Goal: Information Seeking & Learning: Learn about a topic

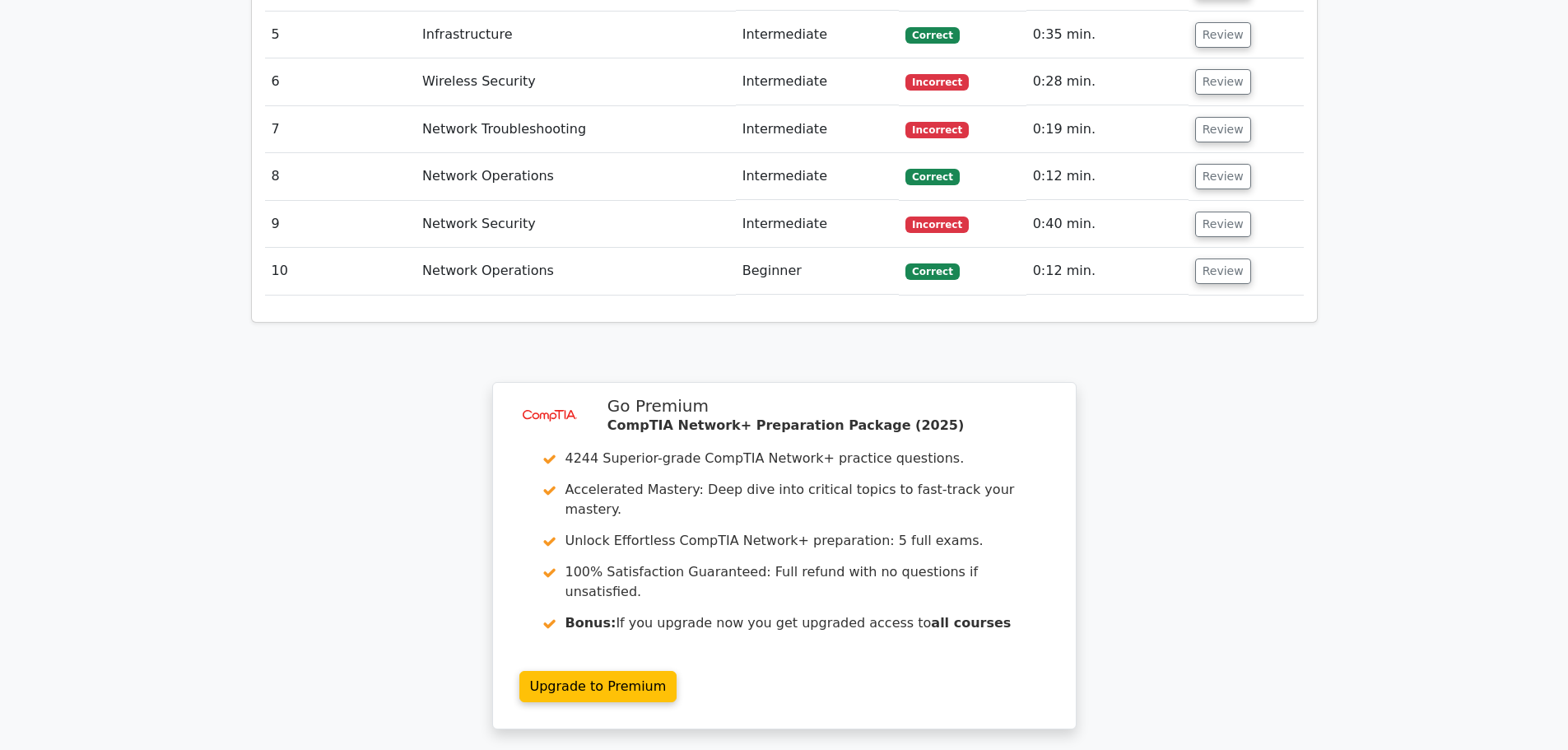
scroll to position [2277, 0]
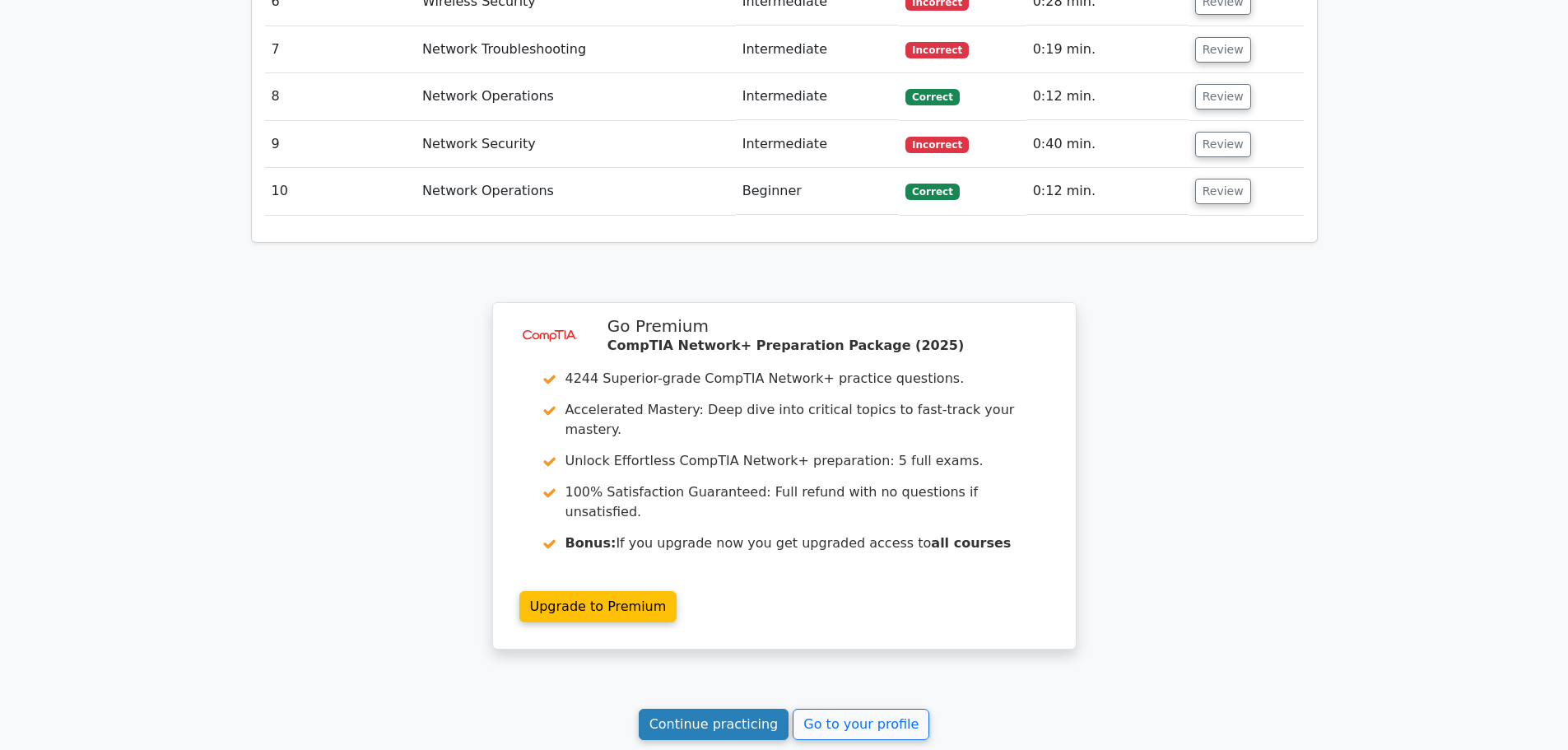
click at [770, 709] on link "Continue practicing" at bounding box center [713, 724] width 151 height 31
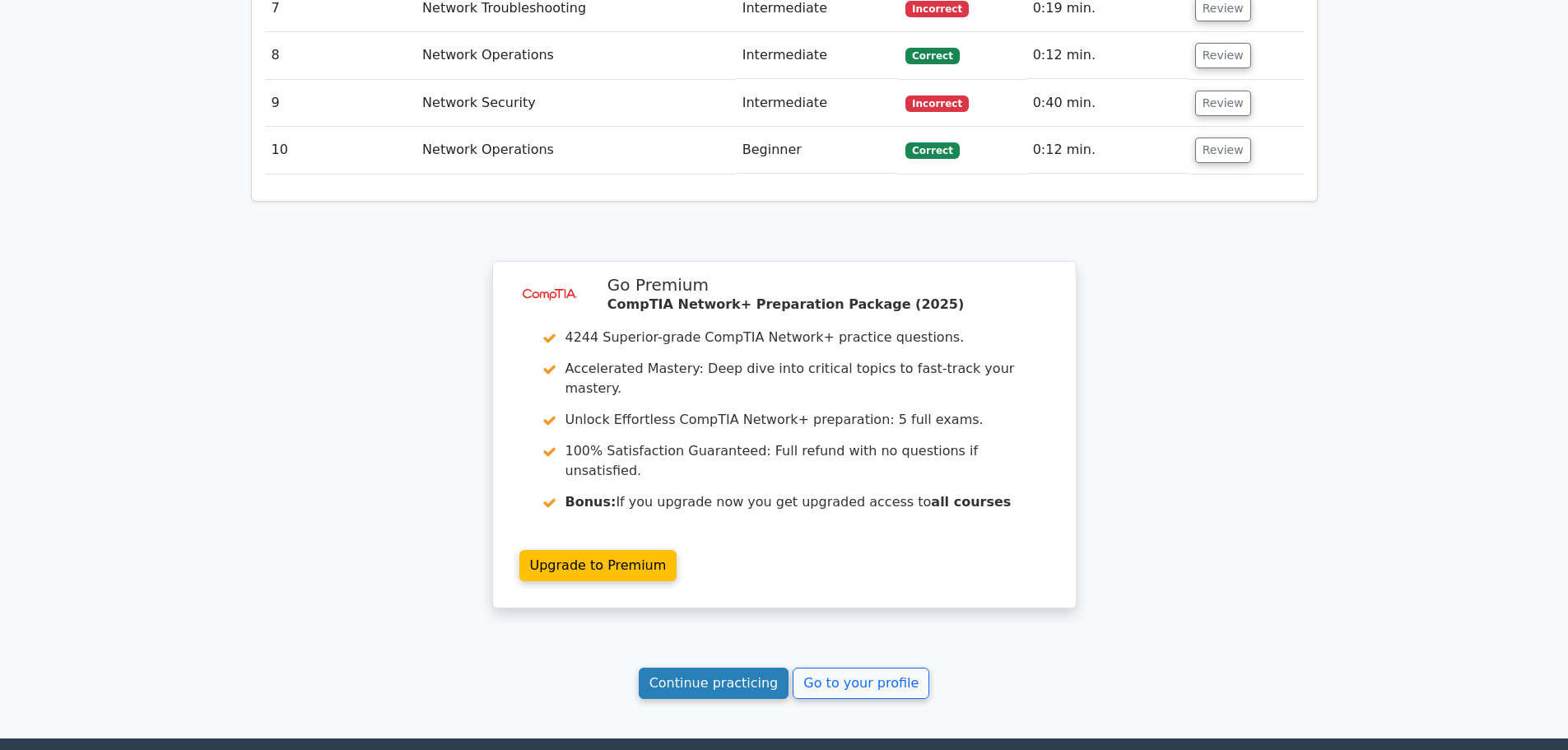
scroll to position [2360, 0]
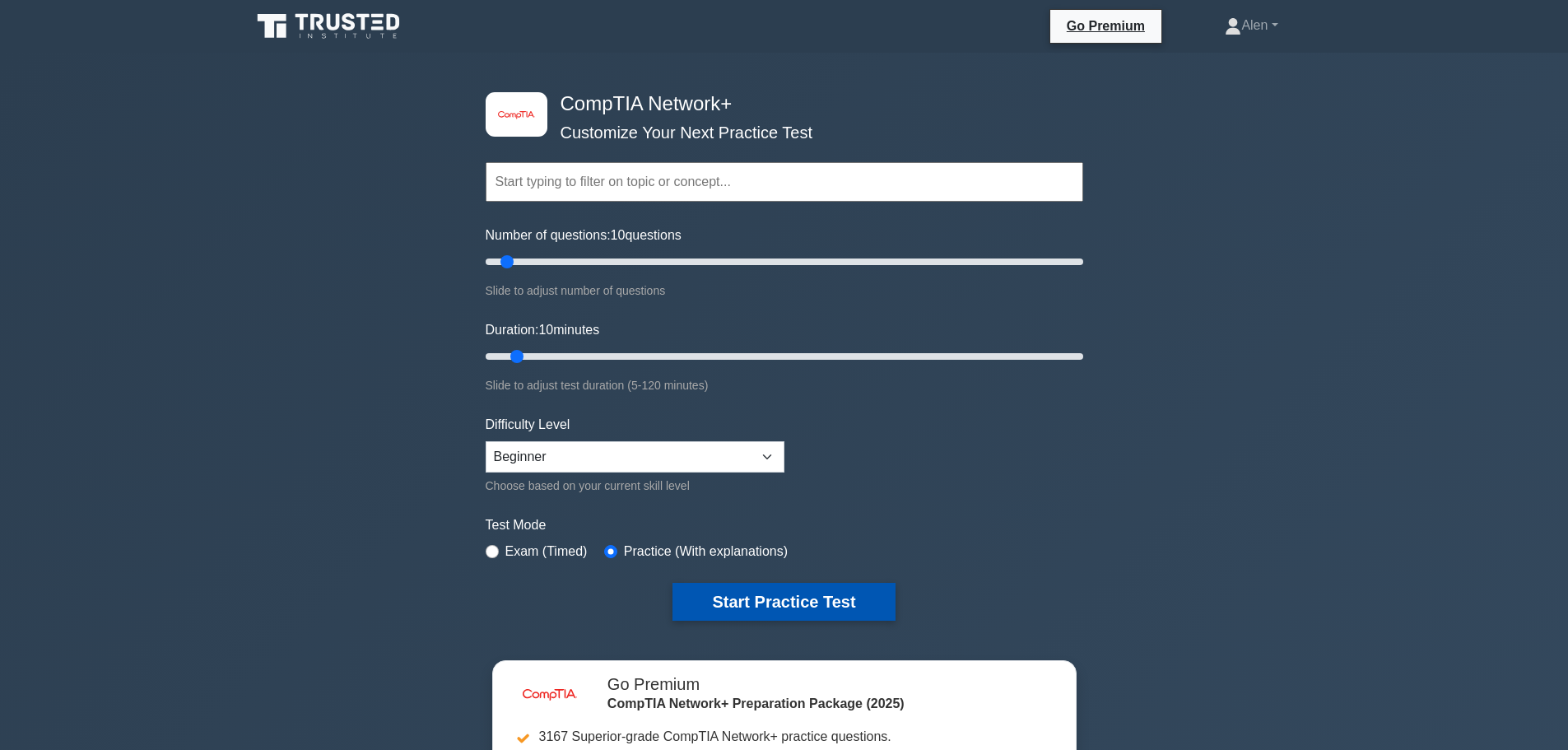
click at [789, 598] on button "Start Practice Test" at bounding box center [783, 602] width 222 height 37
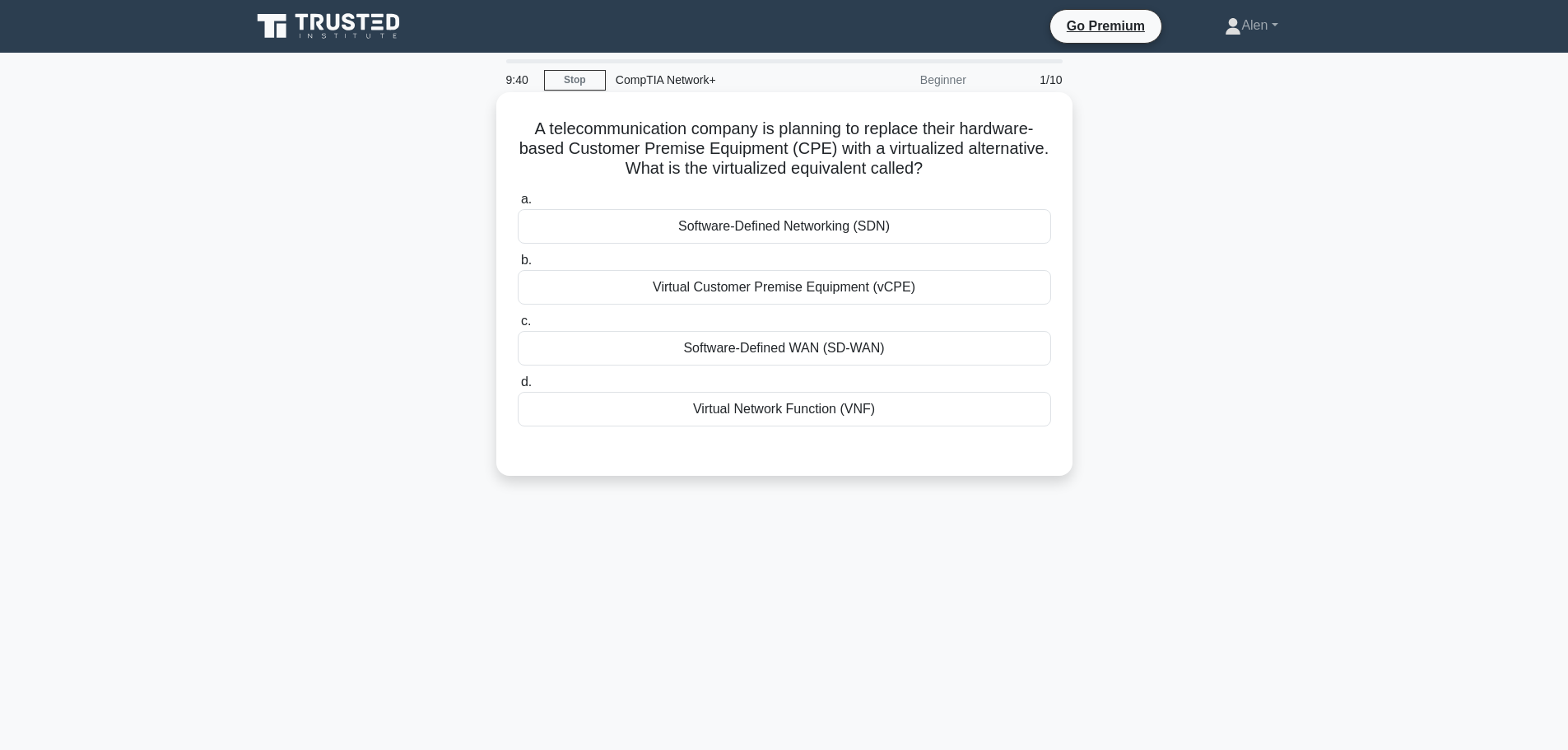
click at [752, 294] on div "Virtual Customer Premise Equipment (vCPE)" at bounding box center [784, 287] width 534 height 35
click at [518, 266] on input "b. Virtual Customer Premise Equipment (vCPE)" at bounding box center [518, 260] width 0 height 10
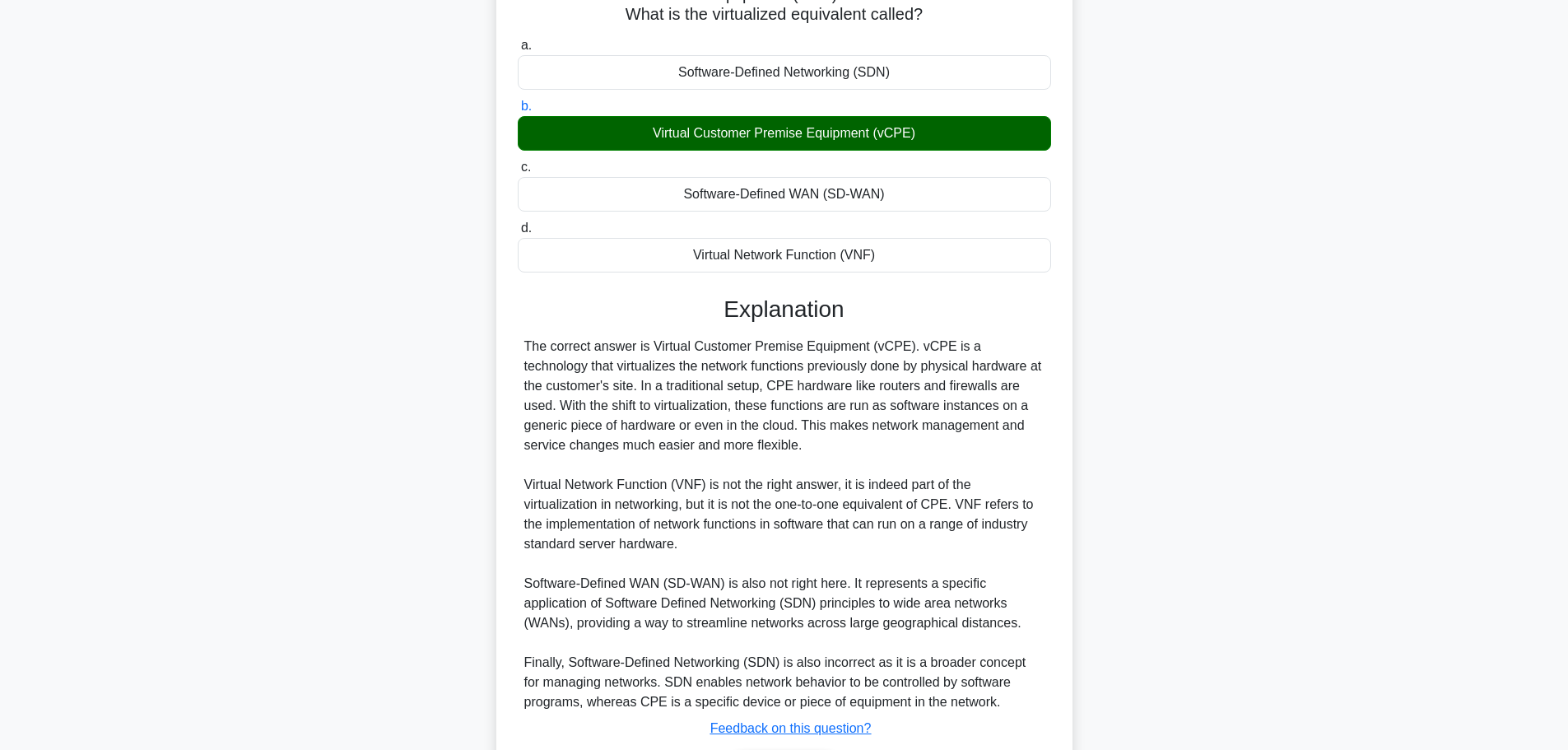
scroll to position [266, 0]
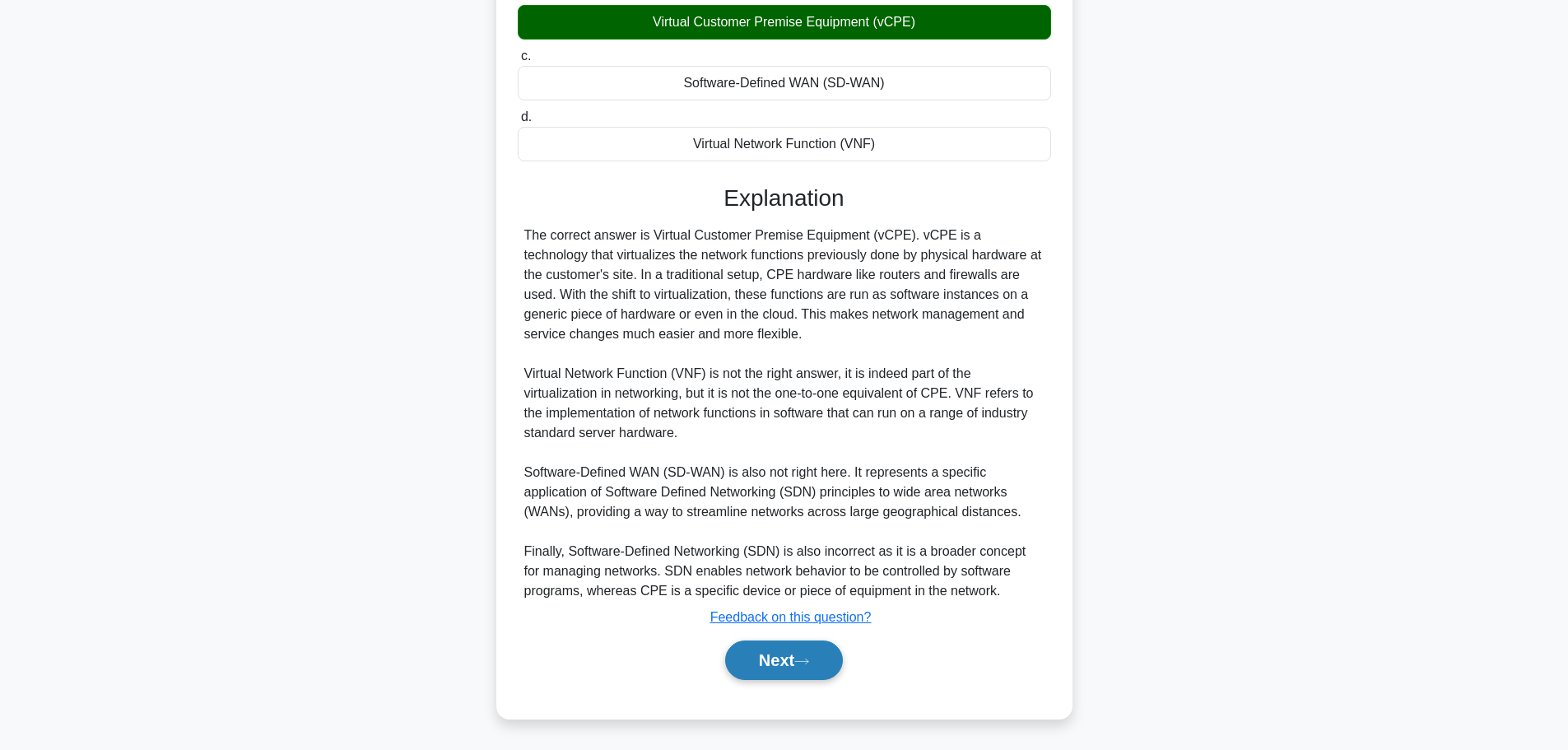
click at [766, 656] on button "Next" at bounding box center [784, 660] width 118 height 39
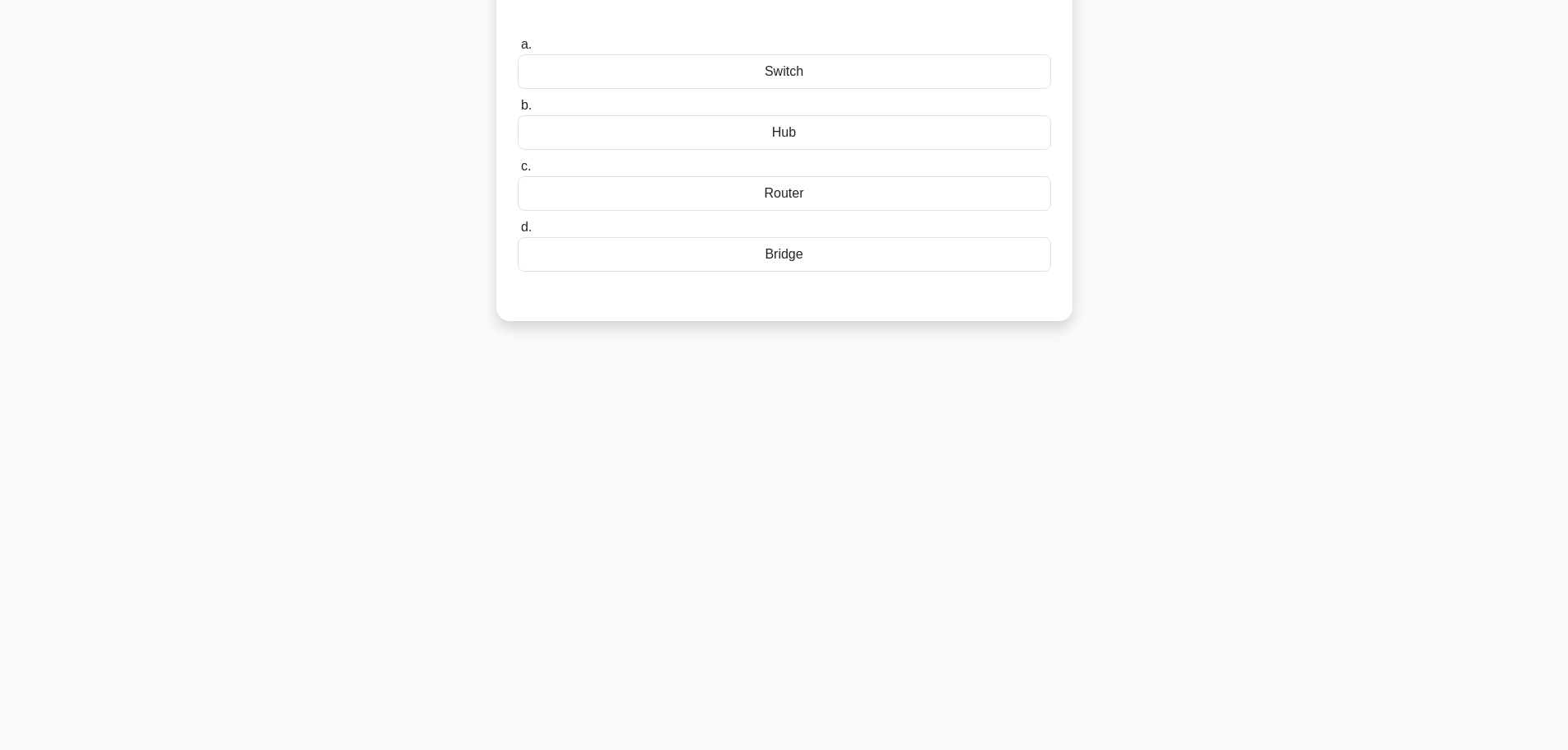
scroll to position [0, 0]
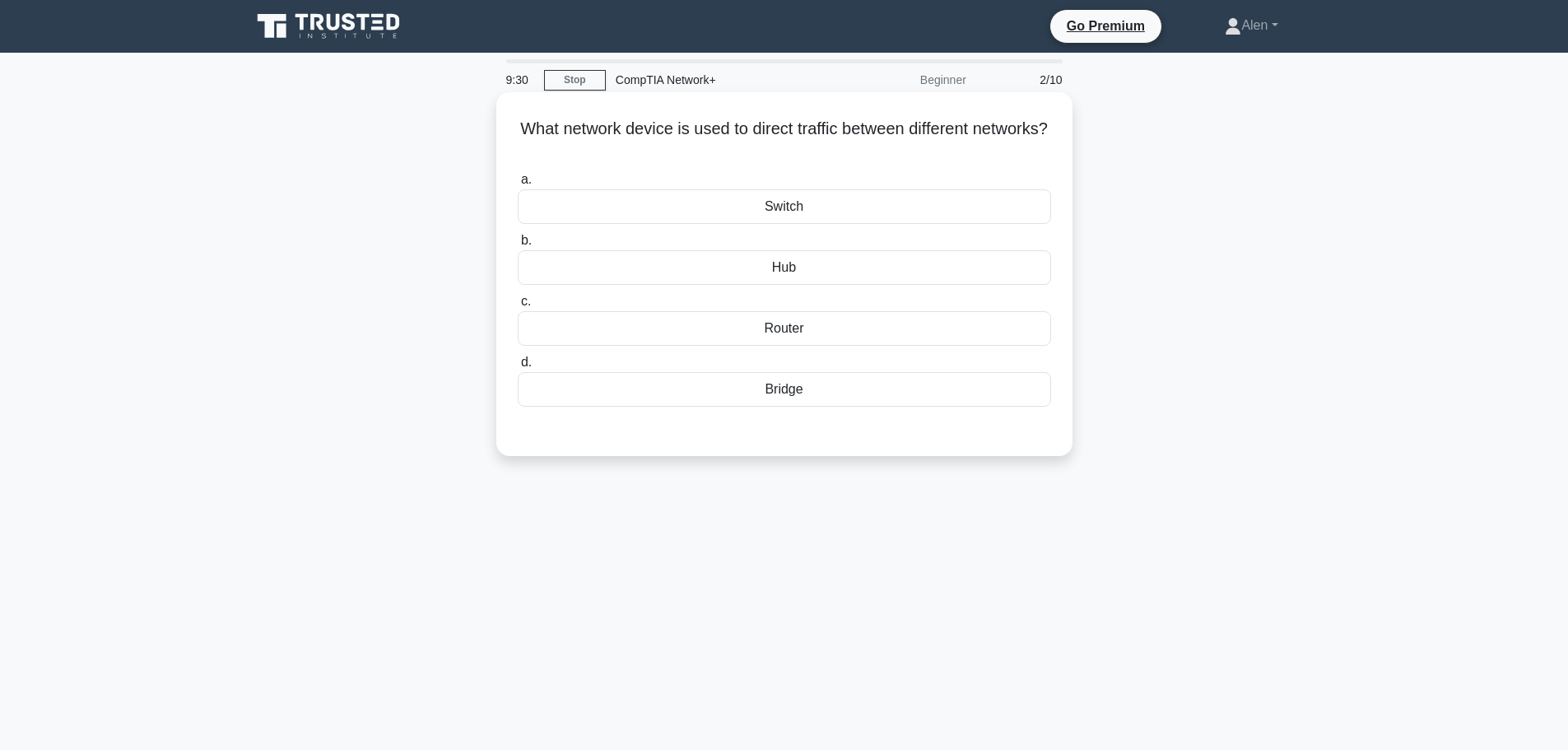
click at [798, 333] on div "Router" at bounding box center [784, 328] width 534 height 35
click at [518, 307] on input "c. Router" at bounding box center [518, 301] width 0 height 10
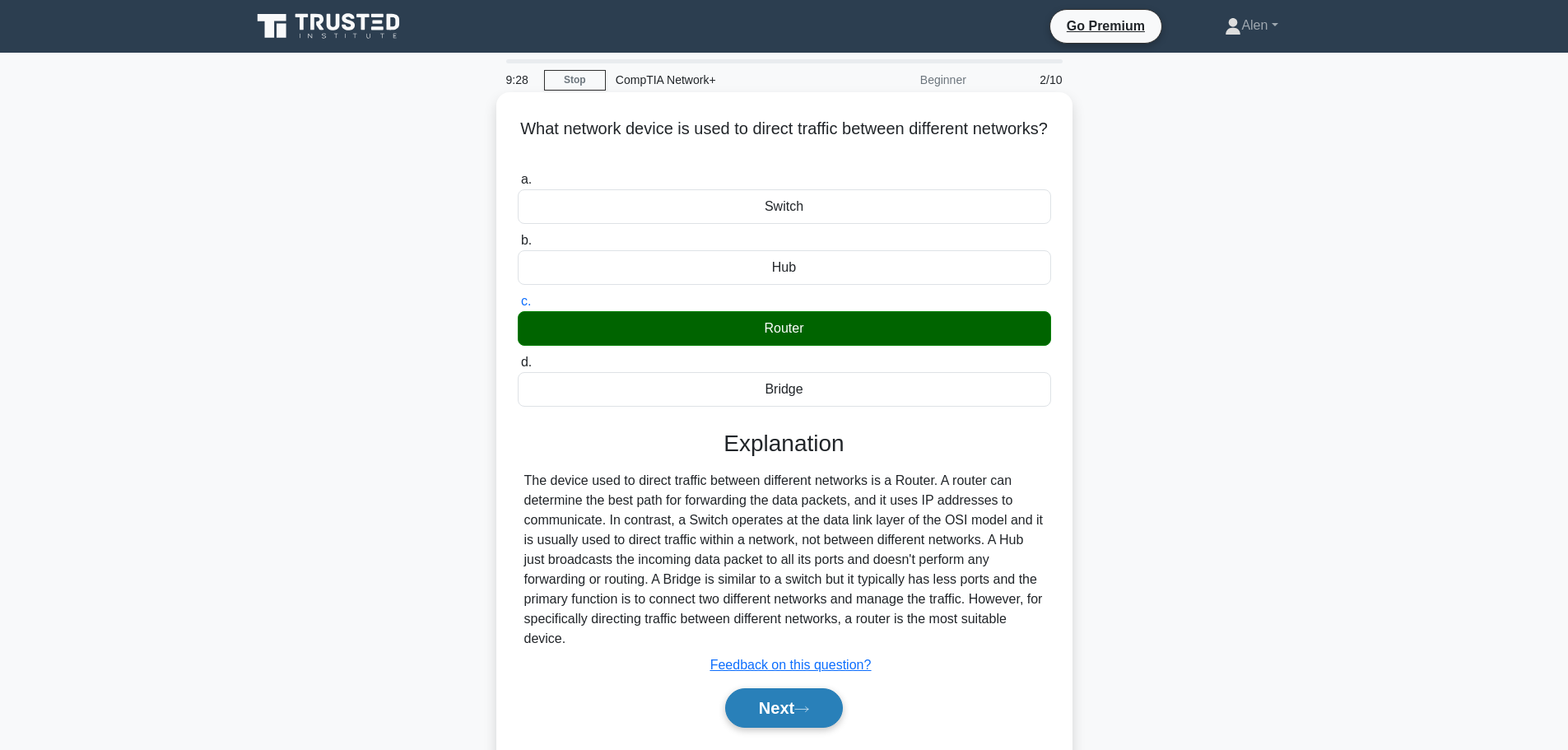
click at [816, 714] on button "Next" at bounding box center [784, 708] width 118 height 39
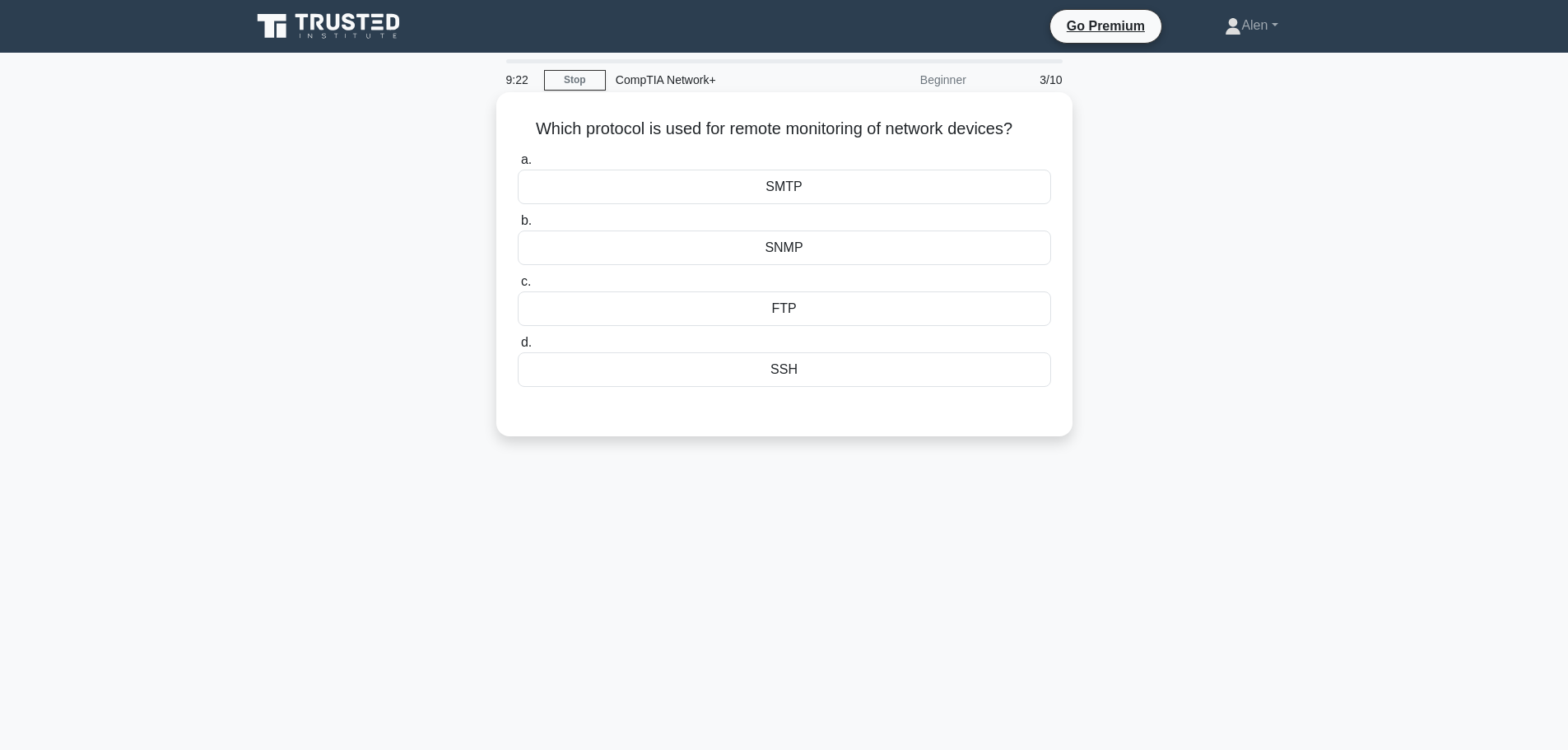
click at [808, 371] on div "SSH" at bounding box center [784, 369] width 534 height 35
click at [518, 348] on input "d. SSH" at bounding box center [518, 343] width 0 height 10
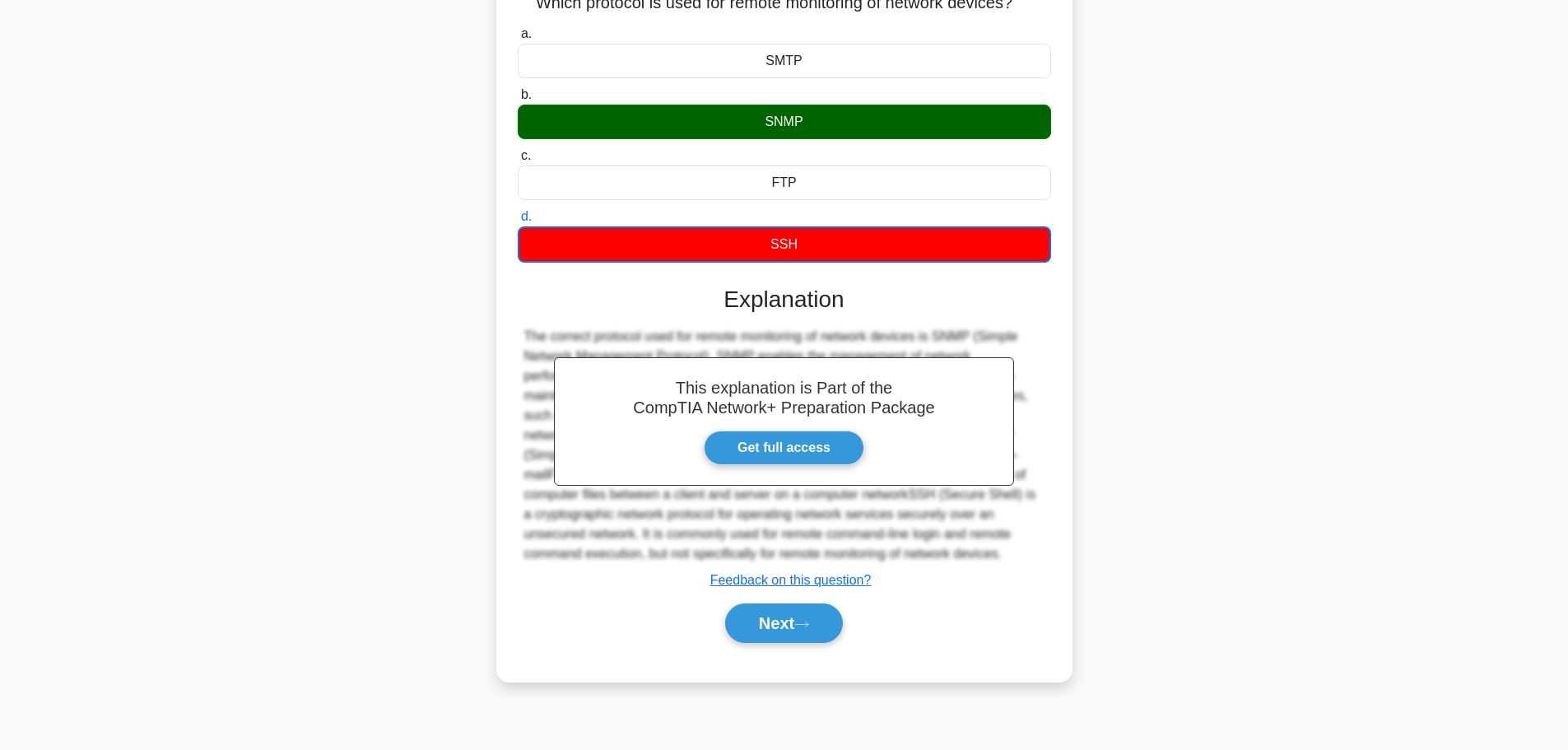
scroll to position [140, 0]
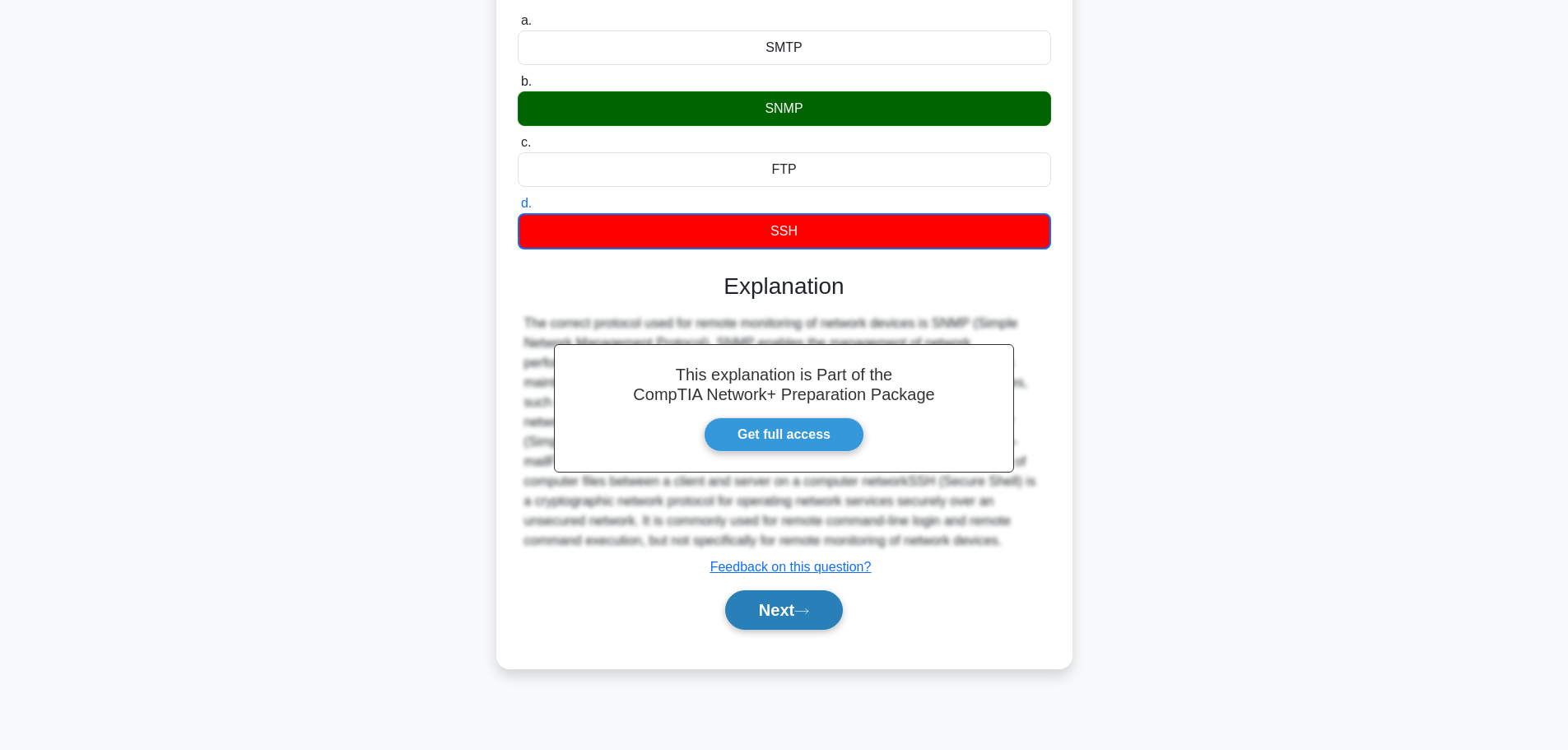
click at [802, 595] on button "Next" at bounding box center [784, 610] width 118 height 39
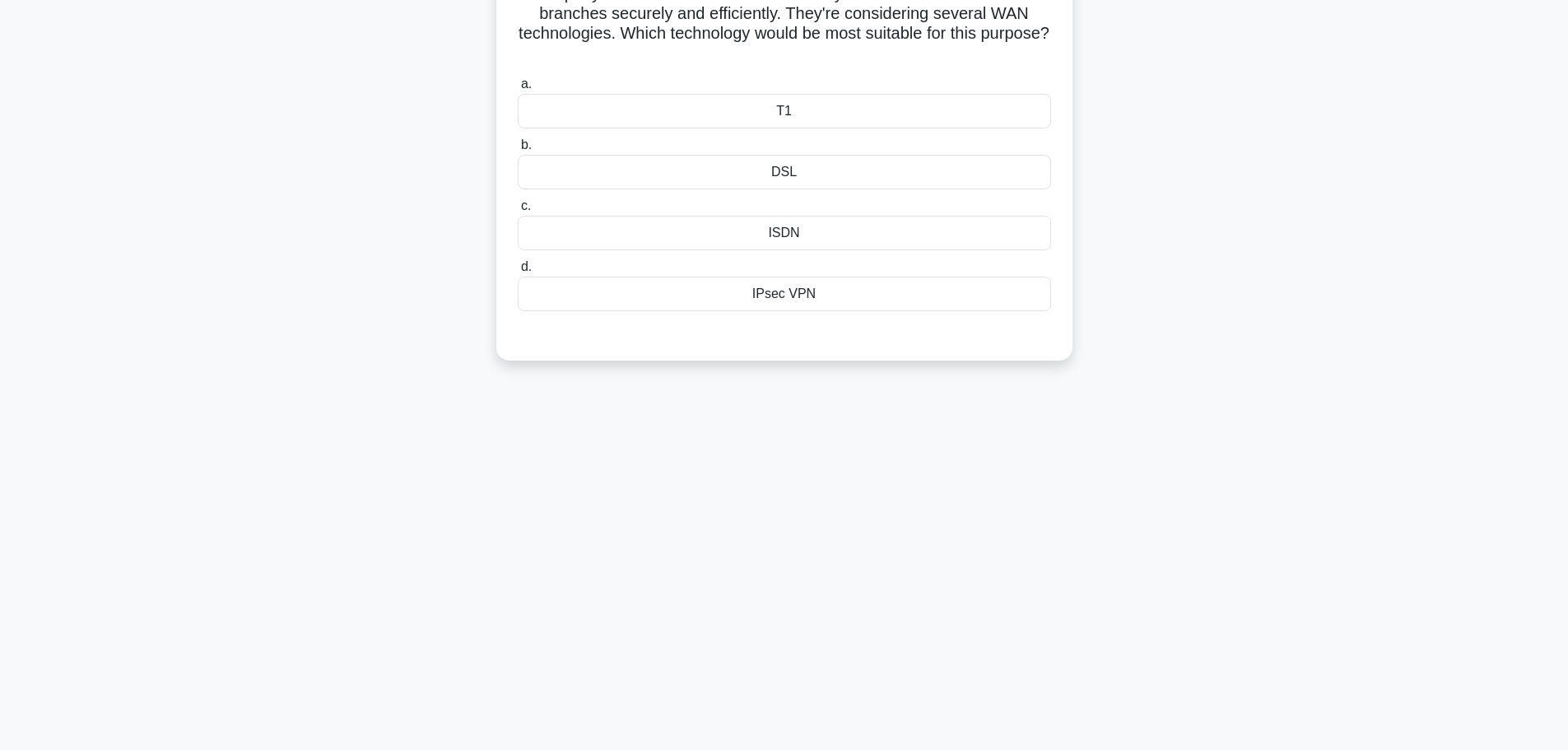
scroll to position [0, 0]
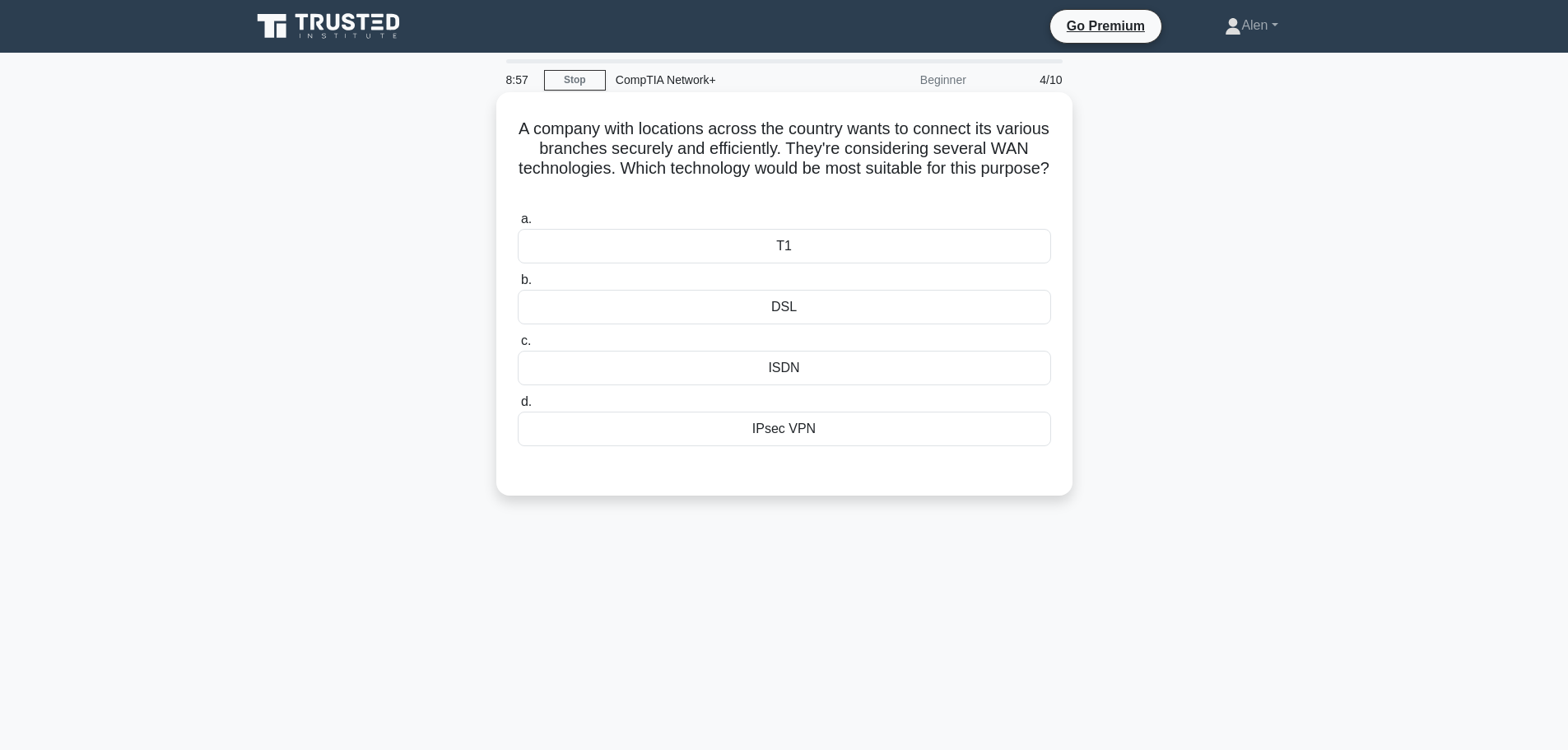
click at [781, 436] on div "IPsec VPN" at bounding box center [784, 429] width 534 height 35
click at [518, 407] on input "d. IPsec VPN" at bounding box center [518, 402] width 0 height 10
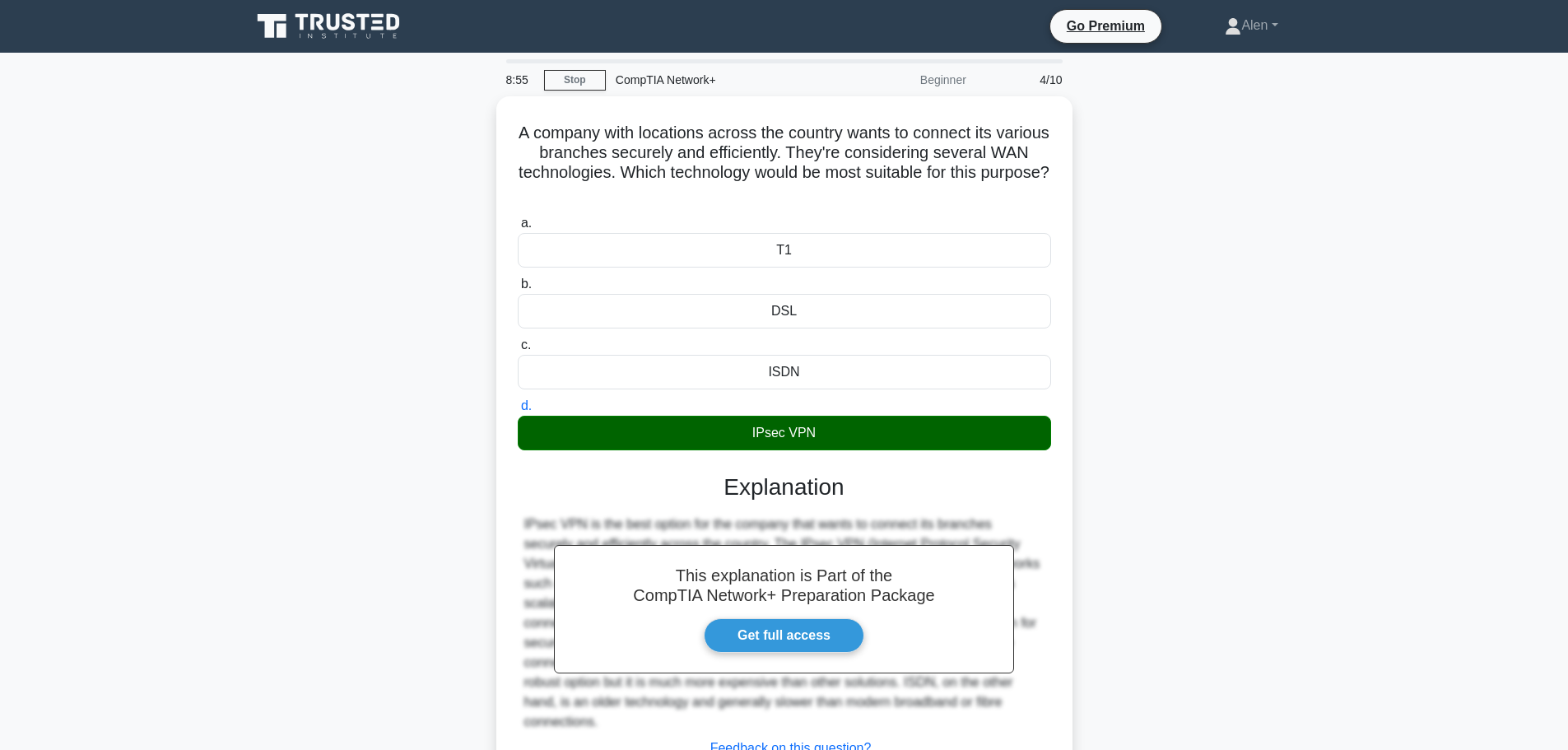
scroll to position [140, 0]
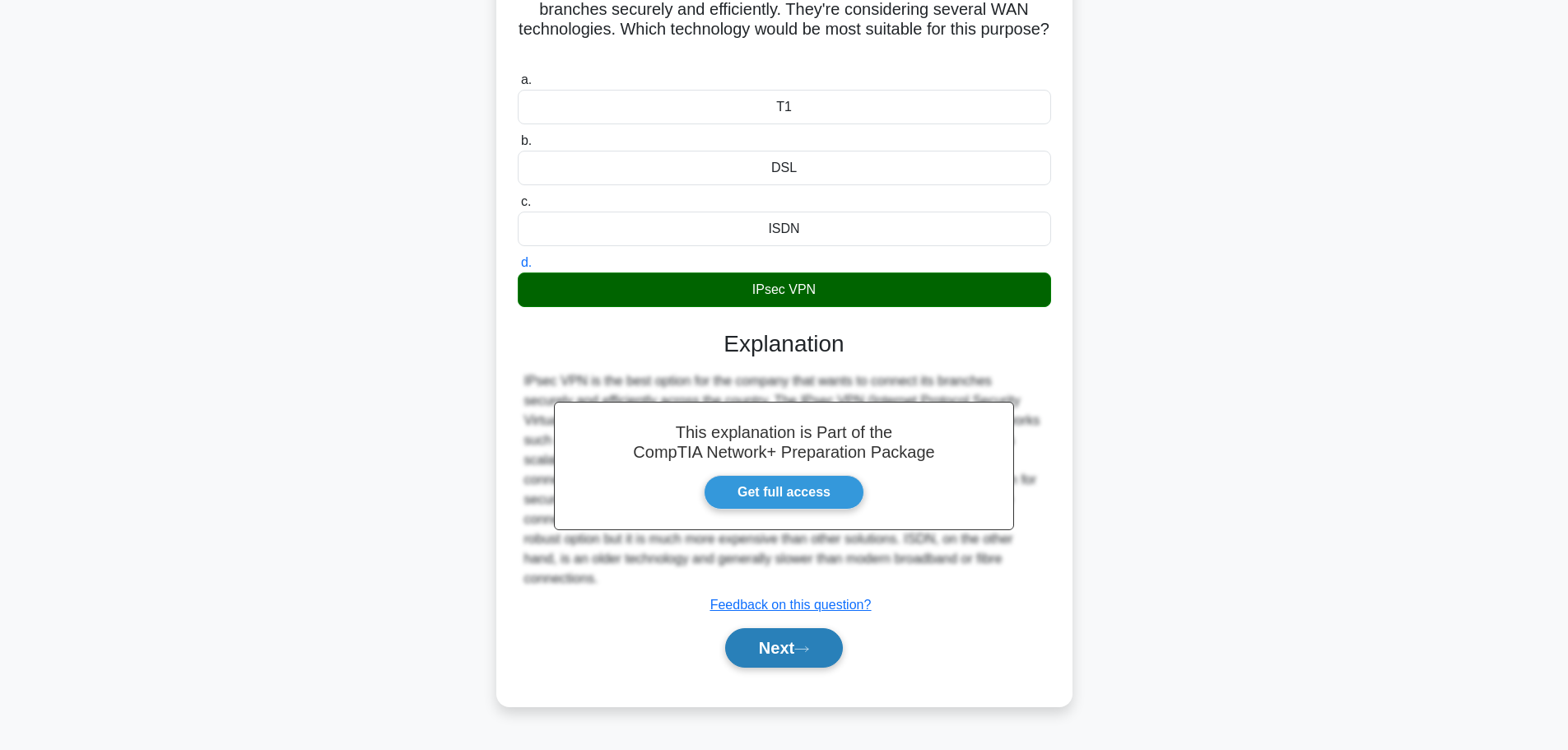
click at [796, 629] on button "Next" at bounding box center [784, 648] width 118 height 39
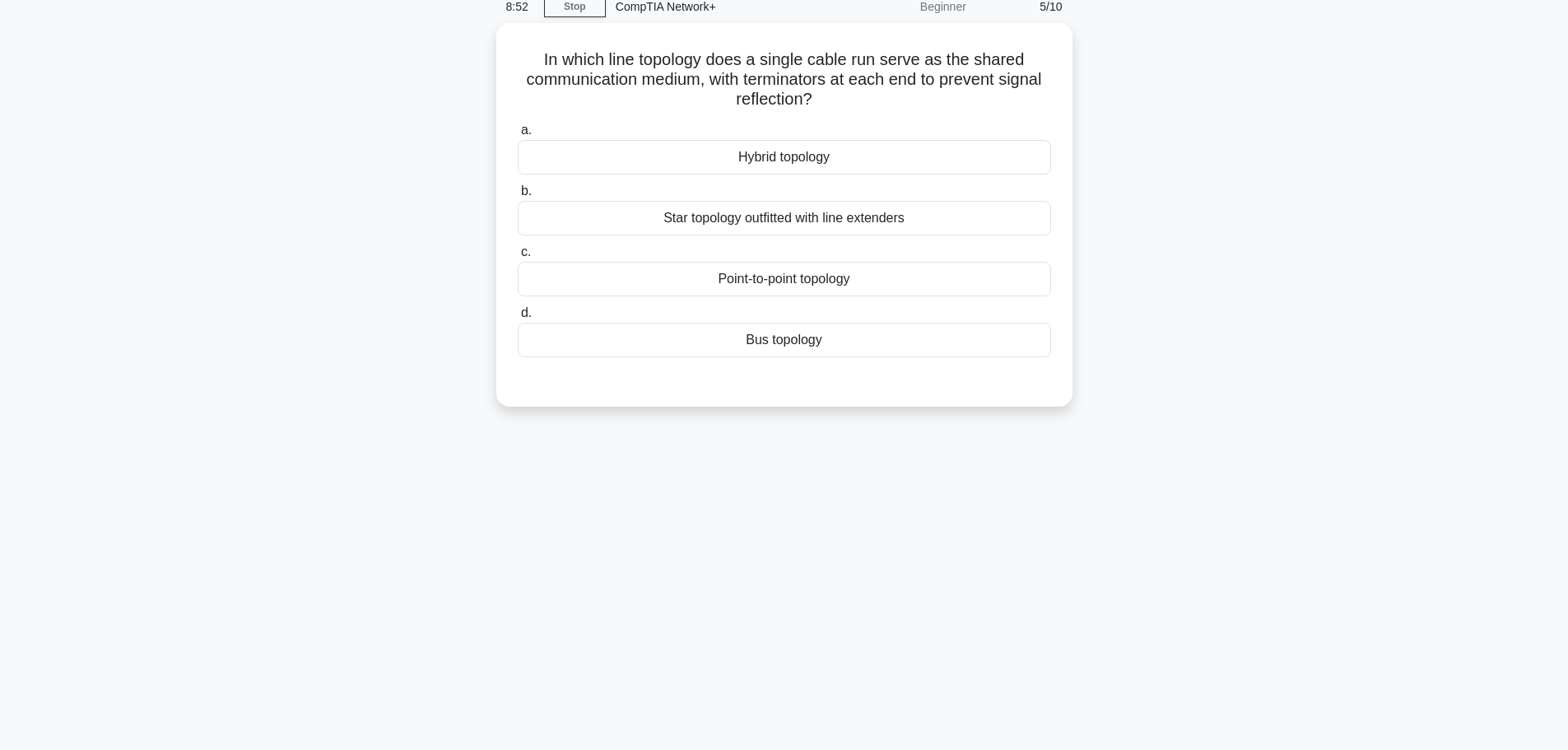
scroll to position [0, 0]
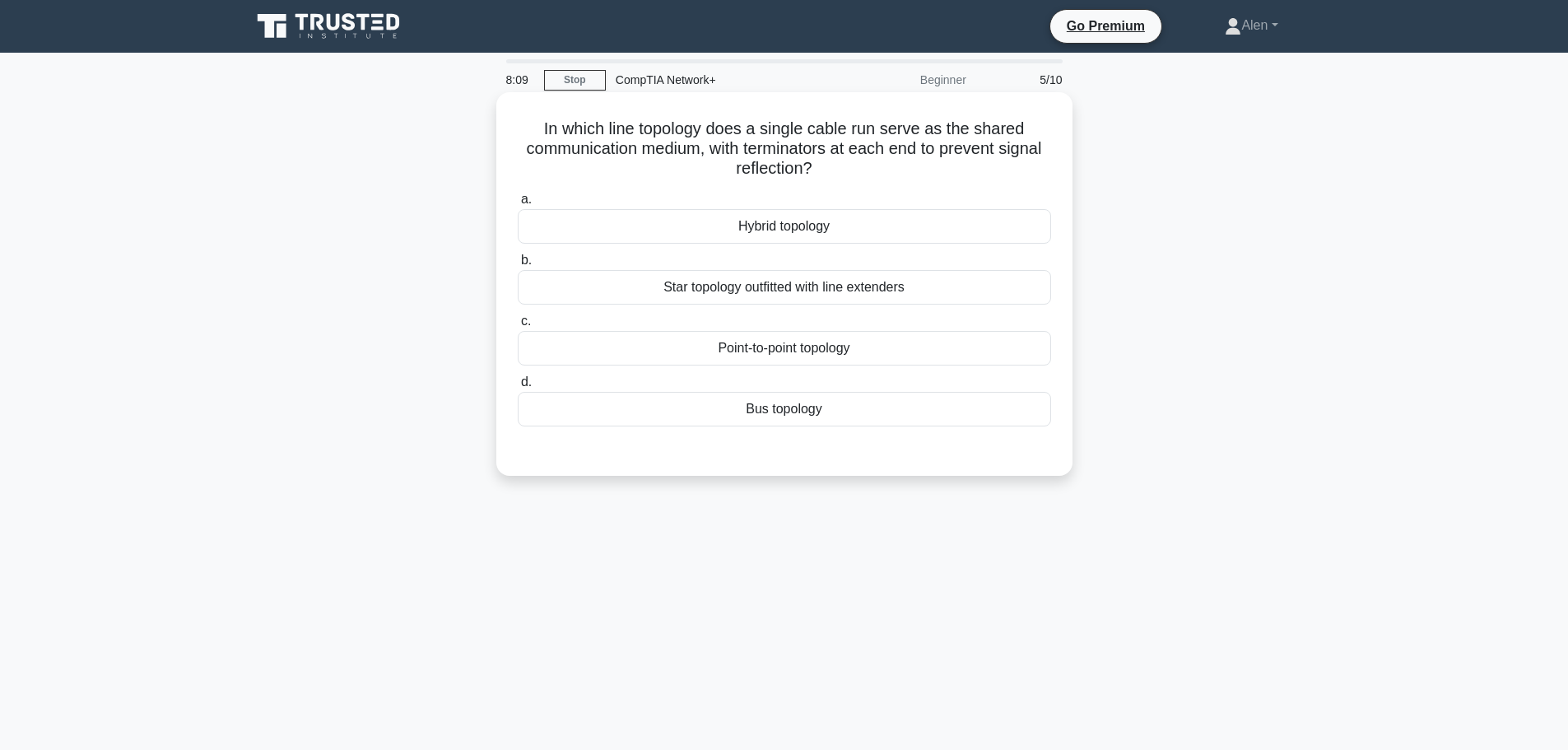
click at [773, 291] on div "Star topology outfitted with line extenders" at bounding box center [784, 287] width 534 height 35
click at [518, 266] on input "b. Star topology outfitted with line extenders" at bounding box center [518, 260] width 0 height 10
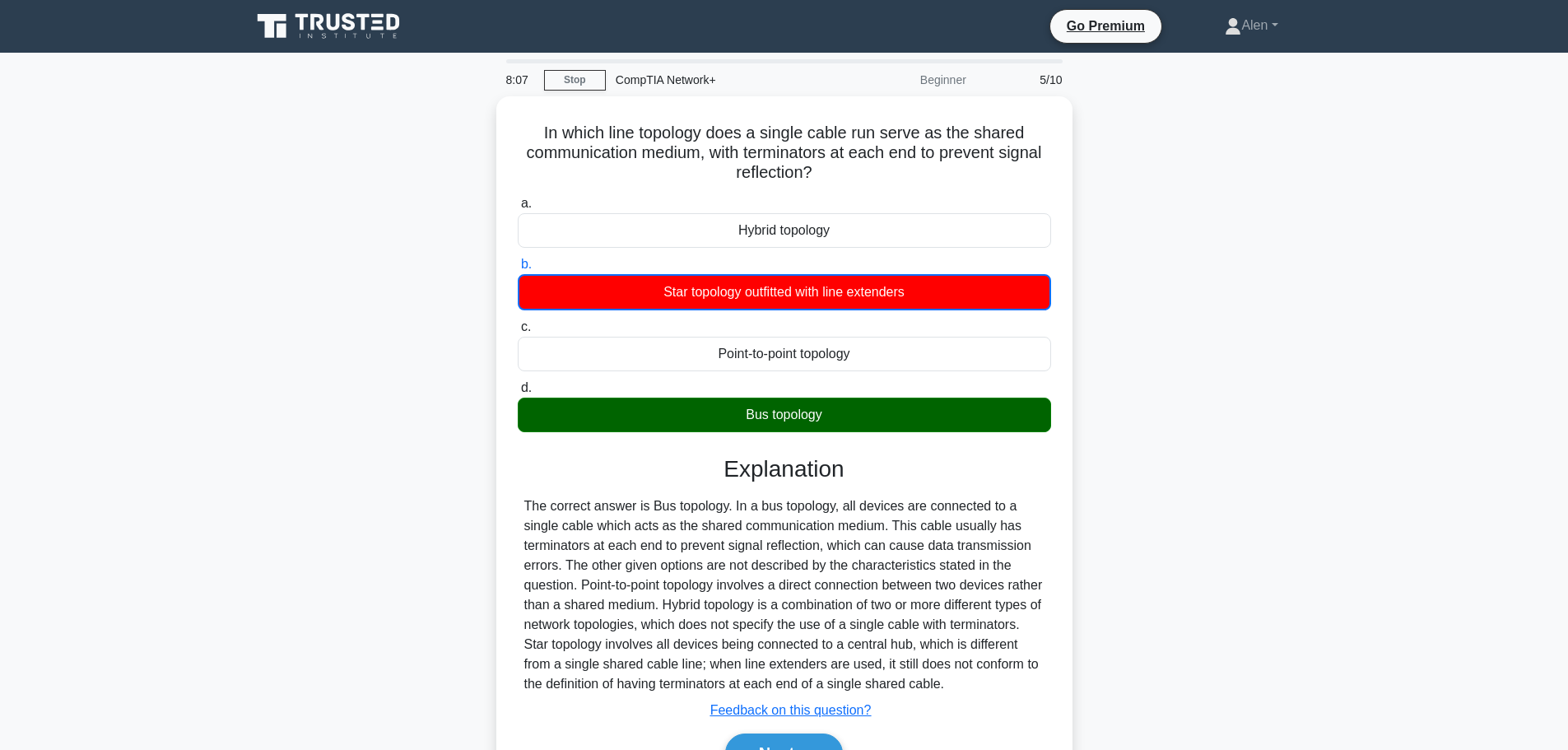
scroll to position [140, 0]
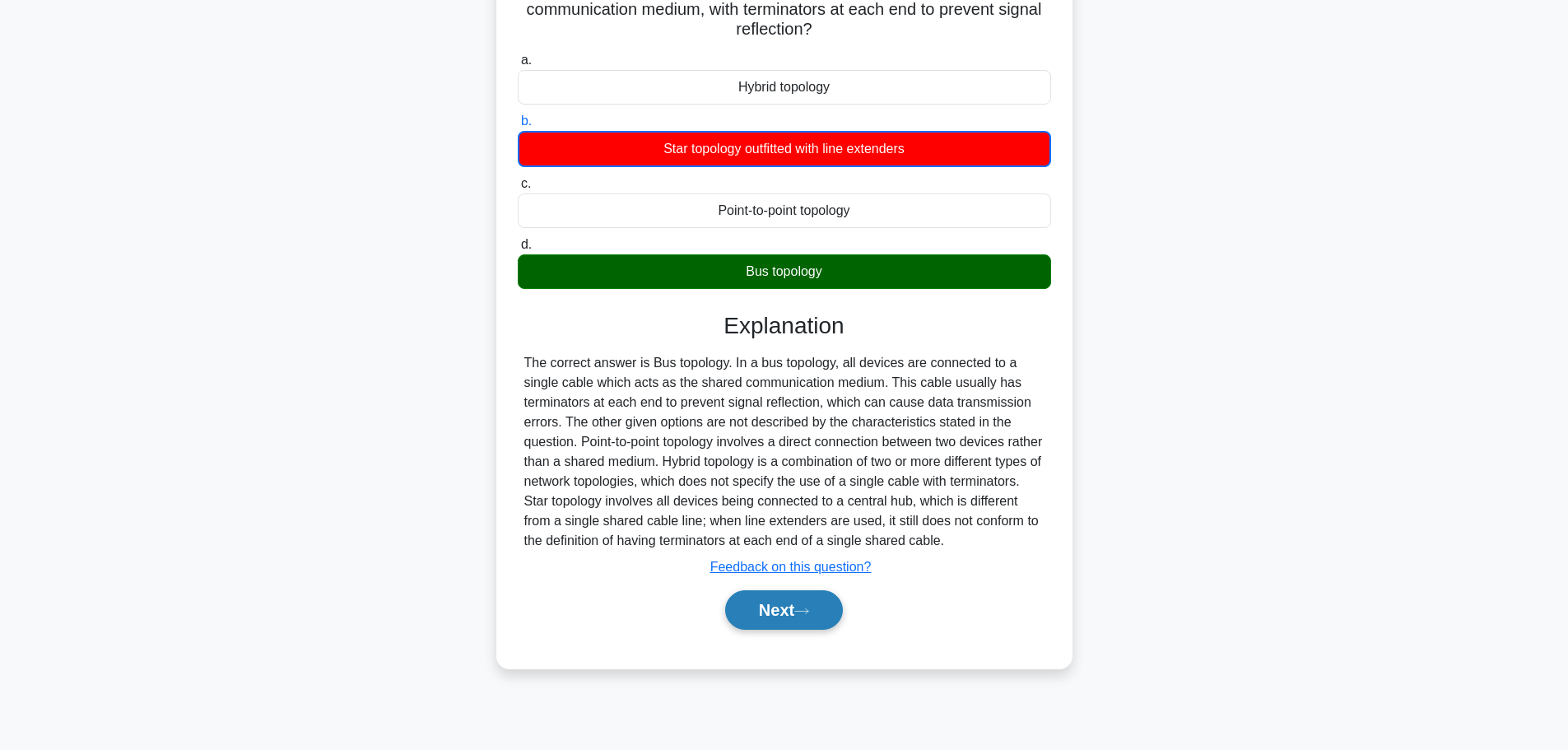
click at [768, 606] on button "Next" at bounding box center [784, 610] width 118 height 39
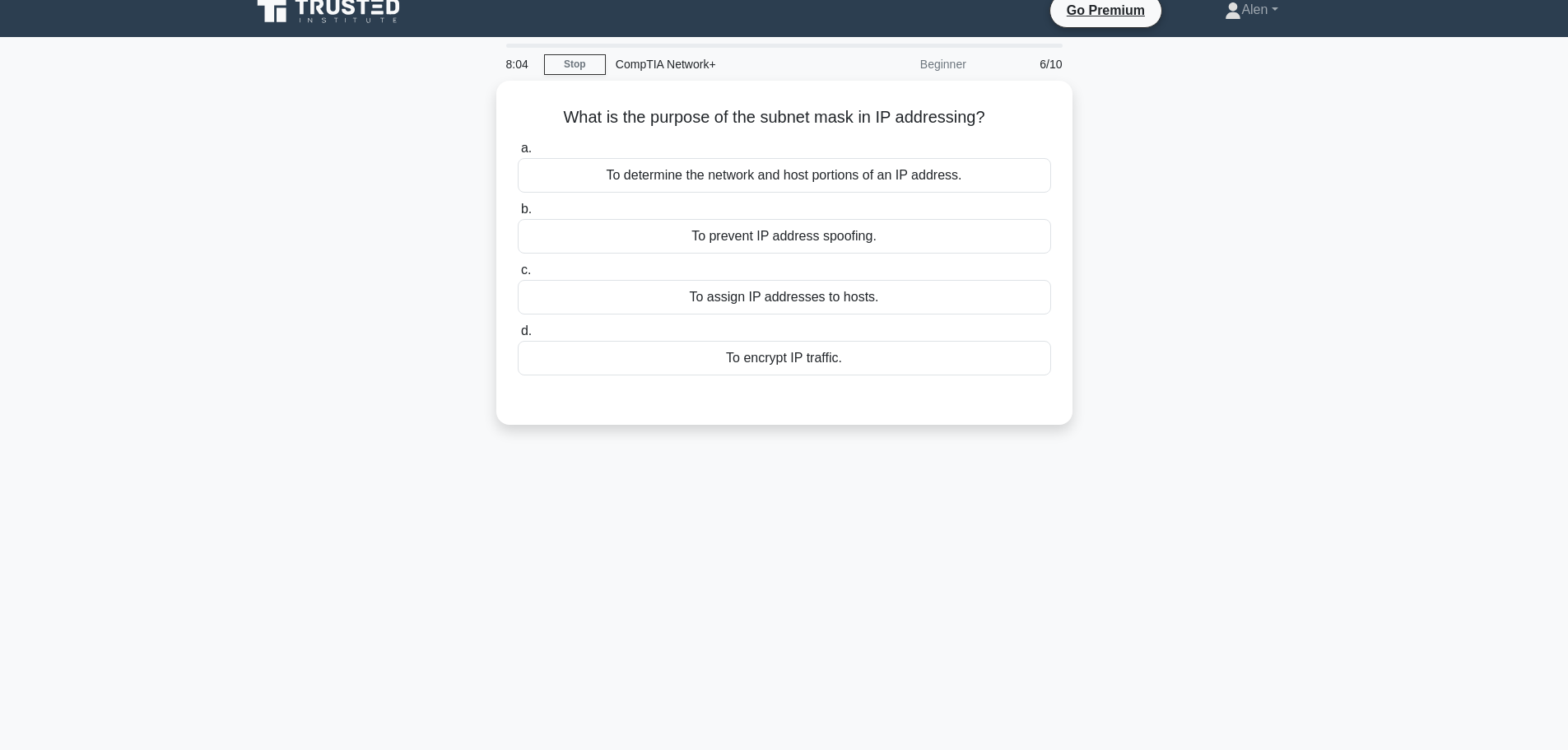
scroll to position [0, 0]
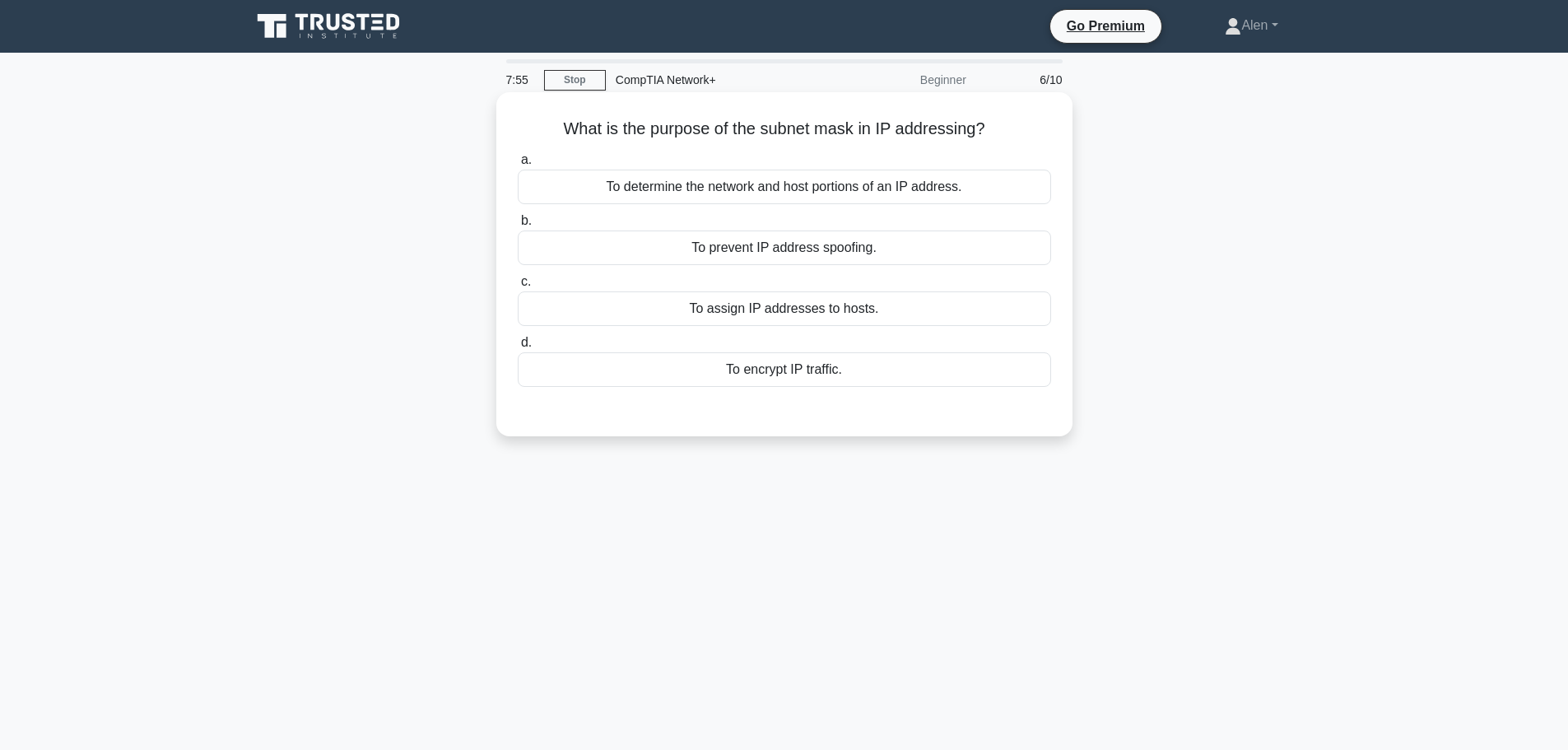
click at [857, 185] on div "To determine the network and host portions of an IP address." at bounding box center [784, 186] width 534 height 35
click at [518, 166] on input "a. To determine the network and host portions of an IP address." at bounding box center [518, 159] width 0 height 10
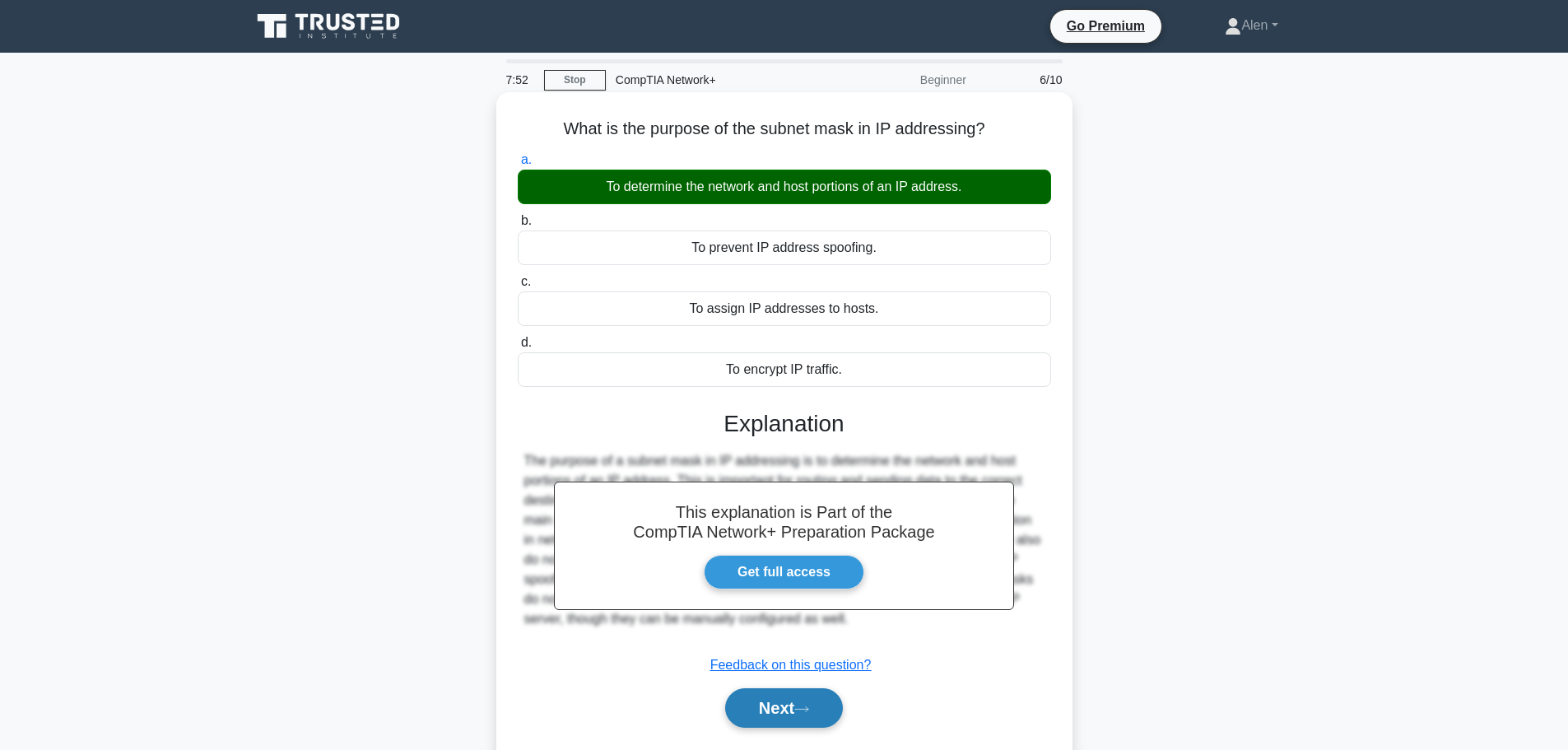
click at [804, 705] on button "Next" at bounding box center [784, 708] width 118 height 39
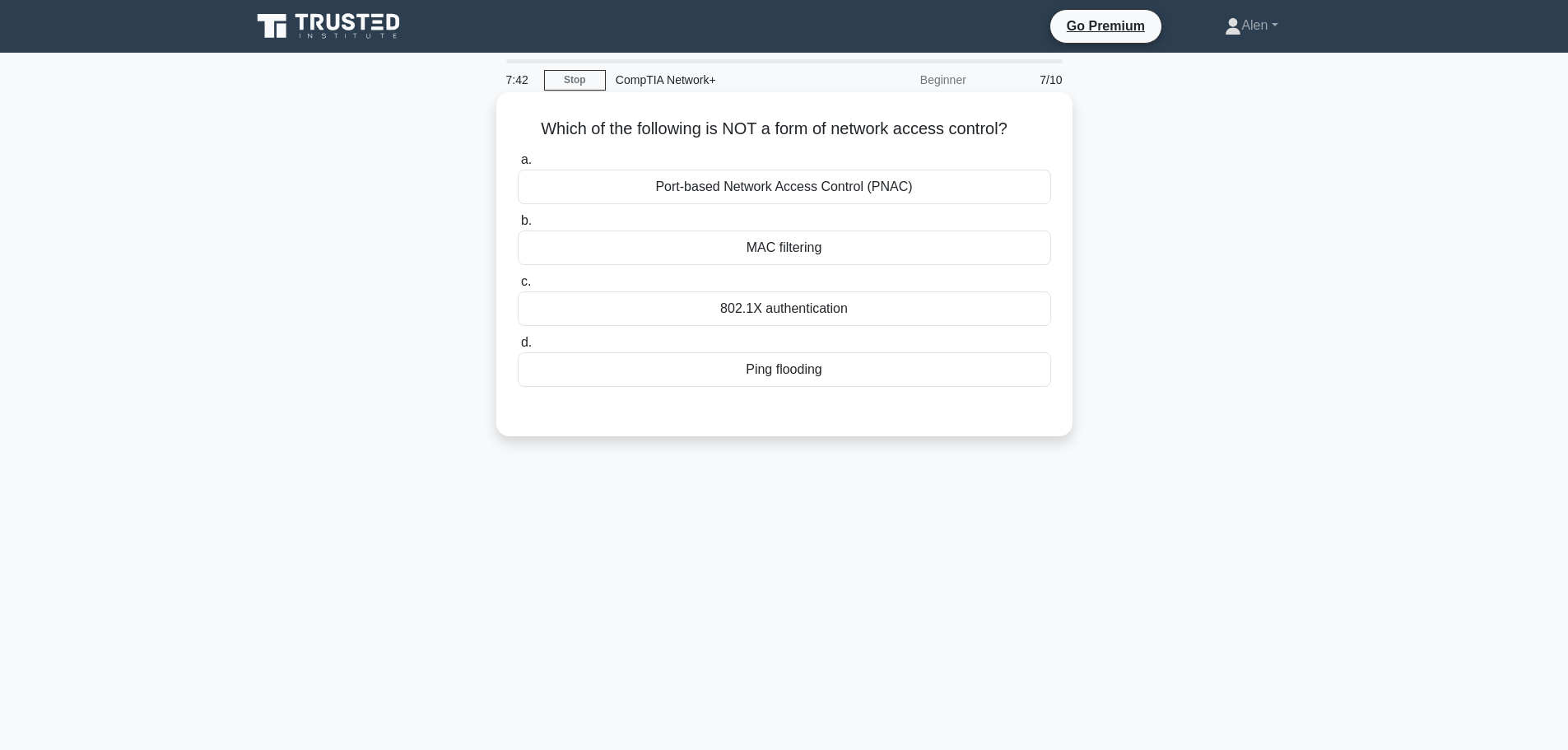
click at [775, 372] on div "Ping flooding" at bounding box center [784, 369] width 534 height 35
click at [518, 348] on input "d. Ping flooding" at bounding box center [518, 343] width 0 height 10
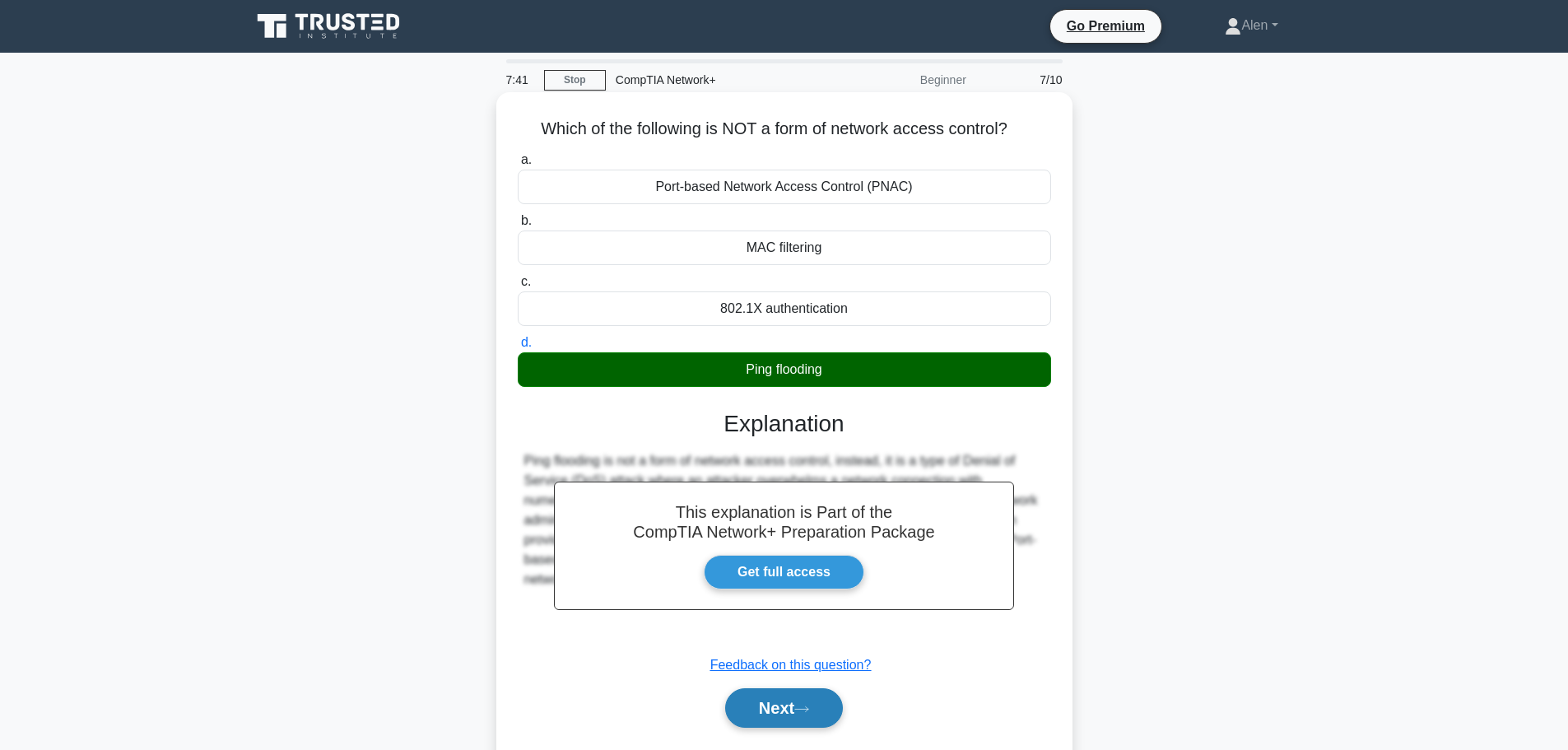
click at [804, 711] on icon at bounding box center [801, 709] width 13 height 5
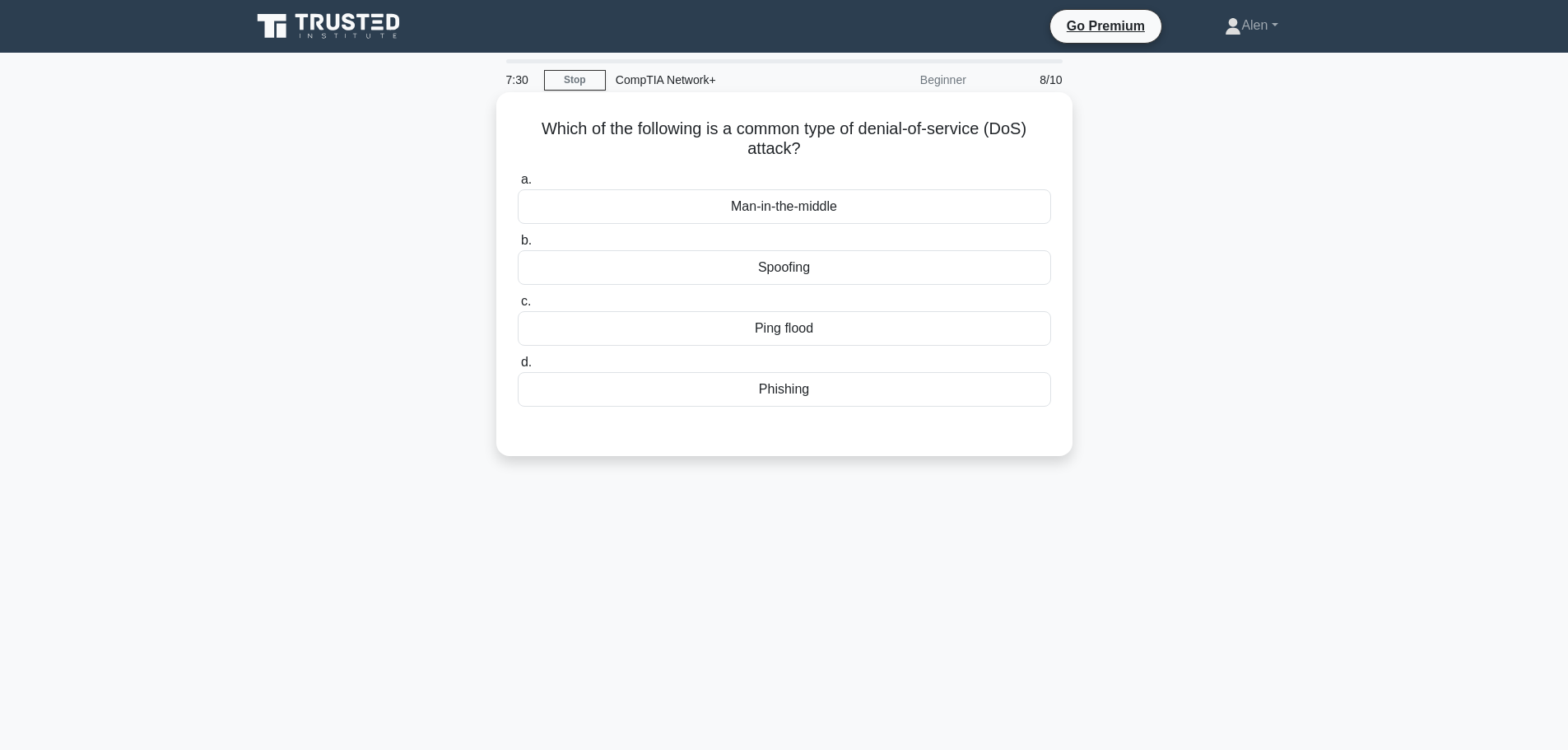
click at [813, 379] on div "Phishing" at bounding box center [784, 389] width 534 height 35
click at [518, 368] on input "d. Phishing" at bounding box center [518, 362] width 0 height 10
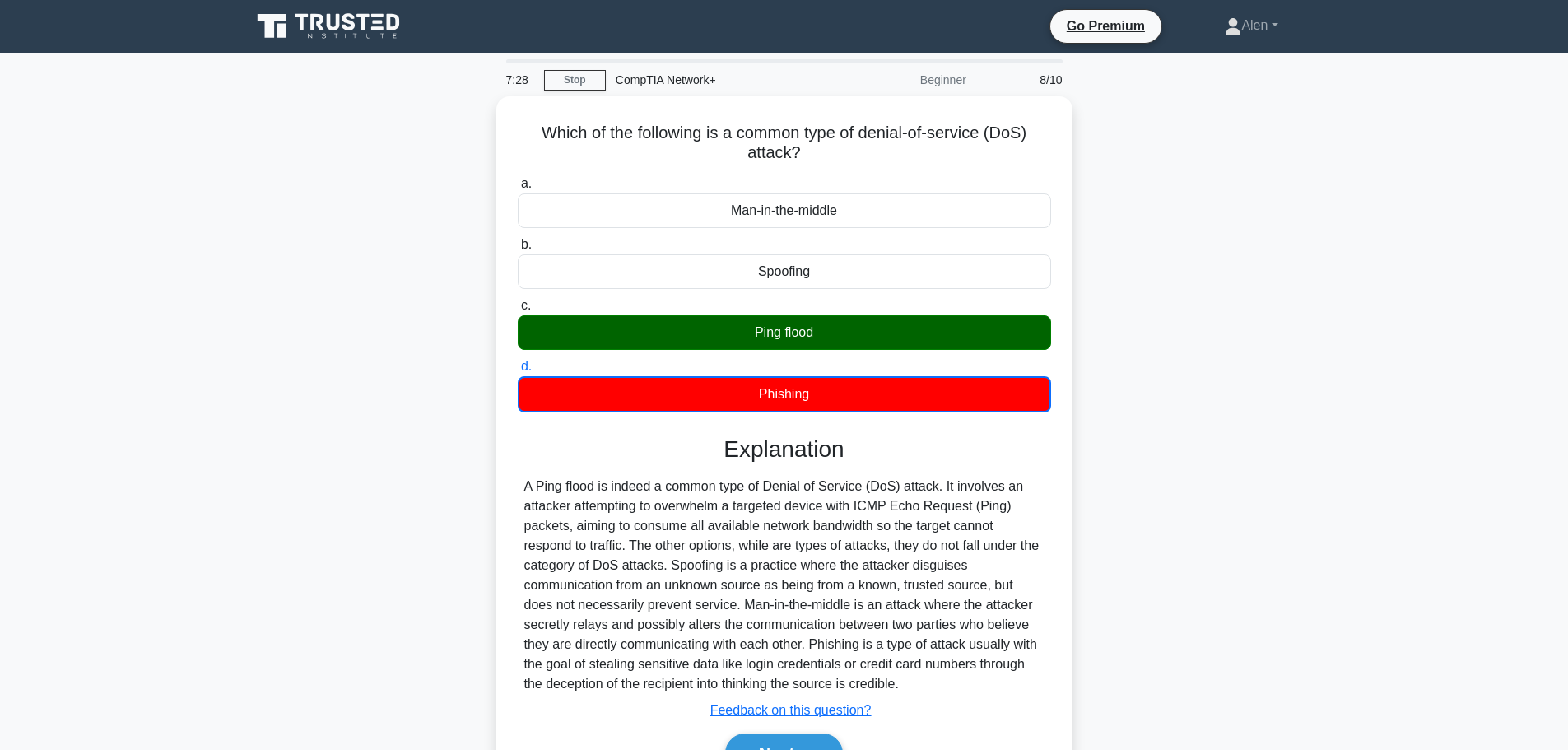
scroll to position [140, 0]
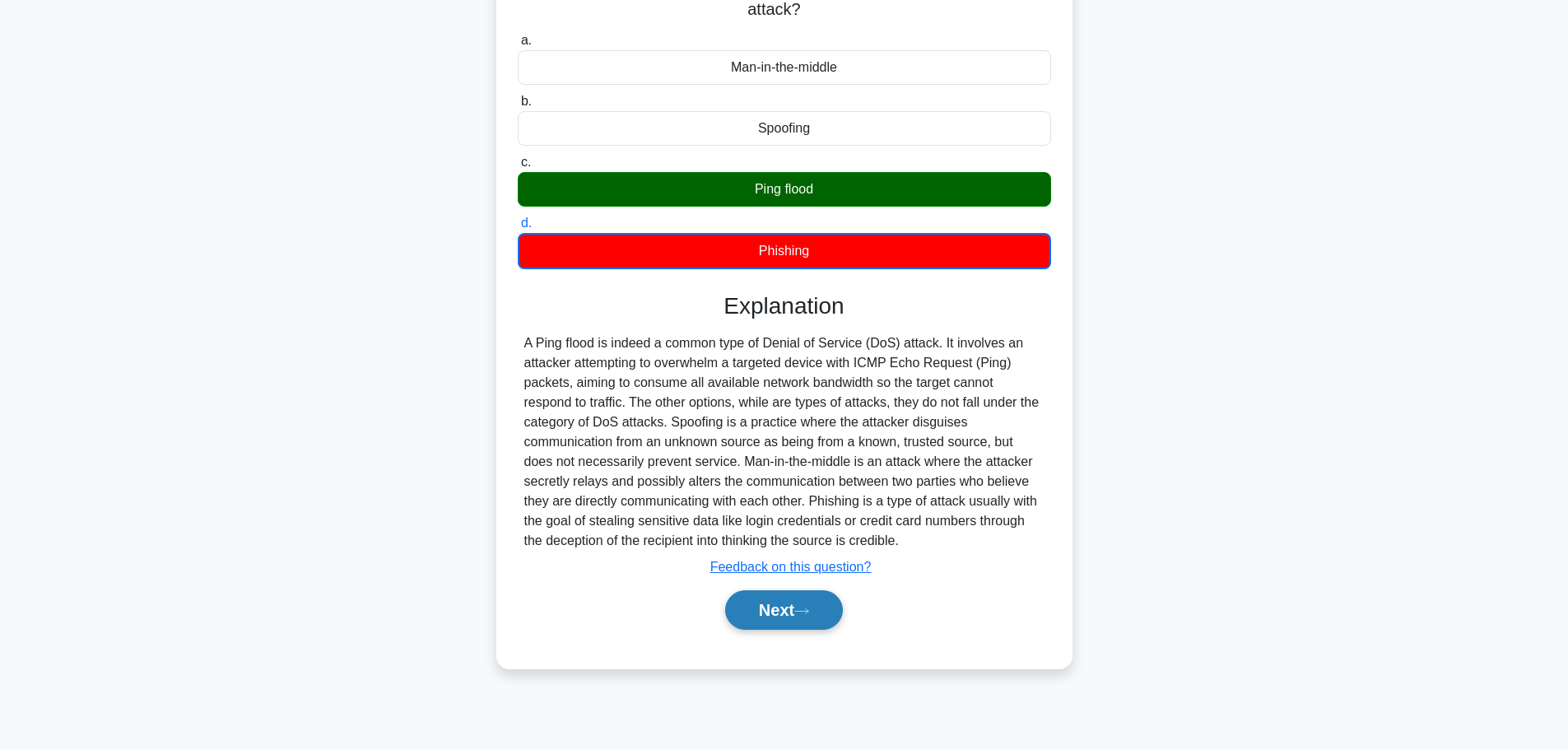
click at [802, 603] on button "Next" at bounding box center [784, 610] width 118 height 39
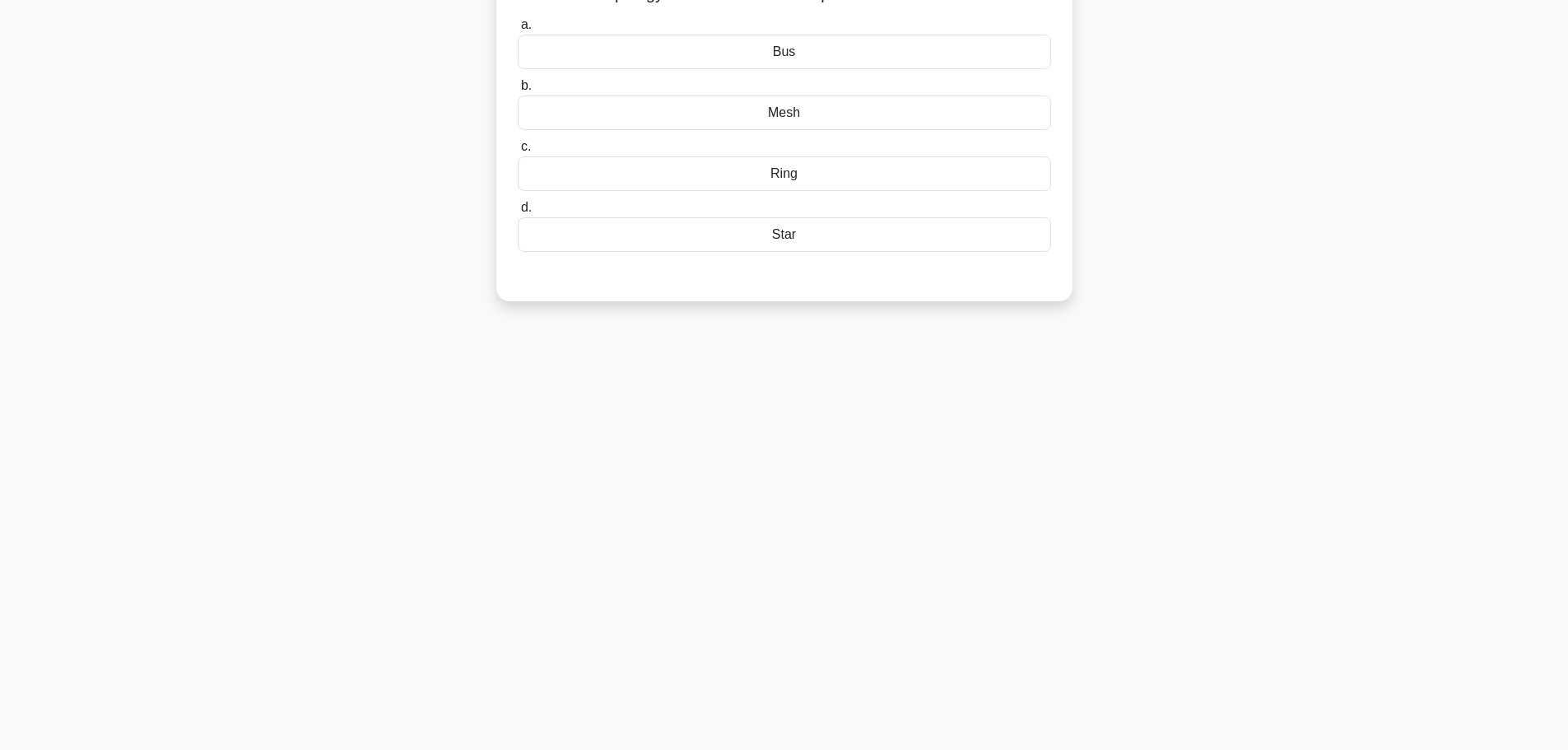
scroll to position [0, 0]
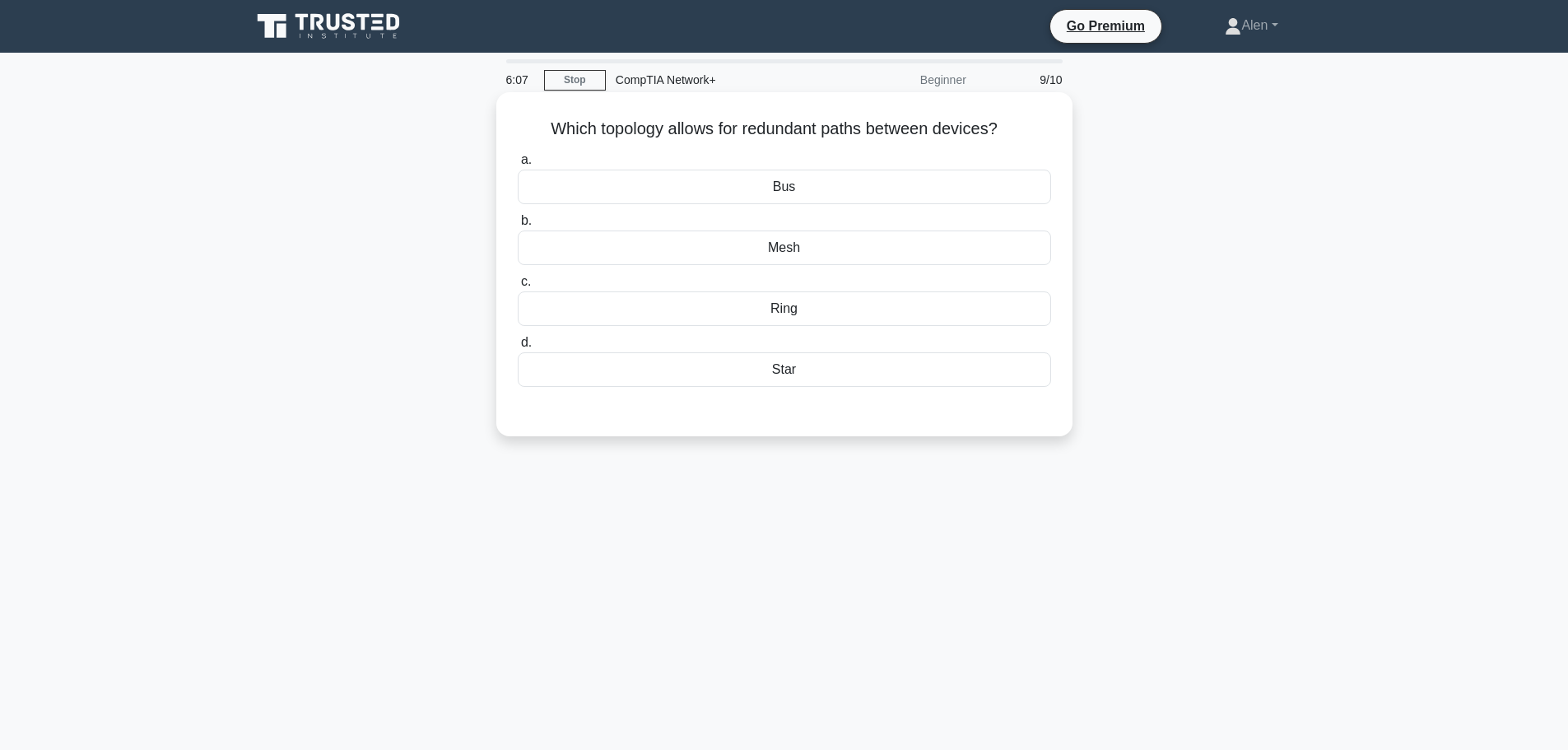
click at [795, 243] on div "Mesh" at bounding box center [784, 247] width 534 height 35
click at [518, 227] on input "b. Mesh" at bounding box center [518, 220] width 0 height 10
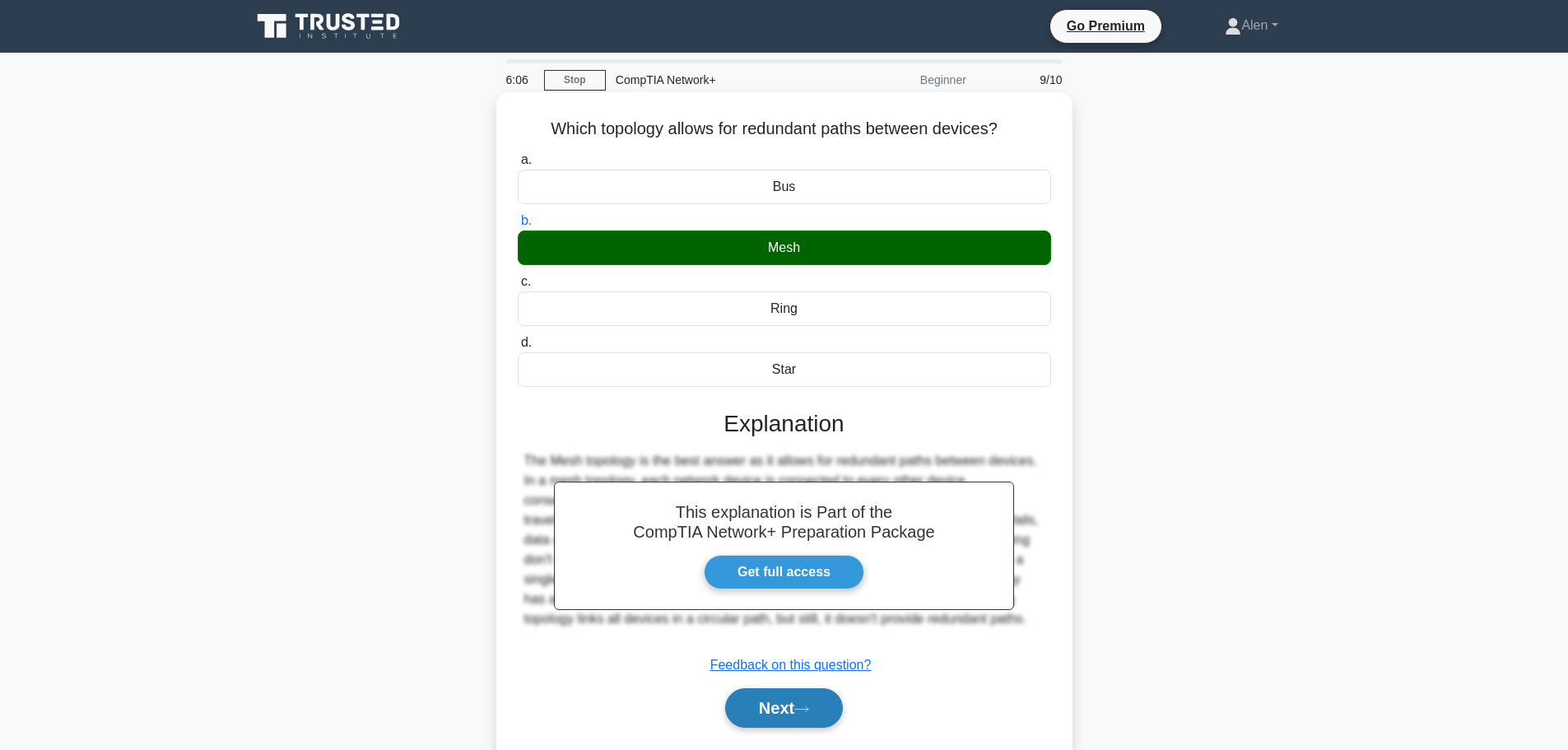
click at [822, 701] on button "Next" at bounding box center [784, 708] width 118 height 39
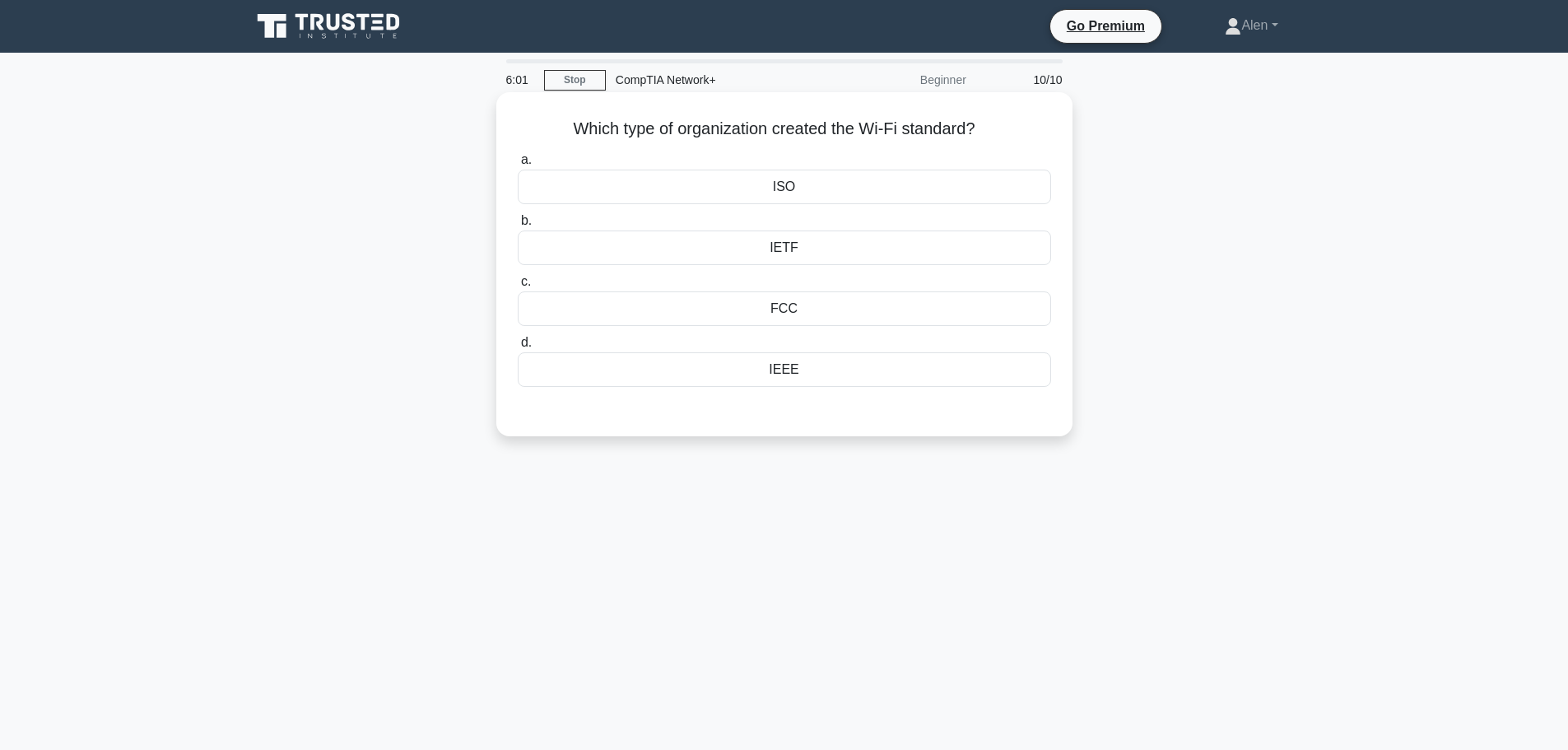
click at [784, 370] on div "IEEE" at bounding box center [784, 369] width 534 height 35
click at [518, 348] on input "d. IEEE" at bounding box center [518, 343] width 0 height 10
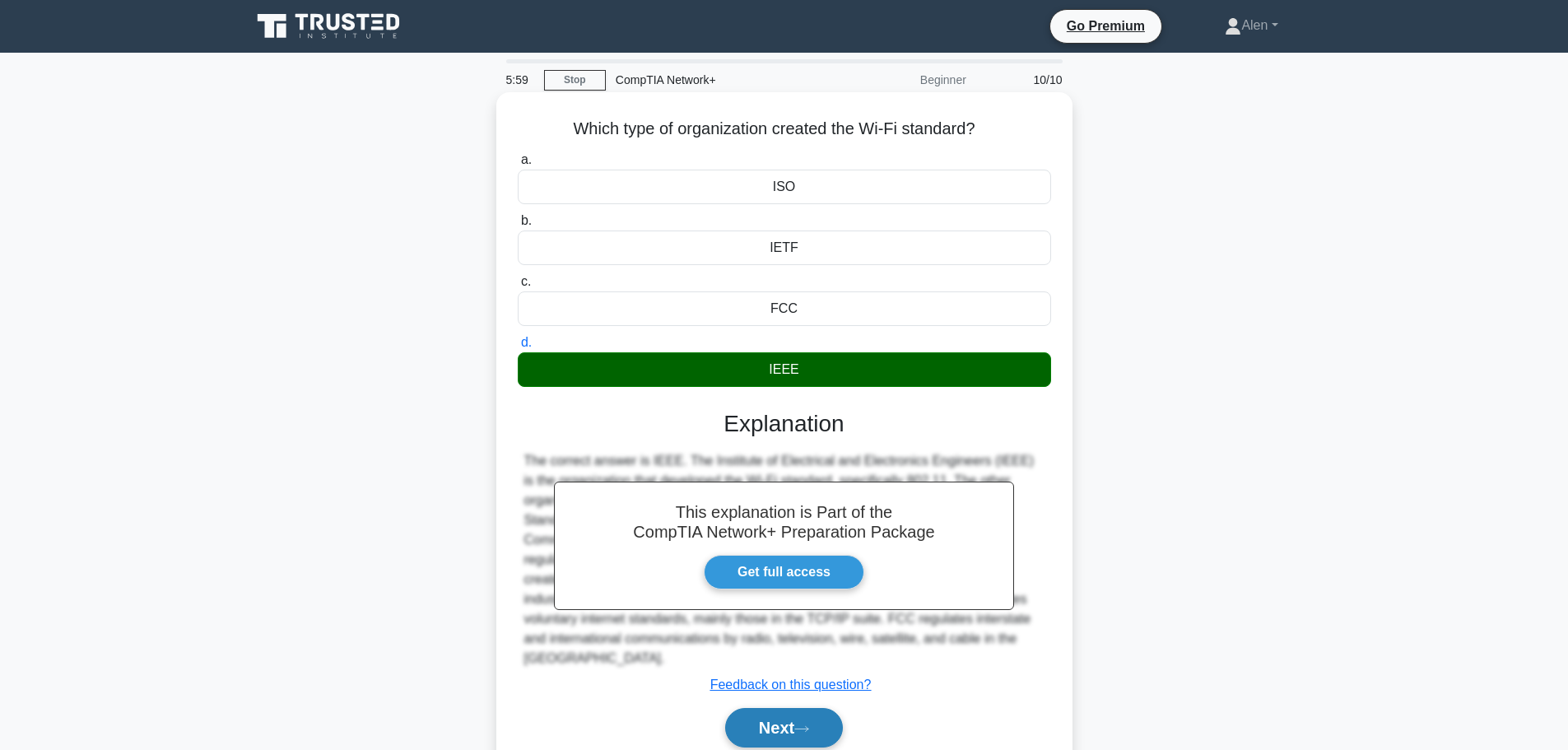
click at [807, 725] on icon at bounding box center [802, 729] width 15 height 9
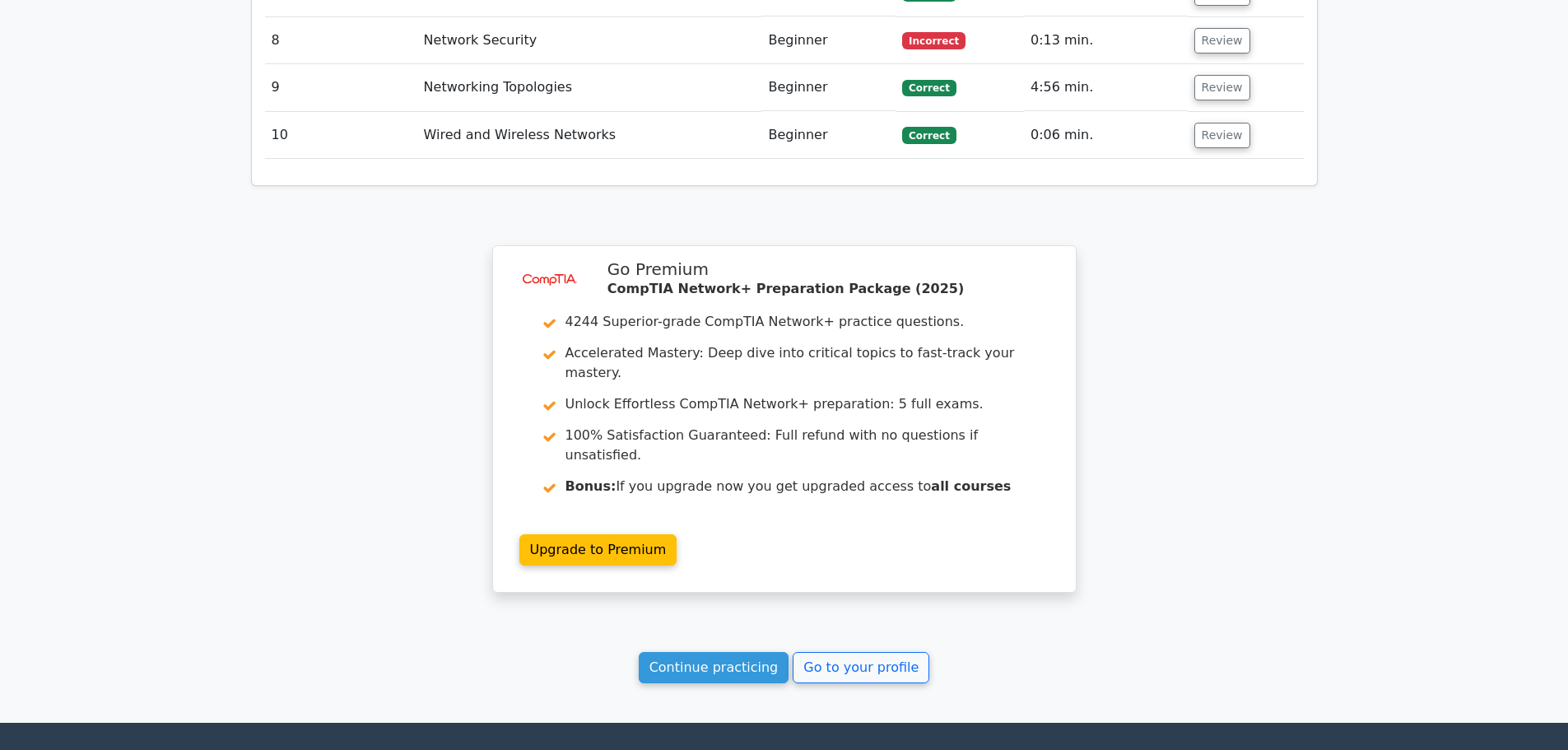
scroll to position [2592, 0]
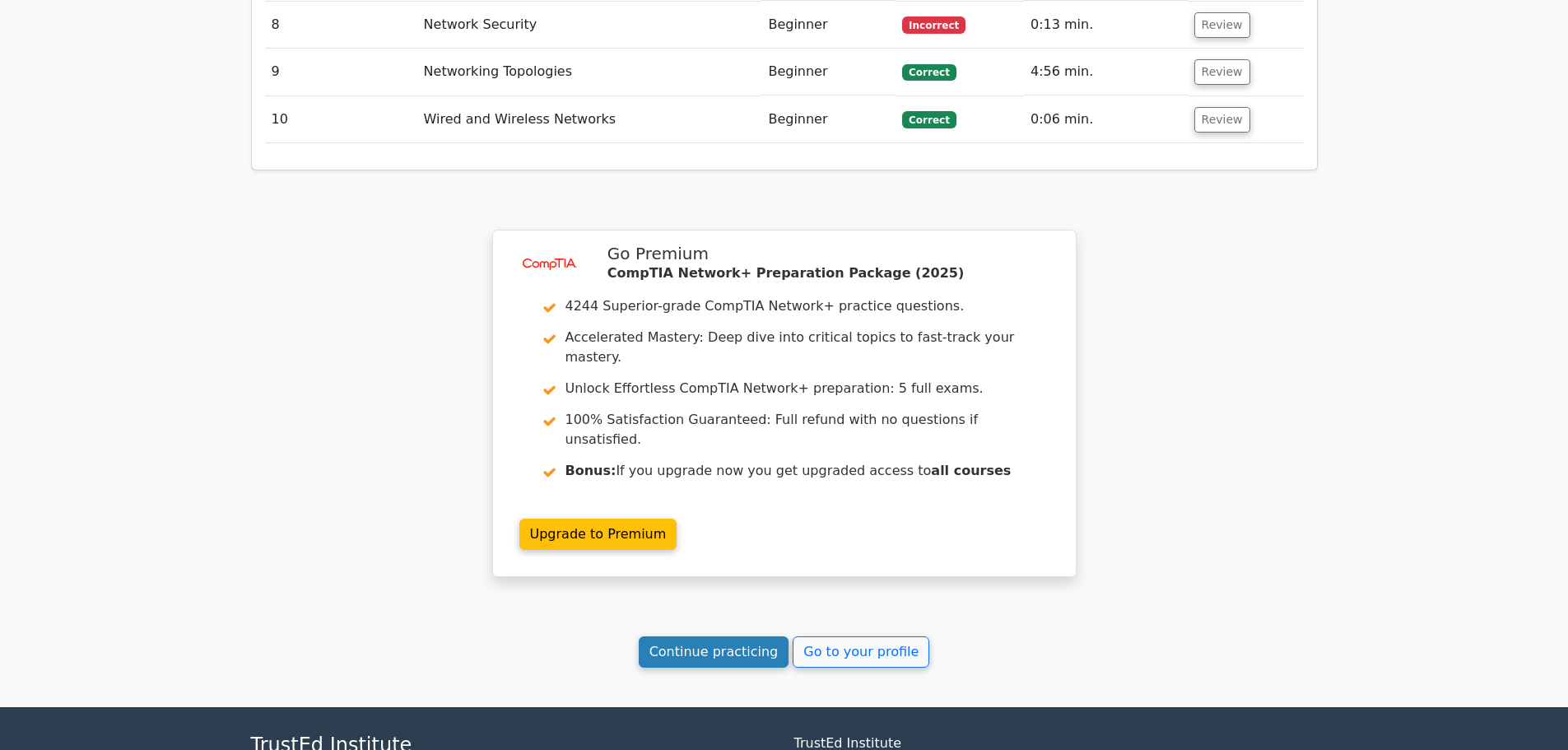
click at [726, 637] on link "Continue practicing" at bounding box center [713, 652] width 151 height 31
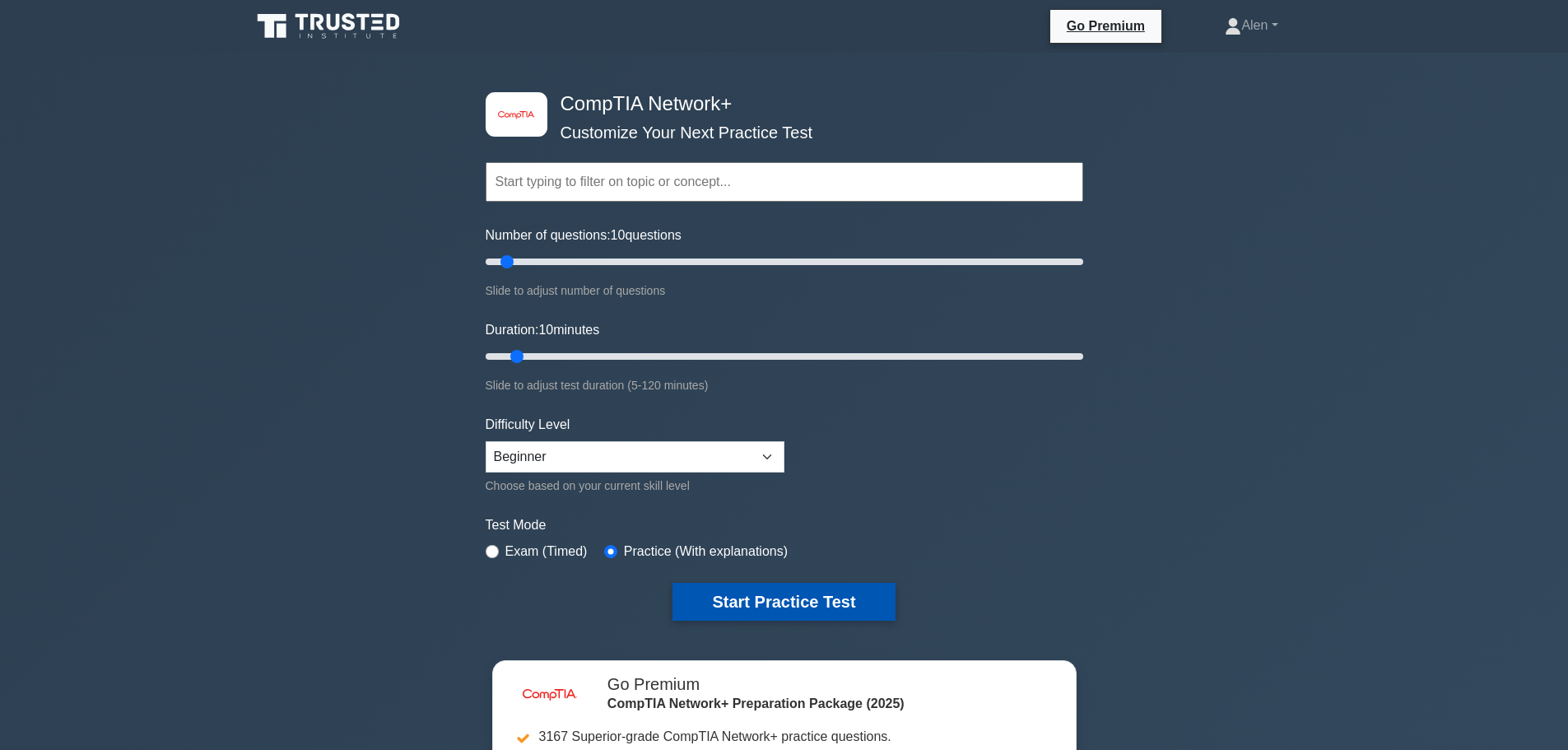
click at [768, 600] on button "Start Practice Test" at bounding box center [783, 602] width 222 height 37
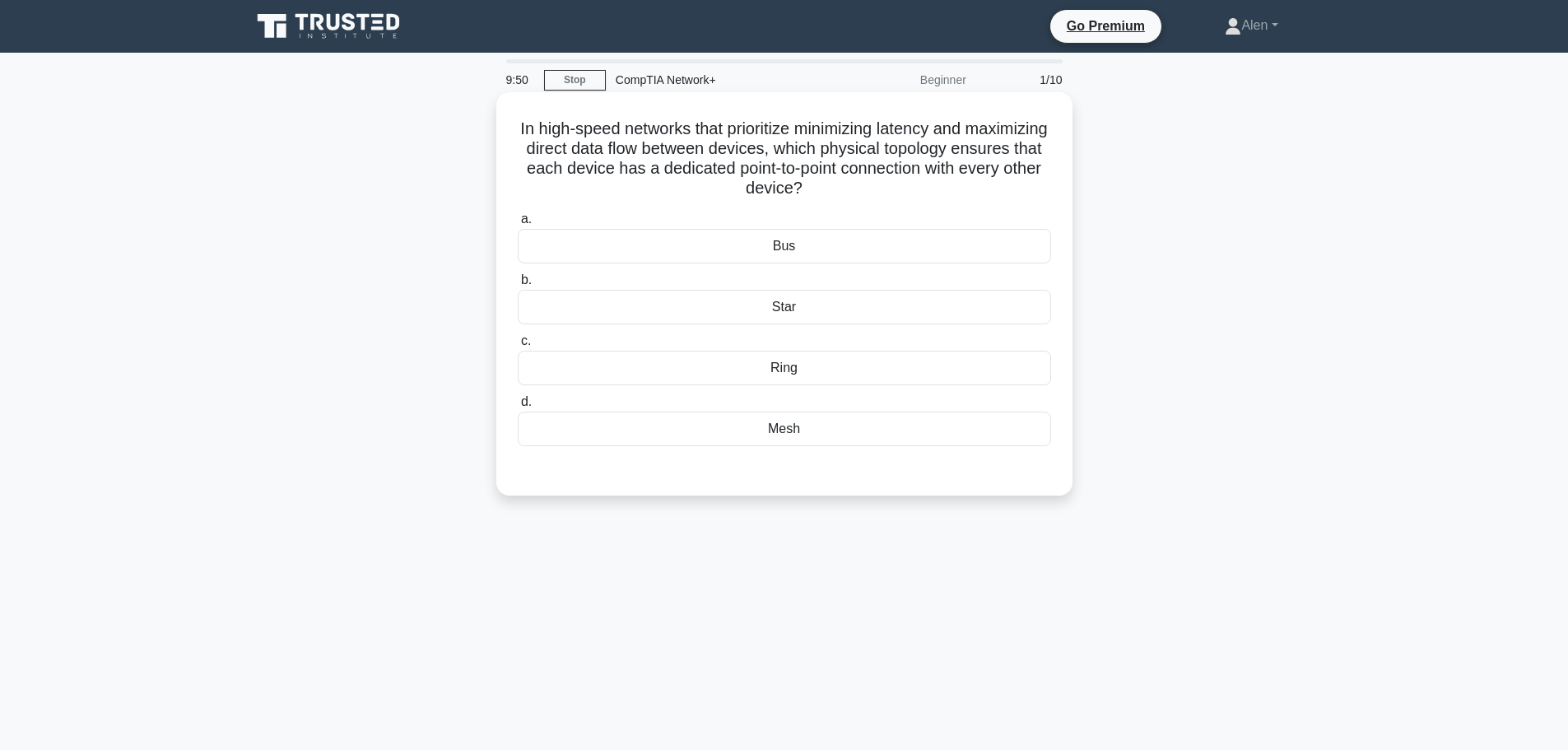
click at [782, 302] on div "Star" at bounding box center [784, 307] width 534 height 35
click at [518, 286] on input "b. Star" at bounding box center [518, 280] width 0 height 10
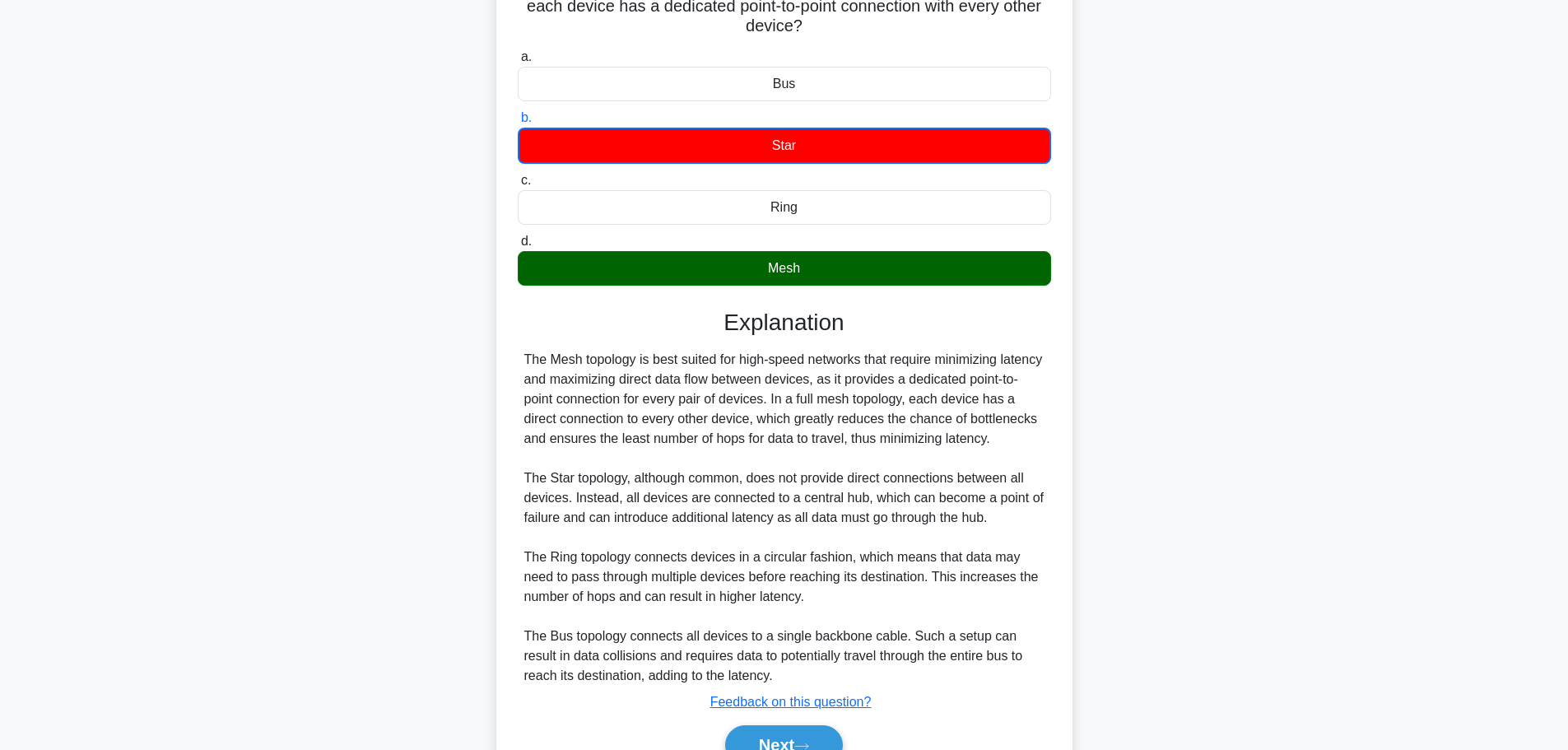
scroll to position [268, 0]
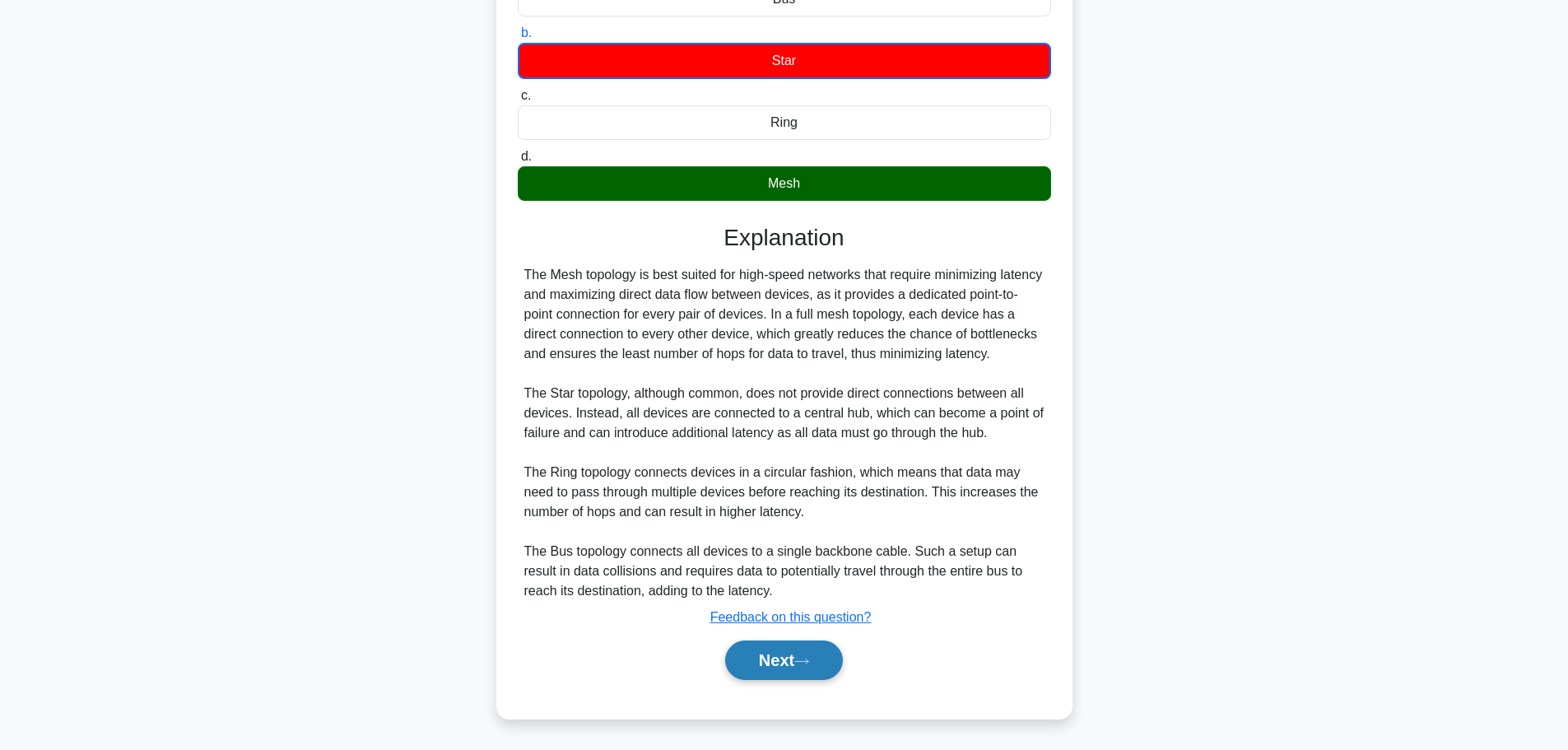
click at [806, 669] on button "Next" at bounding box center [784, 660] width 118 height 39
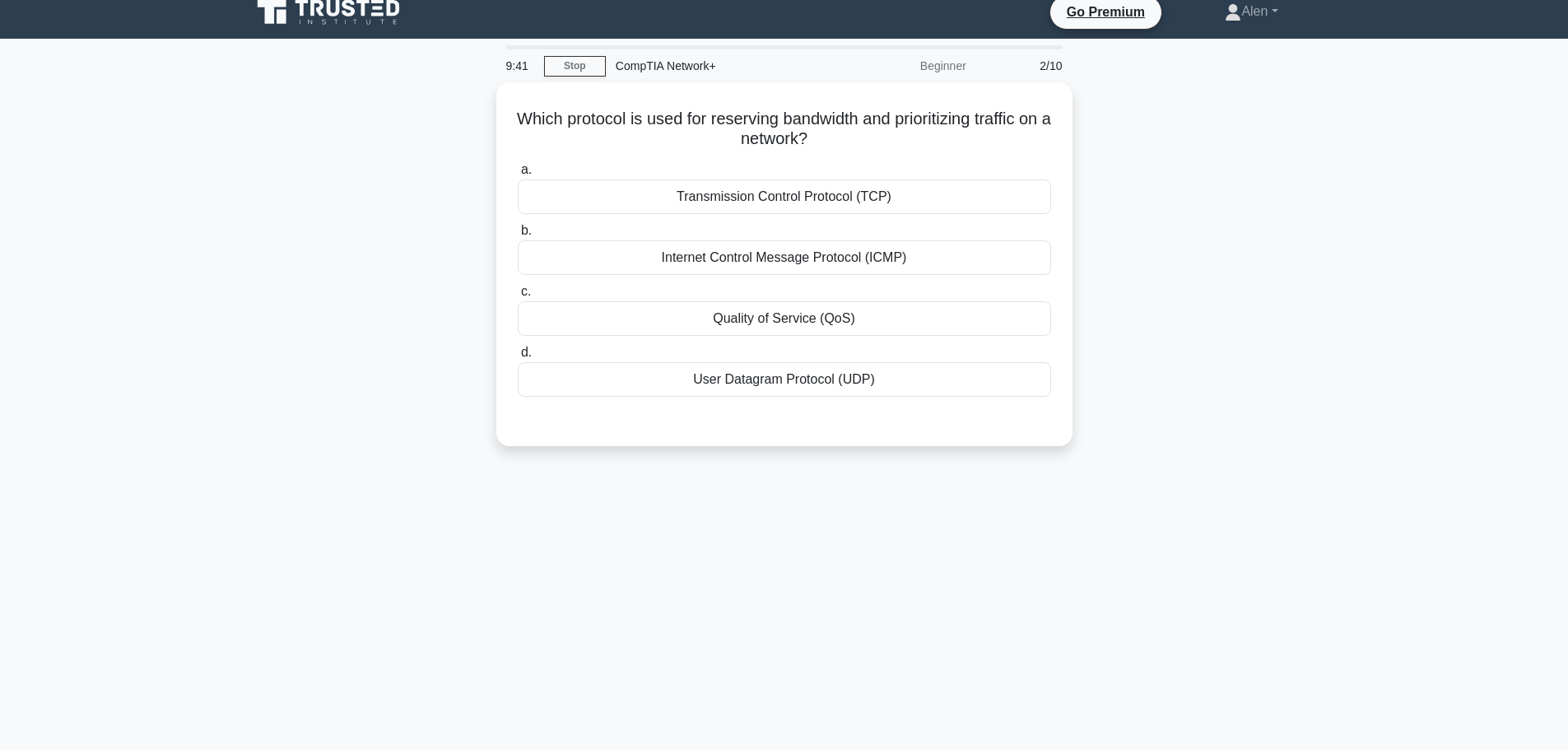
scroll to position [0, 0]
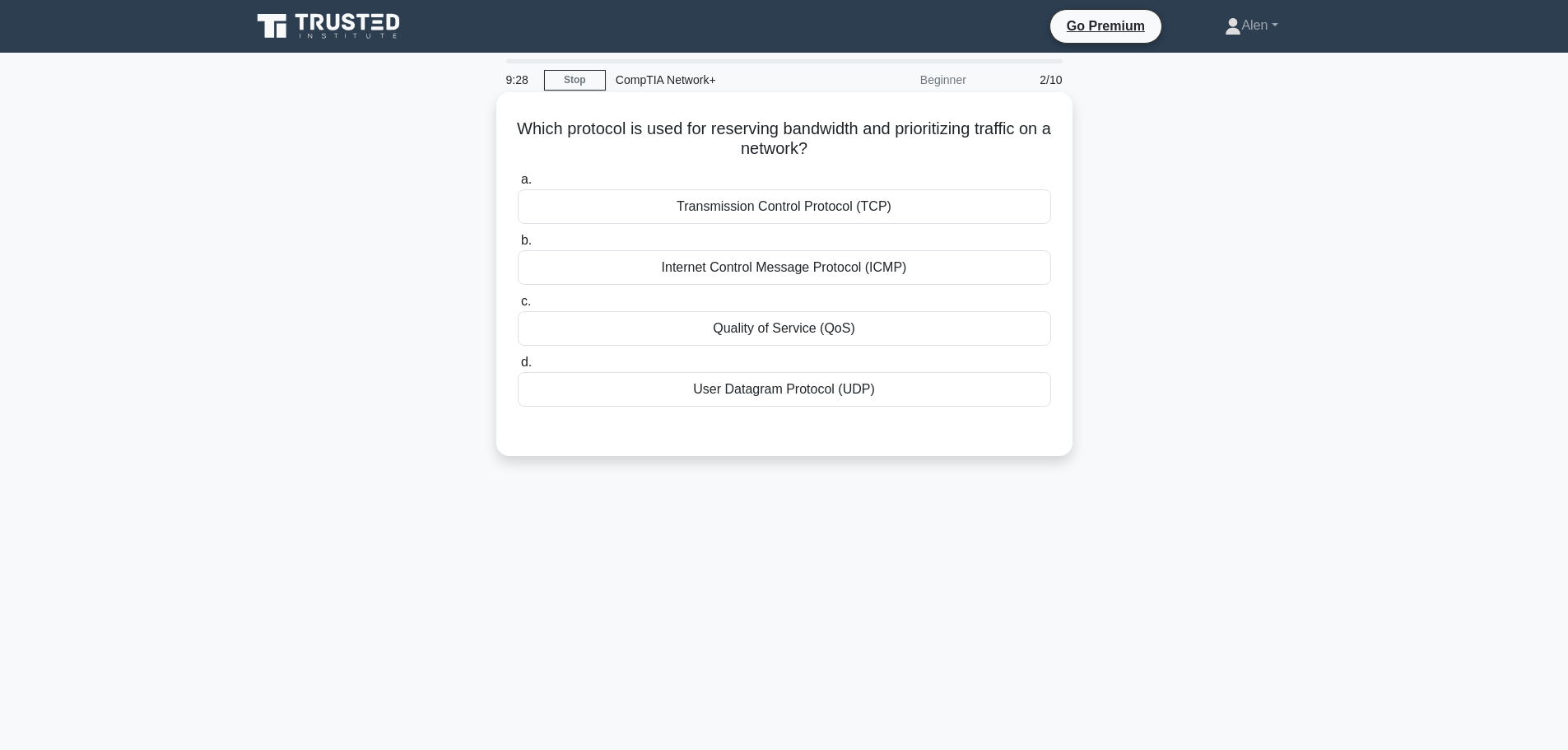
click at [794, 215] on div "Transmission Control Protocol (TCP)" at bounding box center [784, 206] width 534 height 35
click at [518, 185] on input "a. Transmission Control Protocol (TCP)" at bounding box center [518, 179] width 0 height 10
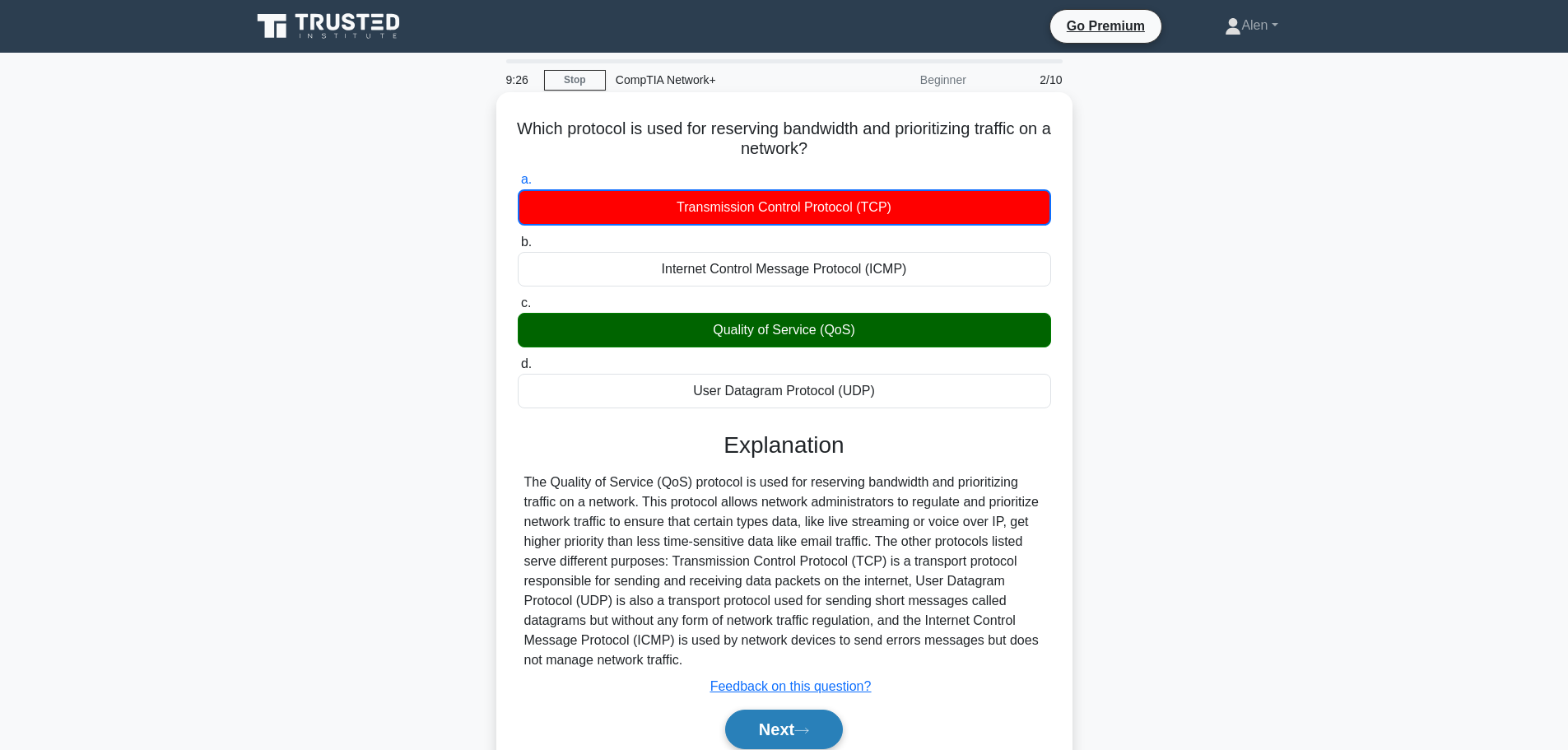
click at [779, 722] on button "Next" at bounding box center [784, 729] width 118 height 39
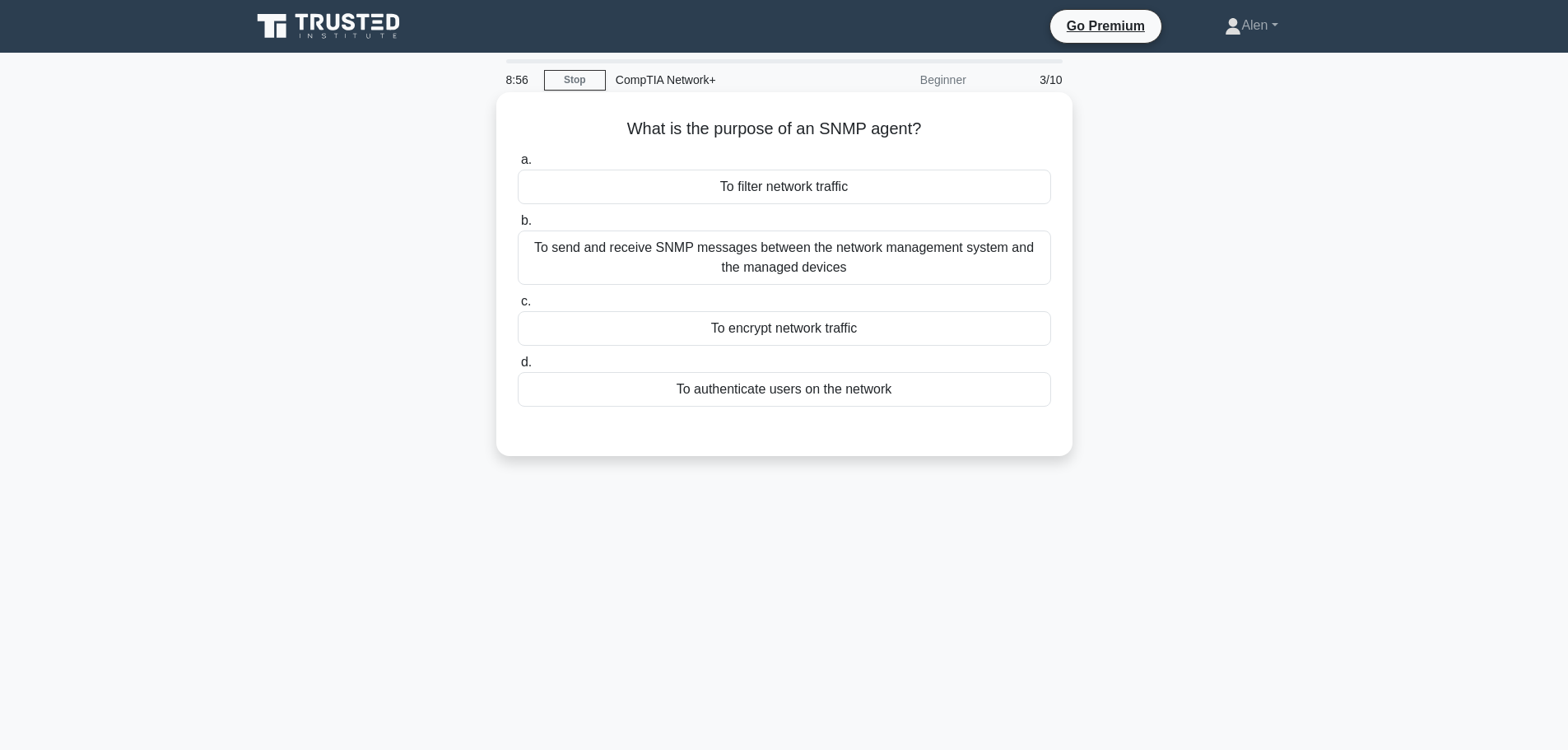
click at [794, 273] on div "To send and receive SNMP messages between the network management system and the…" at bounding box center [784, 257] width 534 height 54
click at [518, 227] on input "b. To send and receive SNMP messages between the network management system and …" at bounding box center [518, 220] width 0 height 10
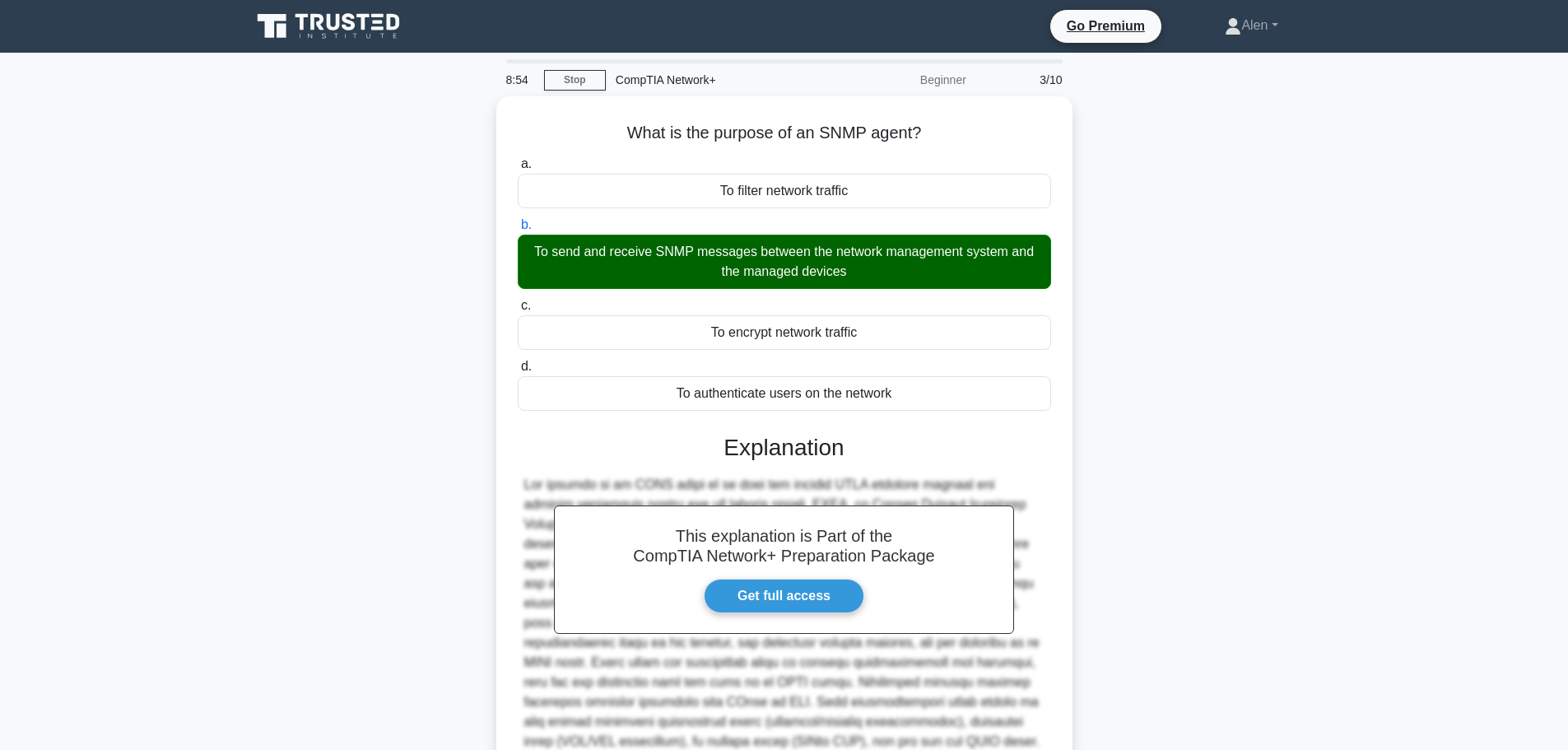
scroll to position [187, 0]
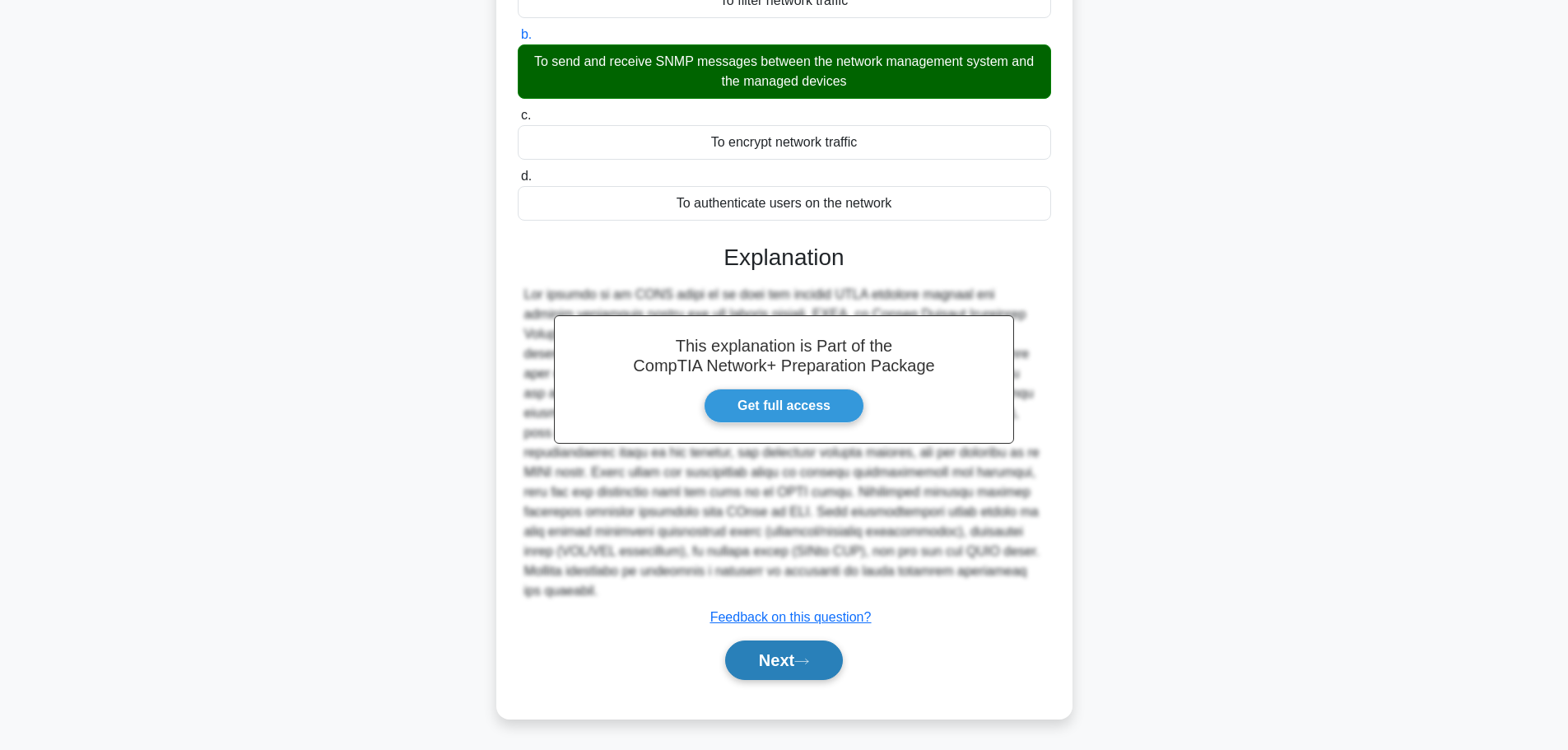
click at [813, 649] on button "Next" at bounding box center [784, 660] width 118 height 39
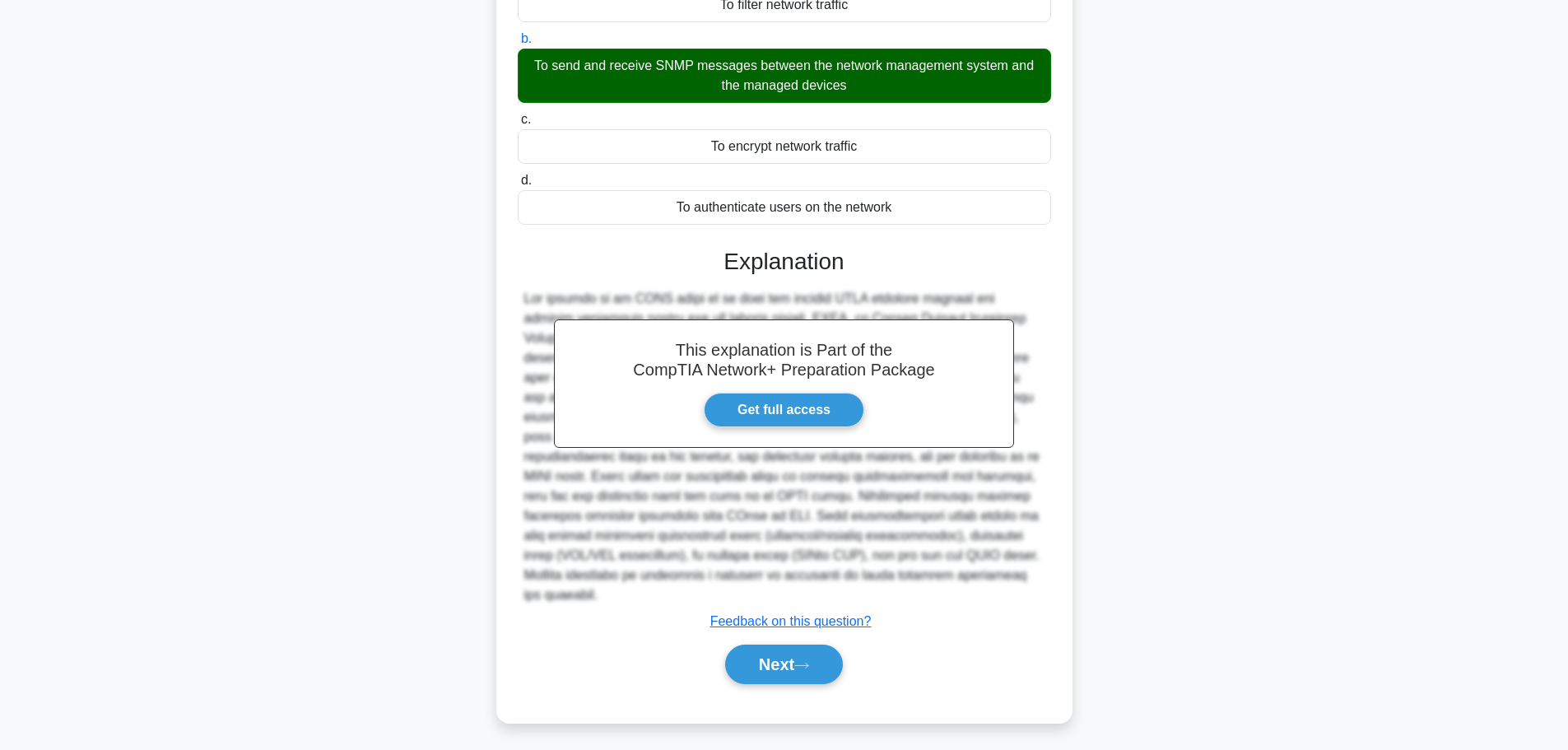
scroll to position [140, 0]
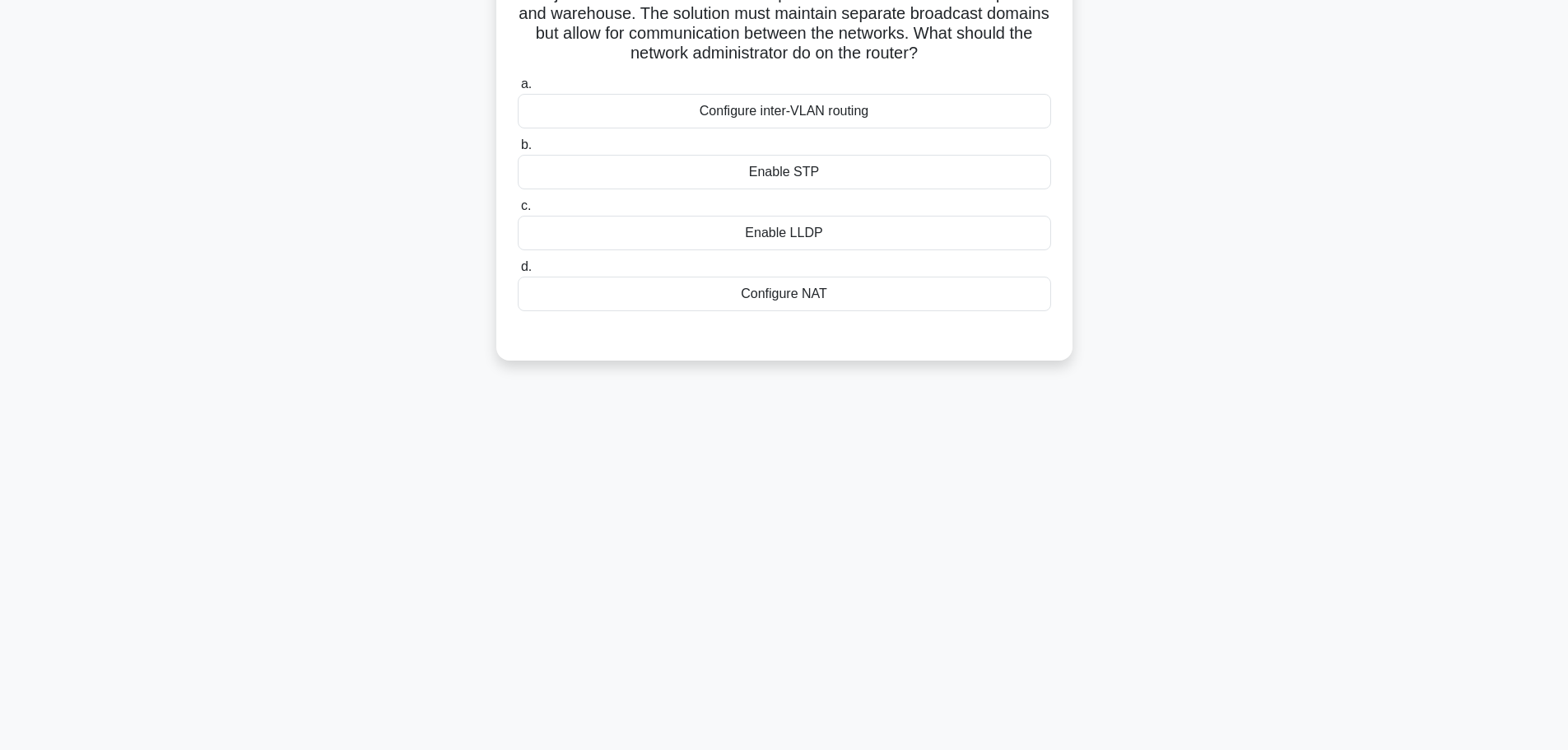
click at [1563, 36] on main "8:51 Stop CompTIA Network+ Beginner 4/10 A major retailer wants to connect sepa…" at bounding box center [784, 331] width 1568 height 836
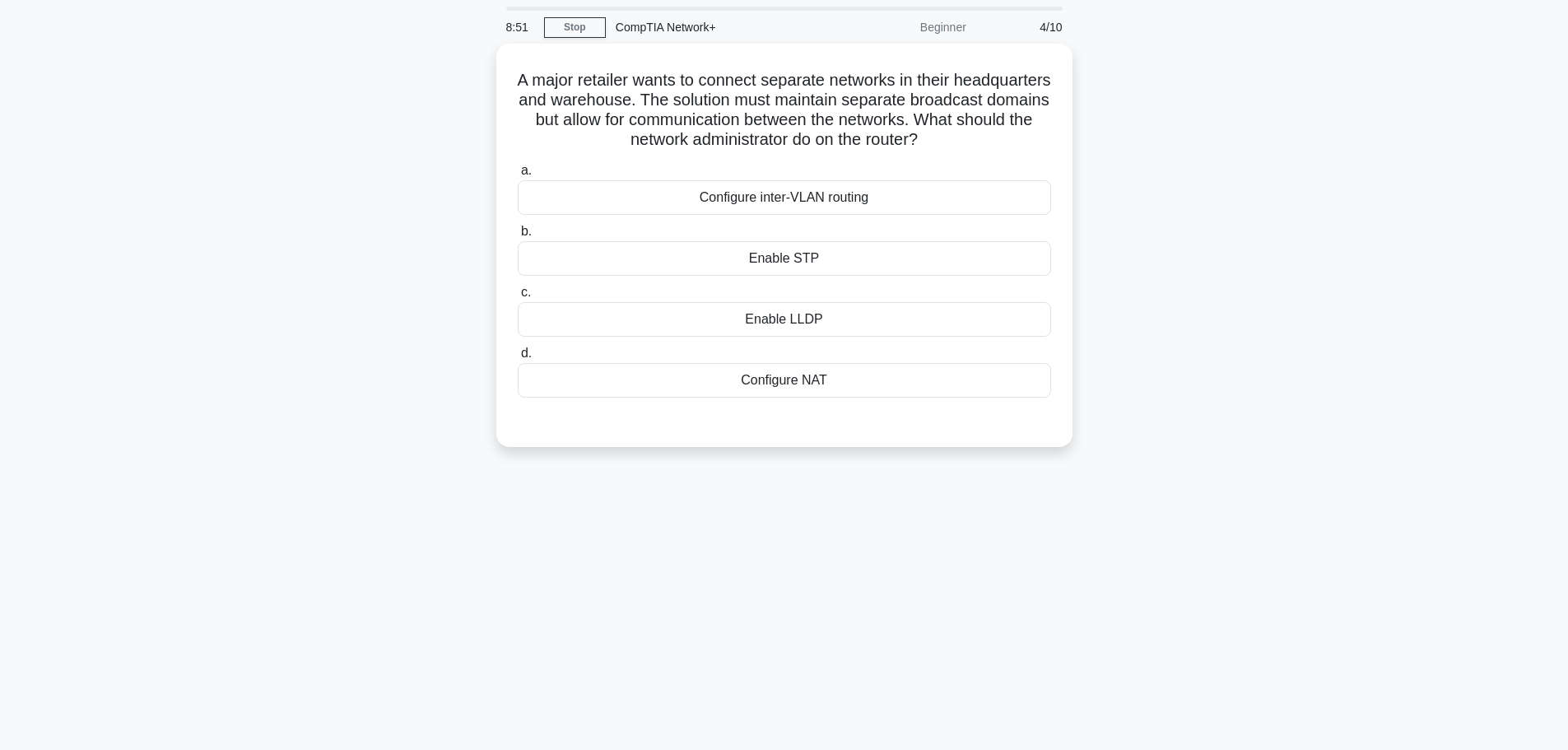
scroll to position [0, 0]
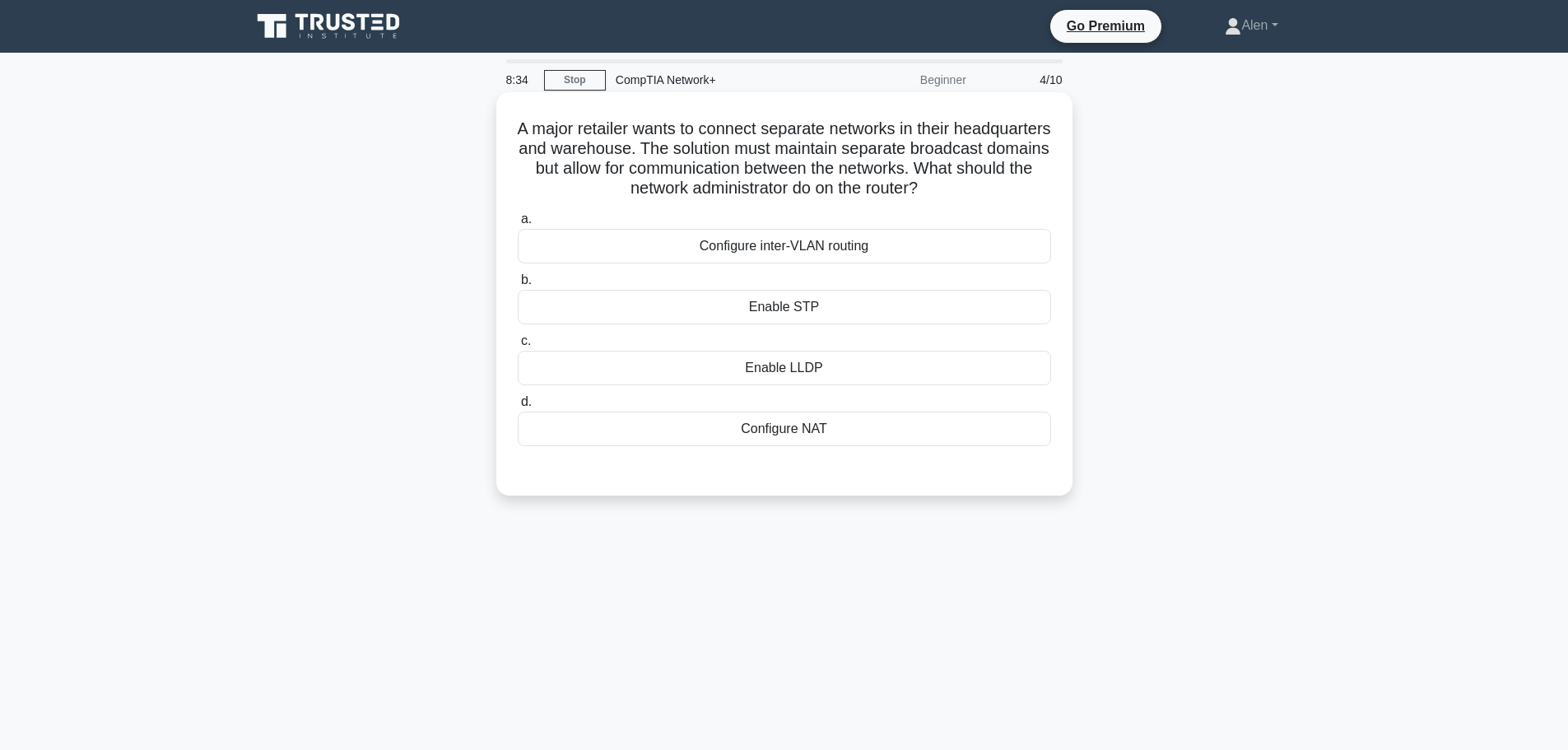
click at [803, 247] on div "Configure inter-VLAN routing" at bounding box center [784, 245] width 534 height 35
click at [518, 225] on input "a. Configure inter-VLAN routing" at bounding box center [518, 219] width 0 height 10
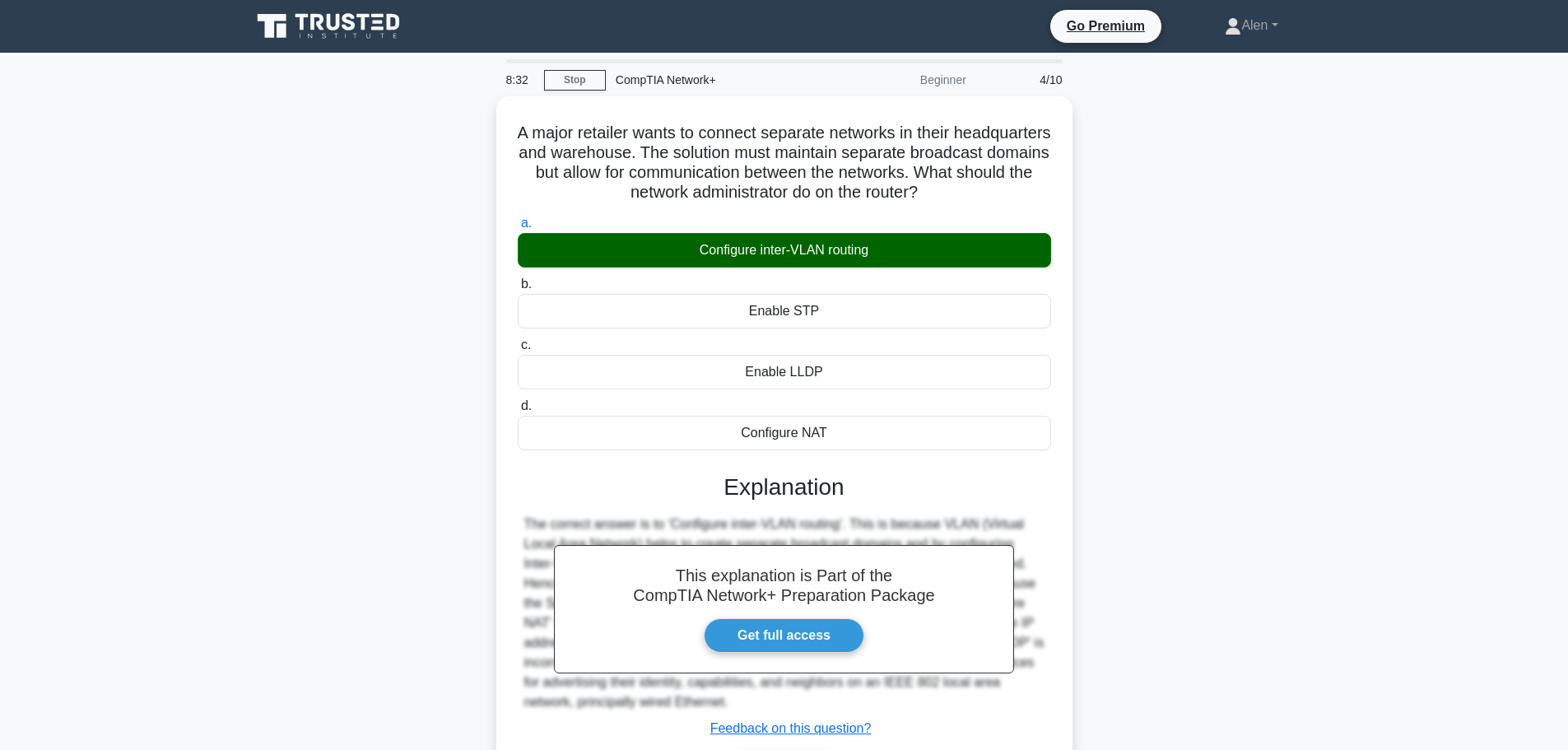
scroll to position [140, 0]
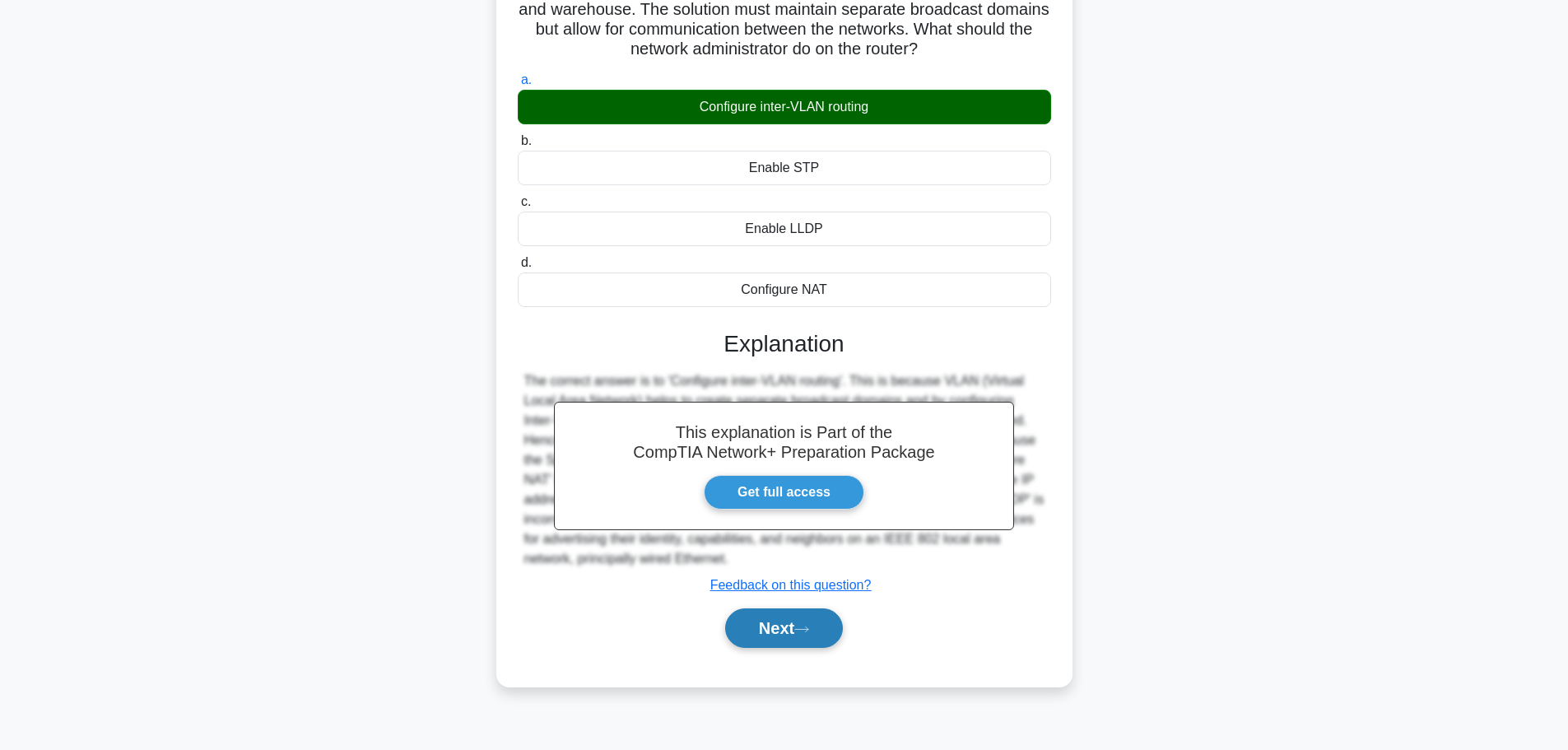
click at [783, 629] on button "Next" at bounding box center [784, 628] width 118 height 39
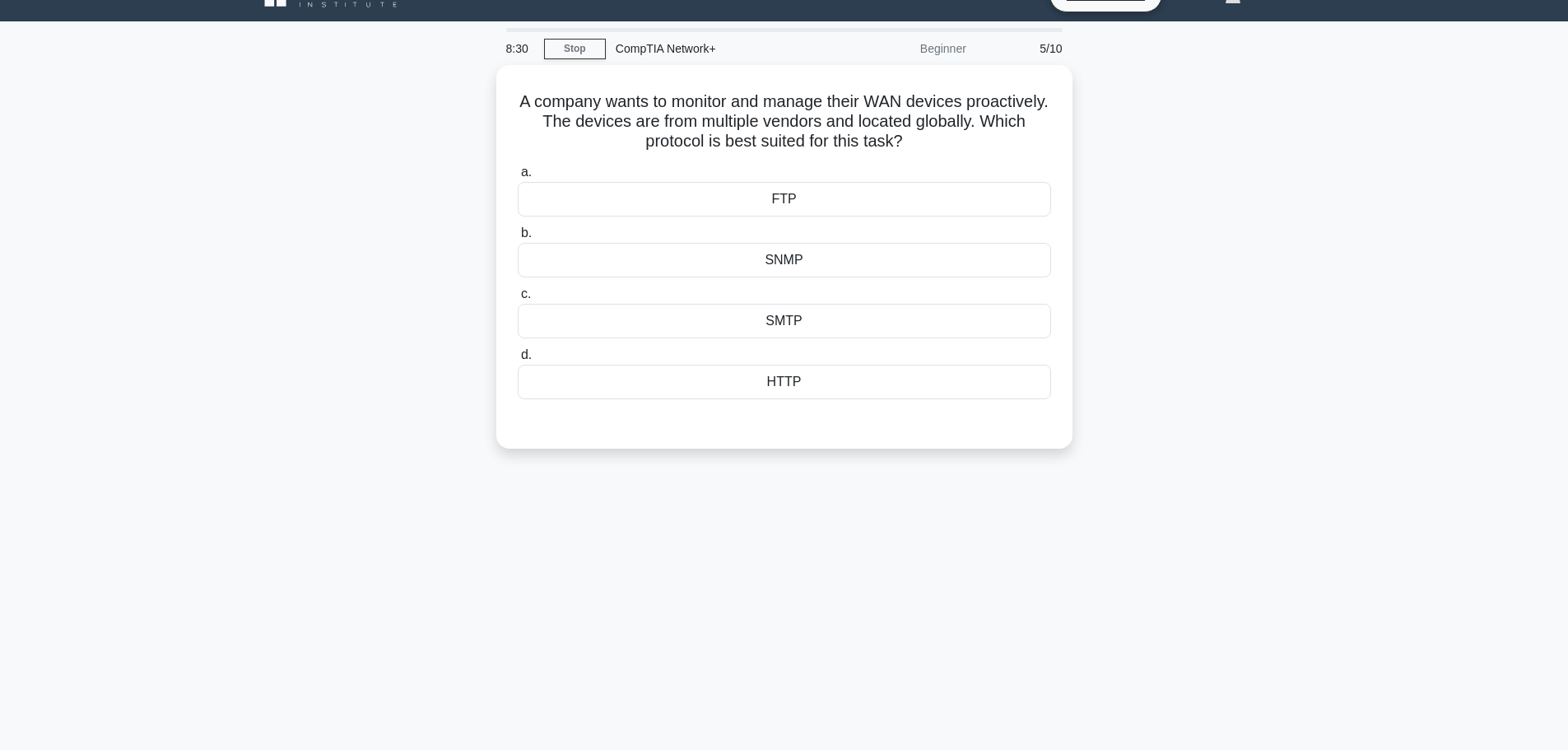
scroll to position [0, 0]
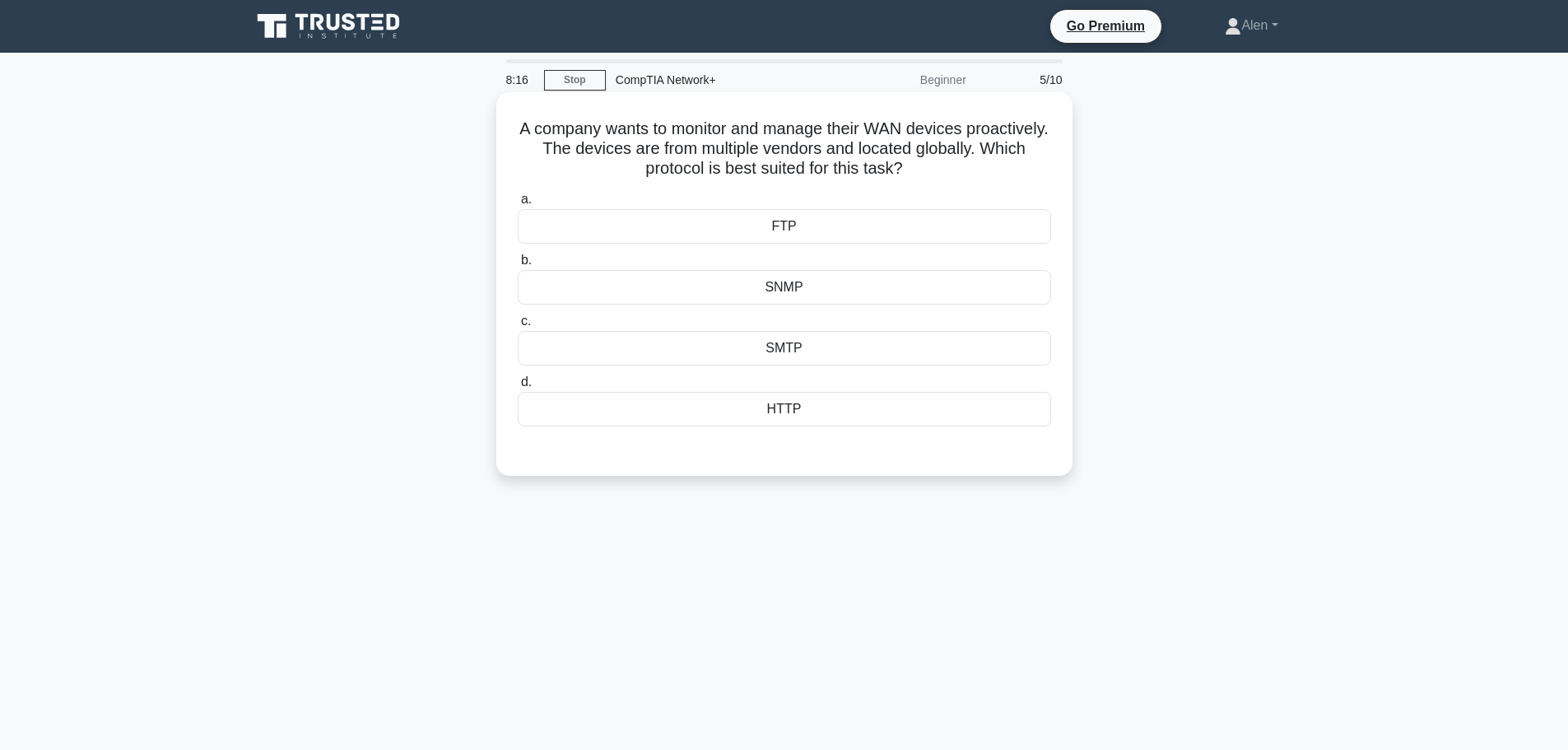
click at [827, 277] on div "SNMP" at bounding box center [784, 287] width 534 height 35
click at [518, 266] on input "b. SNMP" at bounding box center [518, 260] width 0 height 10
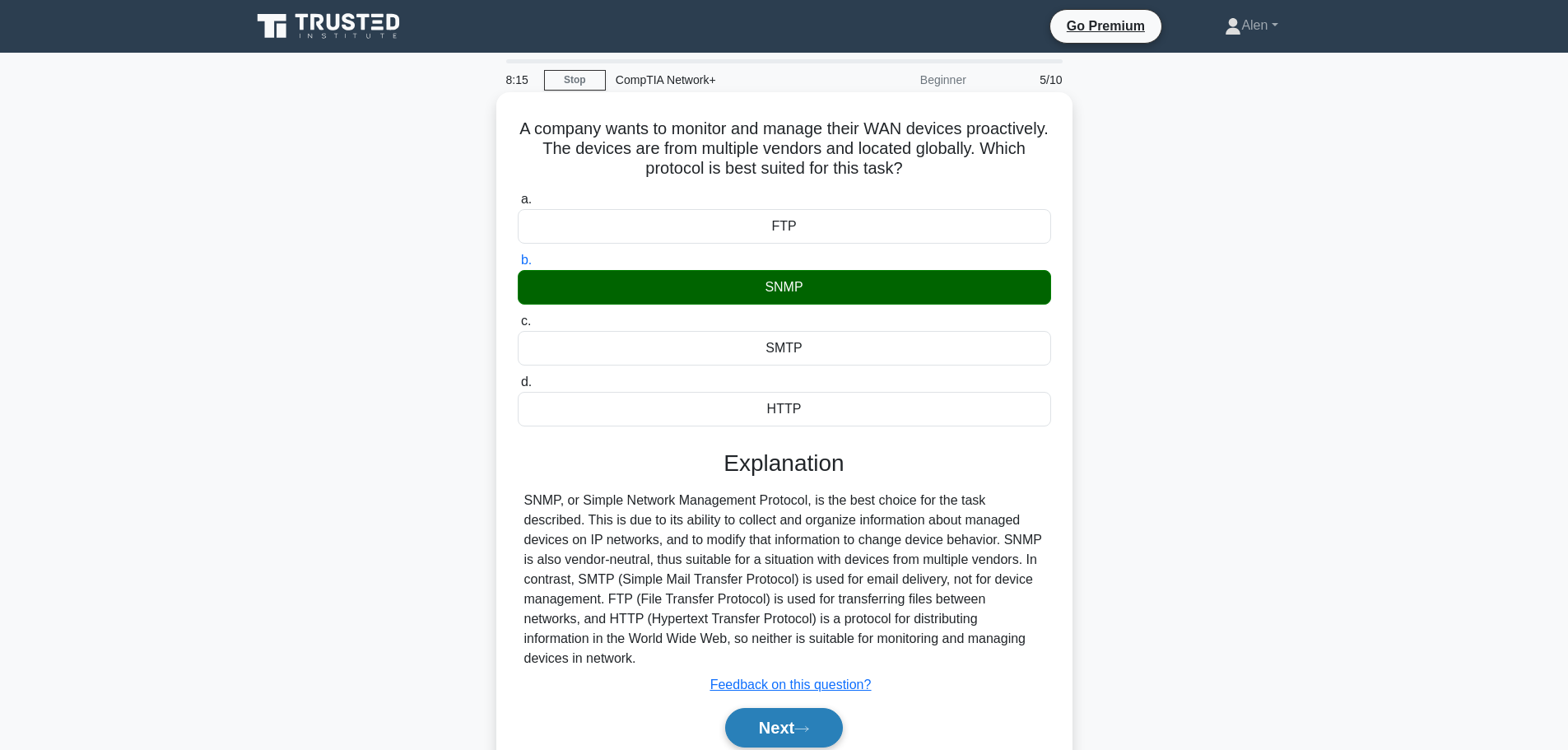
click at [808, 725] on icon at bounding box center [802, 729] width 15 height 9
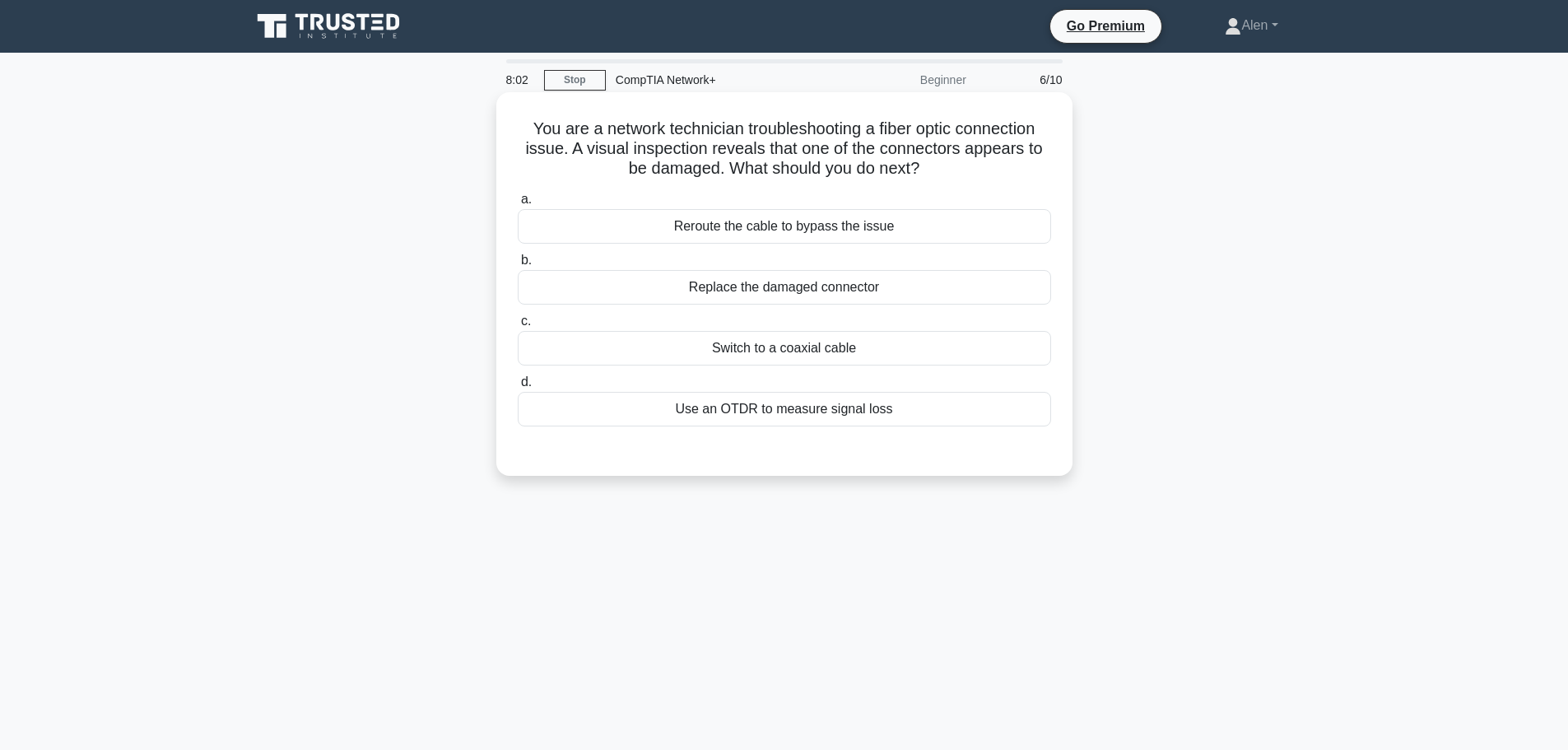
click at [796, 294] on div "Replace the damaged connector" at bounding box center [784, 287] width 534 height 35
click at [518, 266] on input "b. Replace the damaged connector" at bounding box center [518, 260] width 0 height 10
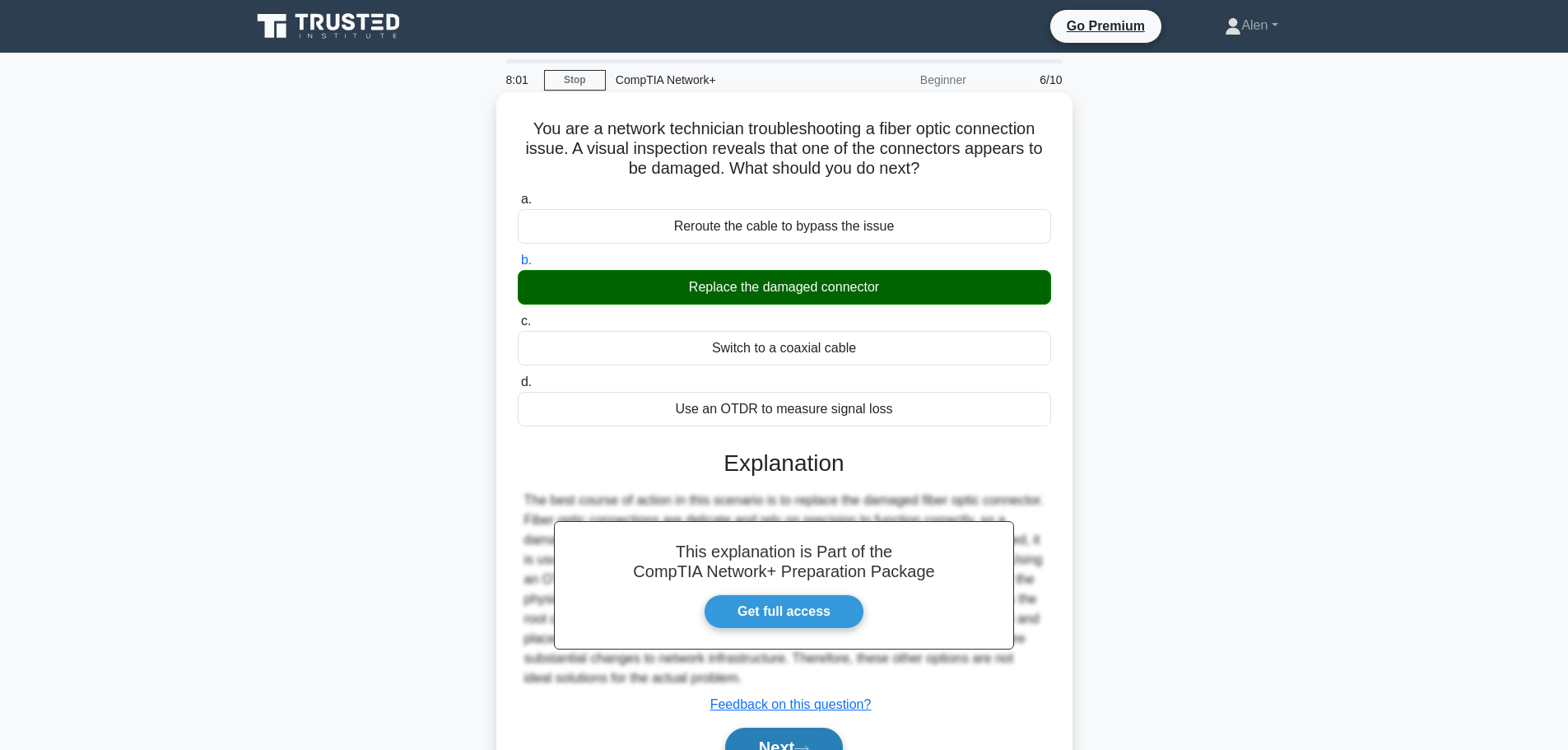
click at [788, 739] on button "Next" at bounding box center [784, 747] width 118 height 39
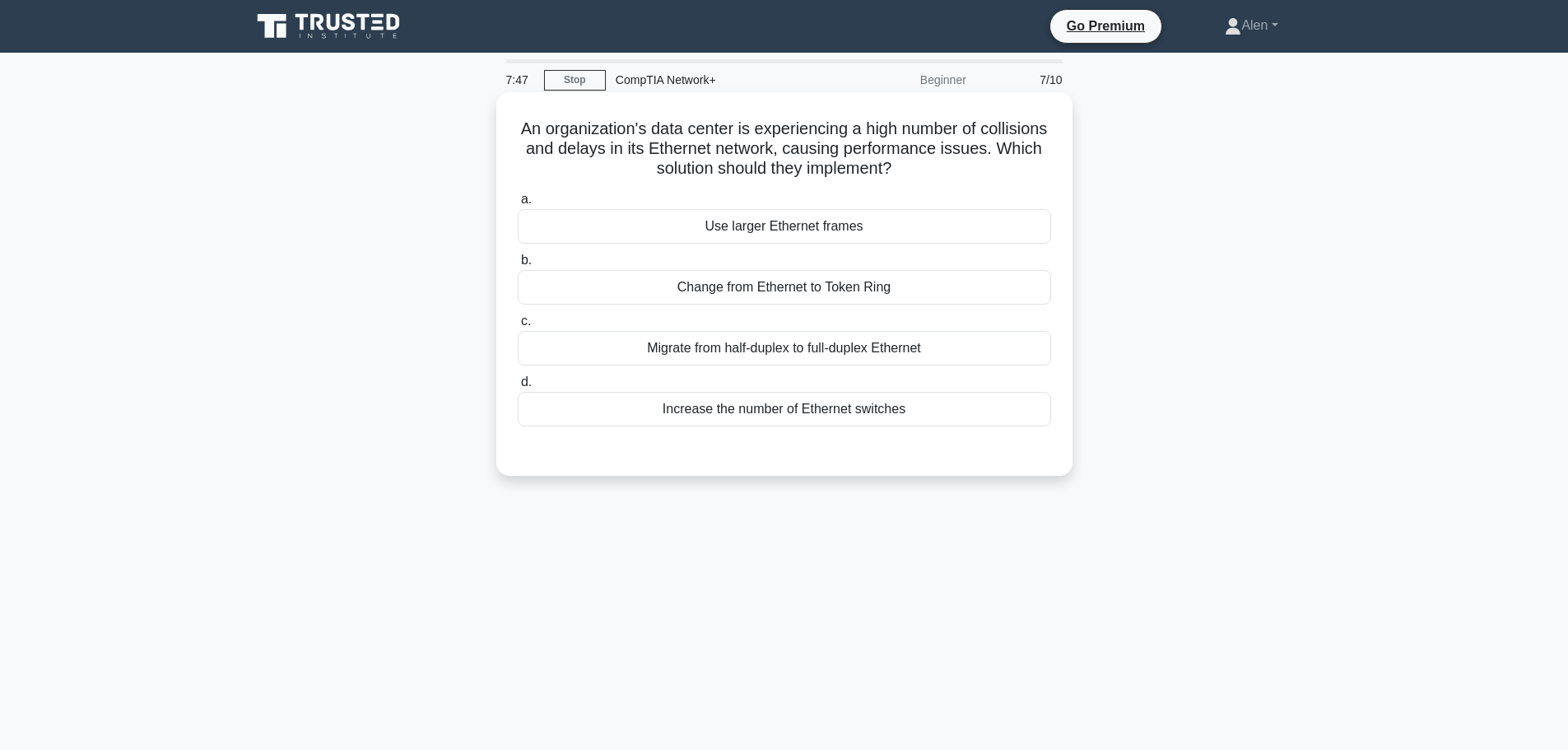
click at [802, 349] on div "Migrate from half-duplex to full-duplex Ethernet" at bounding box center [784, 348] width 534 height 35
click at [518, 327] on input "c. Migrate from half-duplex to full-duplex Ethernet" at bounding box center [518, 321] width 0 height 10
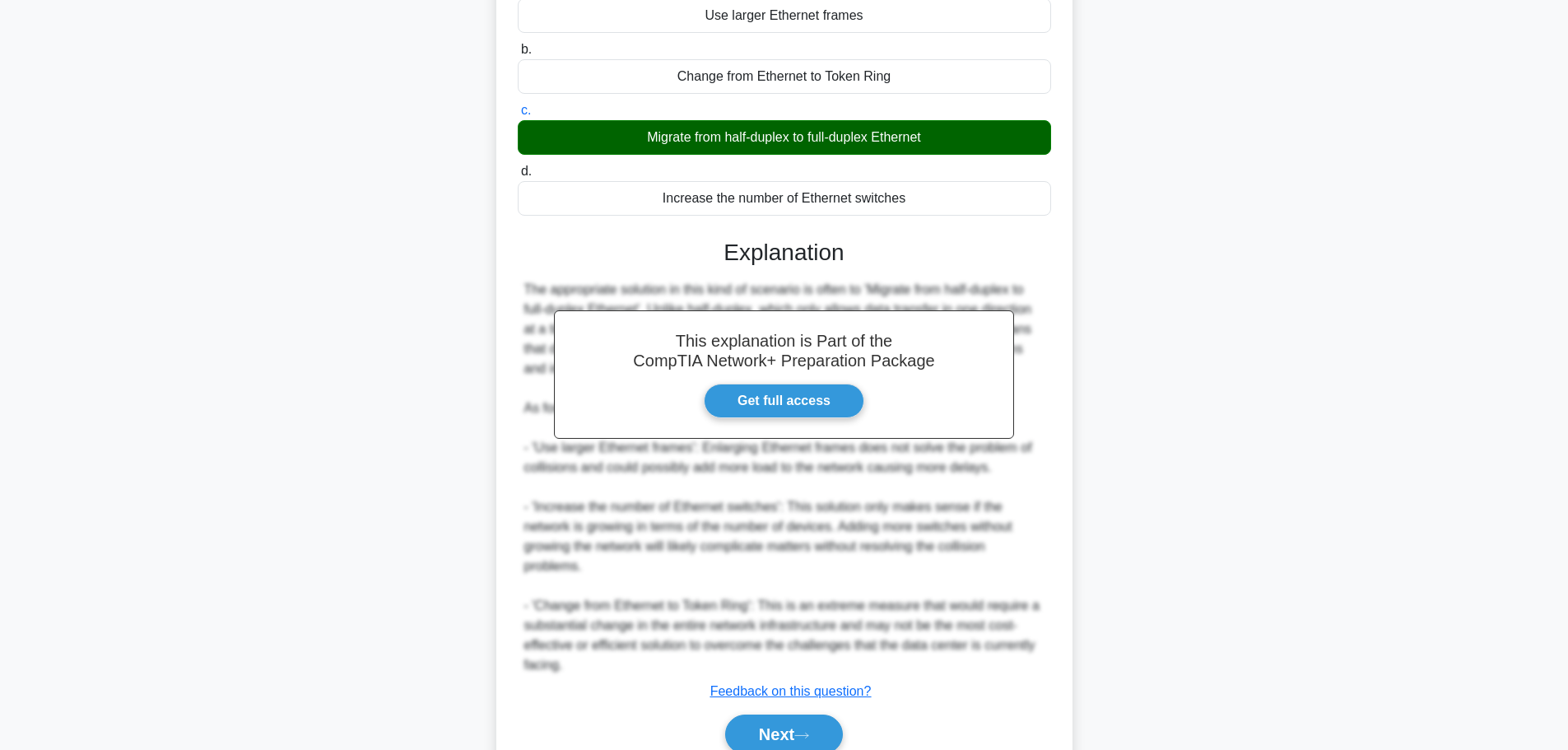
scroll to position [270, 0]
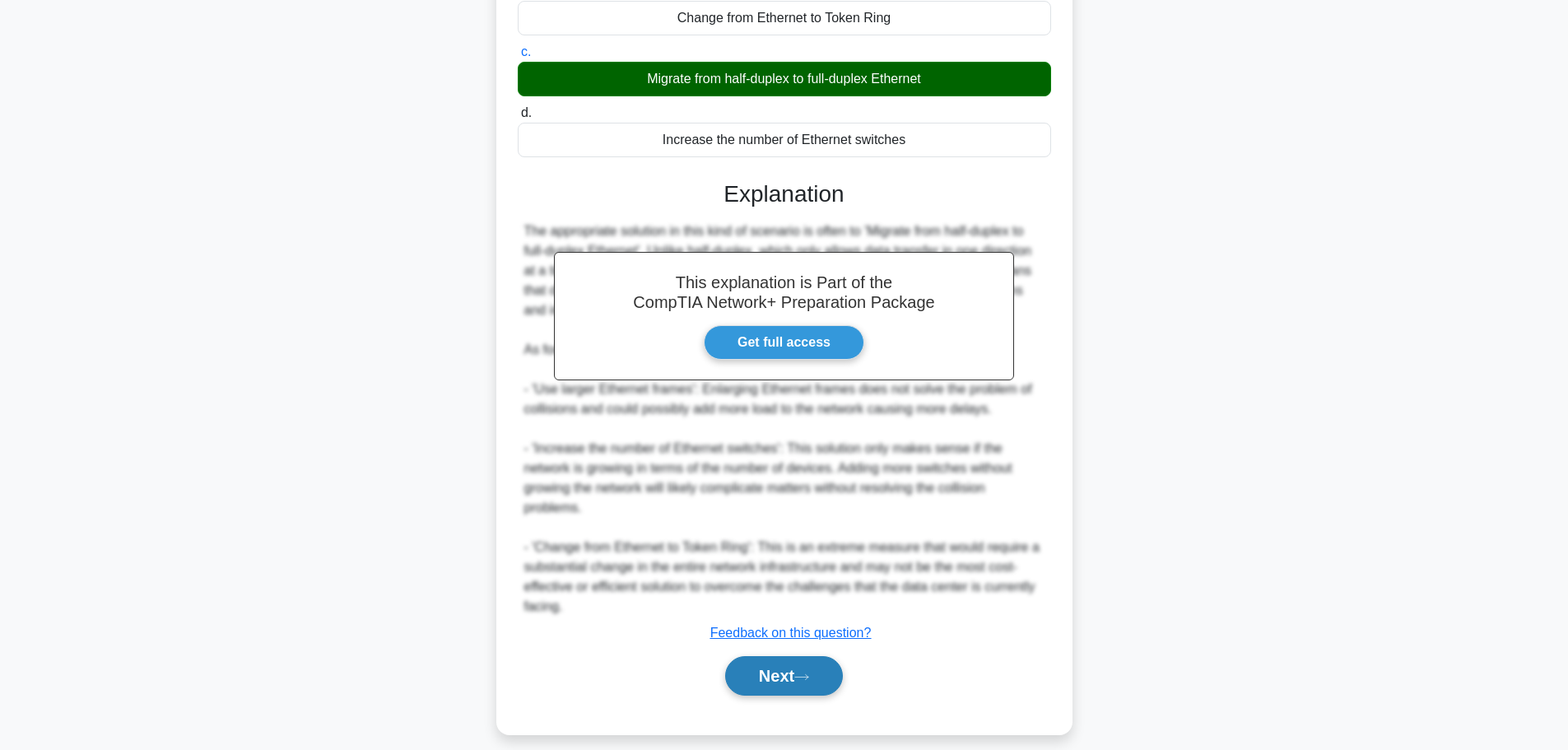
click at [813, 684] on button "Next" at bounding box center [784, 676] width 118 height 39
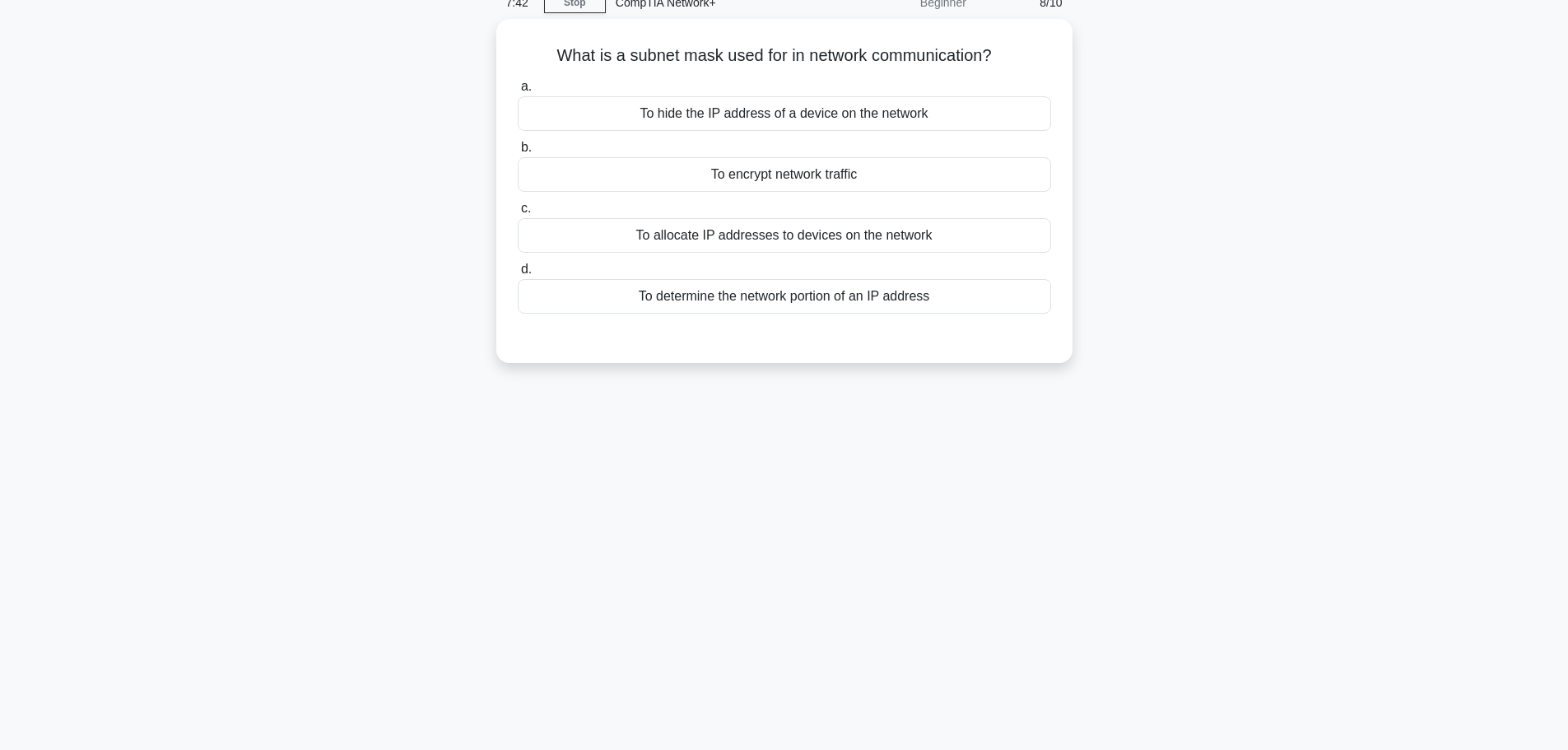
scroll to position [0, 0]
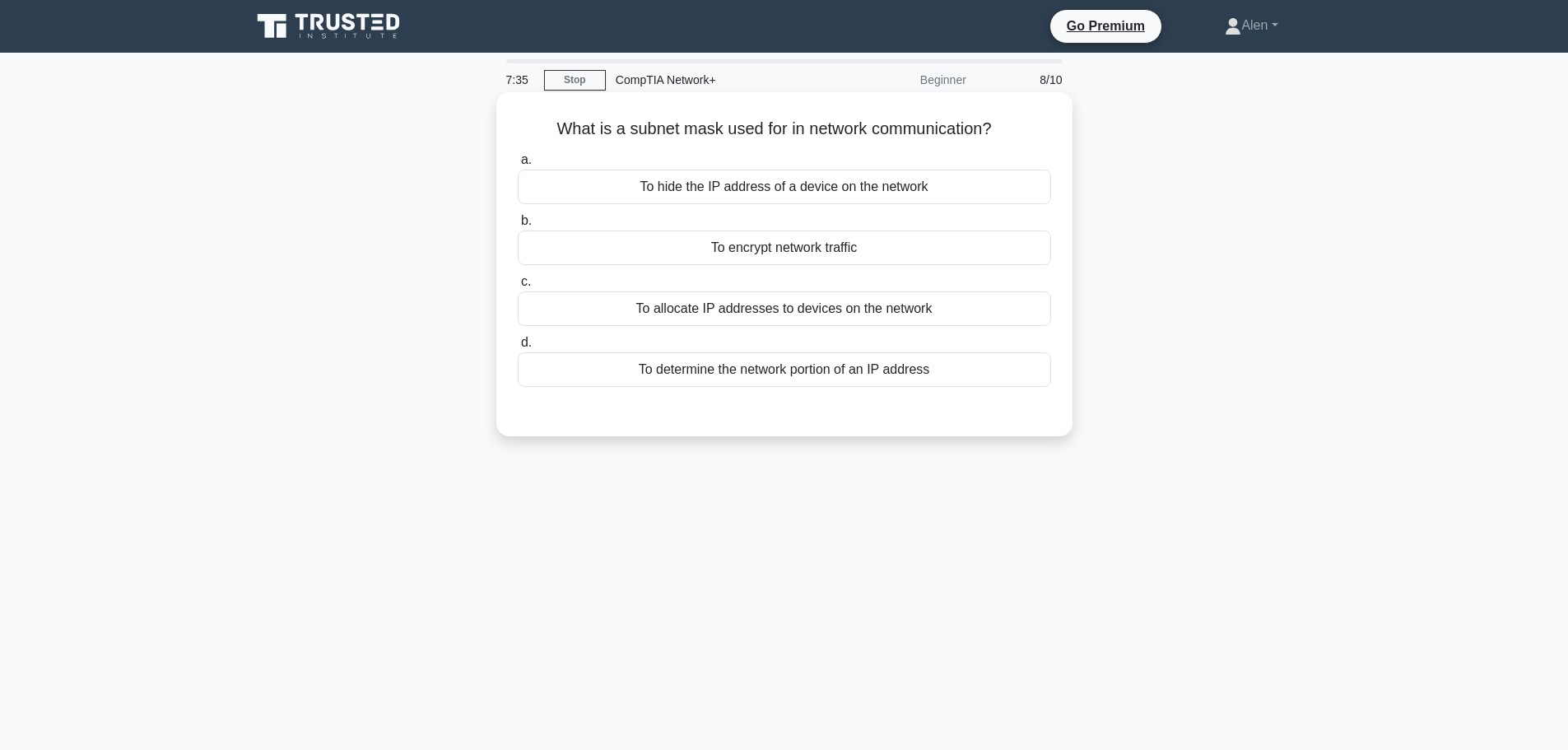
click at [798, 311] on div "To allocate IP addresses to devices on the network" at bounding box center [784, 308] width 534 height 35
click at [518, 287] on input "c. To allocate IP addresses to devices on the network" at bounding box center [518, 281] width 0 height 10
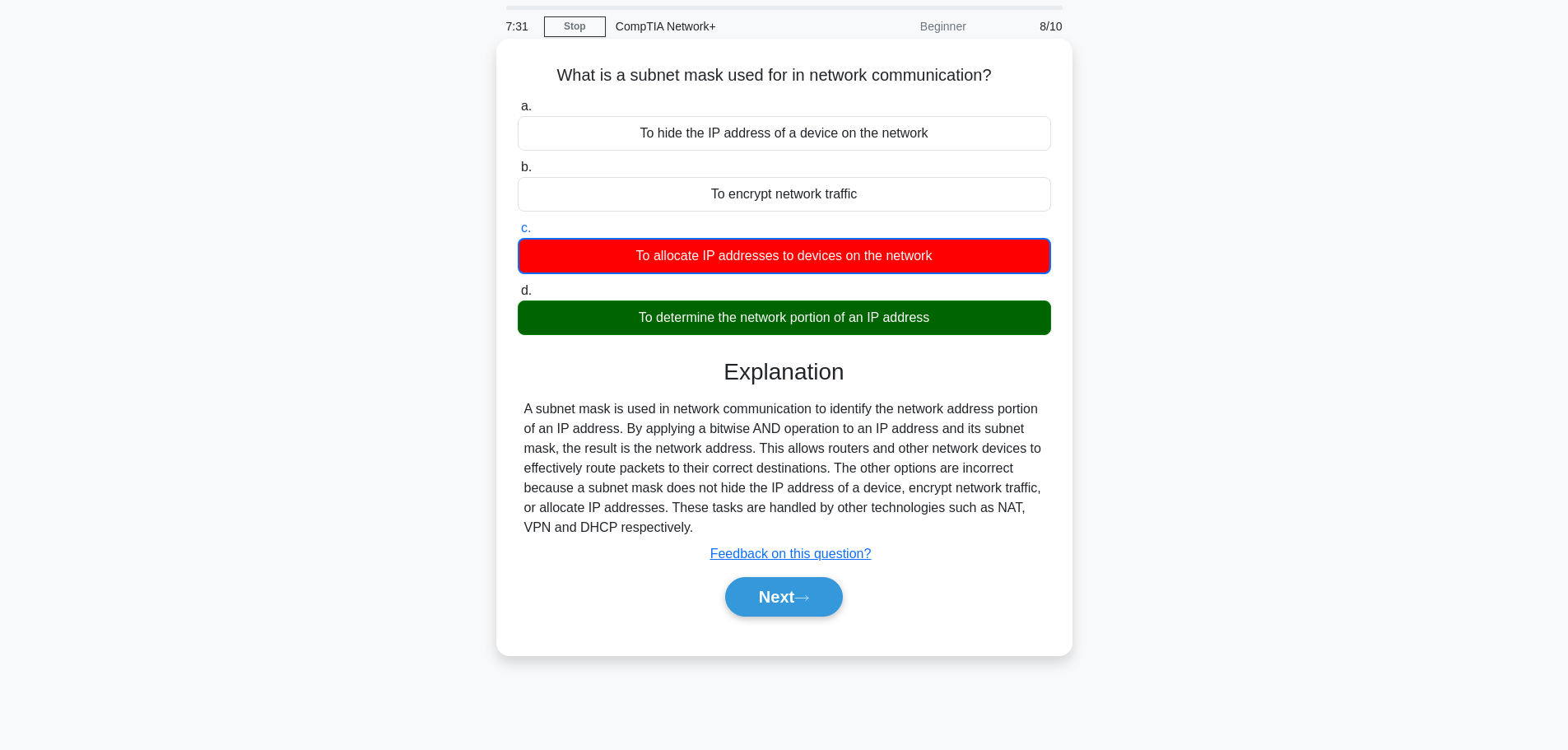
scroll to position [82, 0]
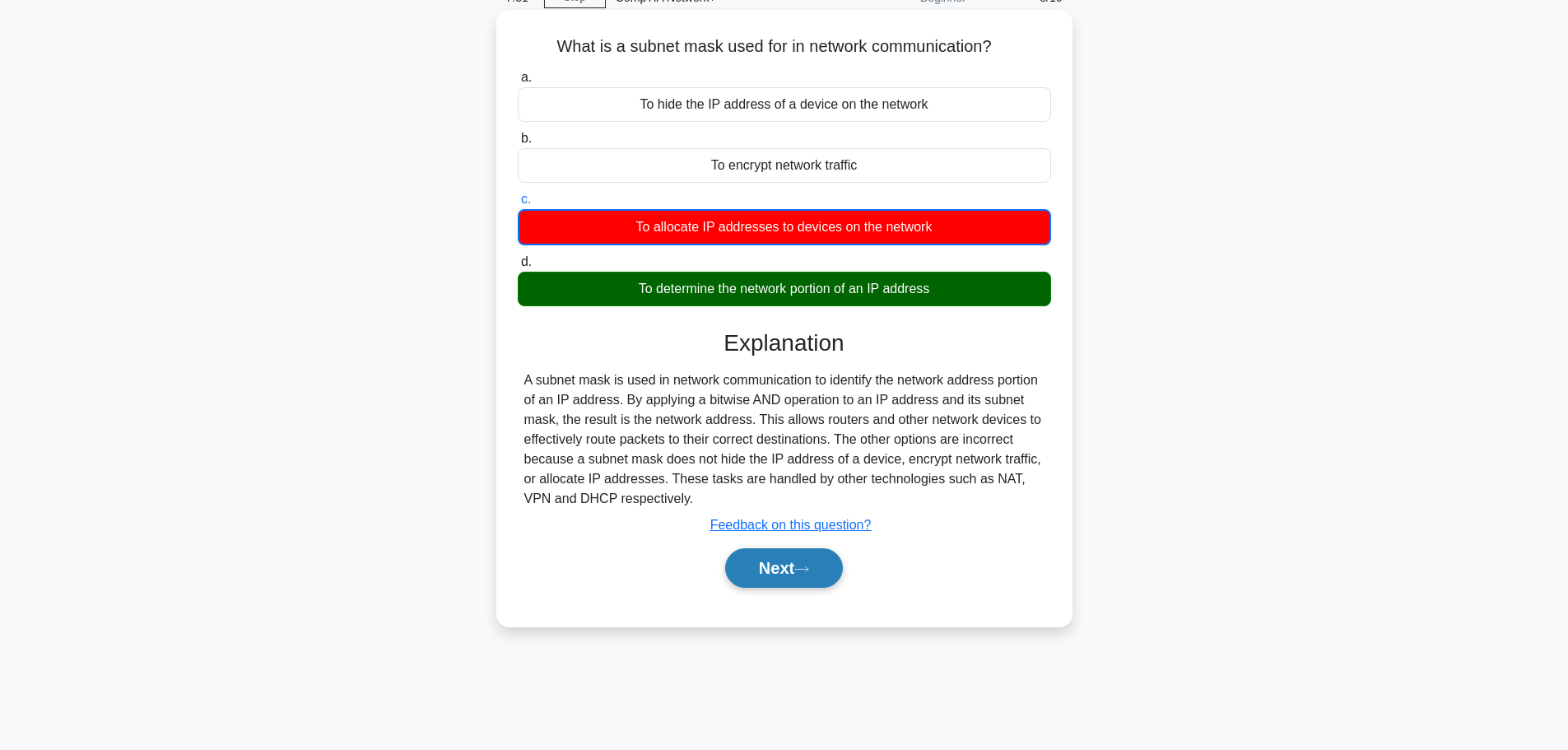
click at [800, 566] on button "Next" at bounding box center [784, 568] width 118 height 39
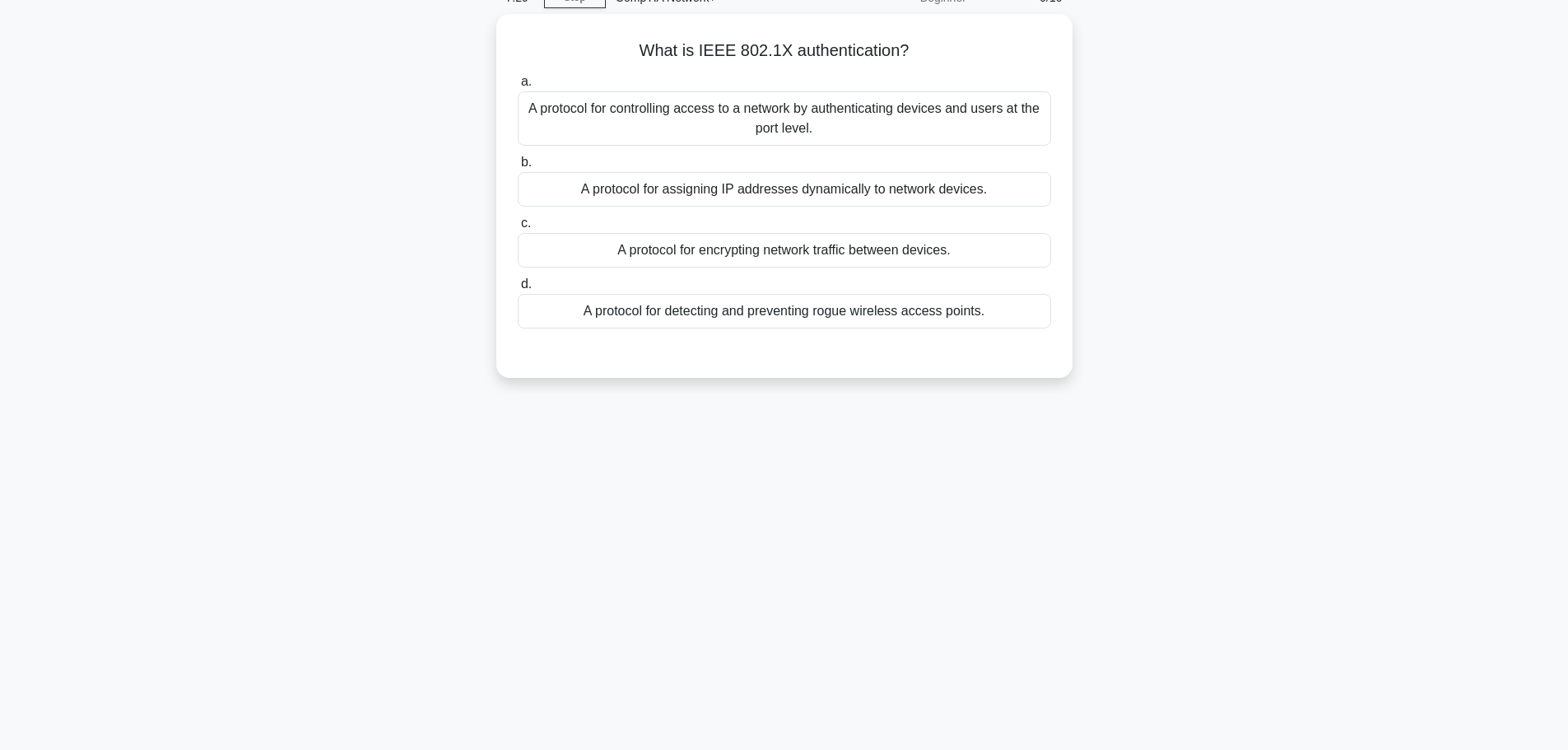
scroll to position [0, 0]
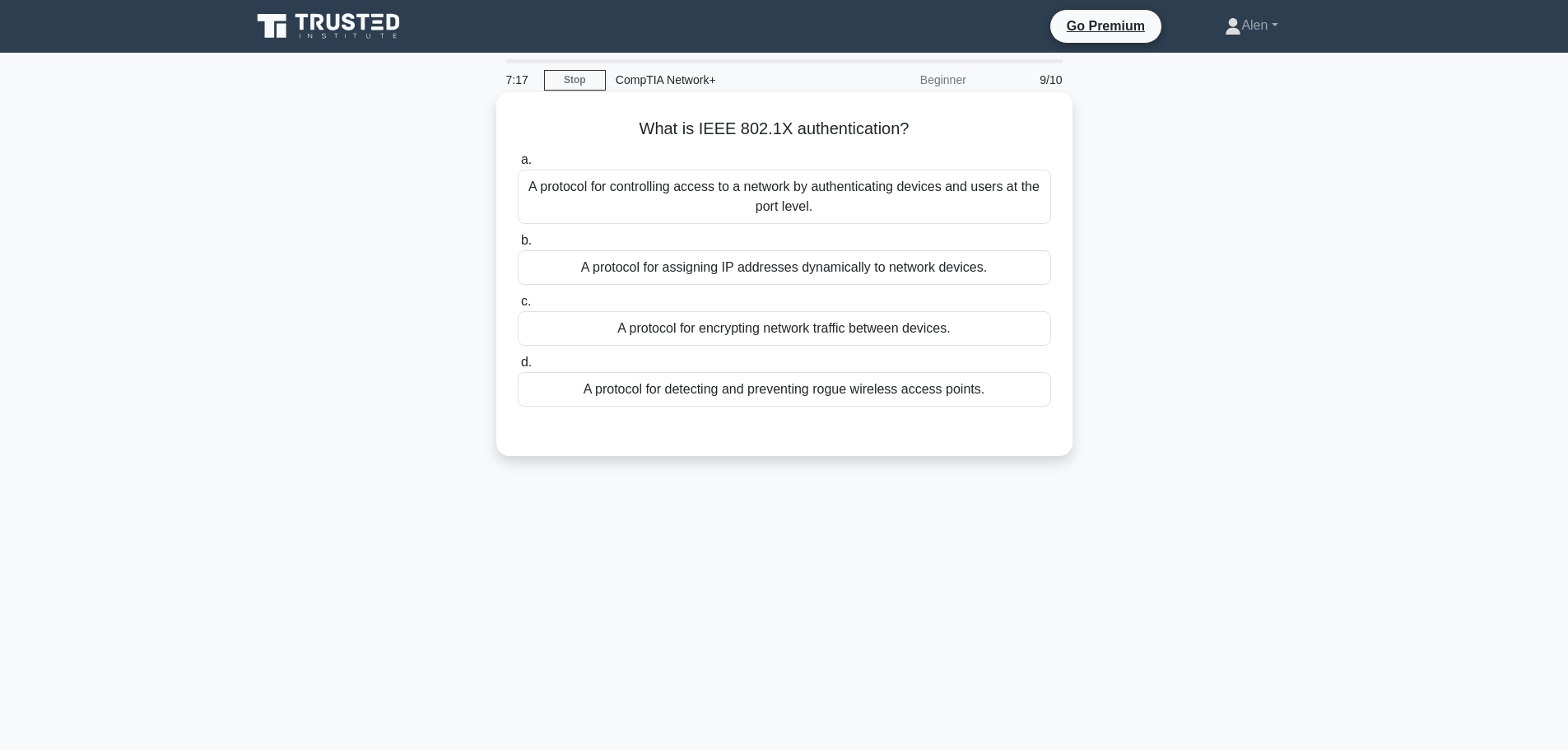
click at [847, 184] on div "A protocol for controlling access to a network by authenticating devices and us…" at bounding box center [784, 197] width 534 height 54
click at [518, 166] on input "a. A protocol for controlling access to a network by authenticating devices and…" at bounding box center [518, 159] width 0 height 10
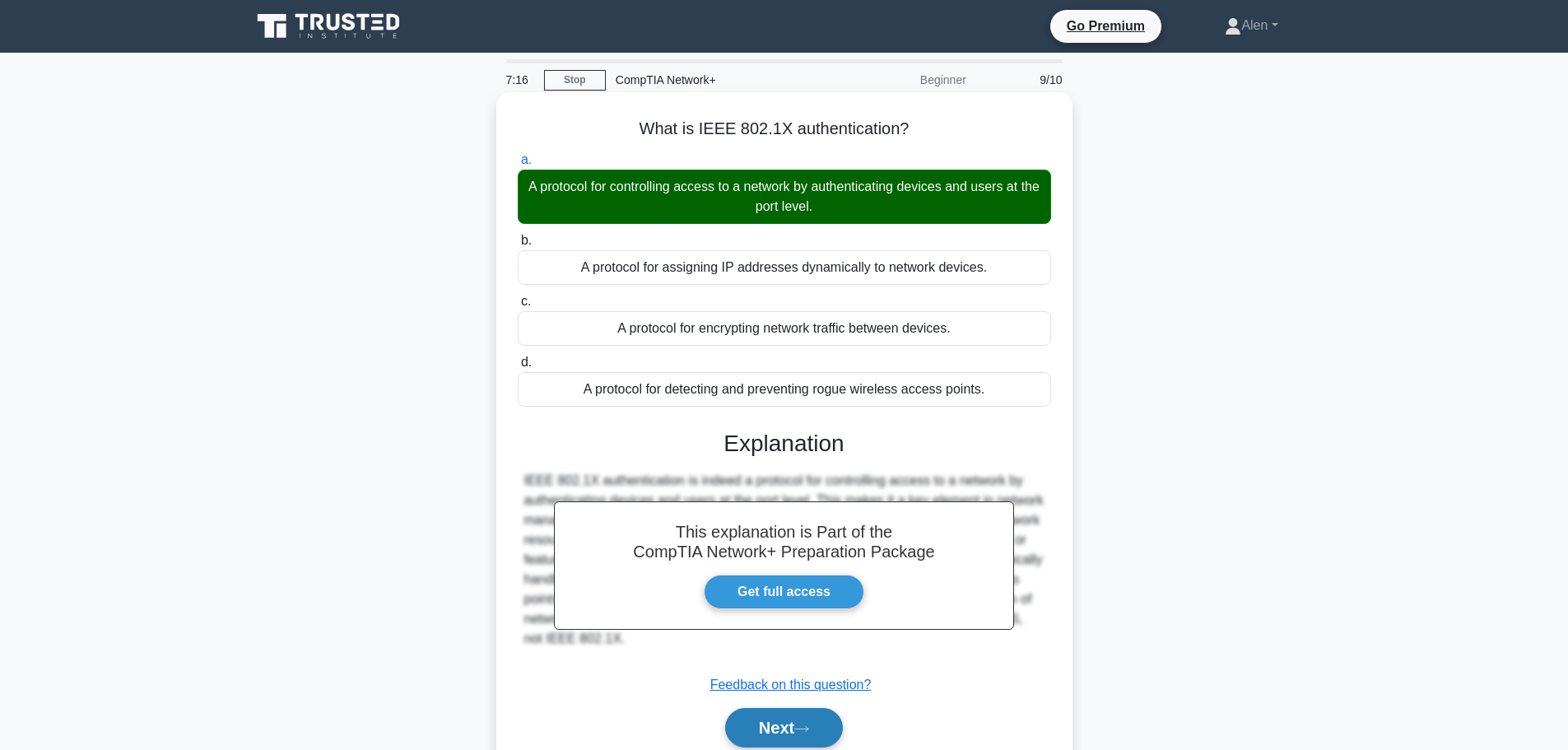
click at [815, 724] on button "Next" at bounding box center [784, 728] width 118 height 39
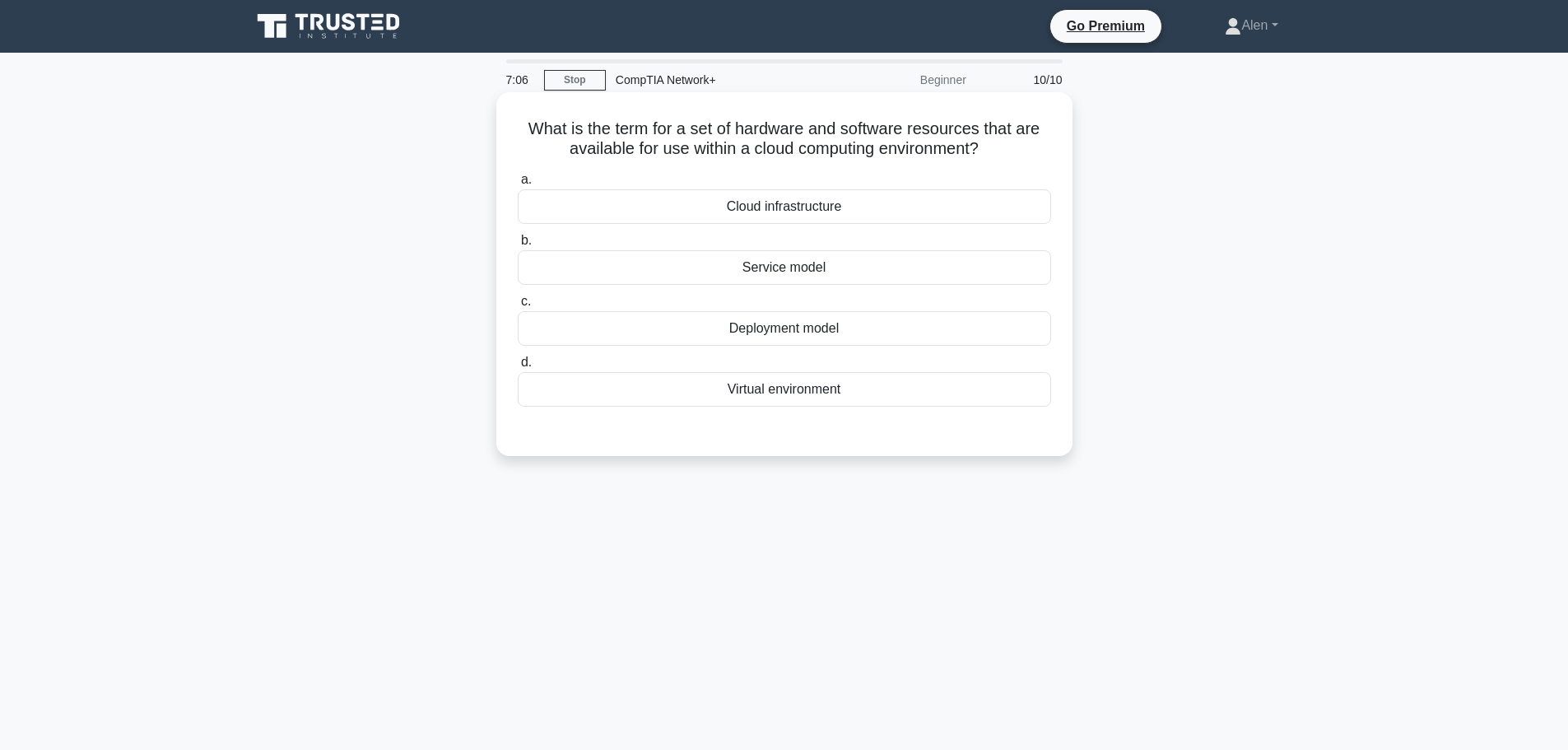
click at [802, 203] on div "Cloud infrastructure" at bounding box center [784, 206] width 534 height 35
click at [518, 185] on input "a. Cloud infrastructure" at bounding box center [518, 179] width 0 height 10
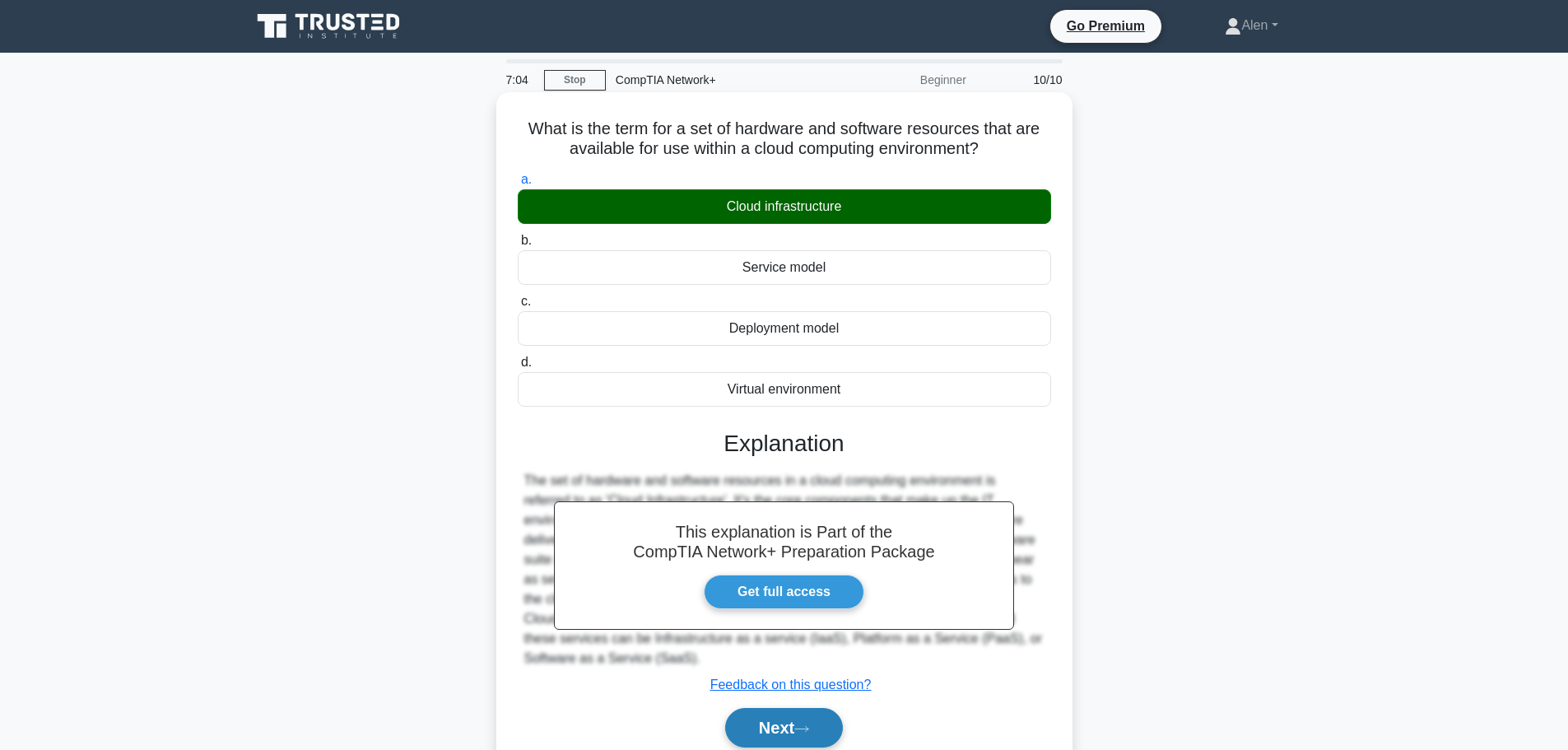
click at [813, 725] on button "Next" at bounding box center [784, 728] width 118 height 39
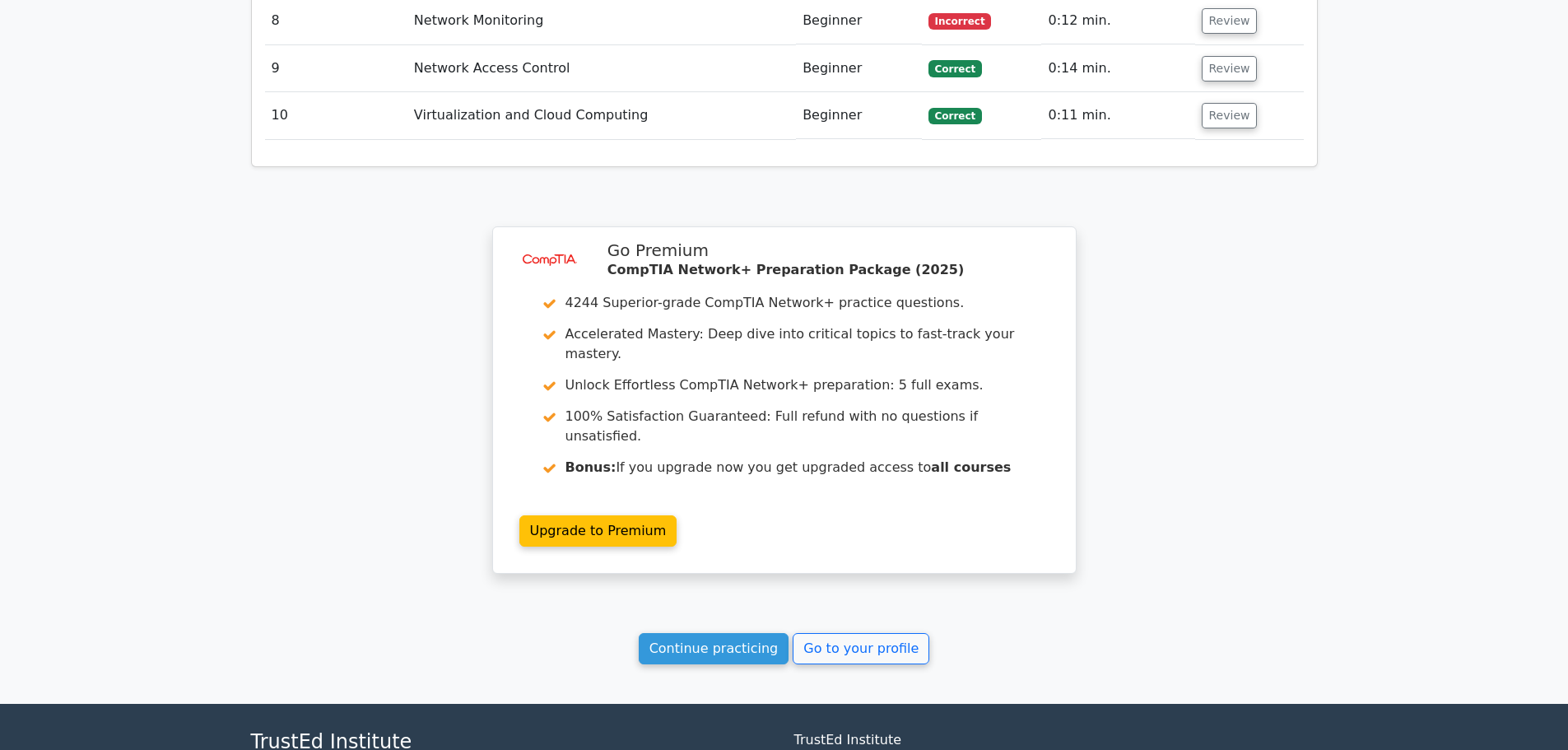
scroll to position [2718, 0]
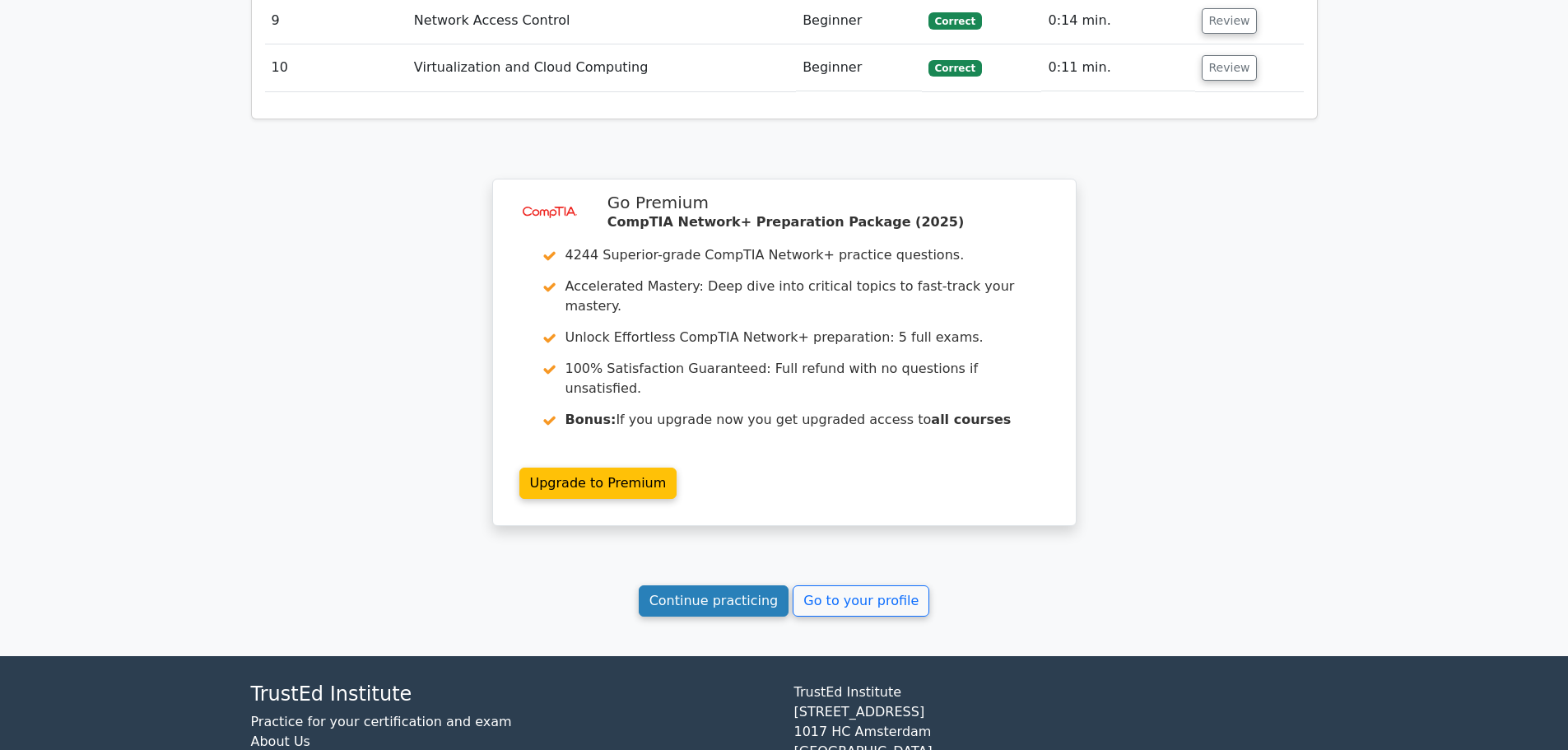
click at [711, 585] on link "Continue practicing" at bounding box center [713, 600] width 151 height 31
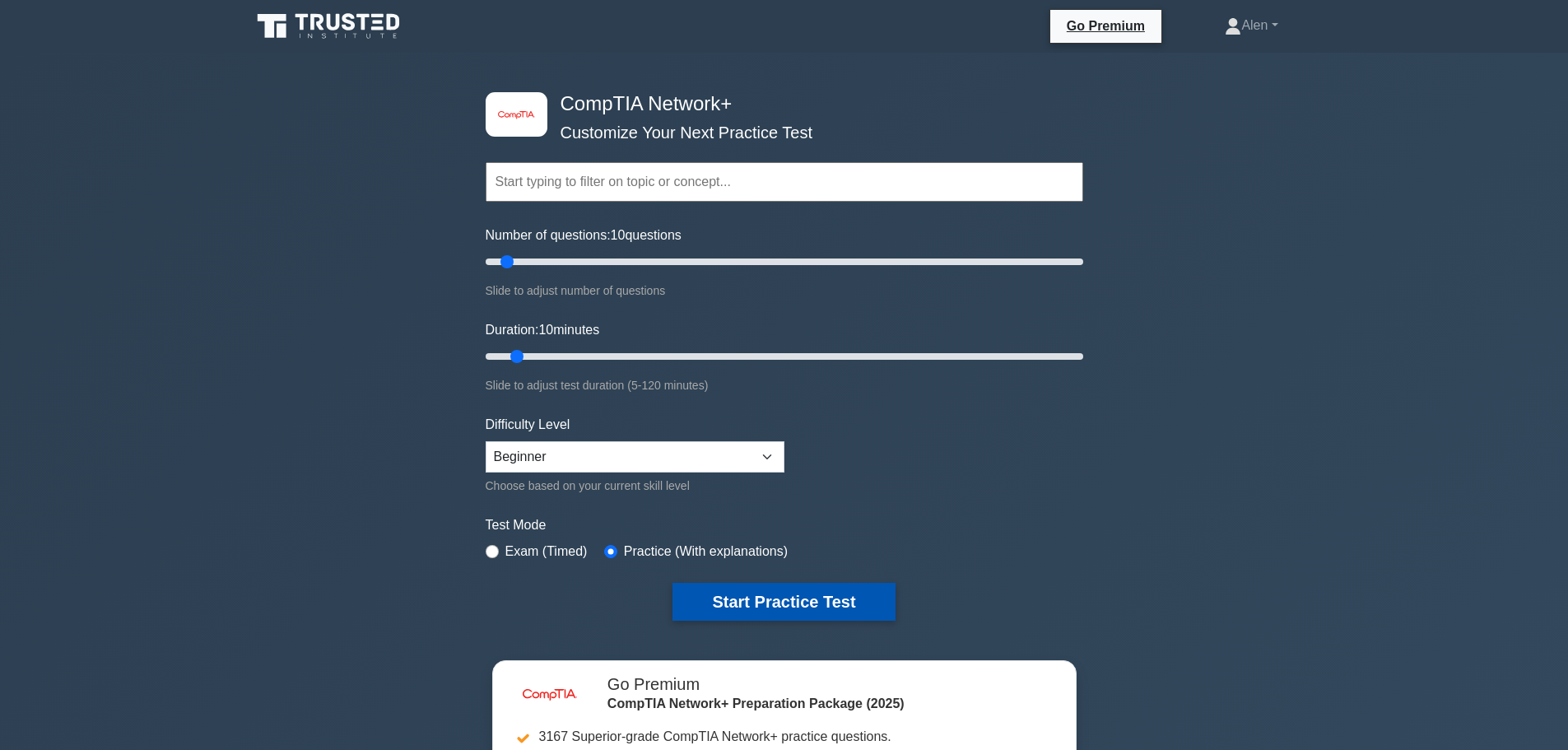
click at [801, 598] on button "Start Practice Test" at bounding box center [783, 602] width 222 height 37
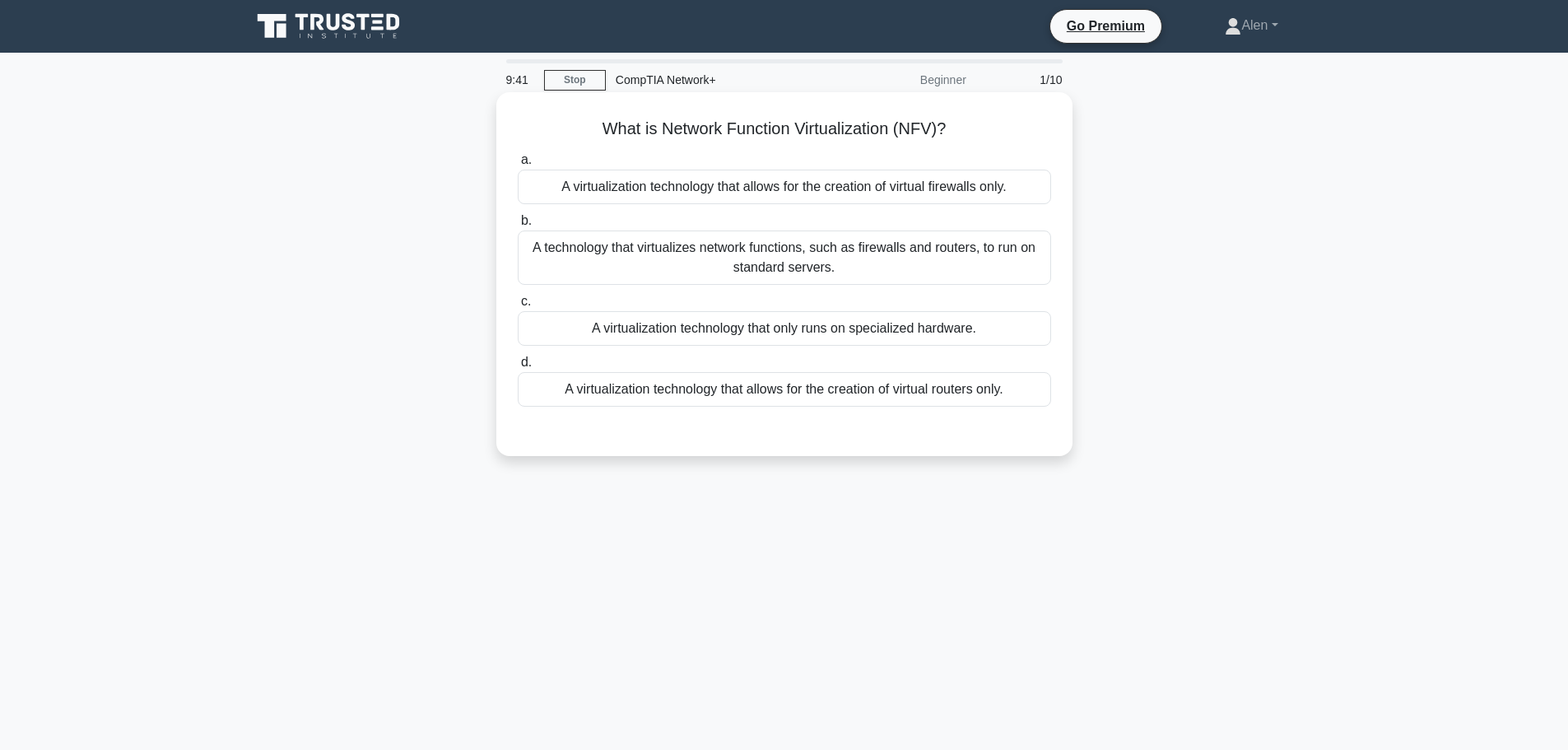
click at [913, 248] on div "A technology that virtualizes network functions, such as firewalls and routers,…" at bounding box center [784, 257] width 534 height 54
click at [518, 227] on input "b. A technology that virtualizes network functions, such as firewalls and route…" at bounding box center [518, 220] width 0 height 10
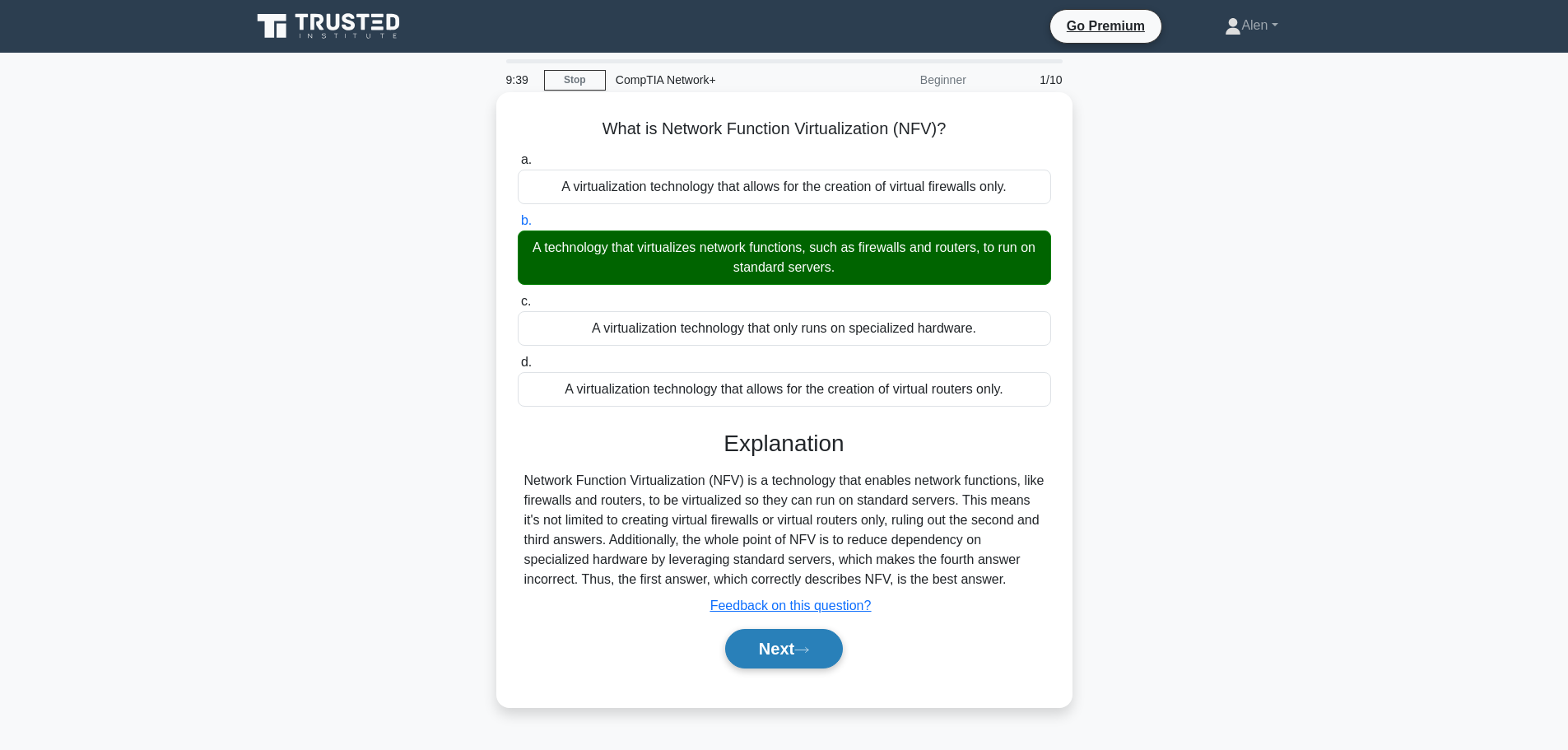
click at [767, 642] on button "Next" at bounding box center [784, 649] width 118 height 39
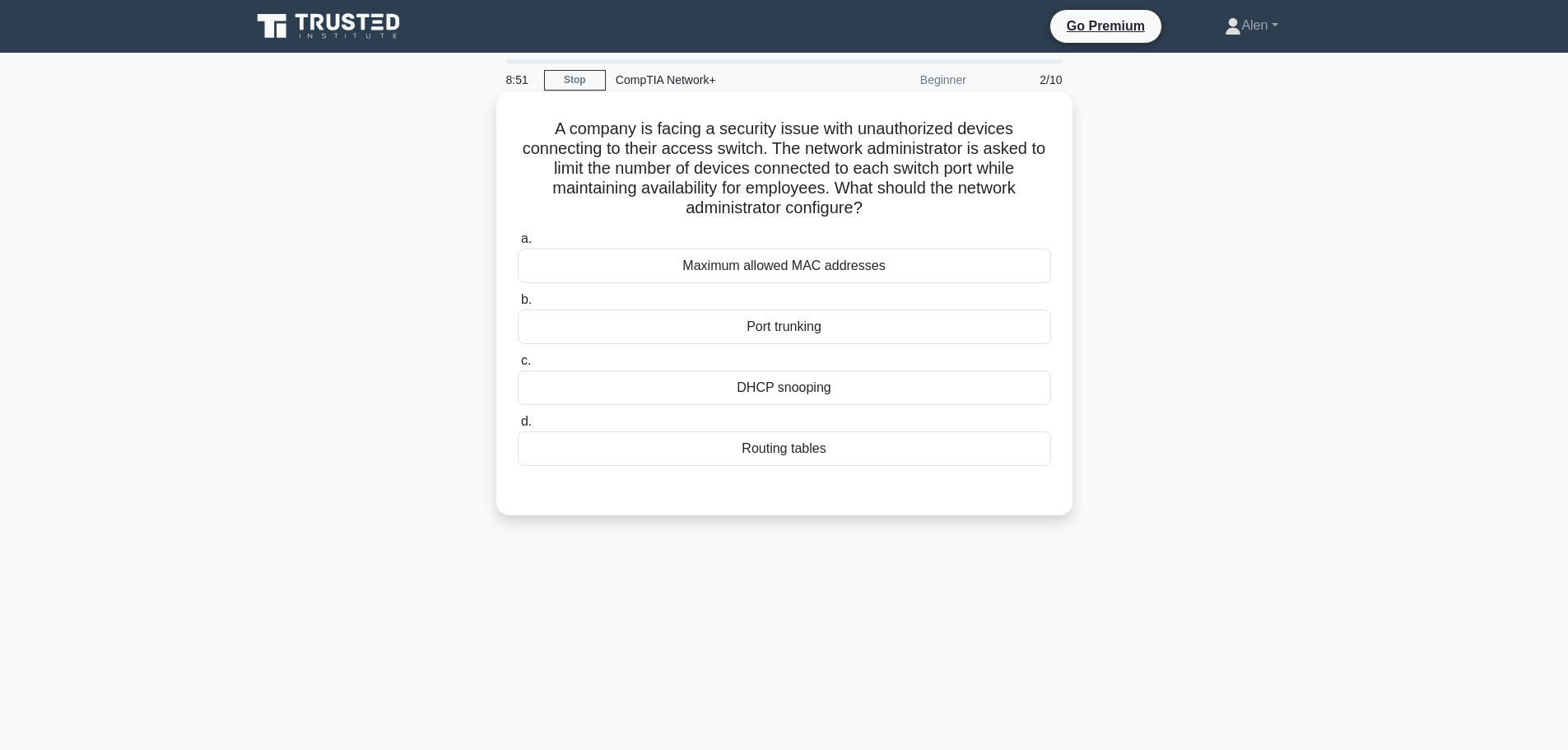
click at [795, 274] on div "Maximum allowed MAC addresses" at bounding box center [784, 266] width 534 height 35
click at [518, 244] on input "a. Maximum allowed MAC addresses" at bounding box center [518, 239] width 0 height 10
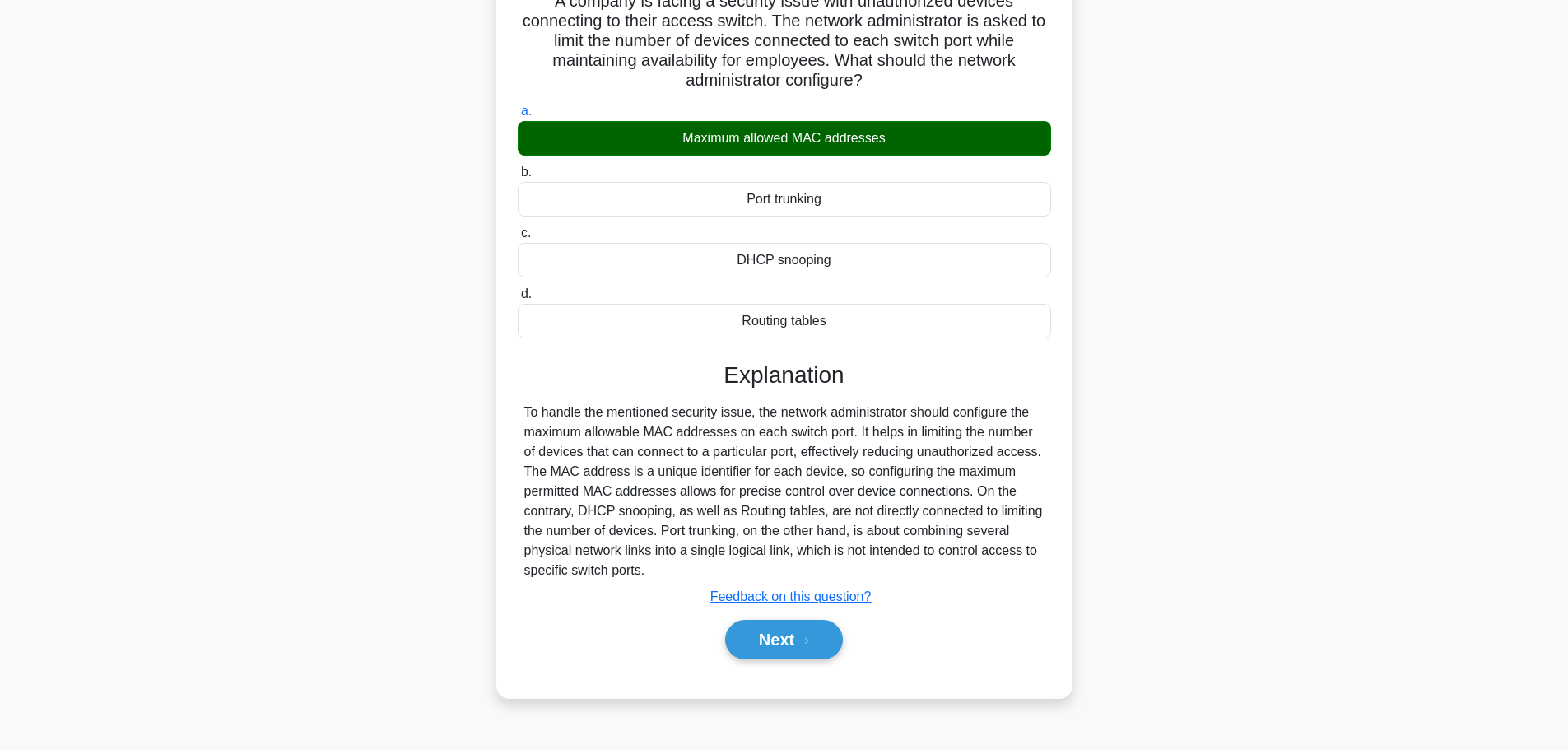
scroll to position [140, 0]
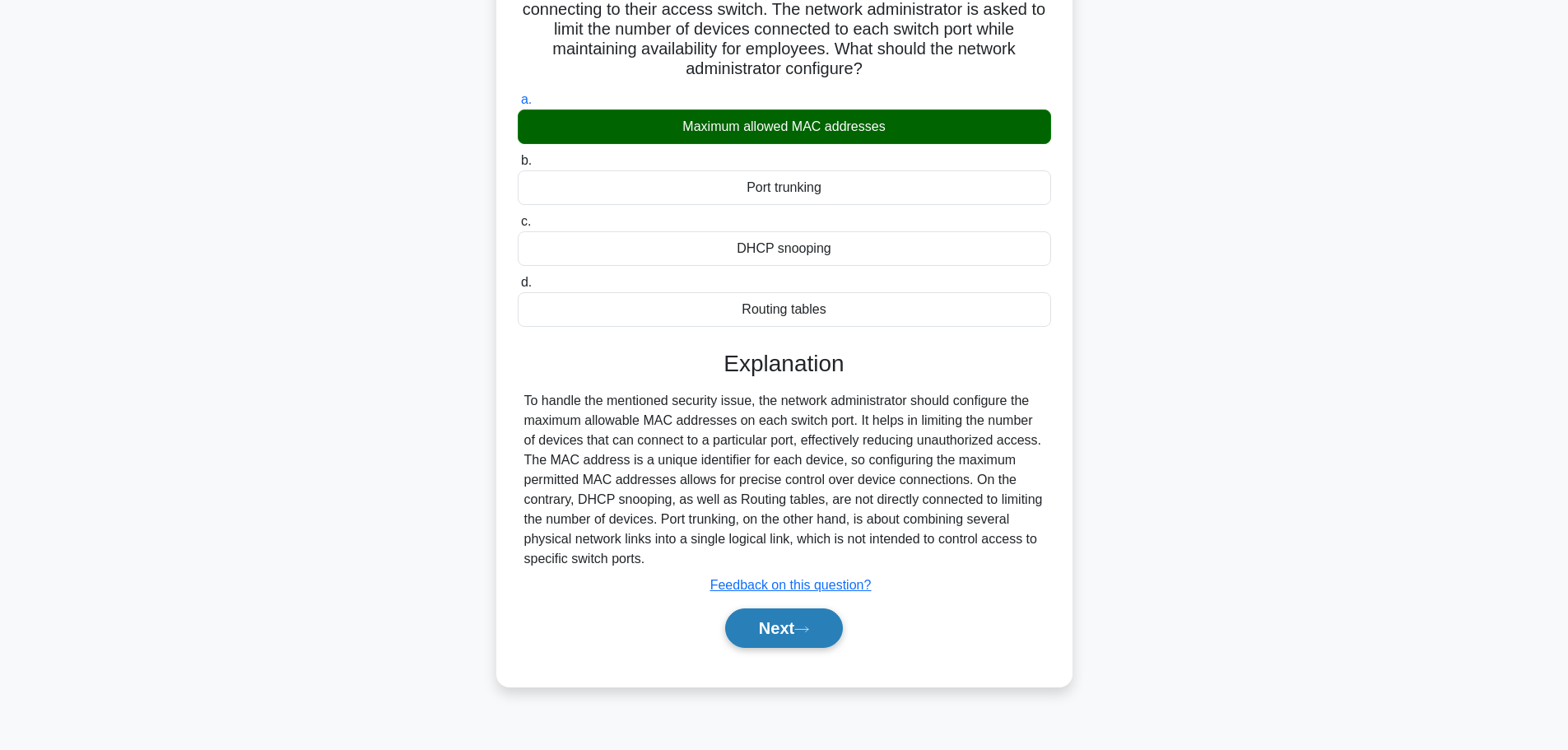
click at [769, 640] on button "Next" at bounding box center [784, 628] width 118 height 39
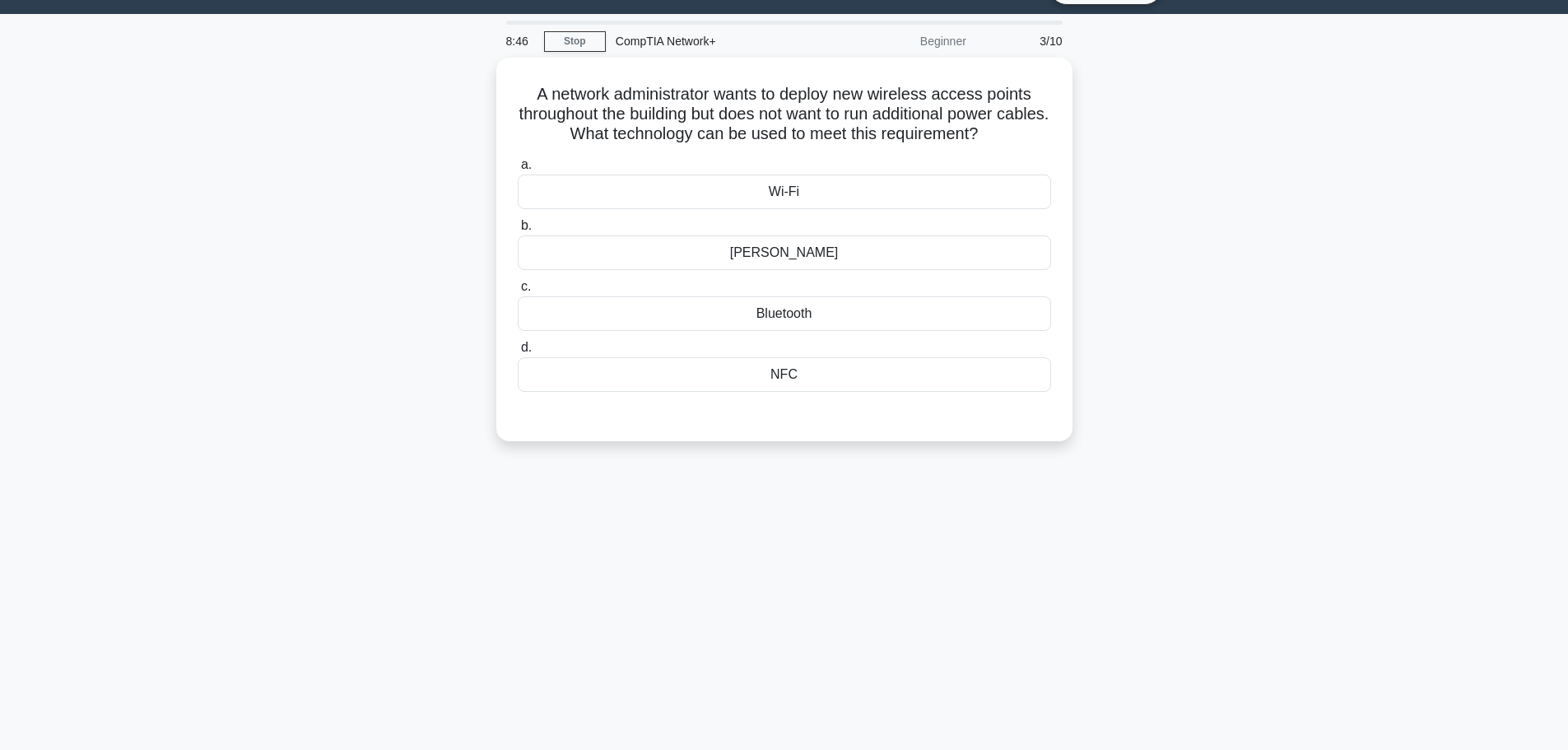
scroll to position [0, 0]
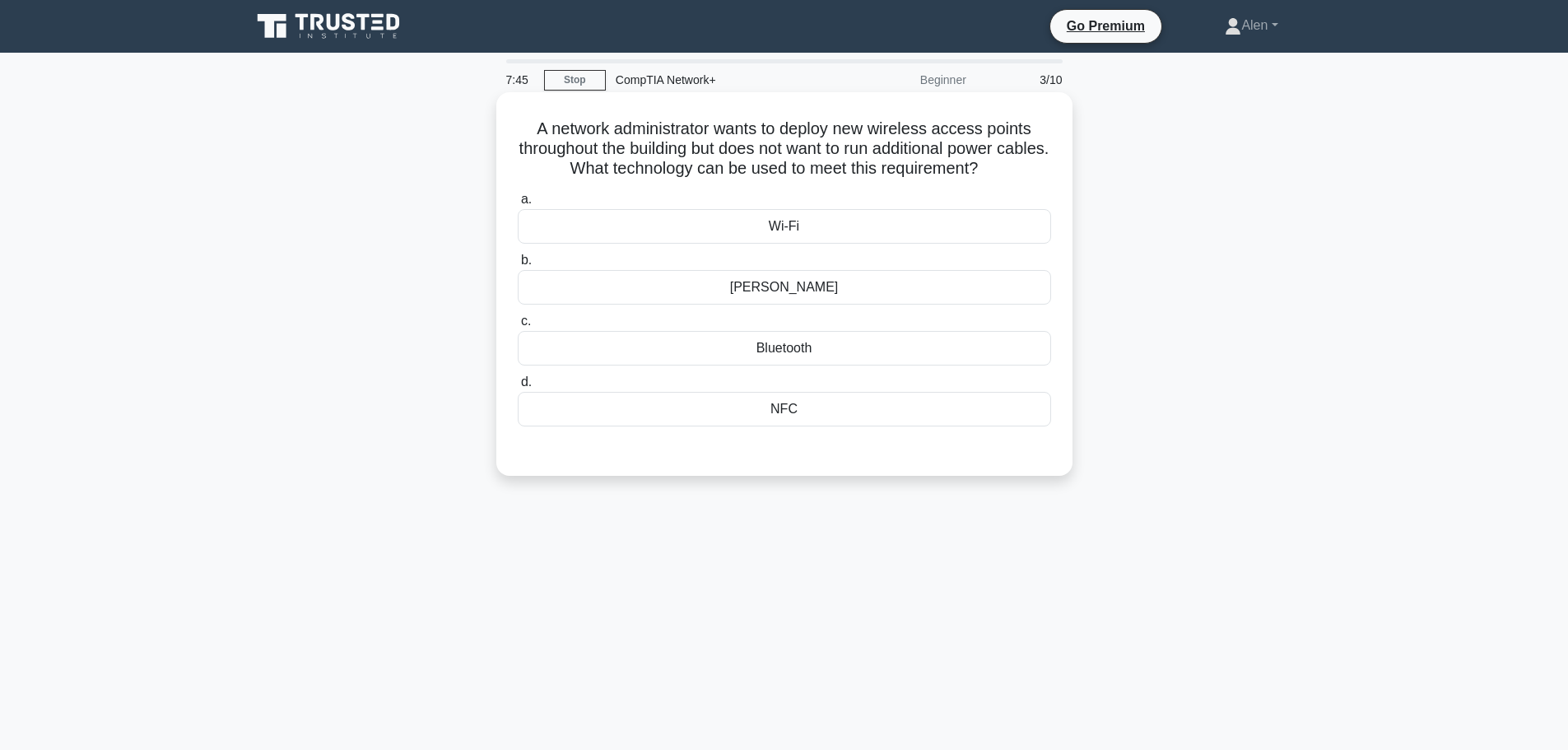
click at [803, 285] on div "PoE" at bounding box center [784, 287] width 534 height 35
click at [518, 266] on input "b. PoE" at bounding box center [518, 260] width 0 height 10
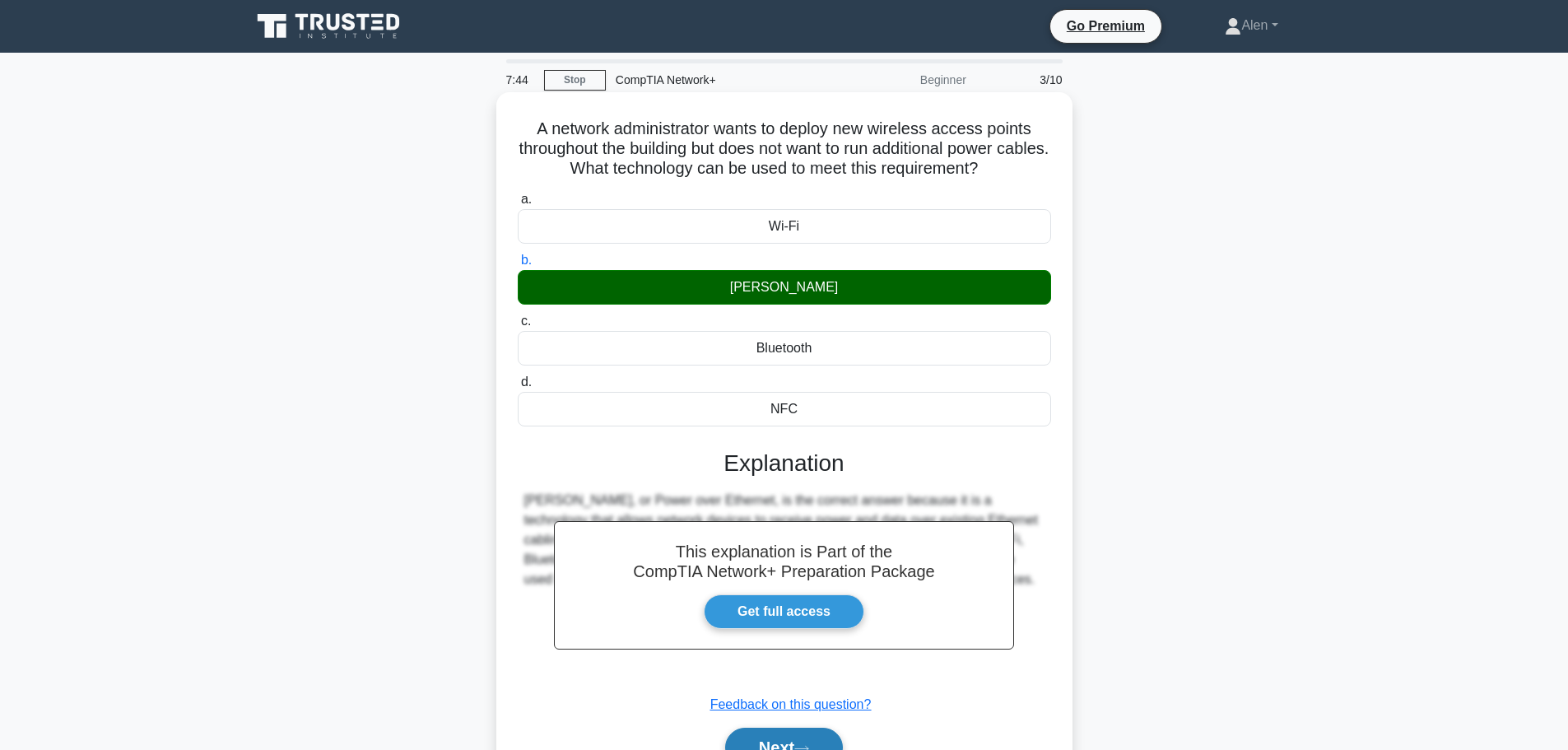
click at [816, 734] on button "Next" at bounding box center [784, 747] width 118 height 39
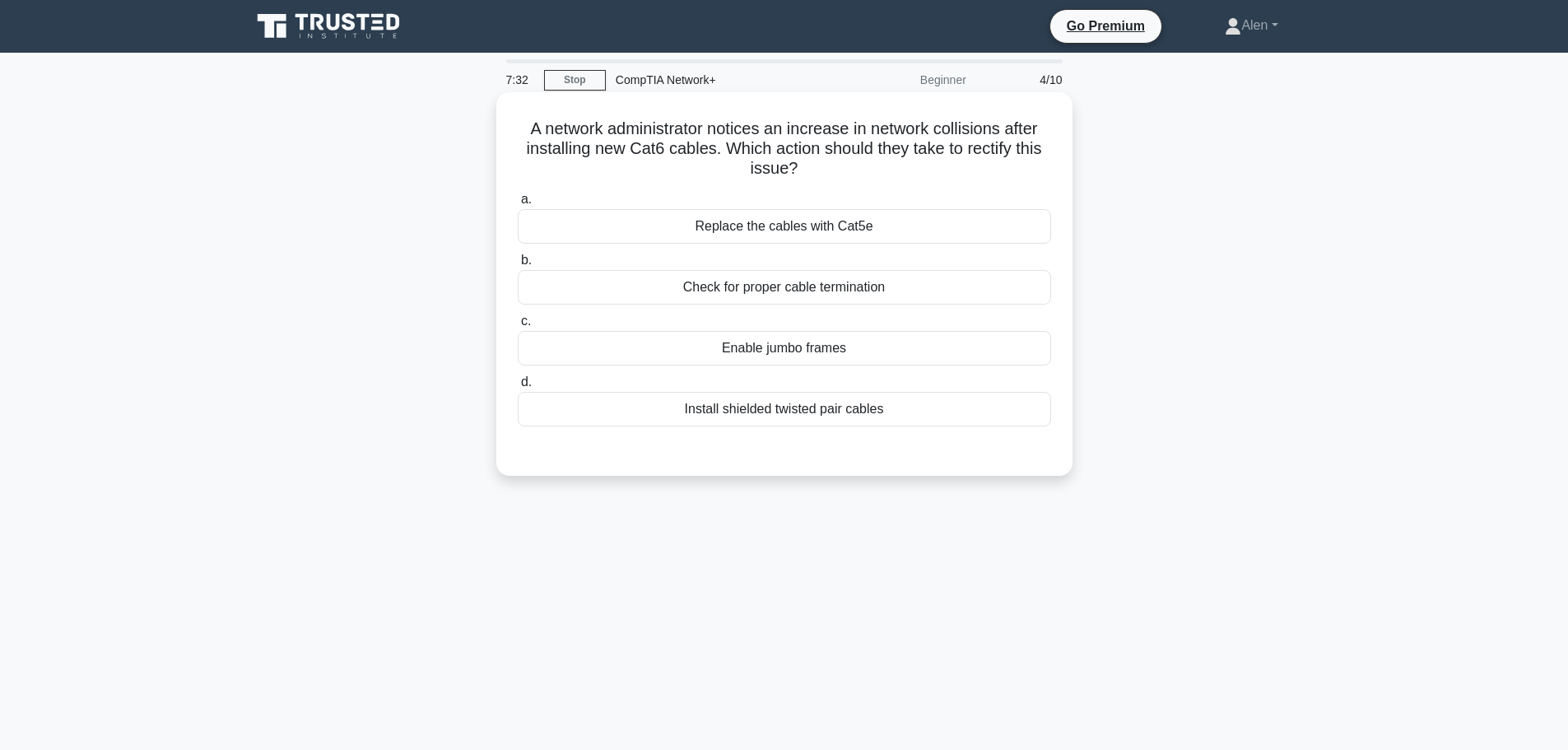
click at [779, 353] on div "Enable jumbo frames" at bounding box center [784, 348] width 534 height 35
click at [518, 327] on input "c. Enable jumbo frames" at bounding box center [518, 321] width 0 height 10
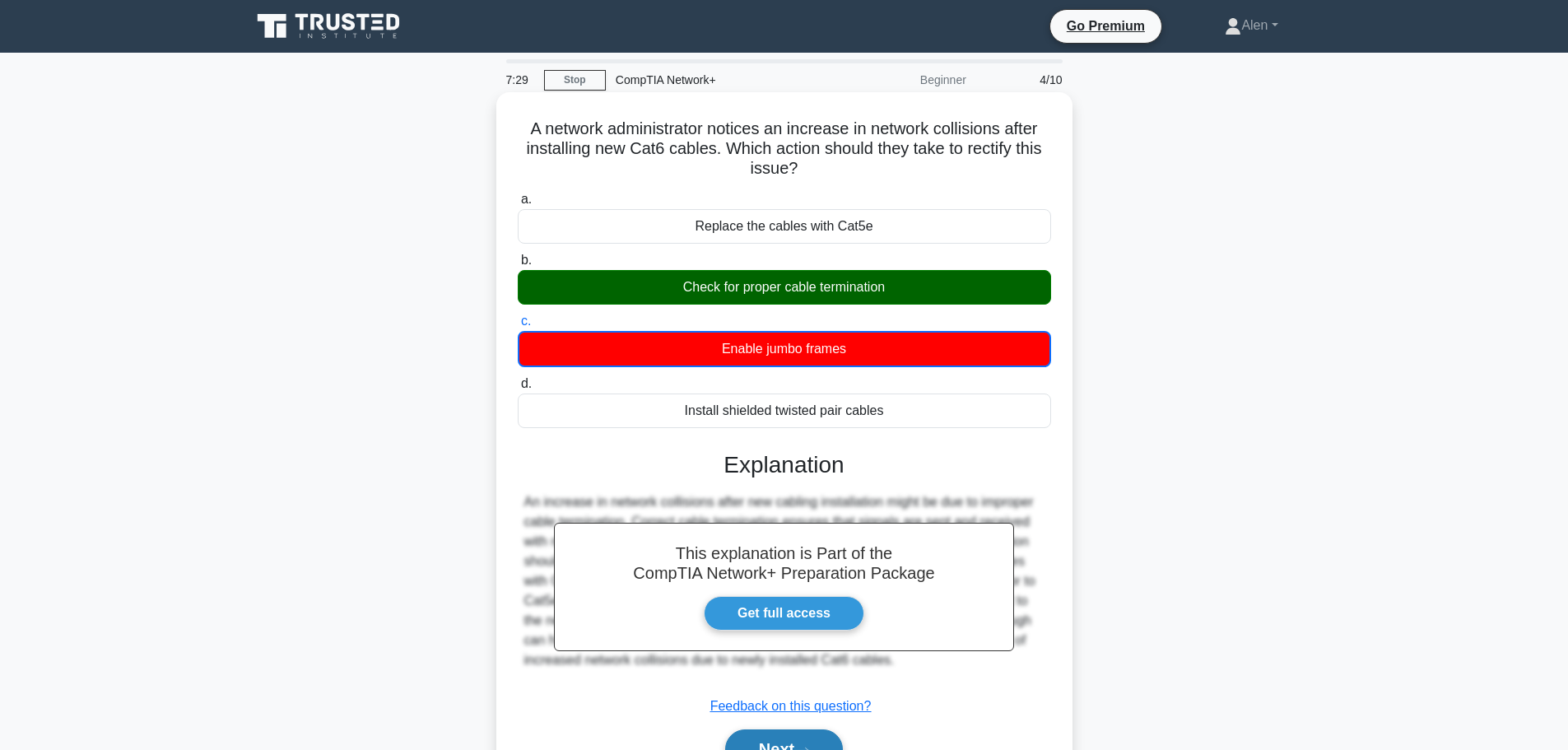
click at [819, 740] on button "Next" at bounding box center [784, 749] width 118 height 39
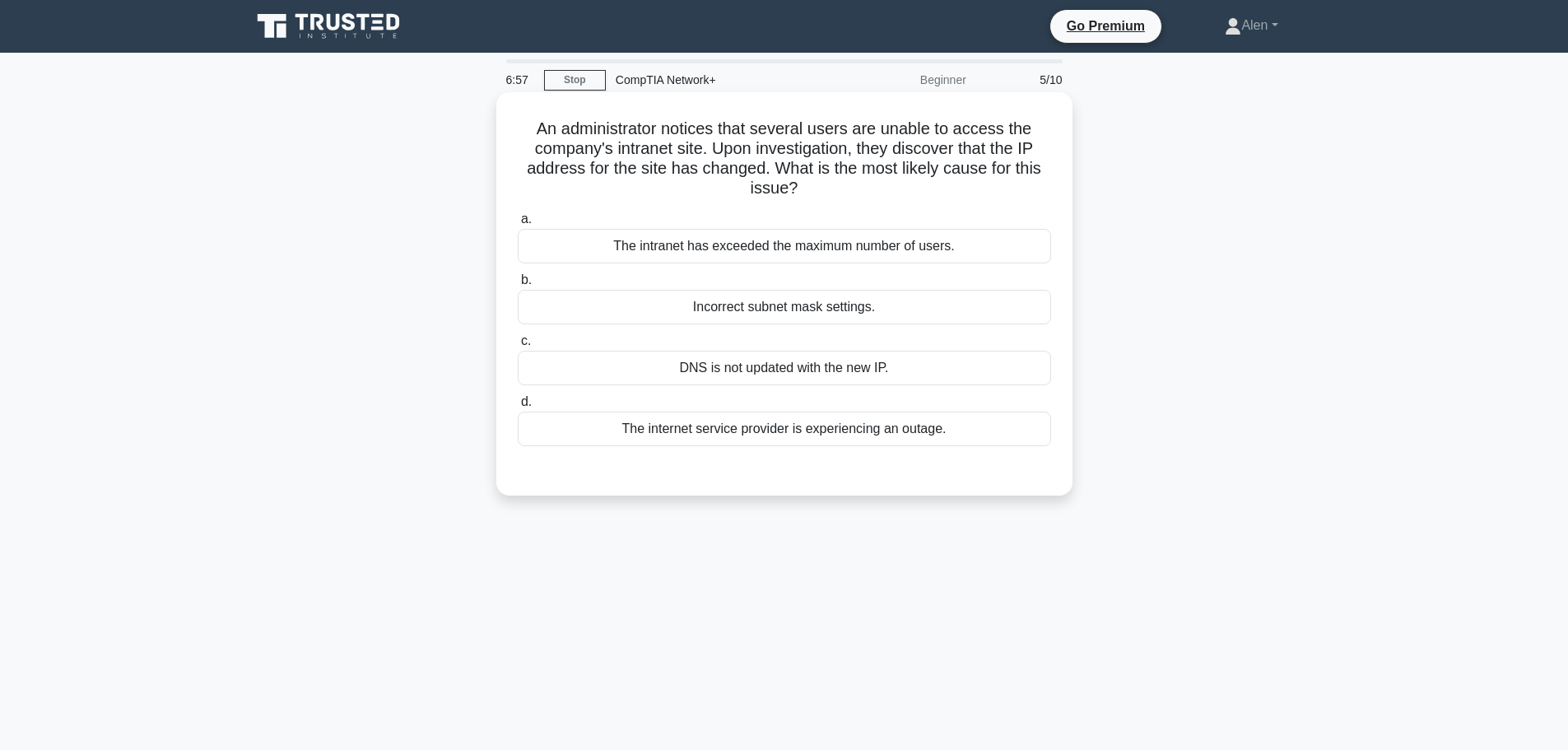
click at [797, 375] on div "DNS is not updated with the new IP." at bounding box center [784, 368] width 534 height 35
click at [518, 346] on input "c. DNS is not updated with the new IP." at bounding box center [518, 341] width 0 height 10
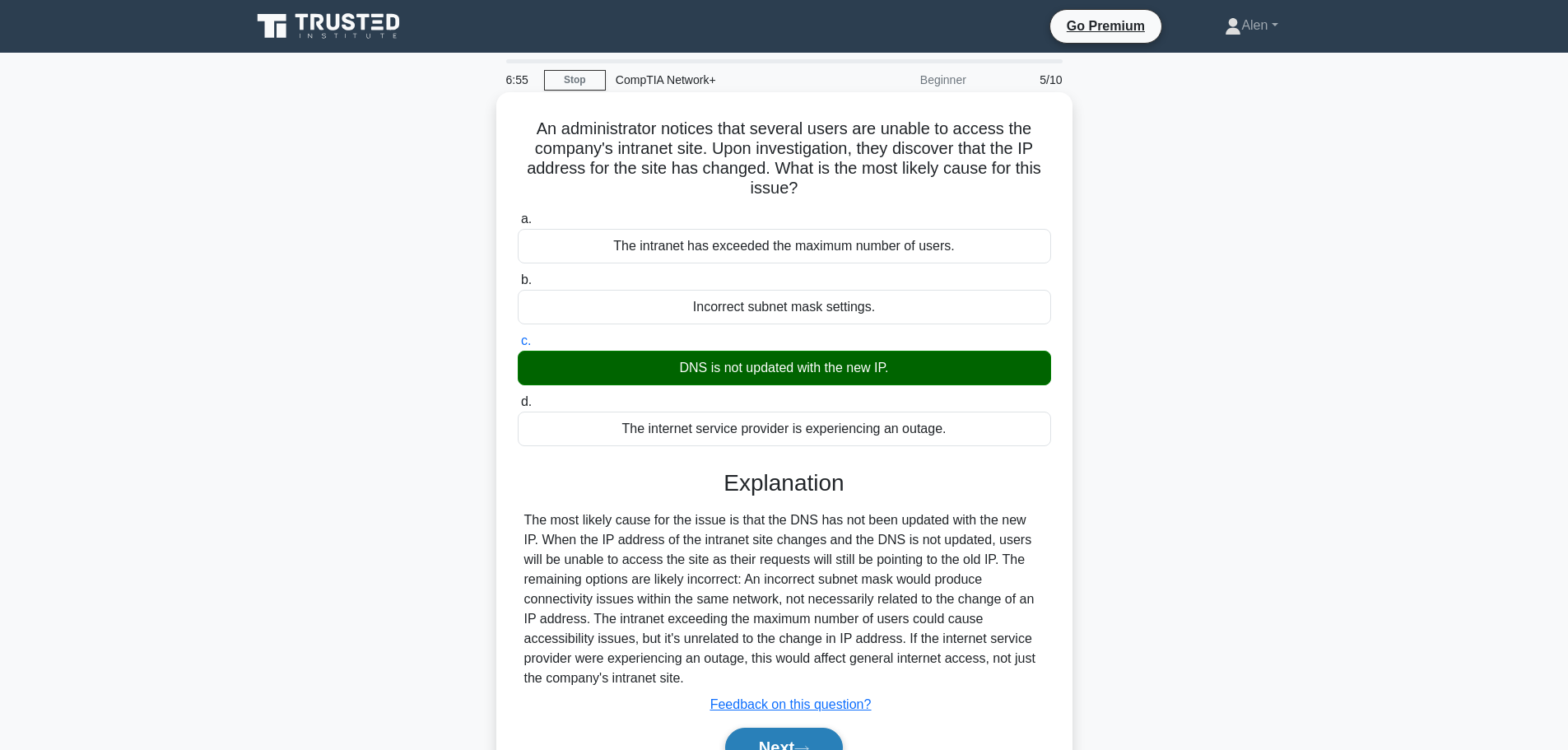
click at [815, 739] on button "Next" at bounding box center [784, 747] width 118 height 39
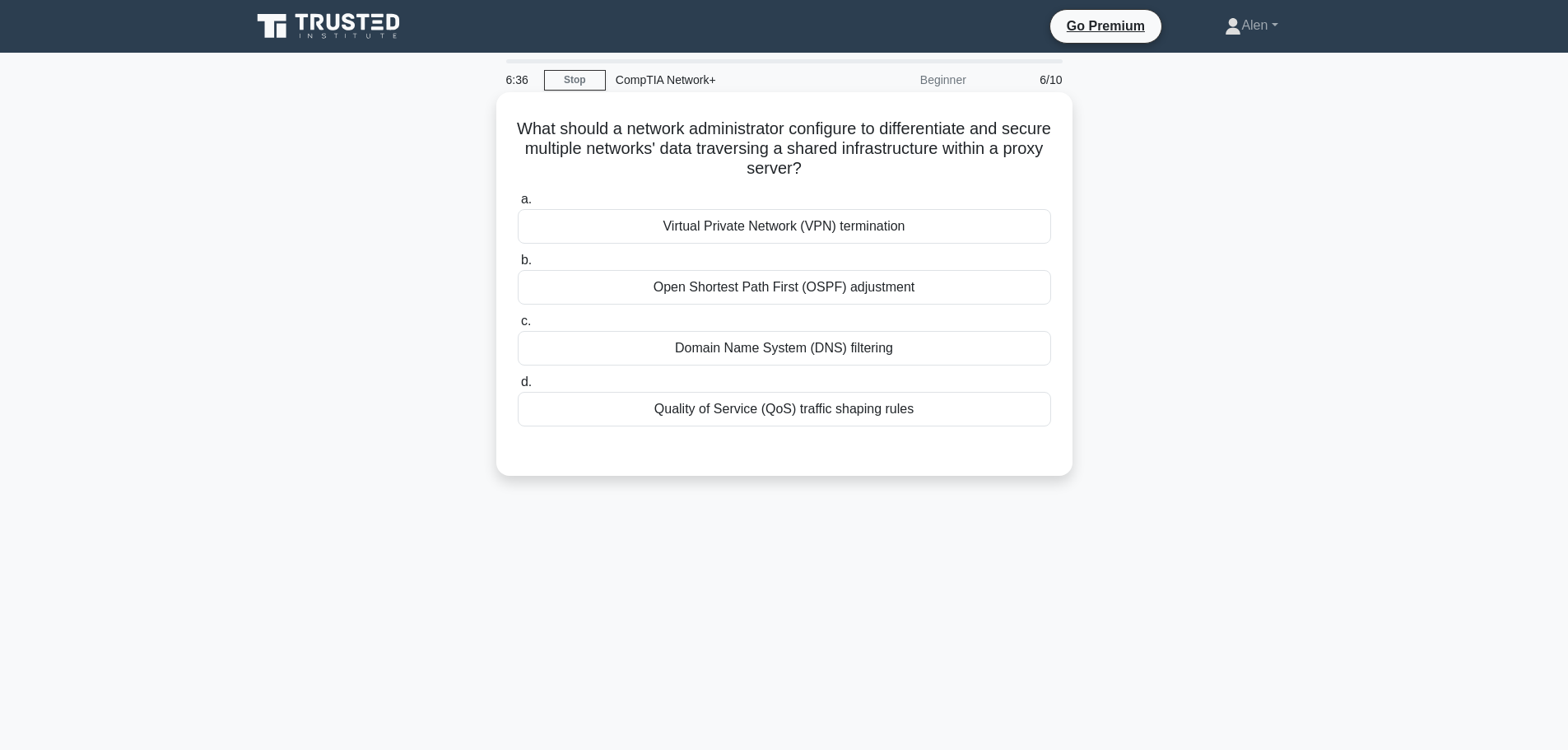
click at [761, 226] on div "Virtual Private Network (VPN) termination" at bounding box center [784, 226] width 534 height 35
click at [518, 205] on input "a. Virtual Private Network (VPN) termination" at bounding box center [518, 199] width 0 height 10
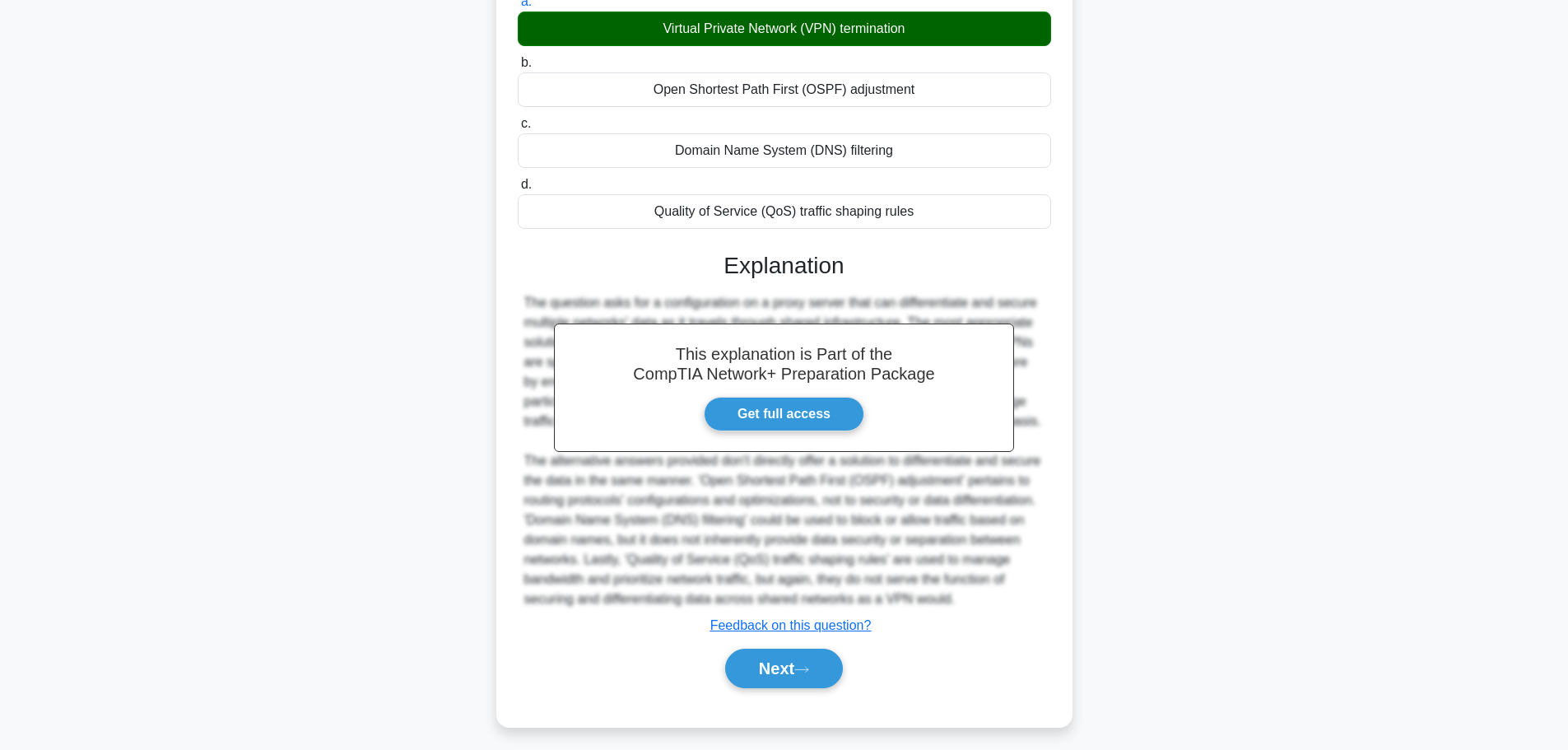
scroll to position [201, 0]
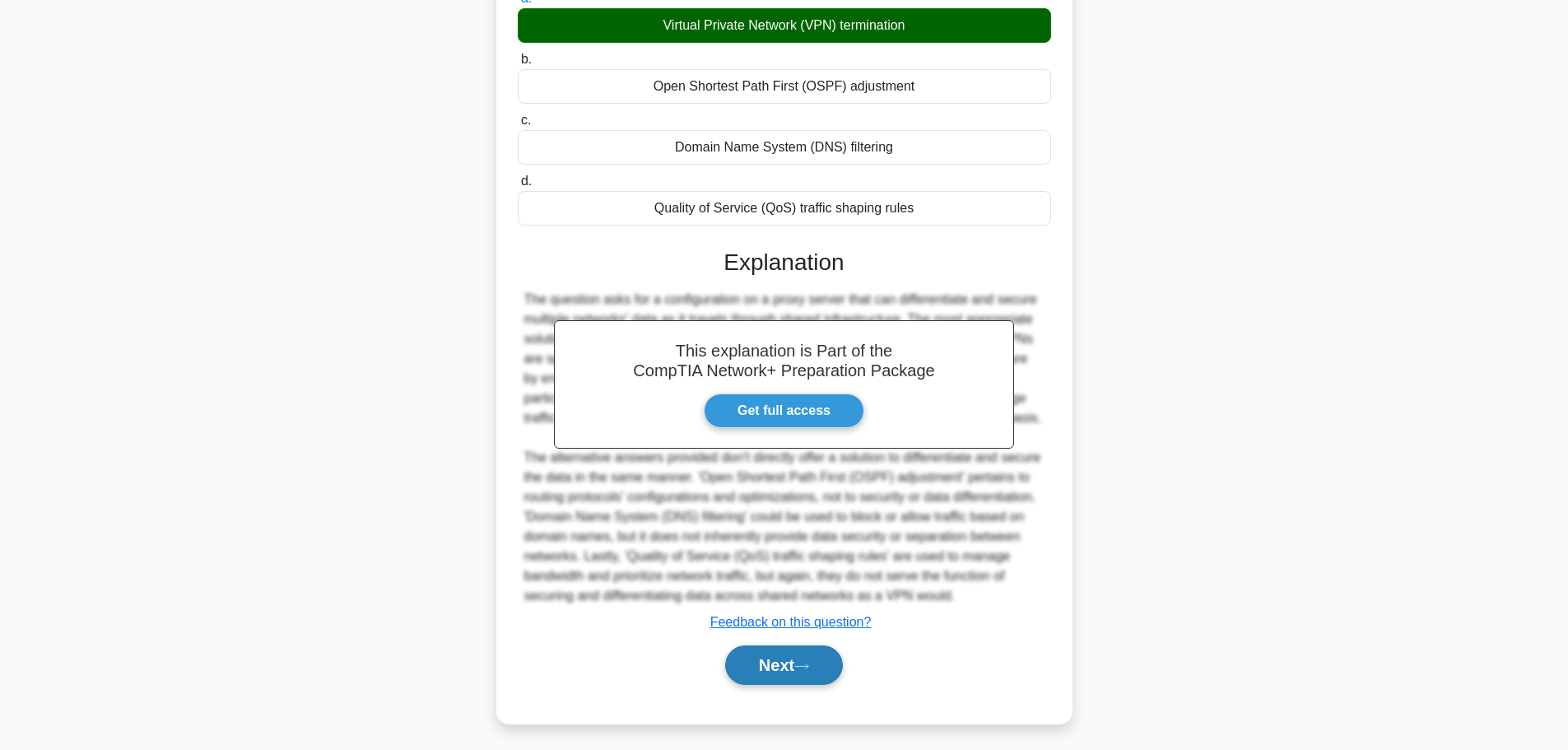
click at [773, 661] on button "Next" at bounding box center [784, 665] width 118 height 39
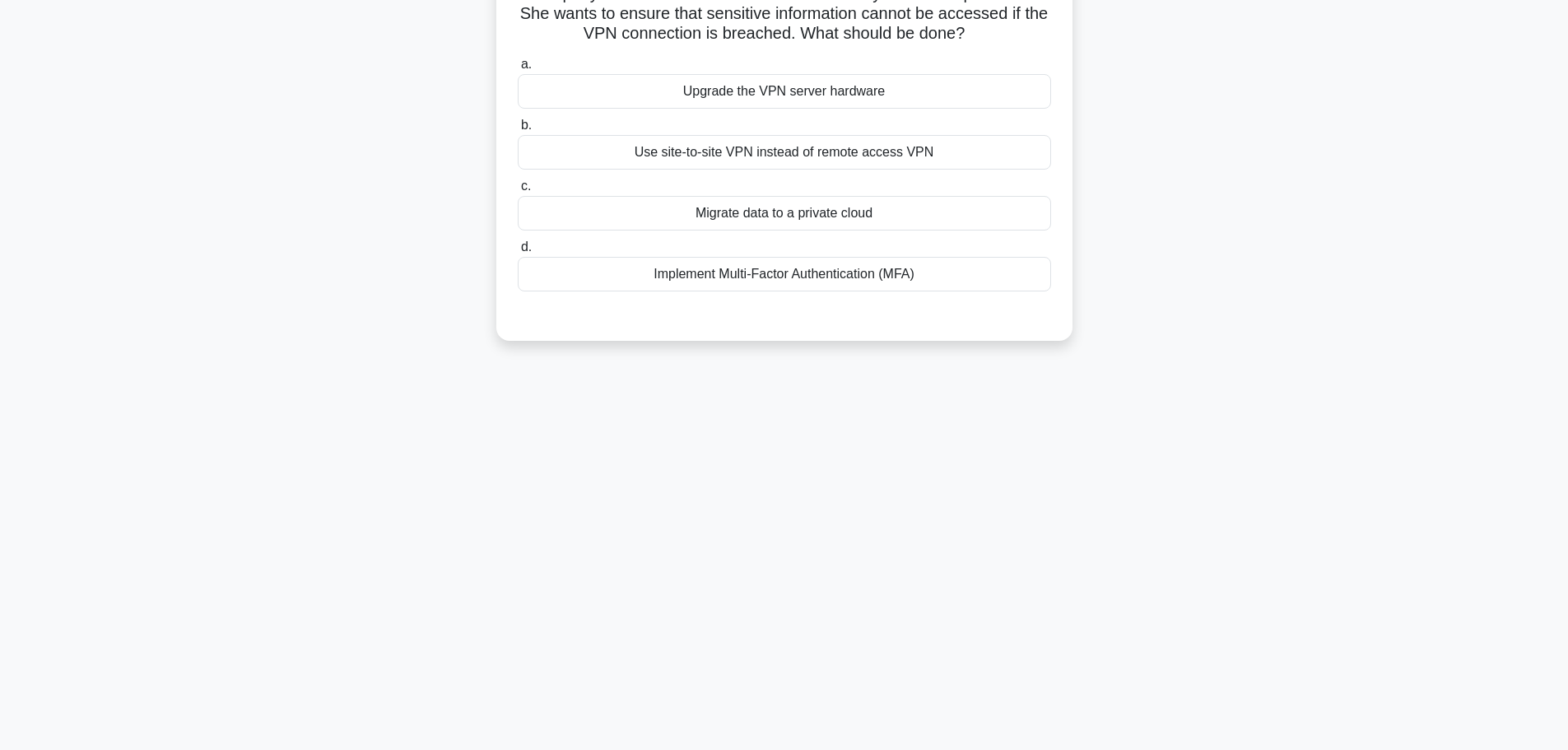
scroll to position [0, 0]
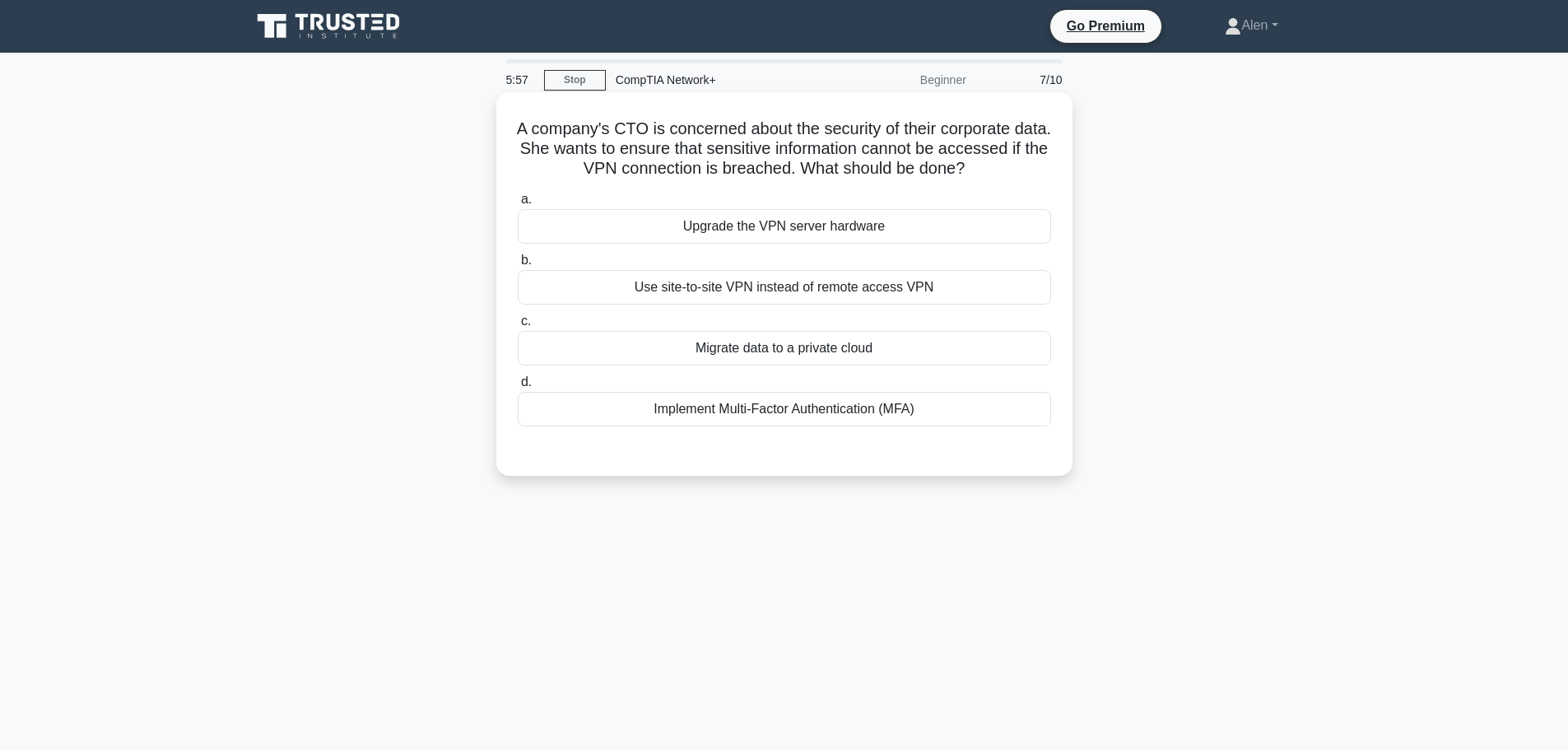
click at [786, 407] on div "Implement Multi-Factor Authentication (MFA)" at bounding box center [784, 409] width 534 height 35
click at [518, 388] on input "d. Implement Multi-Factor Authentication (MFA)" at bounding box center [518, 382] width 0 height 10
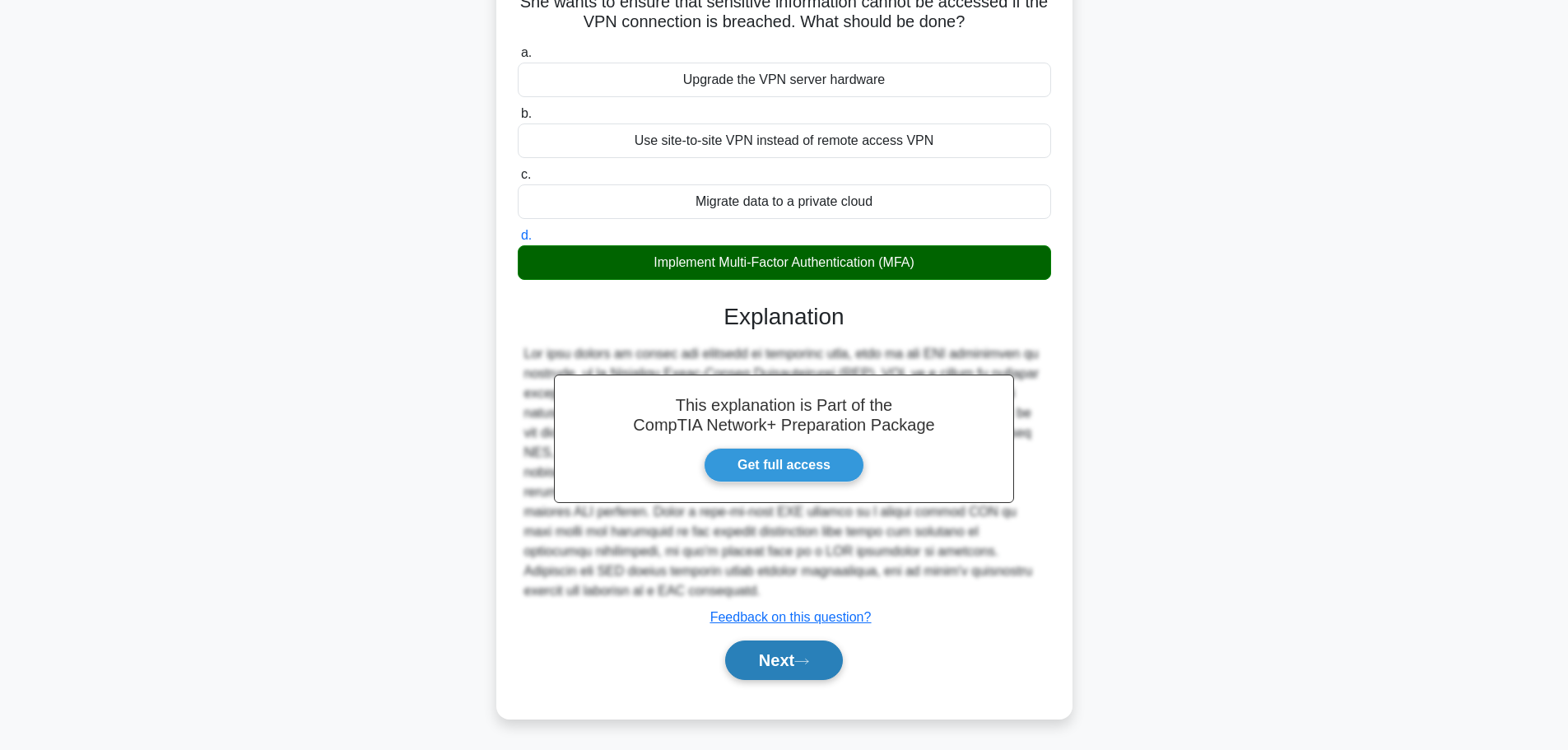
click at [760, 663] on button "Next" at bounding box center [784, 660] width 118 height 39
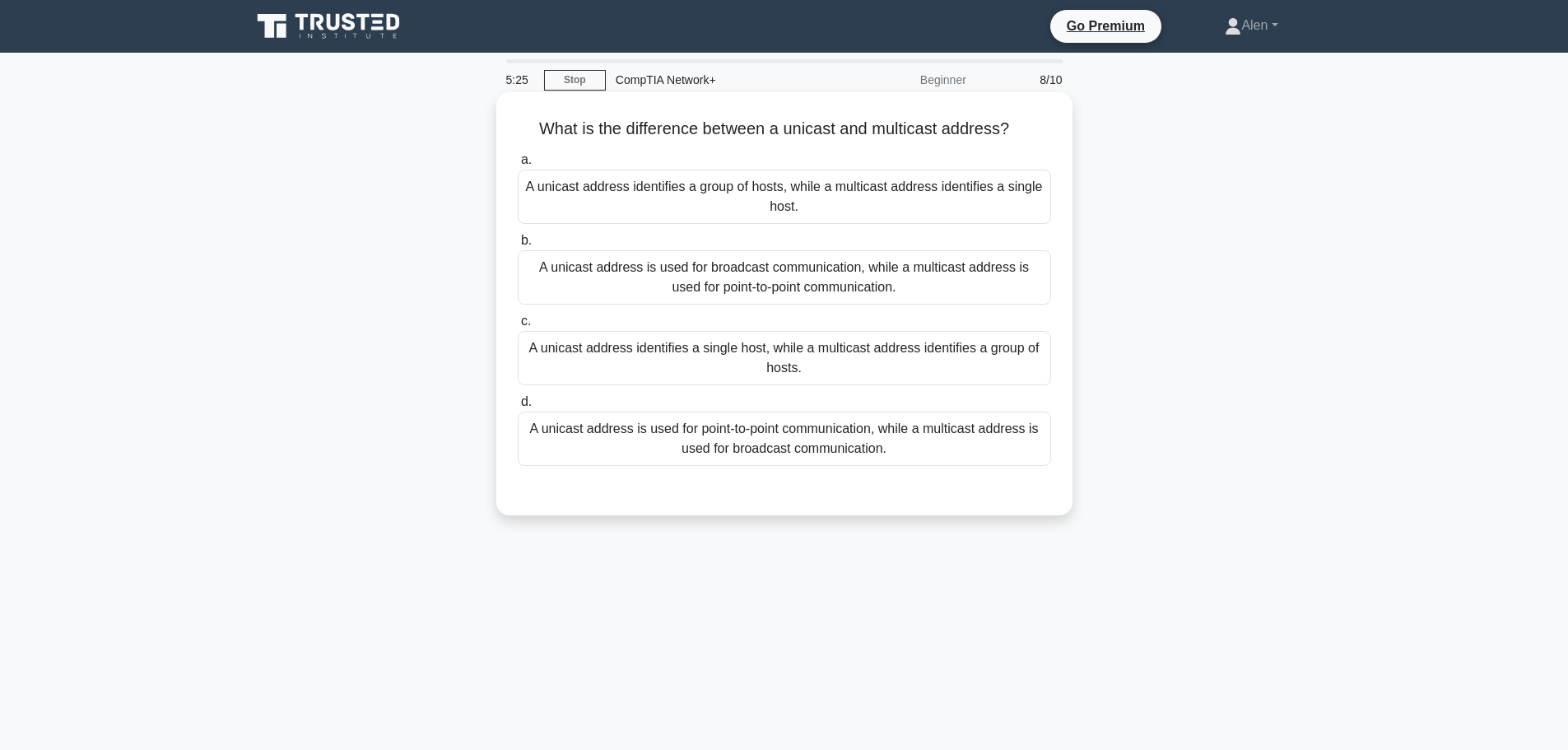
click at [843, 446] on div "A unicast address is used for point-to-point communication, while a multicast a…" at bounding box center [784, 439] width 534 height 54
click at [518, 407] on input "d. A unicast address is used for point-to-point communication, while a multicas…" at bounding box center [518, 402] width 0 height 10
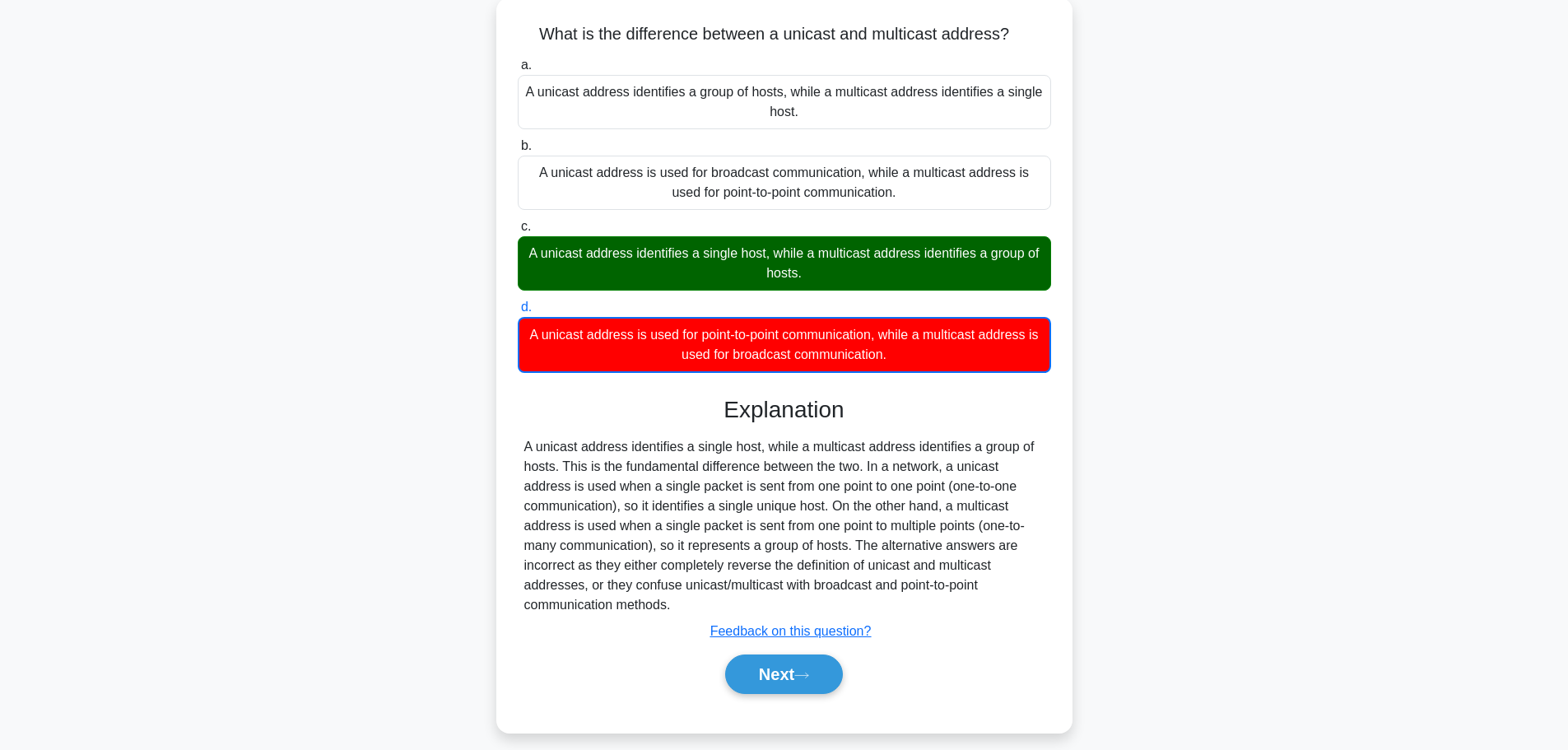
scroll to position [140, 0]
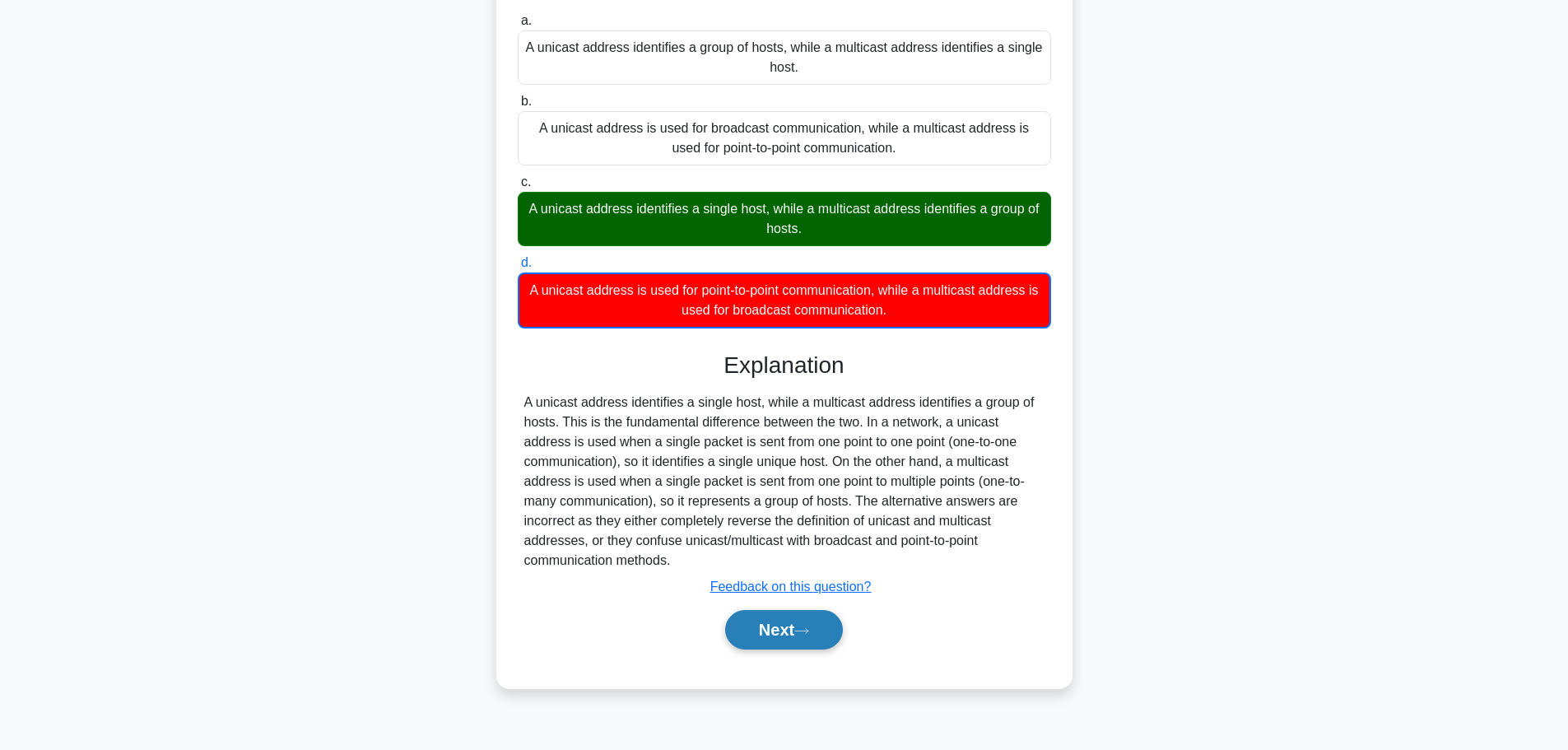
click at [776, 628] on button "Next" at bounding box center [784, 630] width 118 height 39
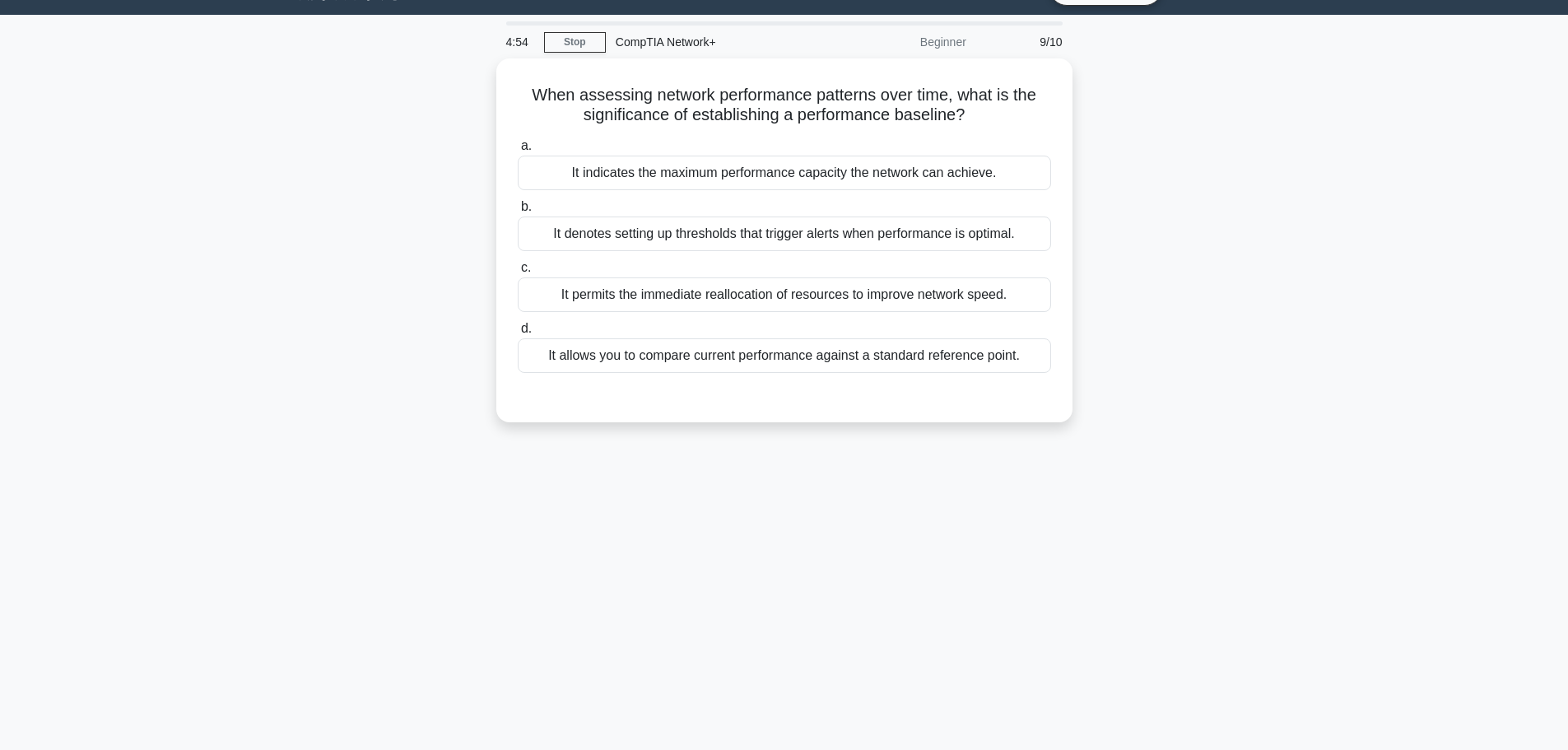
scroll to position [0, 0]
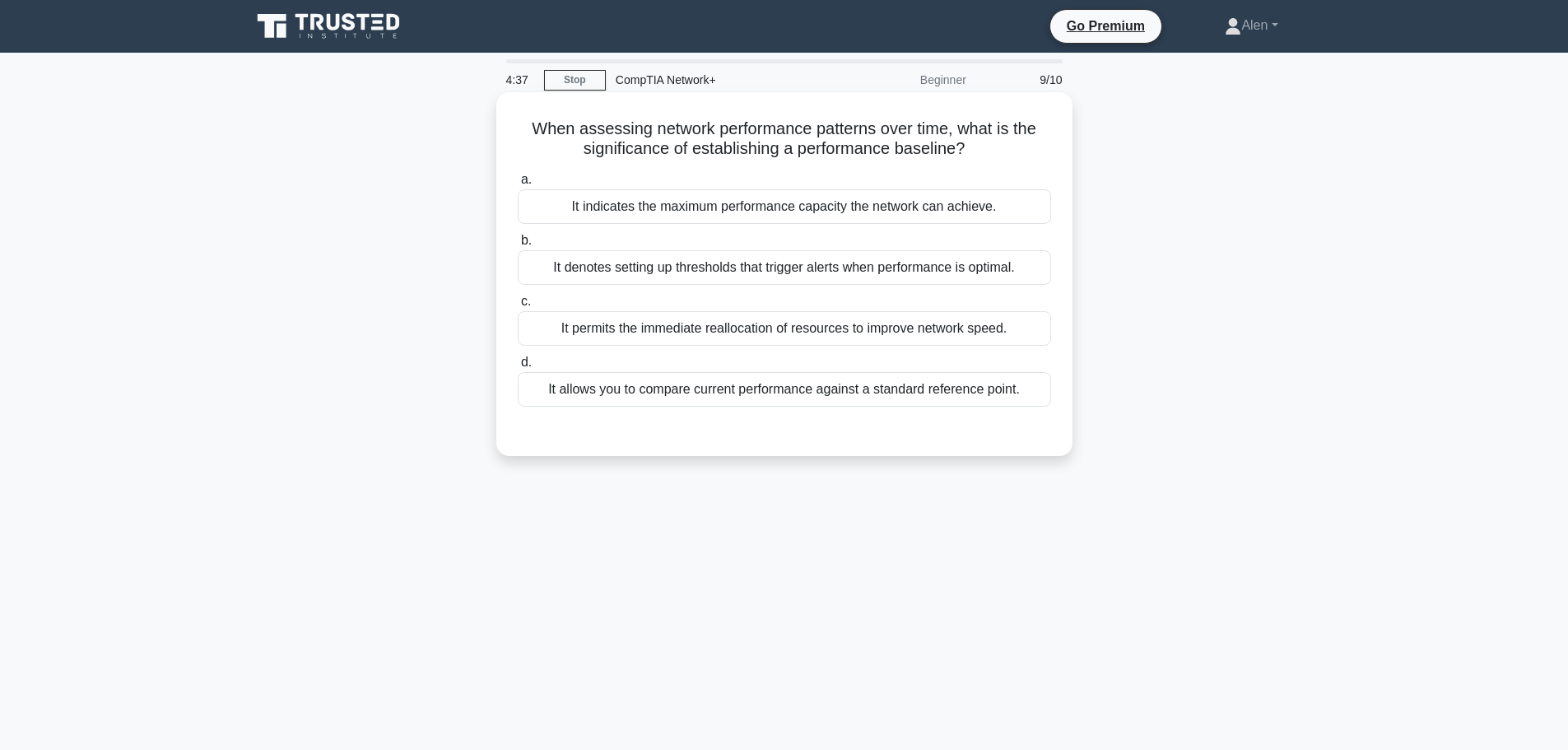
click at [801, 397] on div "It allows you to compare current performance against a standard reference point." at bounding box center [784, 389] width 534 height 35
click at [518, 368] on input "d. It allows you to compare current performance against a standard reference po…" at bounding box center [518, 362] width 0 height 10
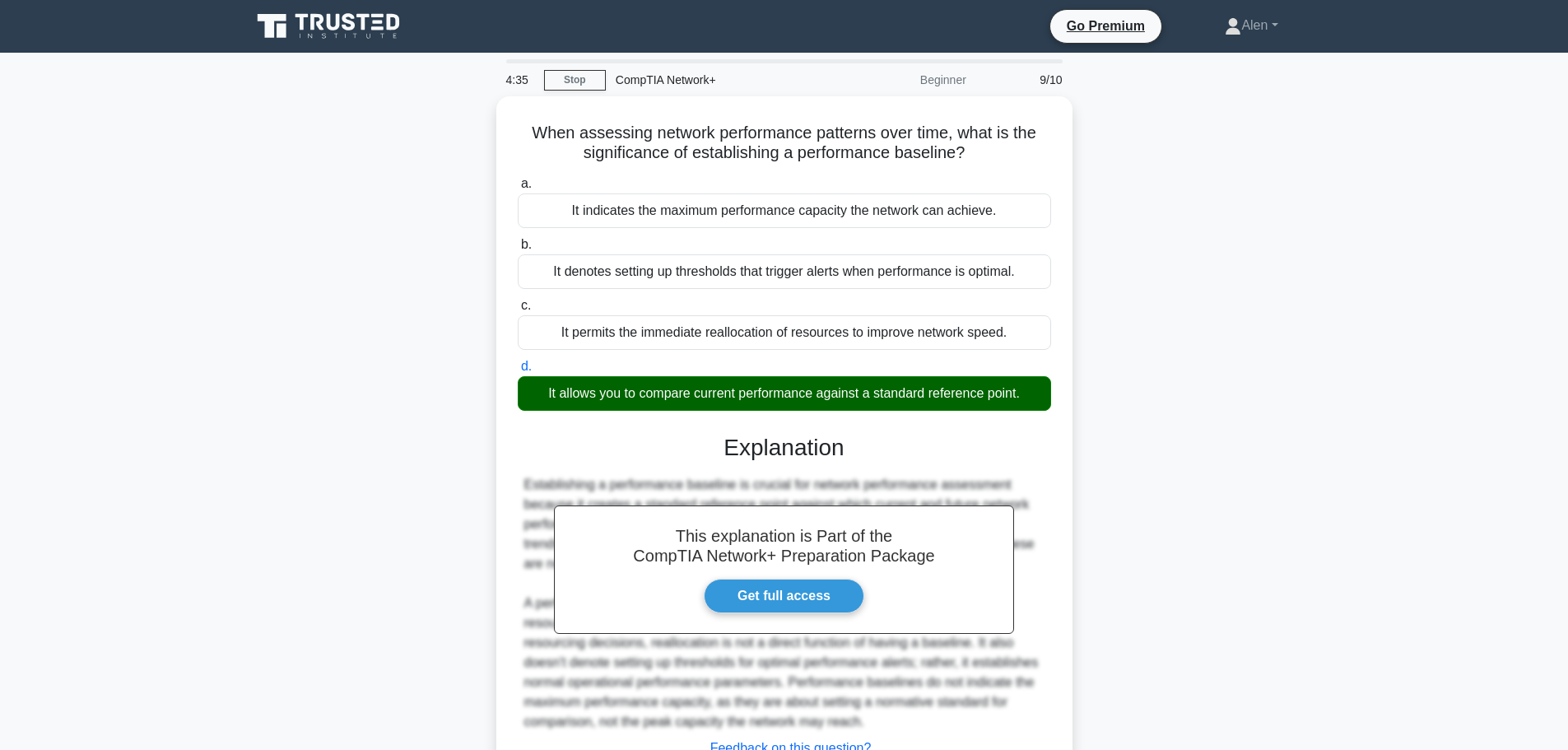
scroll to position [140, 0]
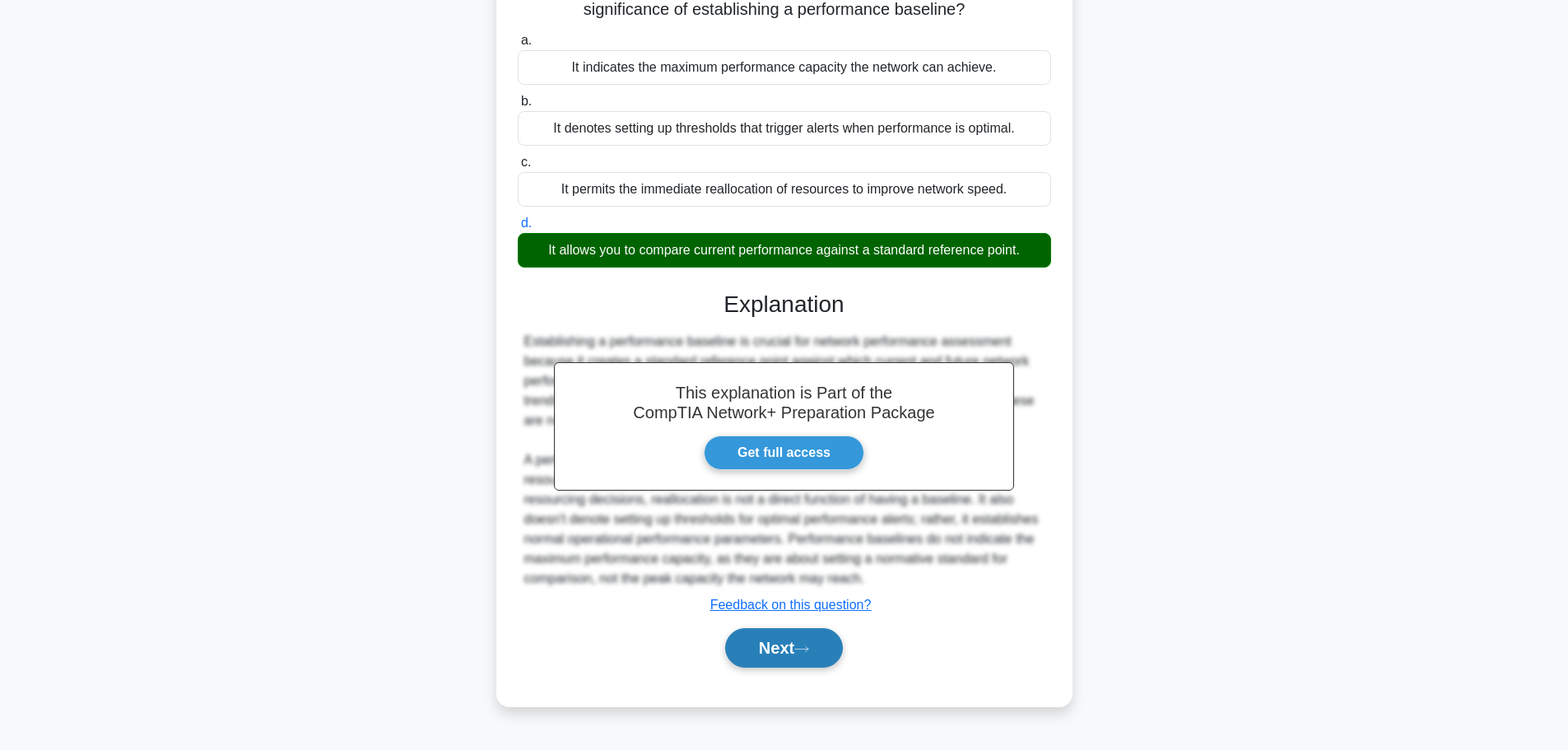
click at [748, 640] on button "Next" at bounding box center [784, 648] width 118 height 39
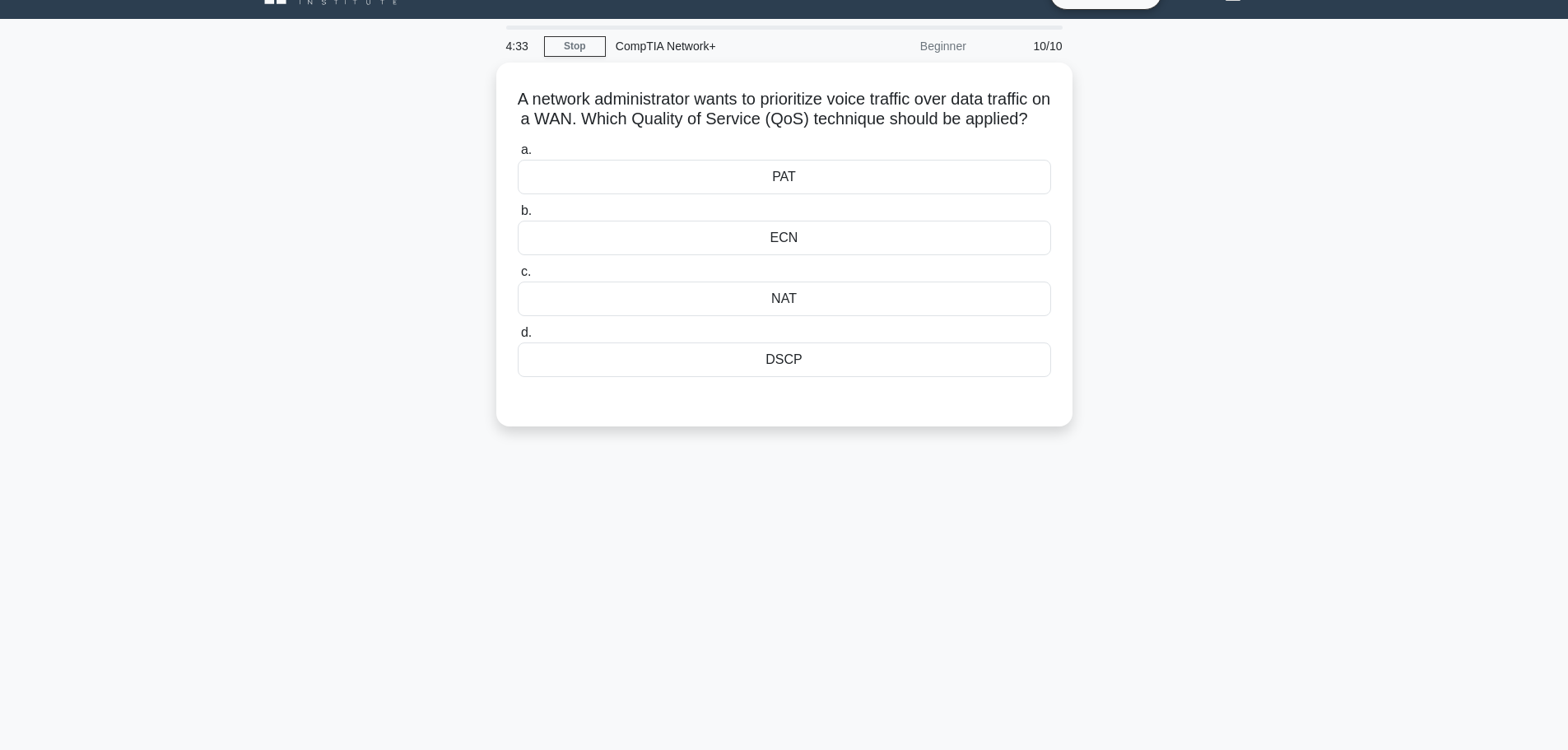
scroll to position [0, 0]
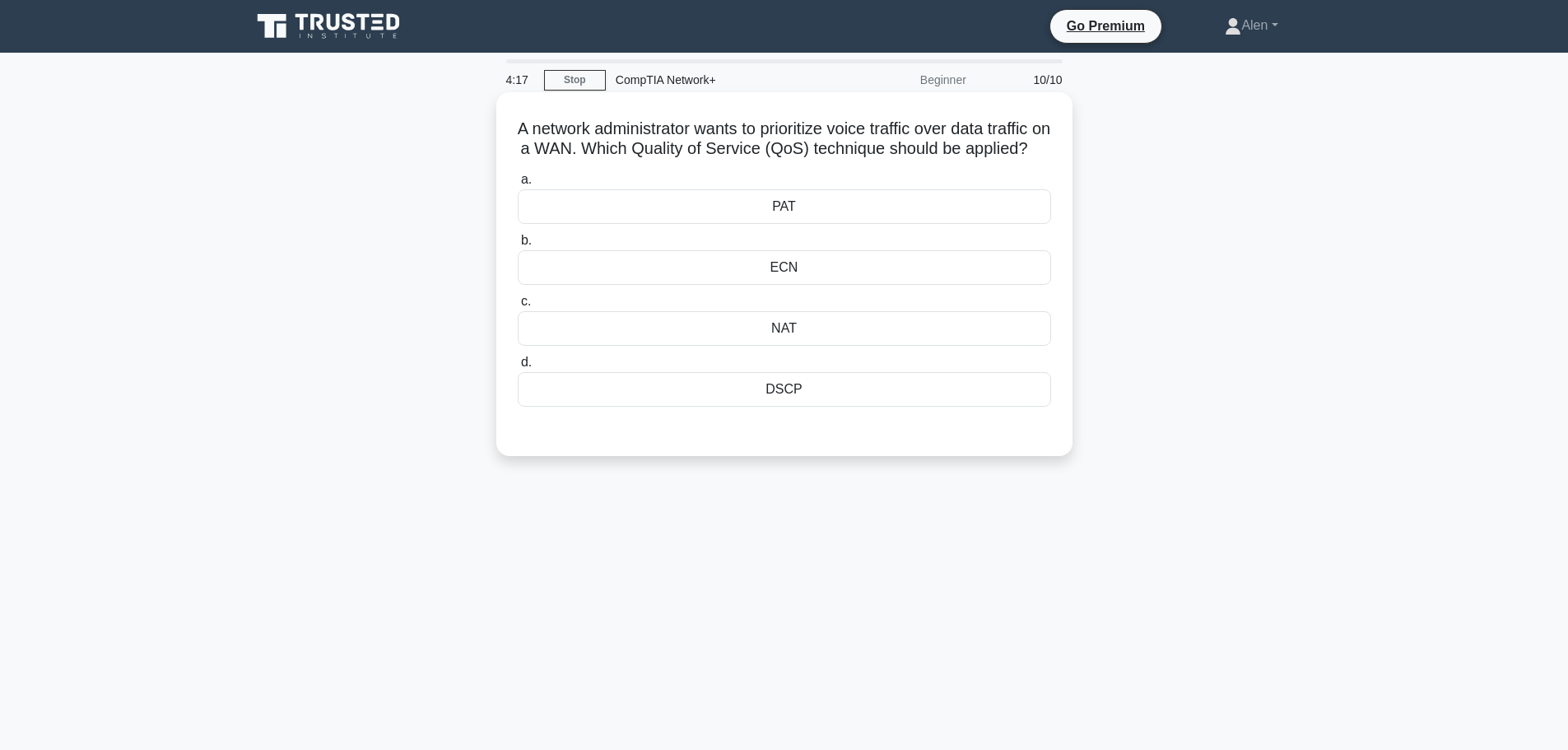
click at [801, 275] on div "ECN" at bounding box center [784, 267] width 534 height 35
click at [518, 246] on input "b. ECN" at bounding box center [518, 241] width 0 height 10
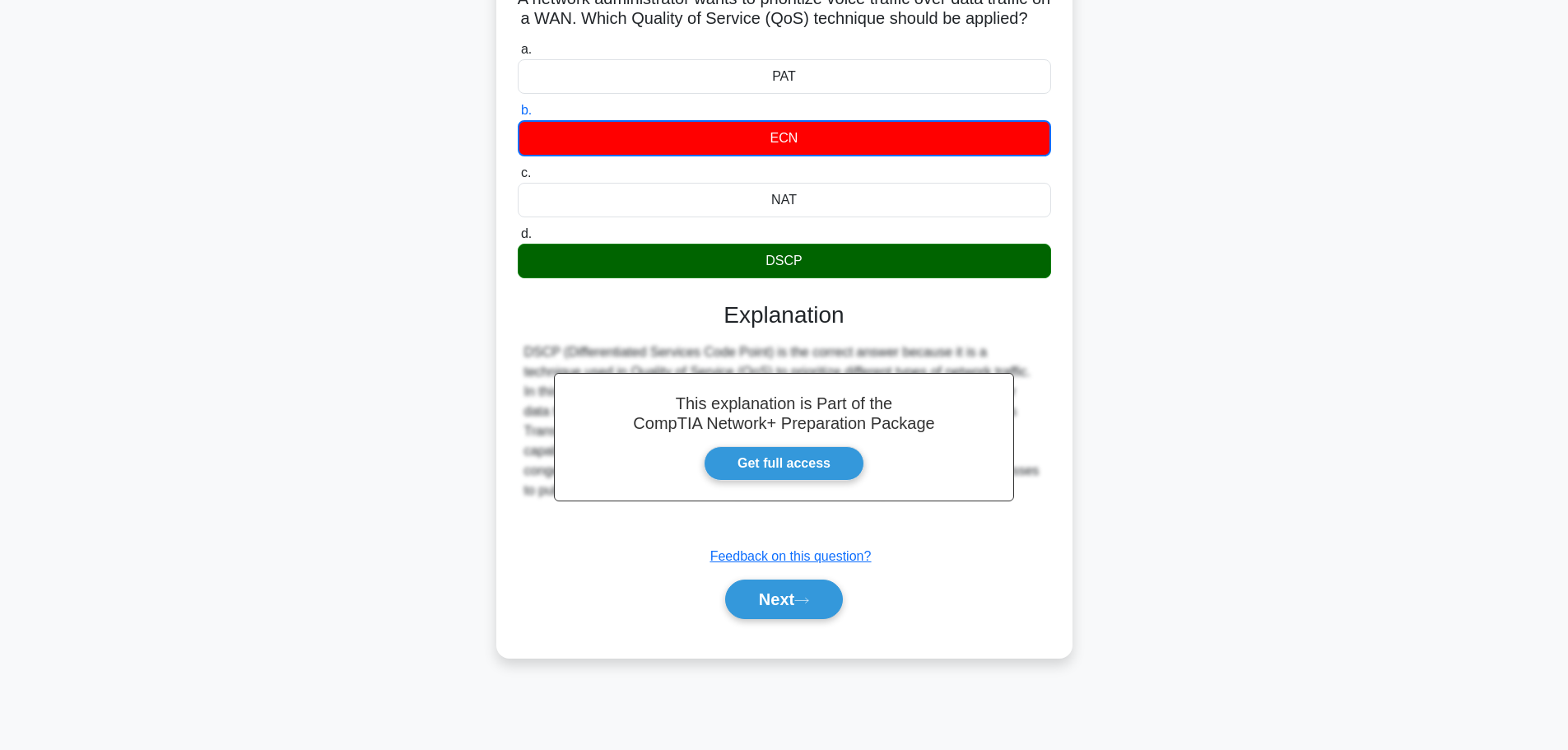
scroll to position [140, 0]
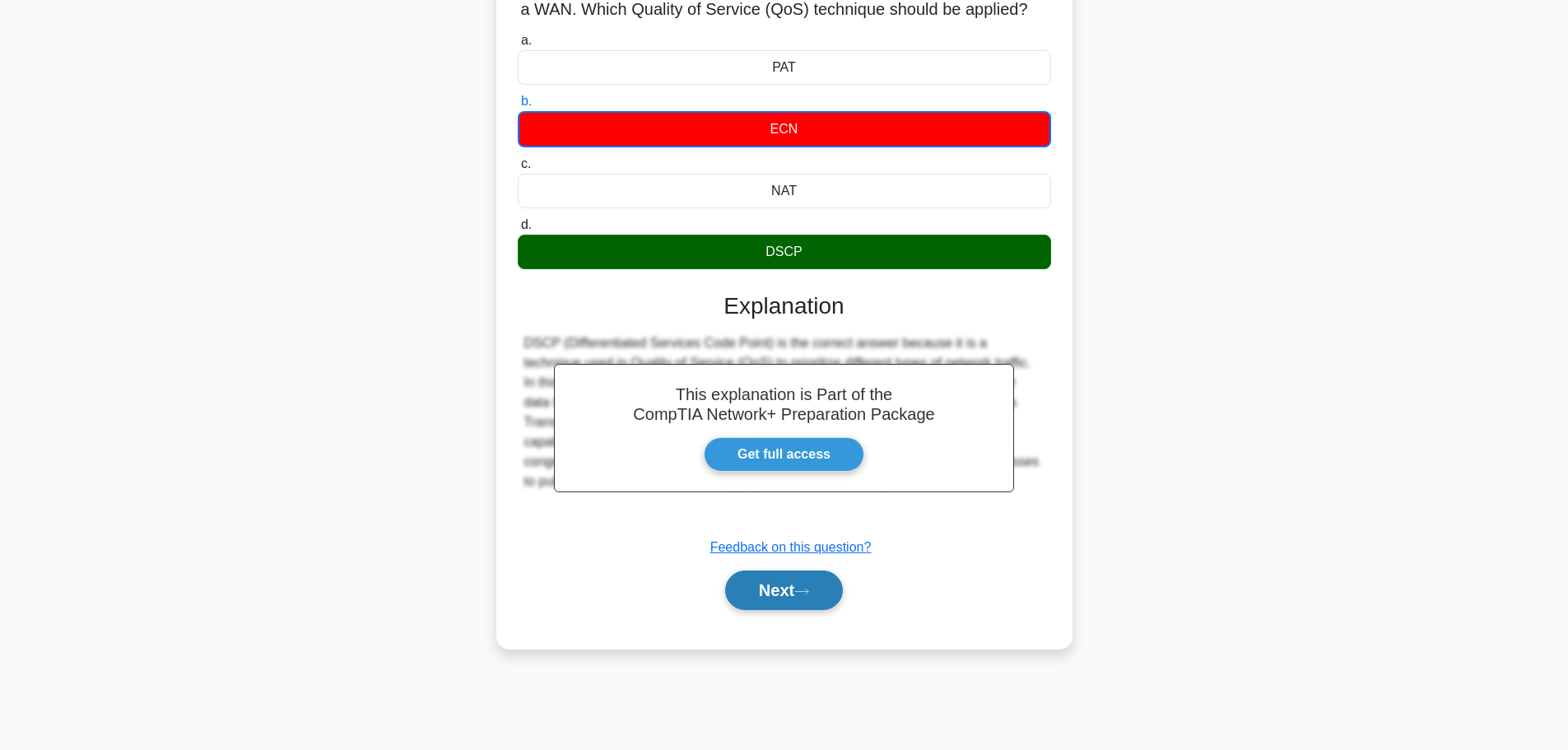
click at [806, 594] on icon at bounding box center [801, 591] width 13 height 5
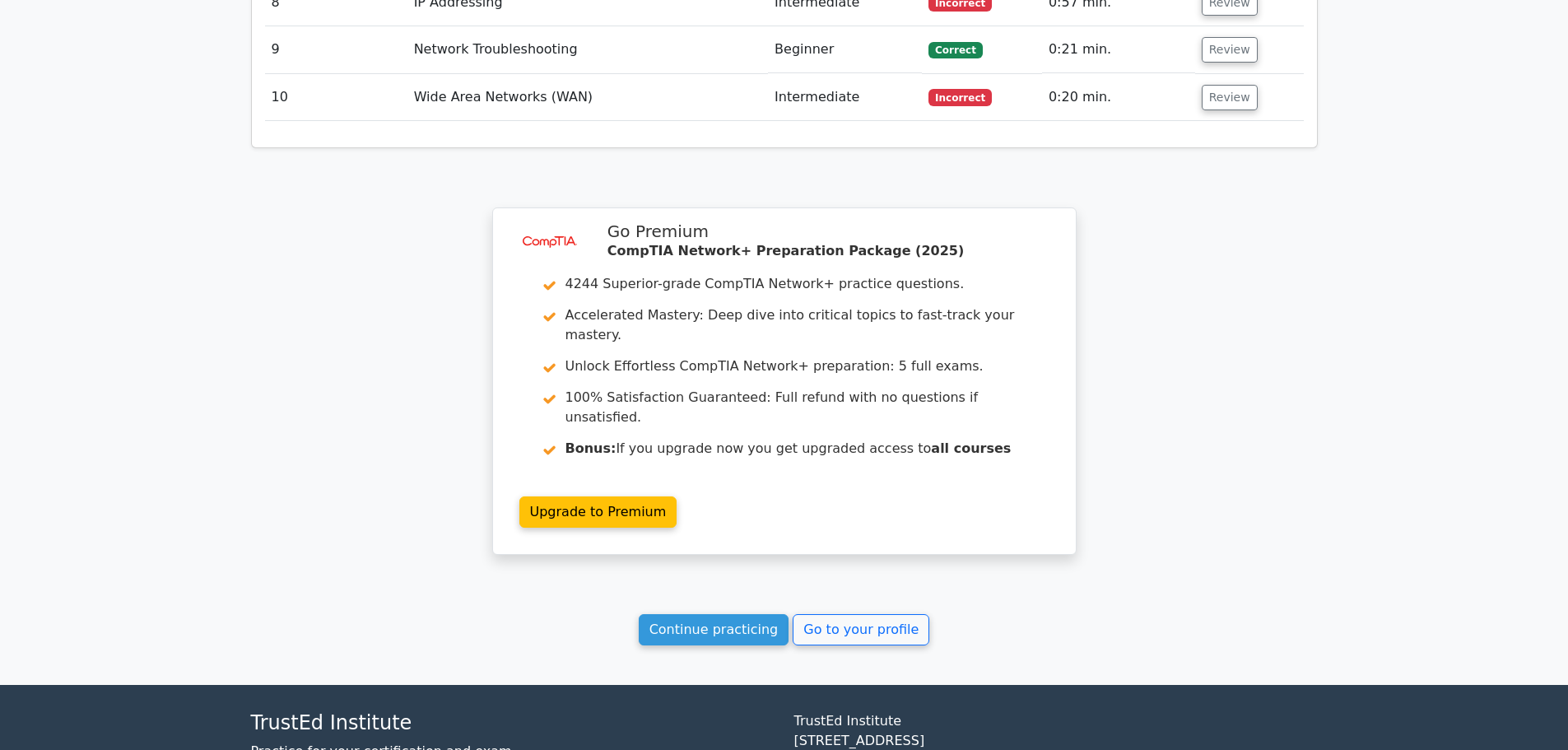
scroll to position [2364, 0]
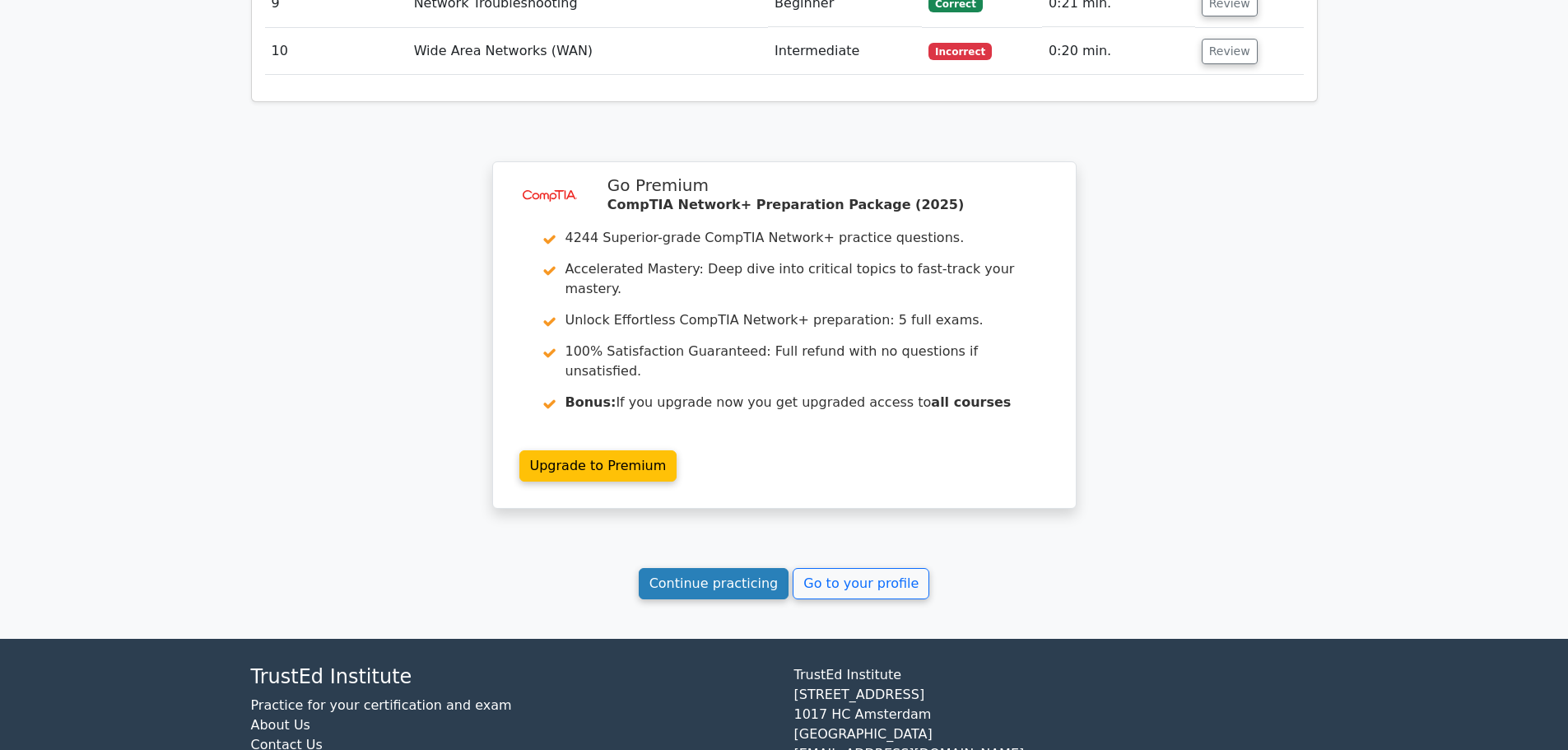
click at [742, 568] on link "Continue practicing" at bounding box center [713, 583] width 151 height 31
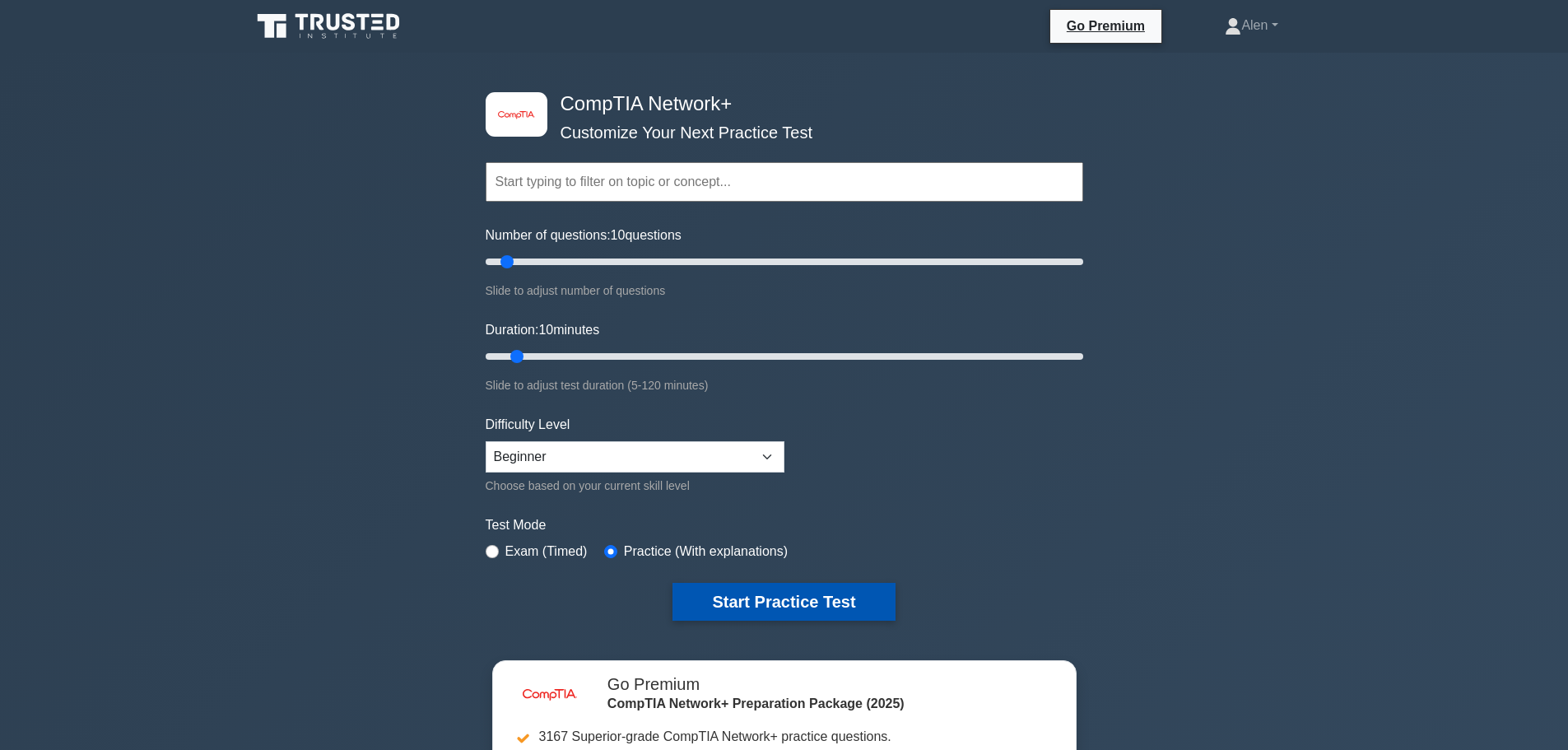
click at [753, 591] on button "Start Practice Test" at bounding box center [783, 602] width 222 height 37
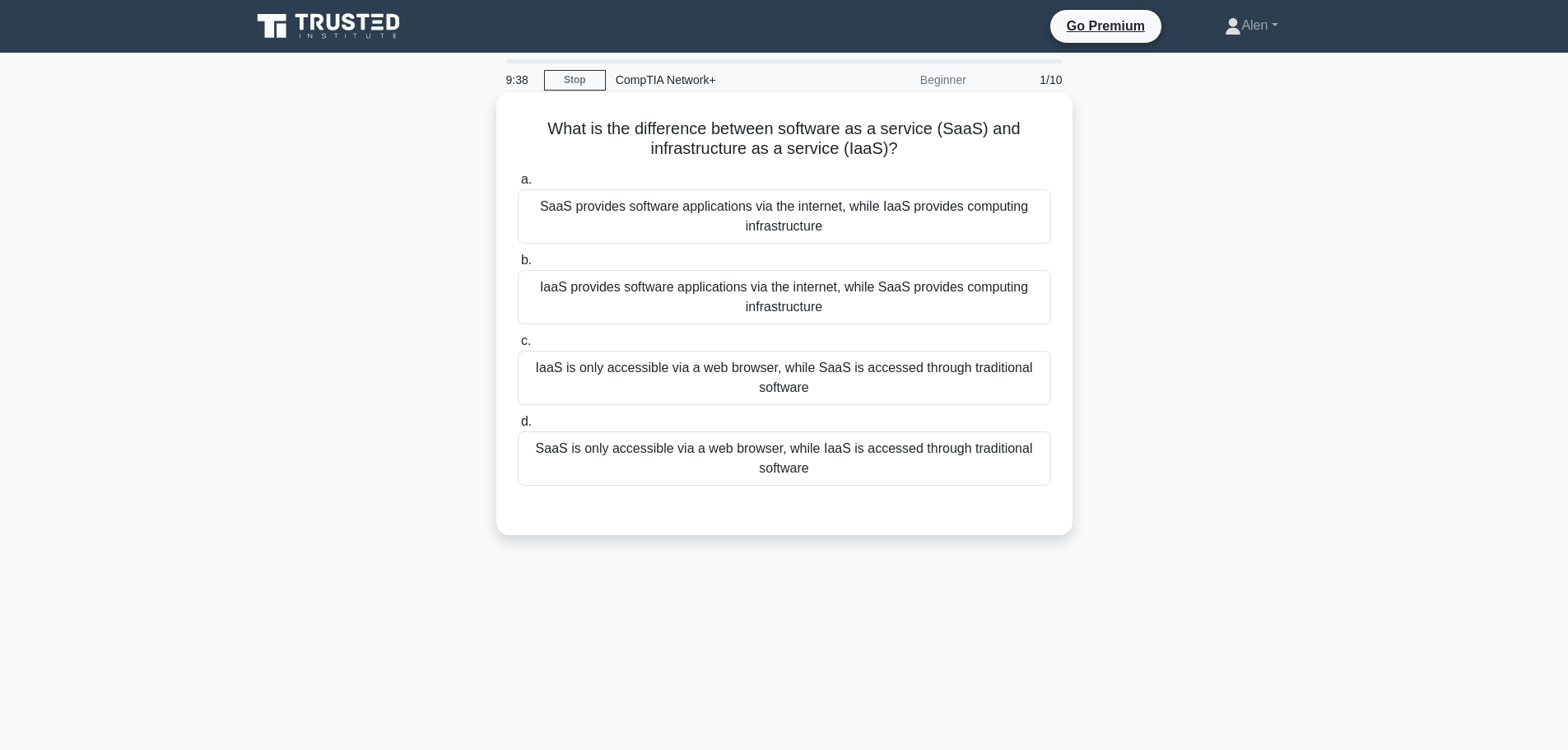
click at [704, 215] on div "SaaS provides software applications via the internet, while IaaS provides compu…" at bounding box center [784, 216] width 534 height 54
click at [518, 185] on input "a. SaaS provides software applications via the internet, while IaaS provides co…" at bounding box center [518, 179] width 0 height 10
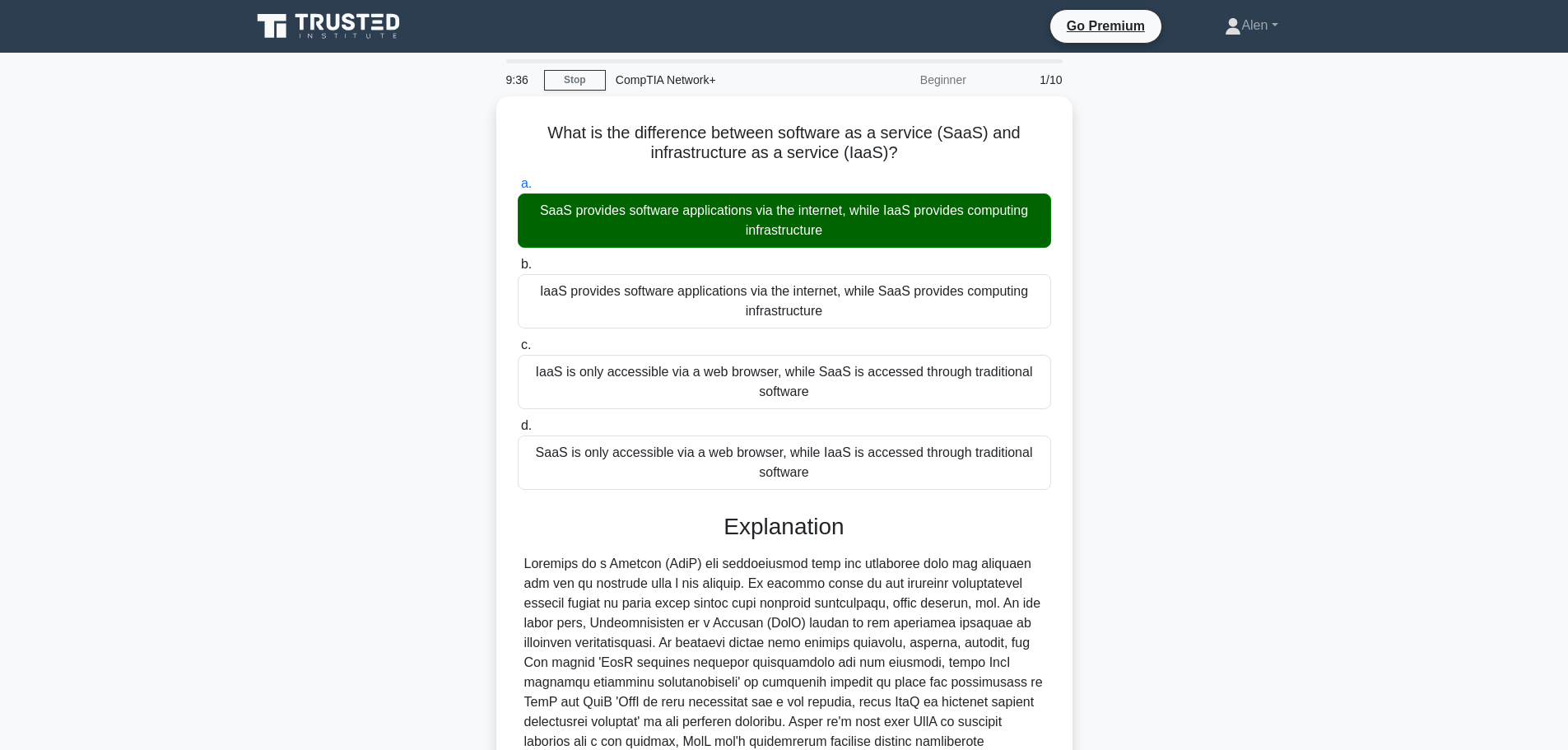
scroll to position [207, 0]
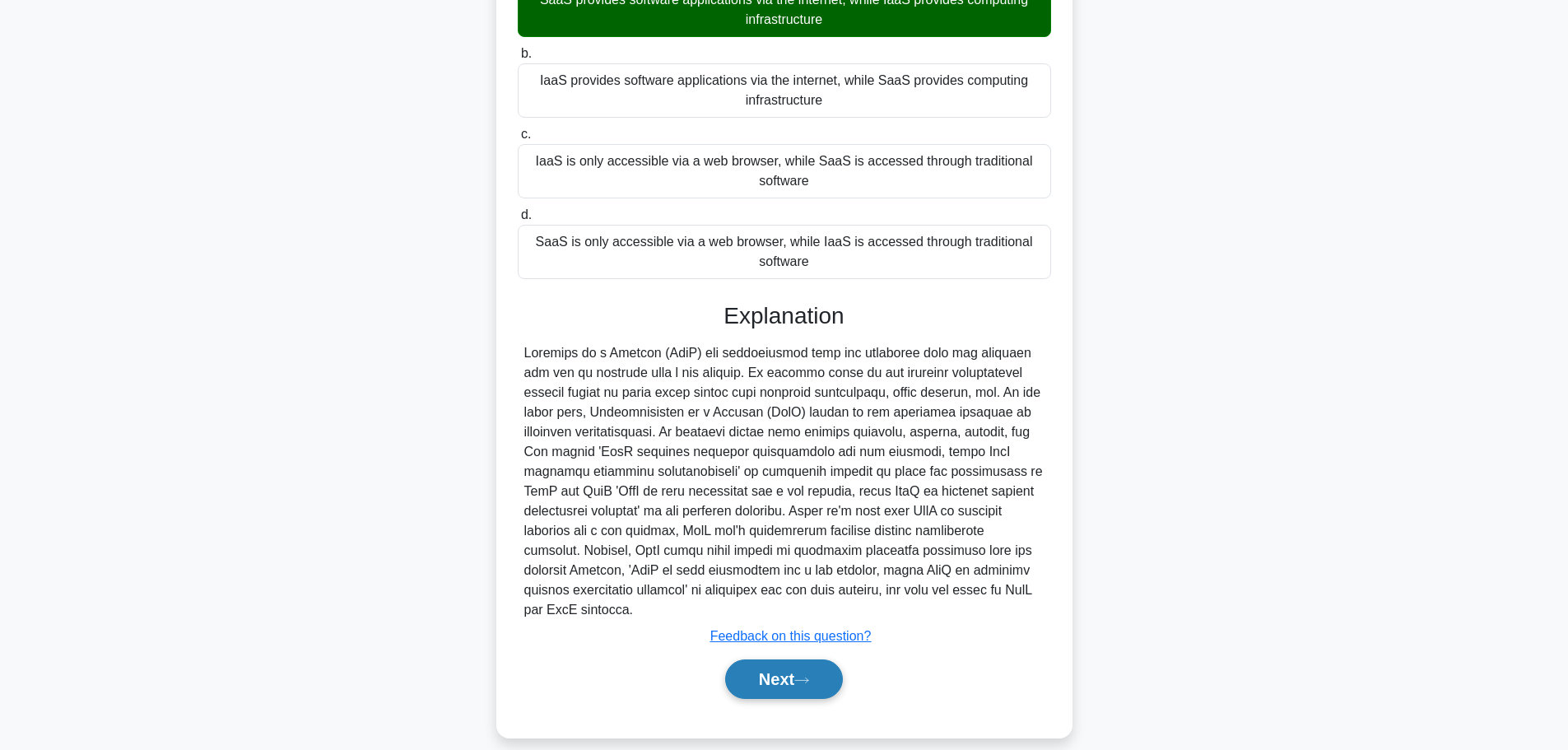
click at [788, 681] on div "Next" at bounding box center [784, 679] width 534 height 52
click at [787, 669] on button "Next" at bounding box center [784, 679] width 118 height 39
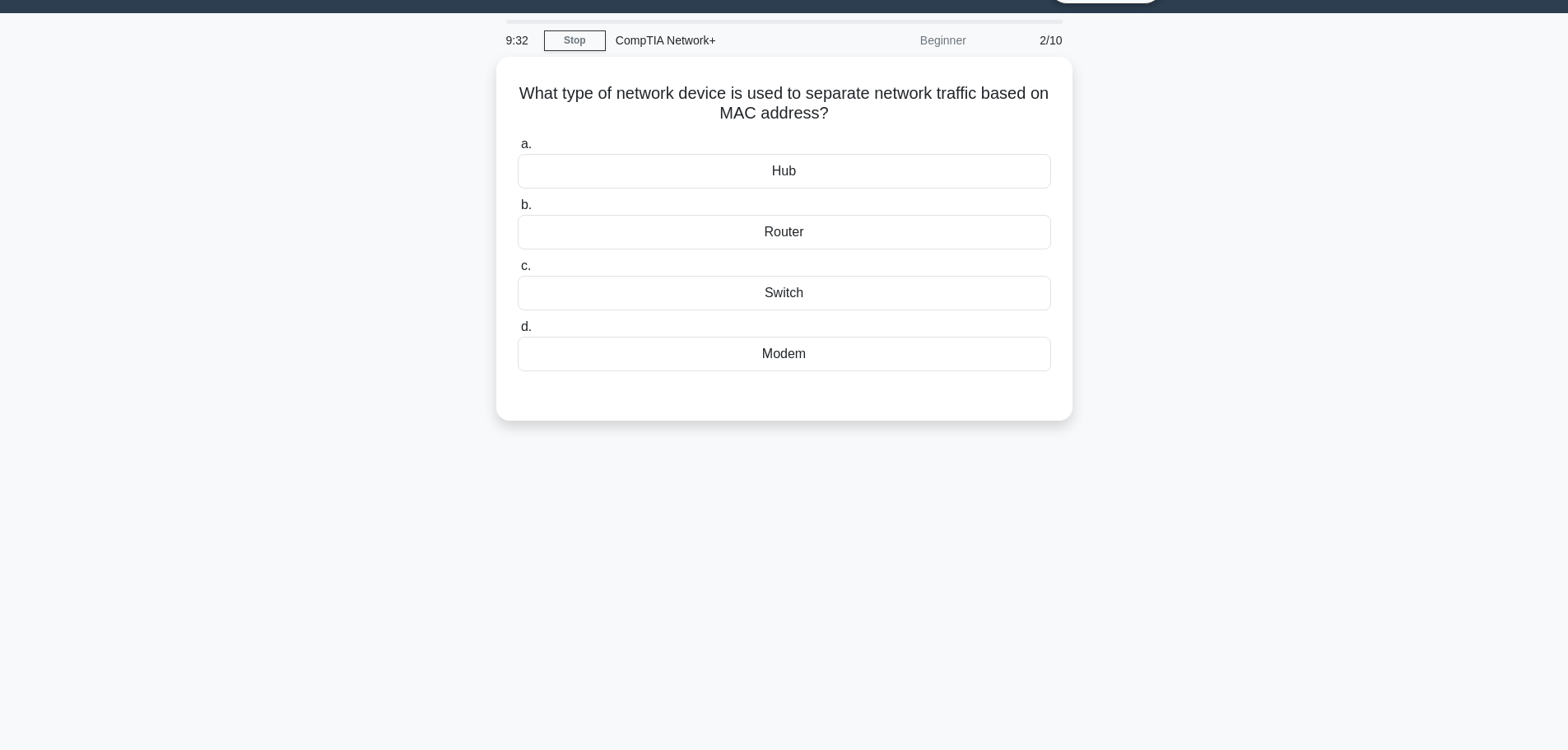
scroll to position [0, 0]
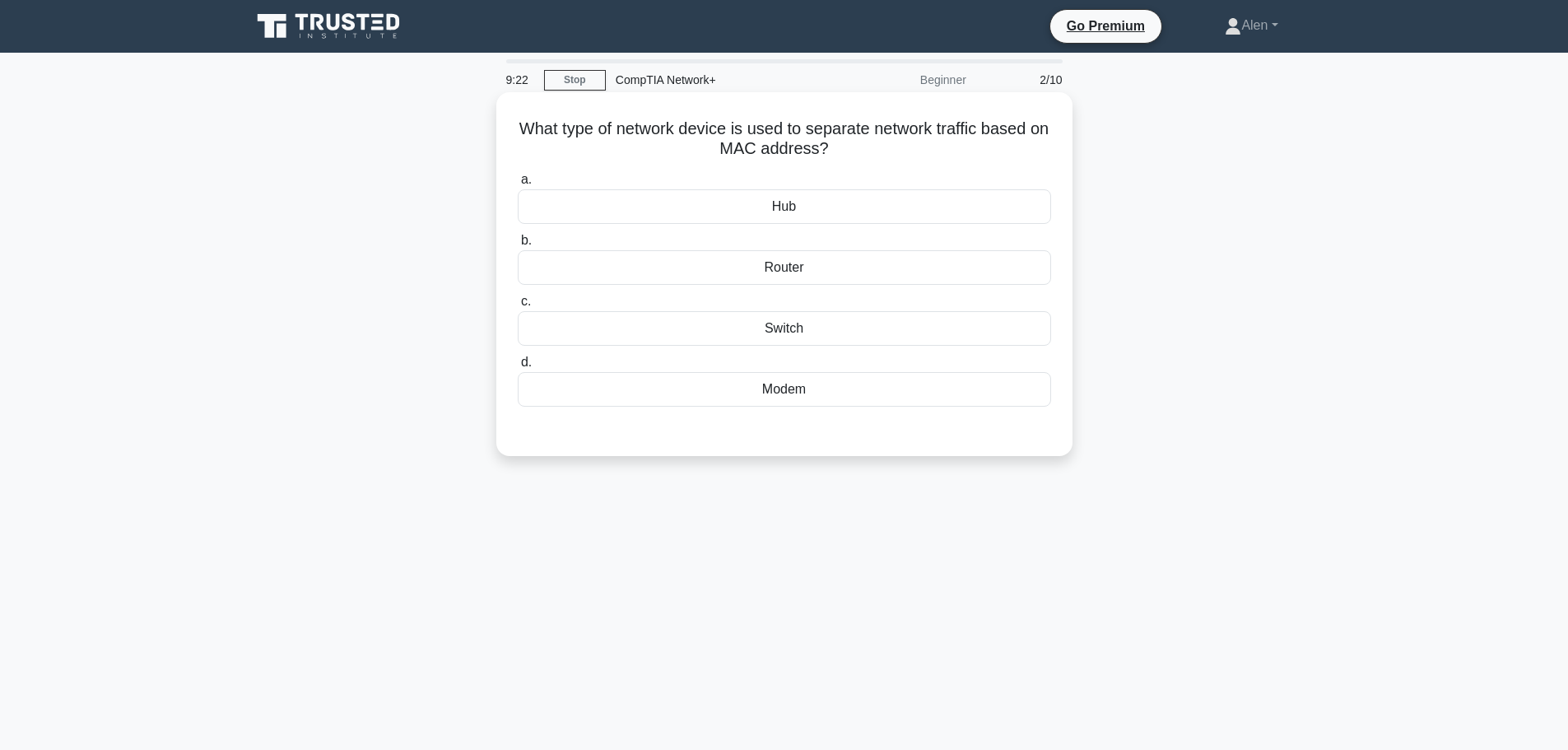
drag, startPoint x: 707, startPoint y: 128, endPoint x: 886, endPoint y: 157, distance: 181.3
click at [886, 157] on h5 "What type of network device is used to separate network traffic based on MAC ad…" at bounding box center [784, 140] width 536 height 41
click at [945, 150] on h5 "What type of network device is used to separate network traffic based on MAC ad…" at bounding box center [784, 140] width 536 height 41
click at [775, 338] on div "Switch" at bounding box center [784, 328] width 534 height 35
click at [518, 307] on input "c. Switch" at bounding box center [518, 301] width 0 height 10
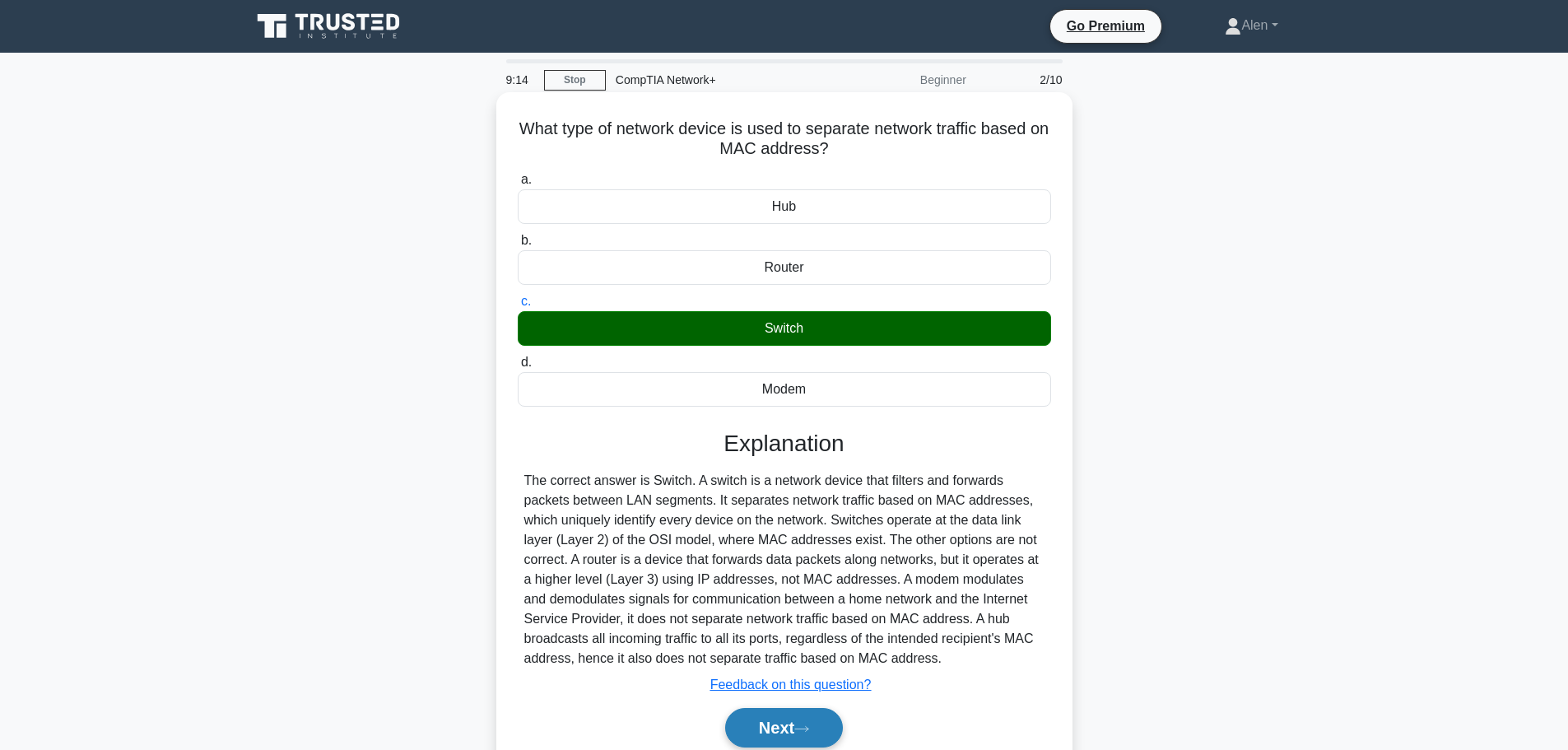
click at [790, 741] on button "Next" at bounding box center [784, 728] width 118 height 39
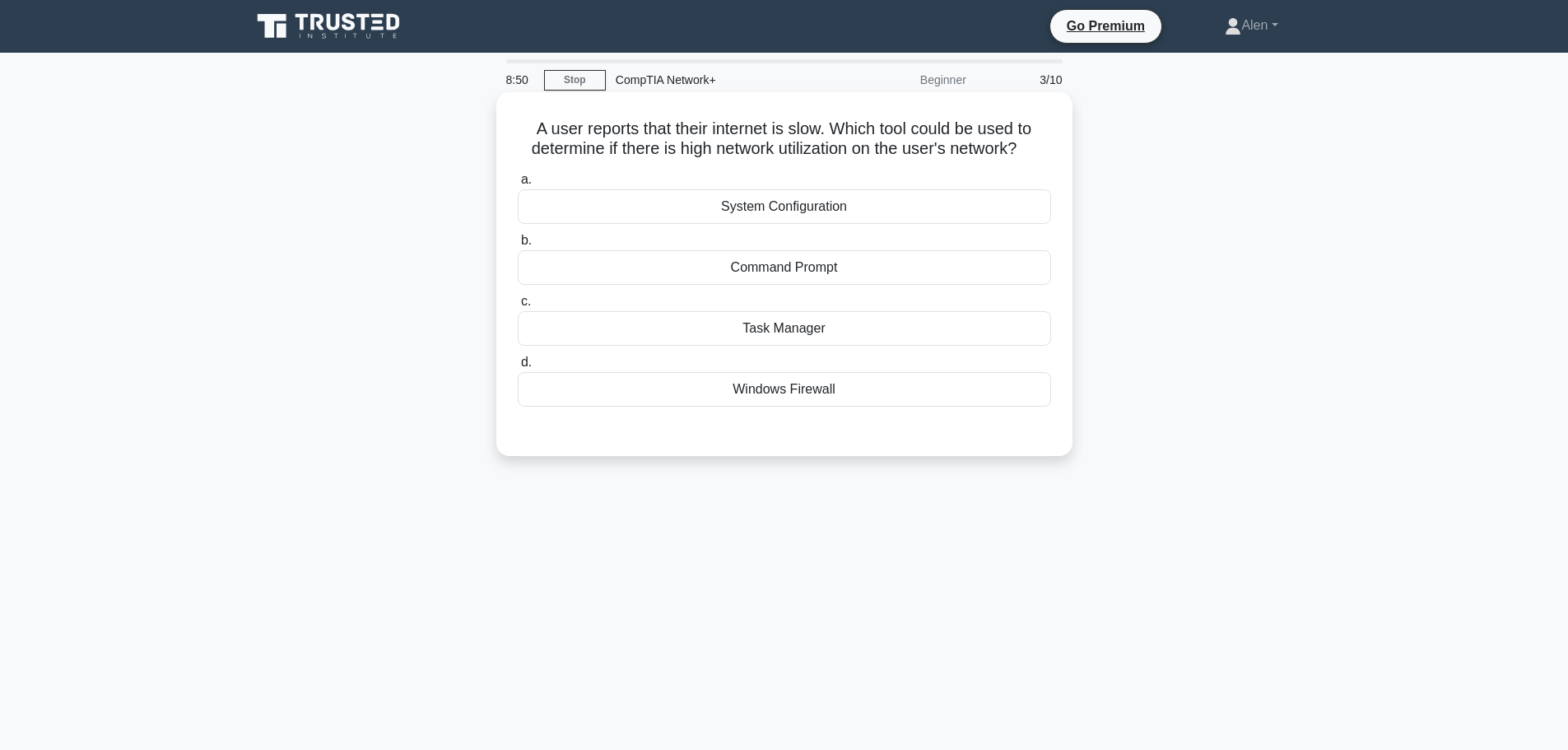
click at [790, 386] on div "Windows Firewall" at bounding box center [784, 389] width 534 height 35
click at [518, 368] on input "d. Windows Firewall" at bounding box center [518, 362] width 0 height 10
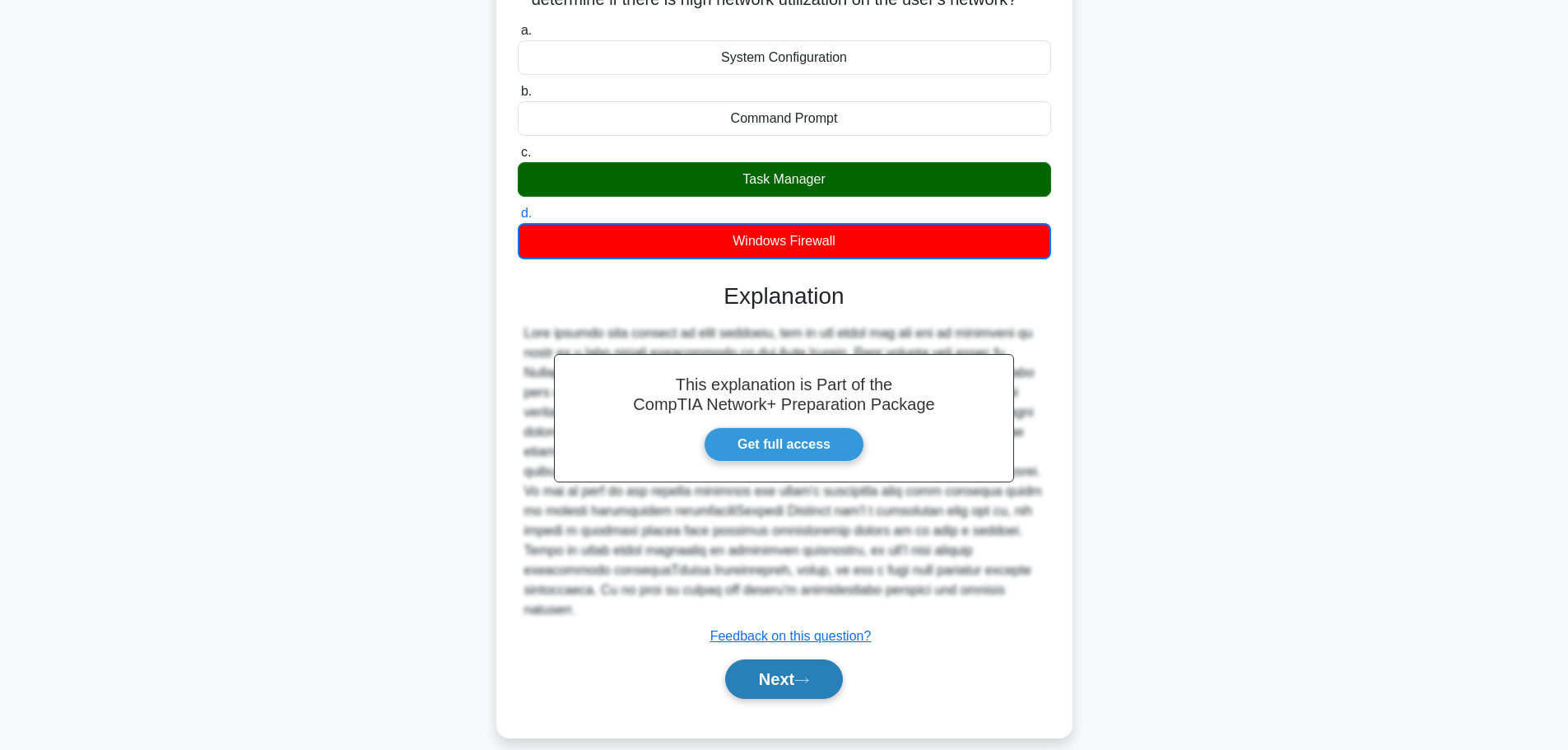
click at [799, 663] on button "Next" at bounding box center [784, 679] width 118 height 39
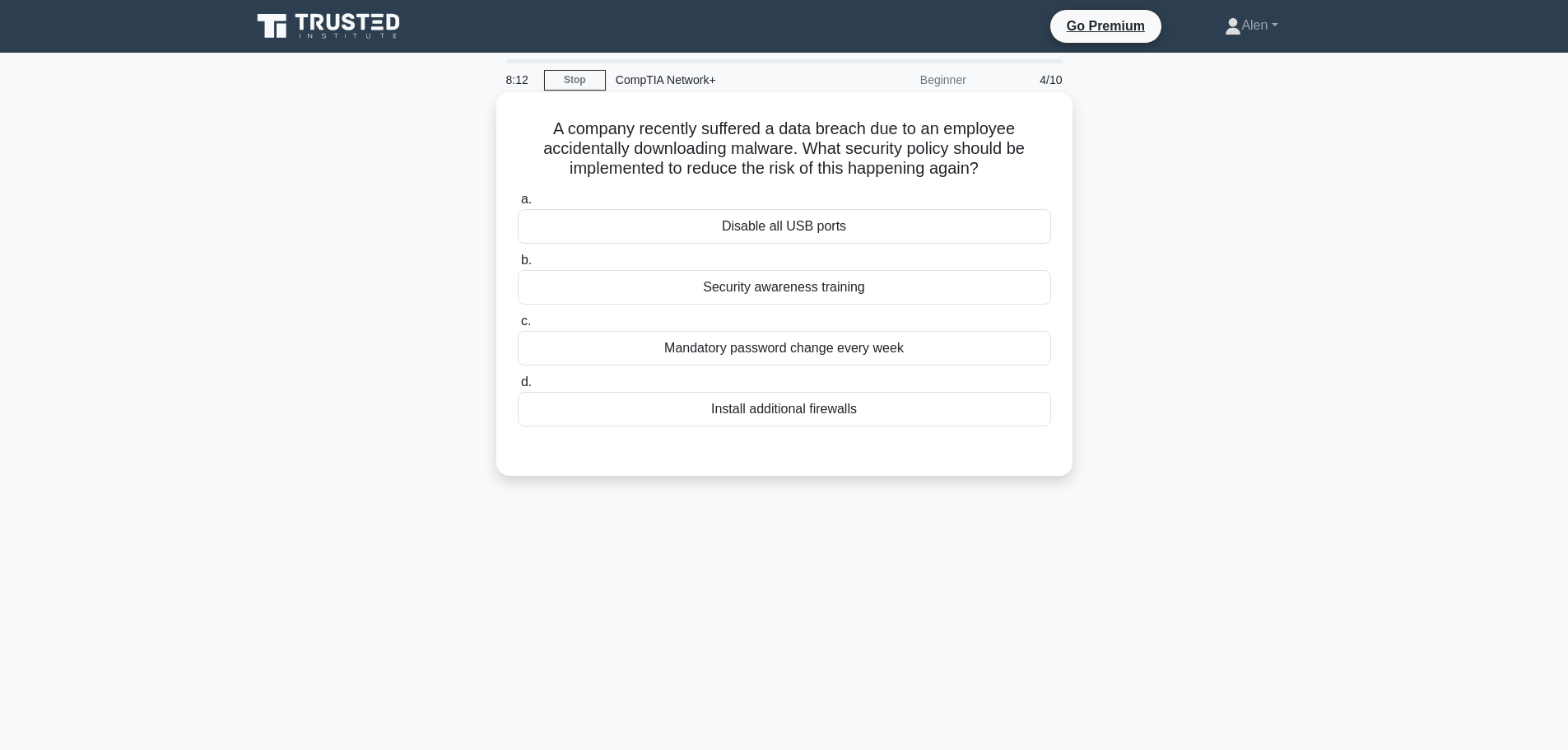
click at [822, 409] on div "Install additional firewalls" at bounding box center [784, 409] width 534 height 35
click at [518, 388] on input "d. Install additional firewalls" at bounding box center [518, 382] width 0 height 10
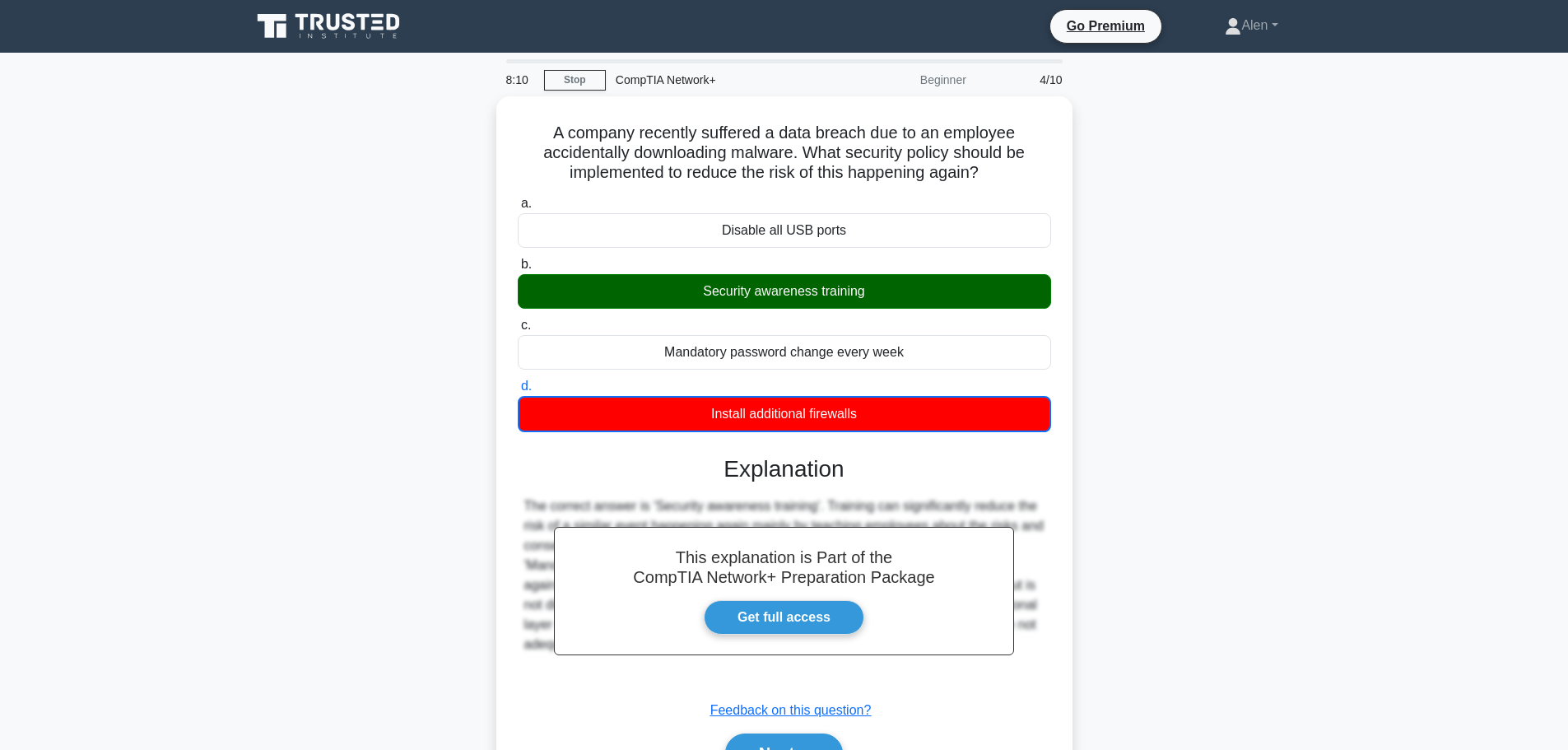
scroll to position [140, 0]
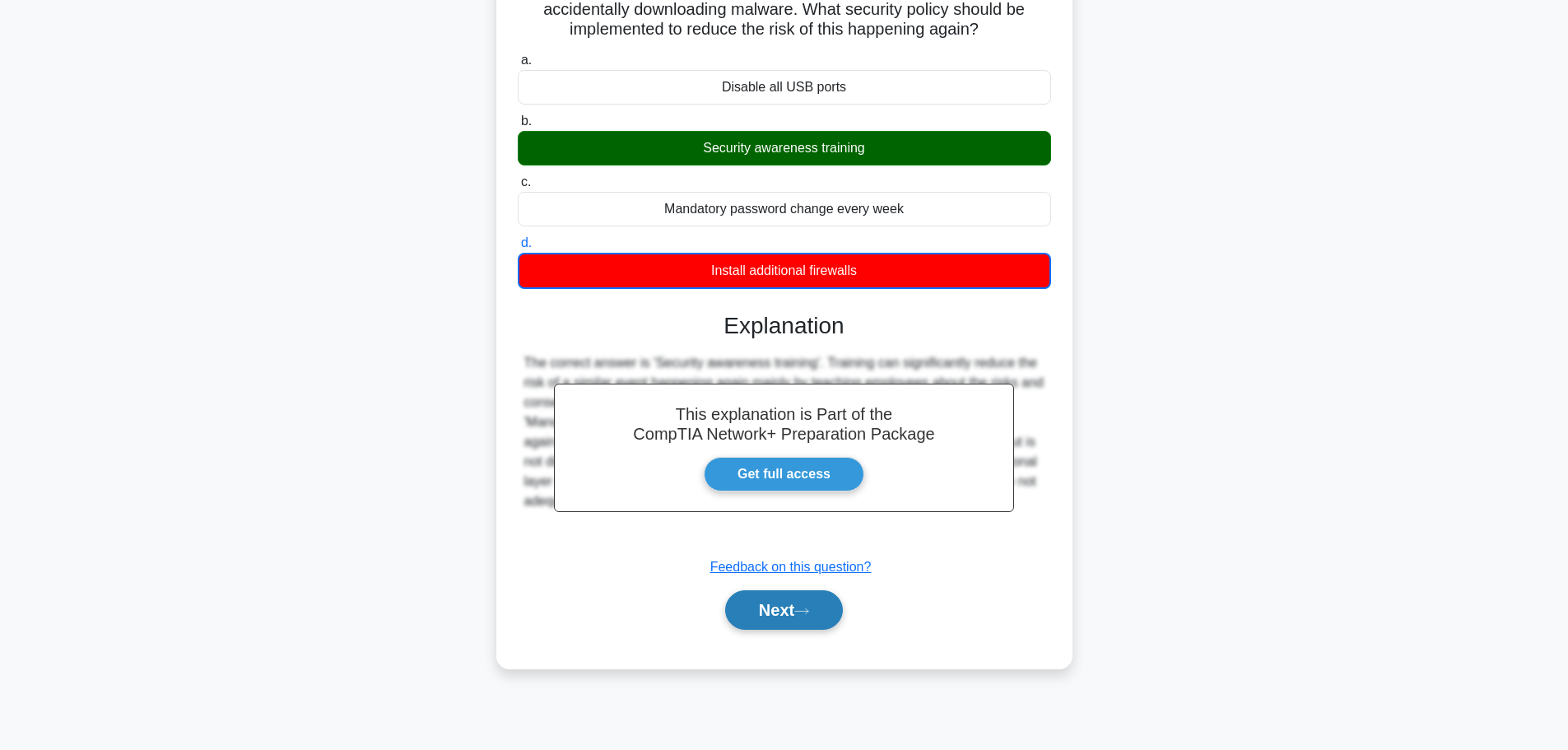
click at [799, 616] on button "Next" at bounding box center [784, 610] width 118 height 39
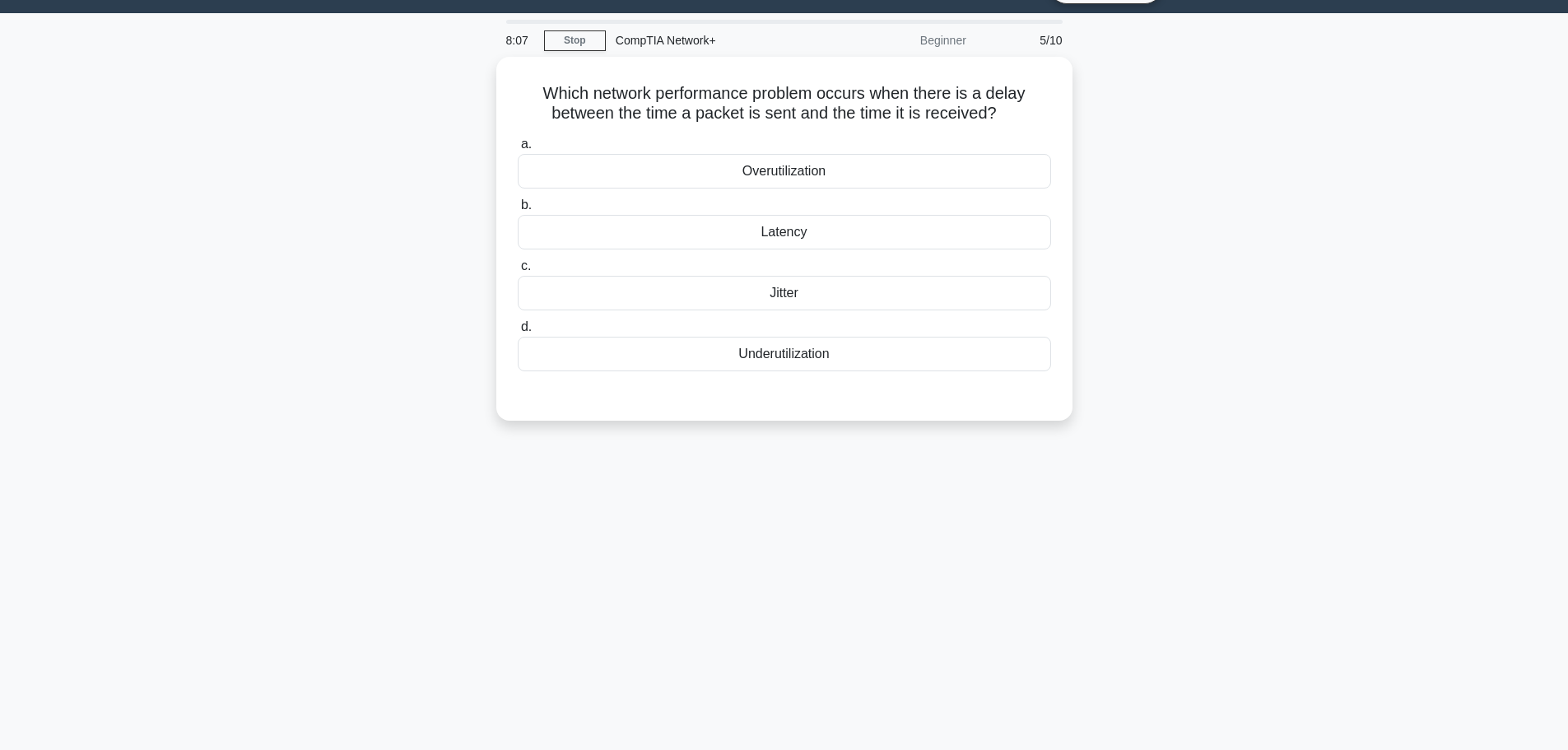
scroll to position [0, 0]
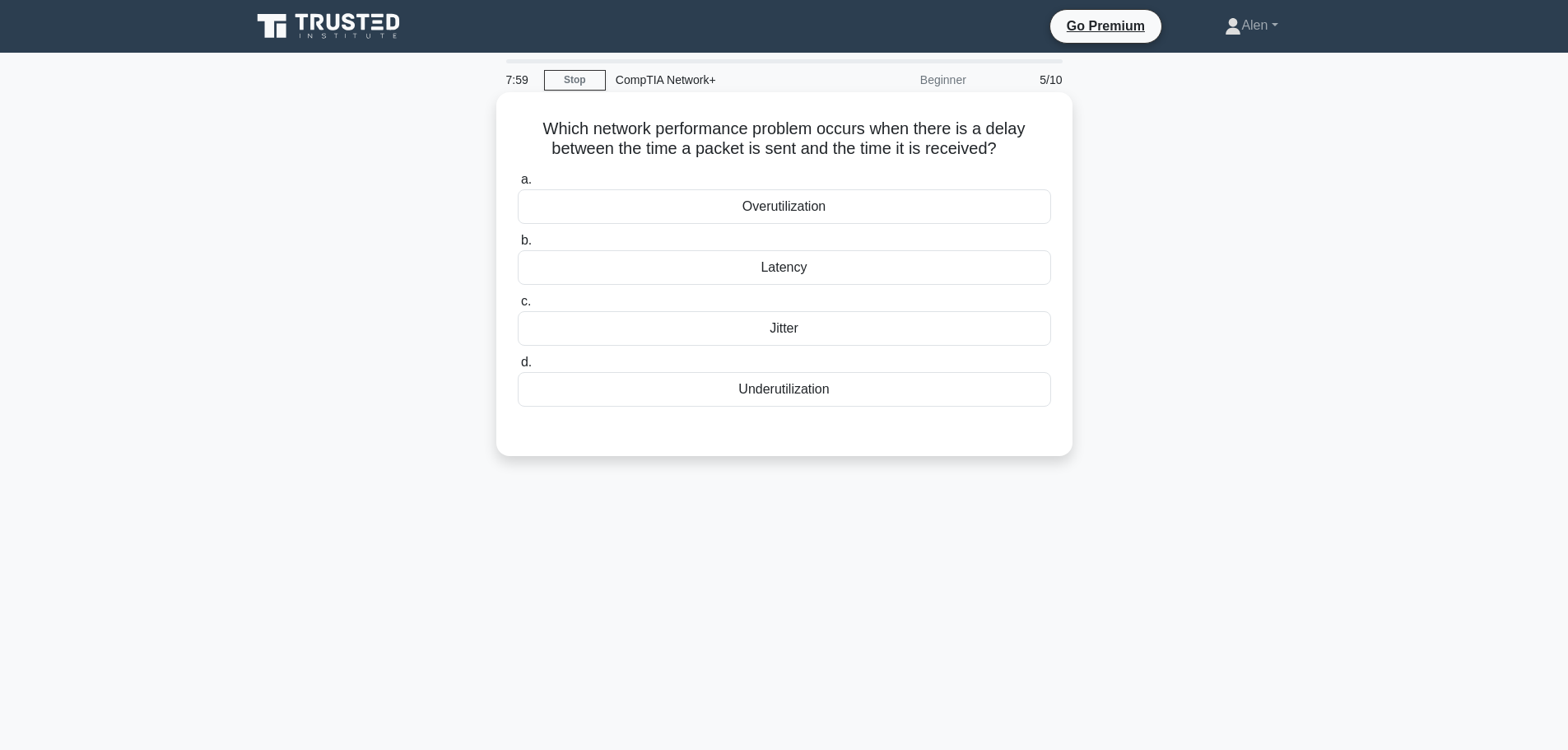
click at [799, 273] on div "Latency" at bounding box center [784, 267] width 534 height 35
click at [518, 246] on input "b. Latency" at bounding box center [518, 241] width 0 height 10
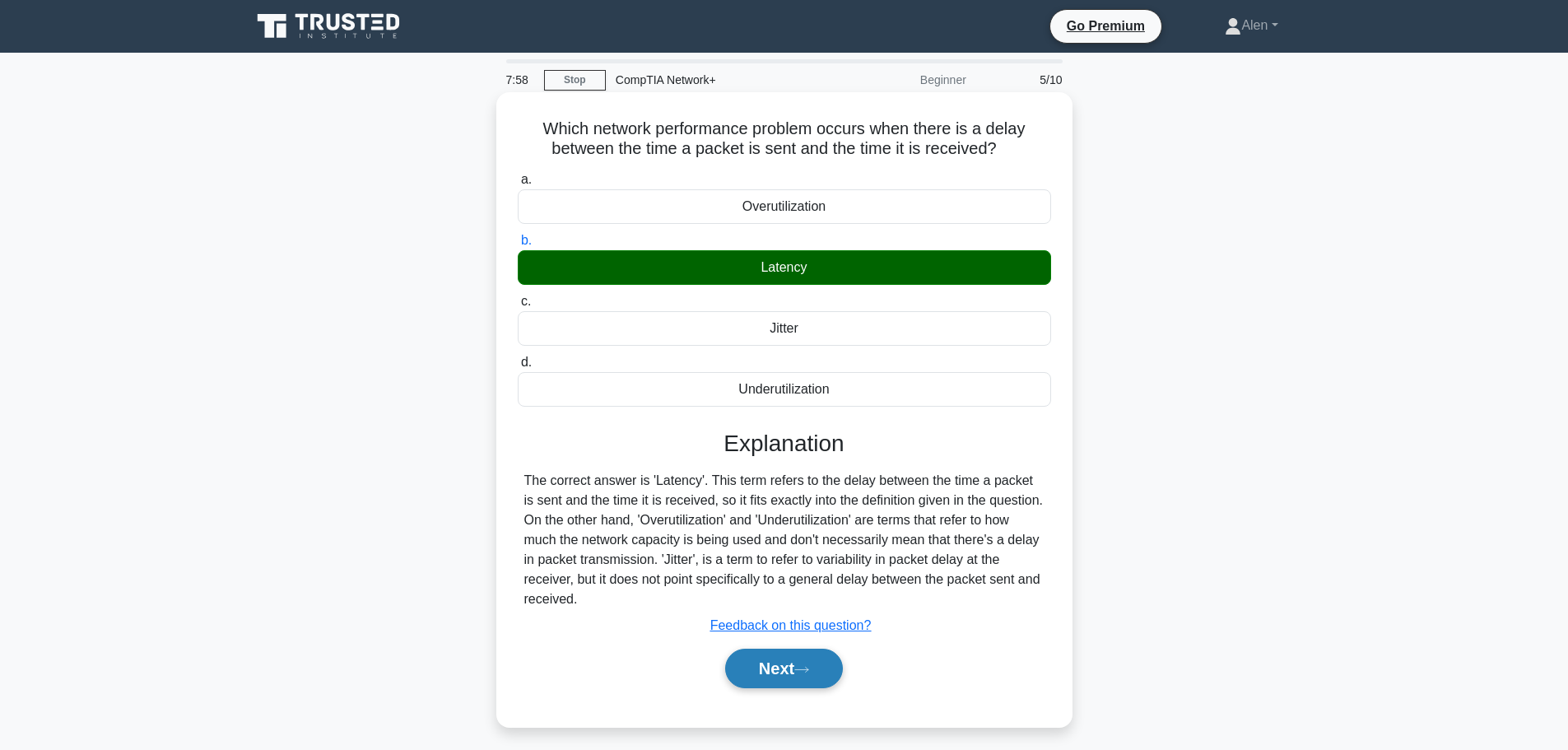
click at [809, 668] on icon at bounding box center [802, 670] width 15 height 9
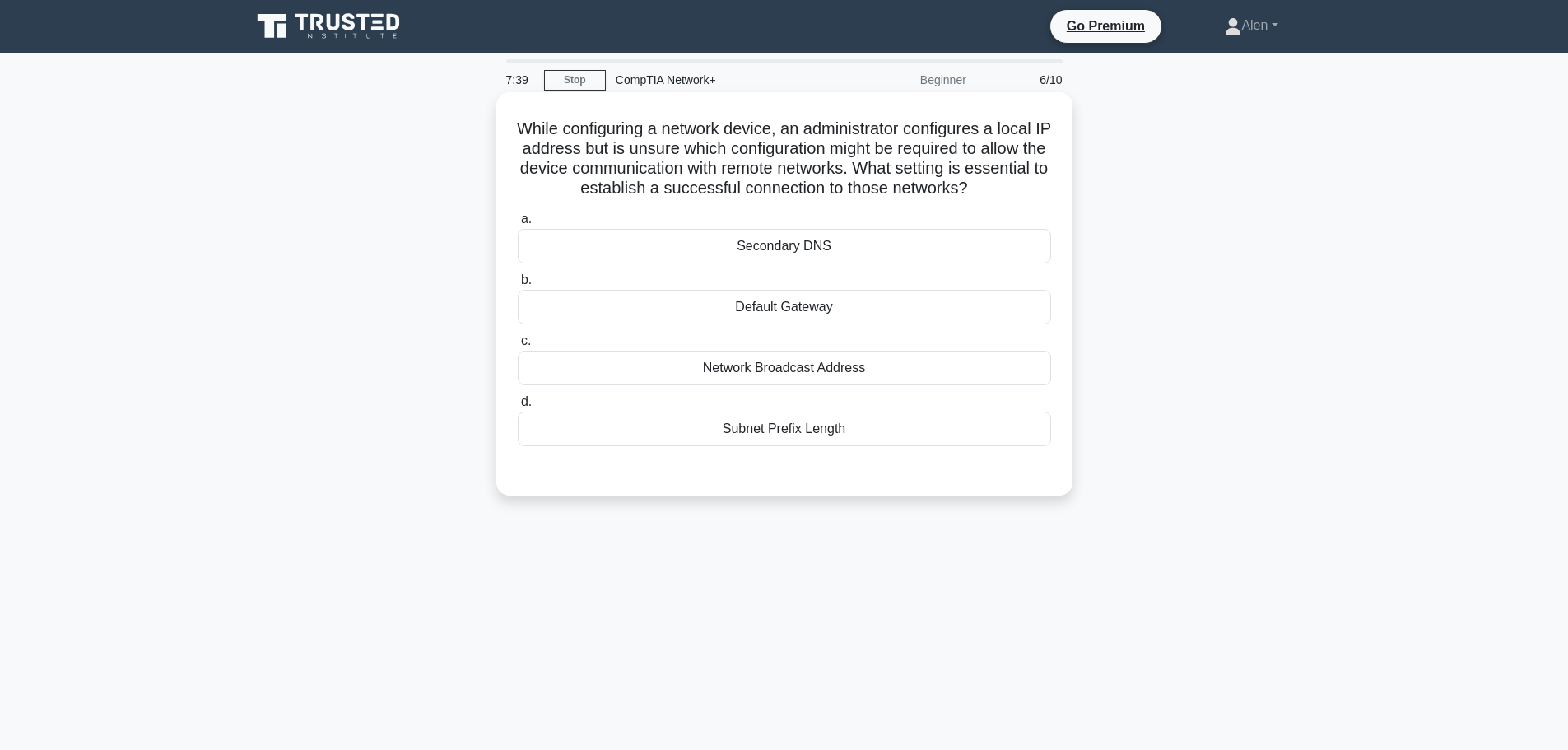
click at [768, 304] on div "Default Gateway" at bounding box center [784, 307] width 534 height 35
click at [518, 286] on input "b. Default Gateway" at bounding box center [518, 280] width 0 height 10
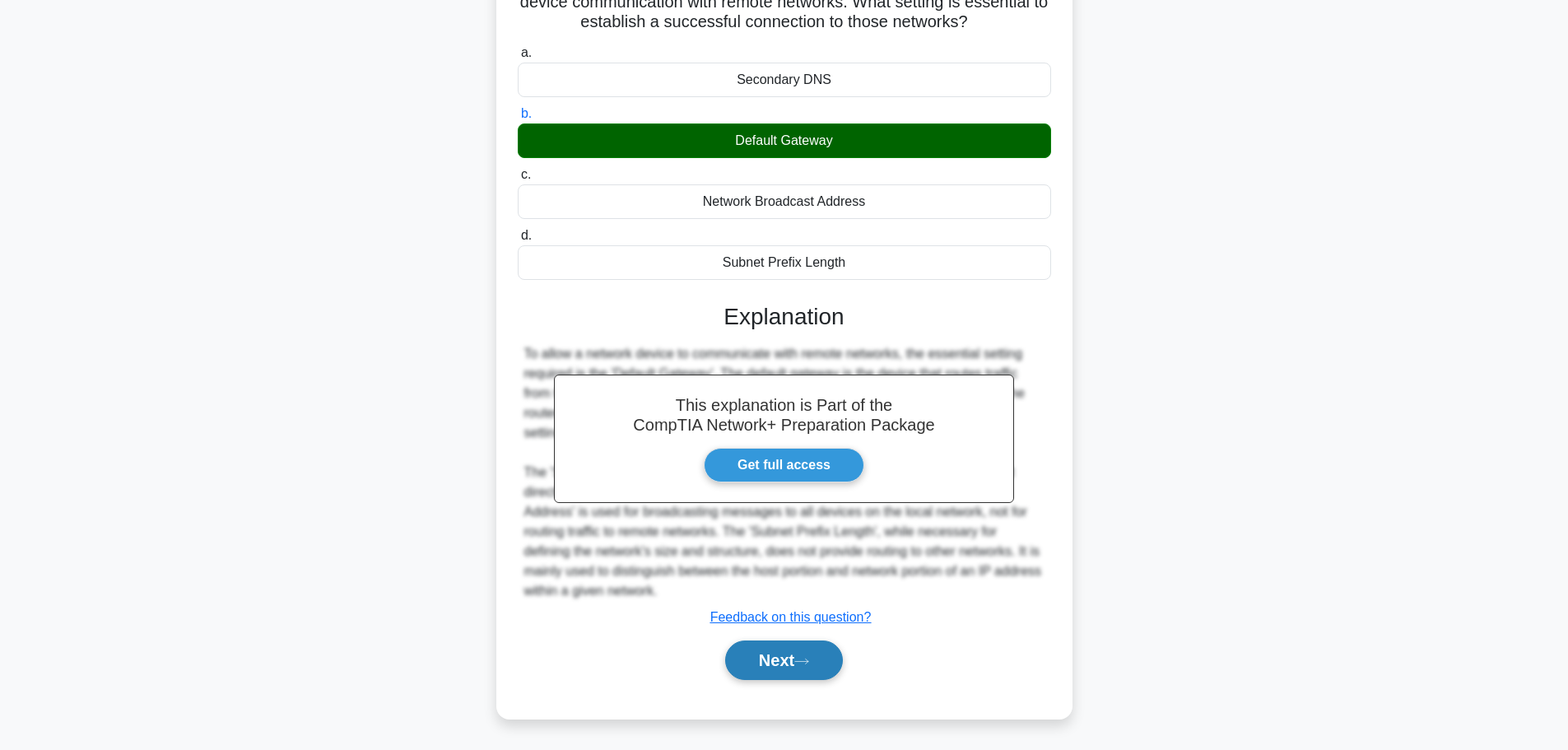
click at [806, 654] on button "Next" at bounding box center [784, 660] width 118 height 39
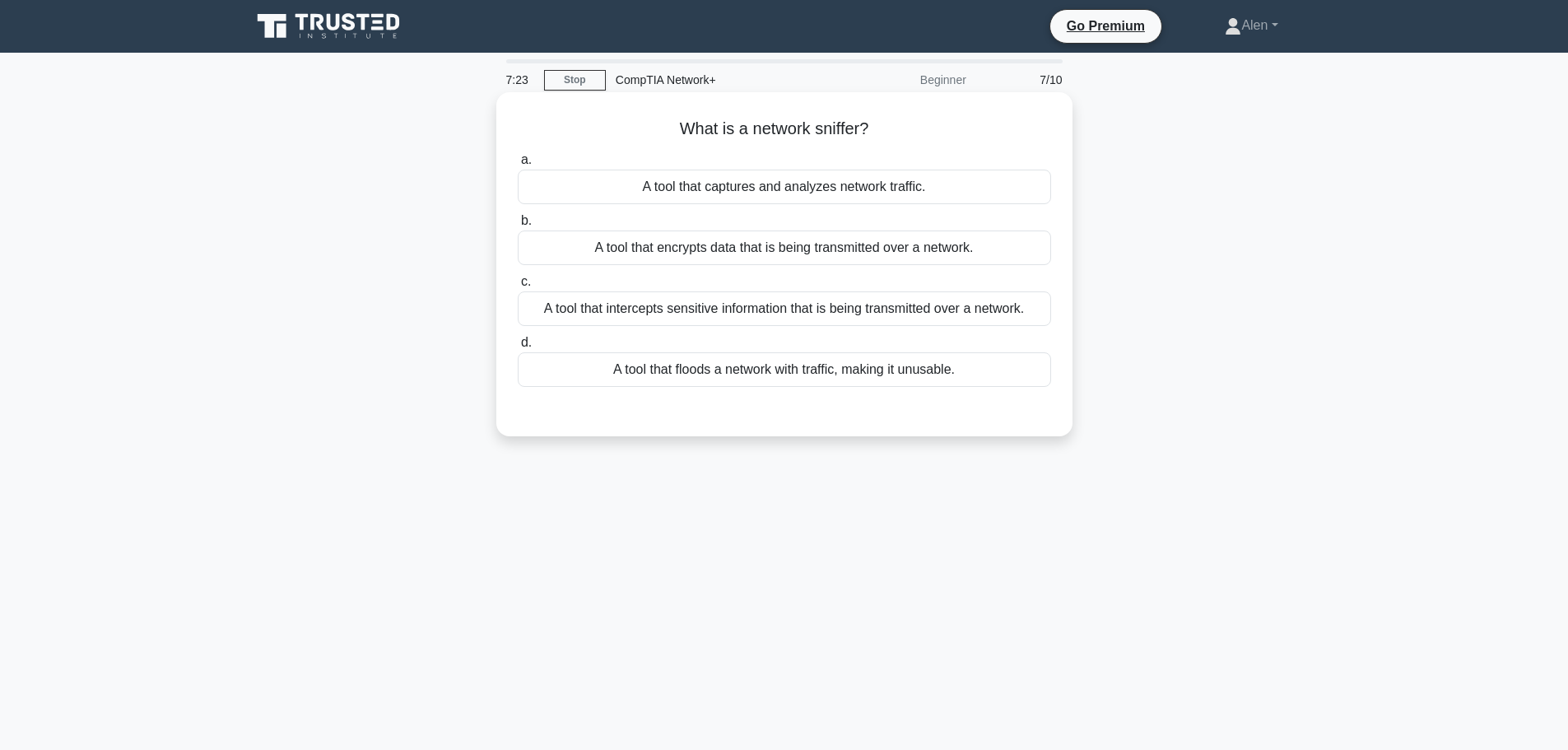
click at [824, 175] on div "A tool that captures and analyzes network traffic." at bounding box center [784, 186] width 534 height 35
click at [518, 166] on input "a. A tool that captures and analyzes network traffic." at bounding box center [518, 159] width 0 height 10
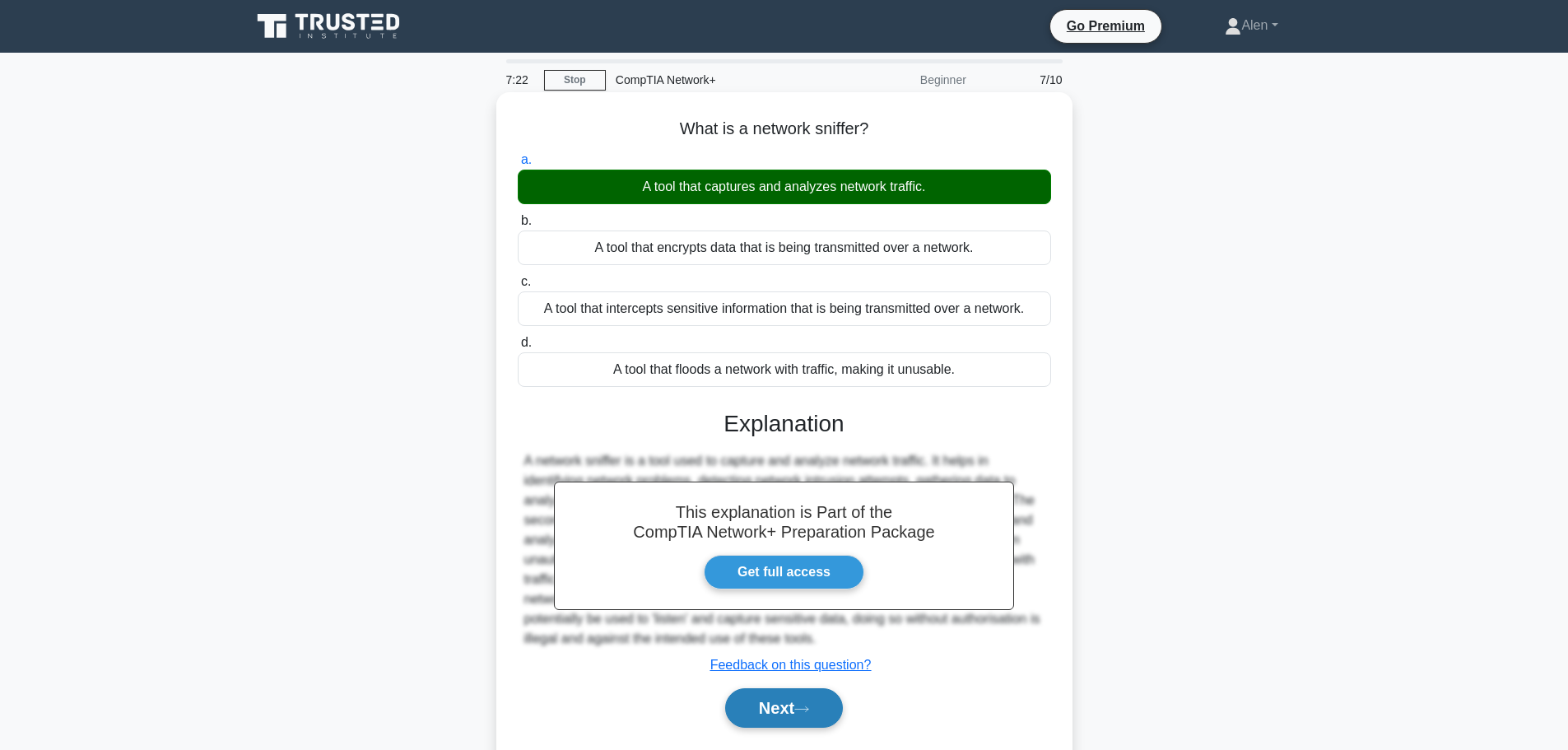
click at [791, 707] on button "Next" at bounding box center [784, 708] width 118 height 39
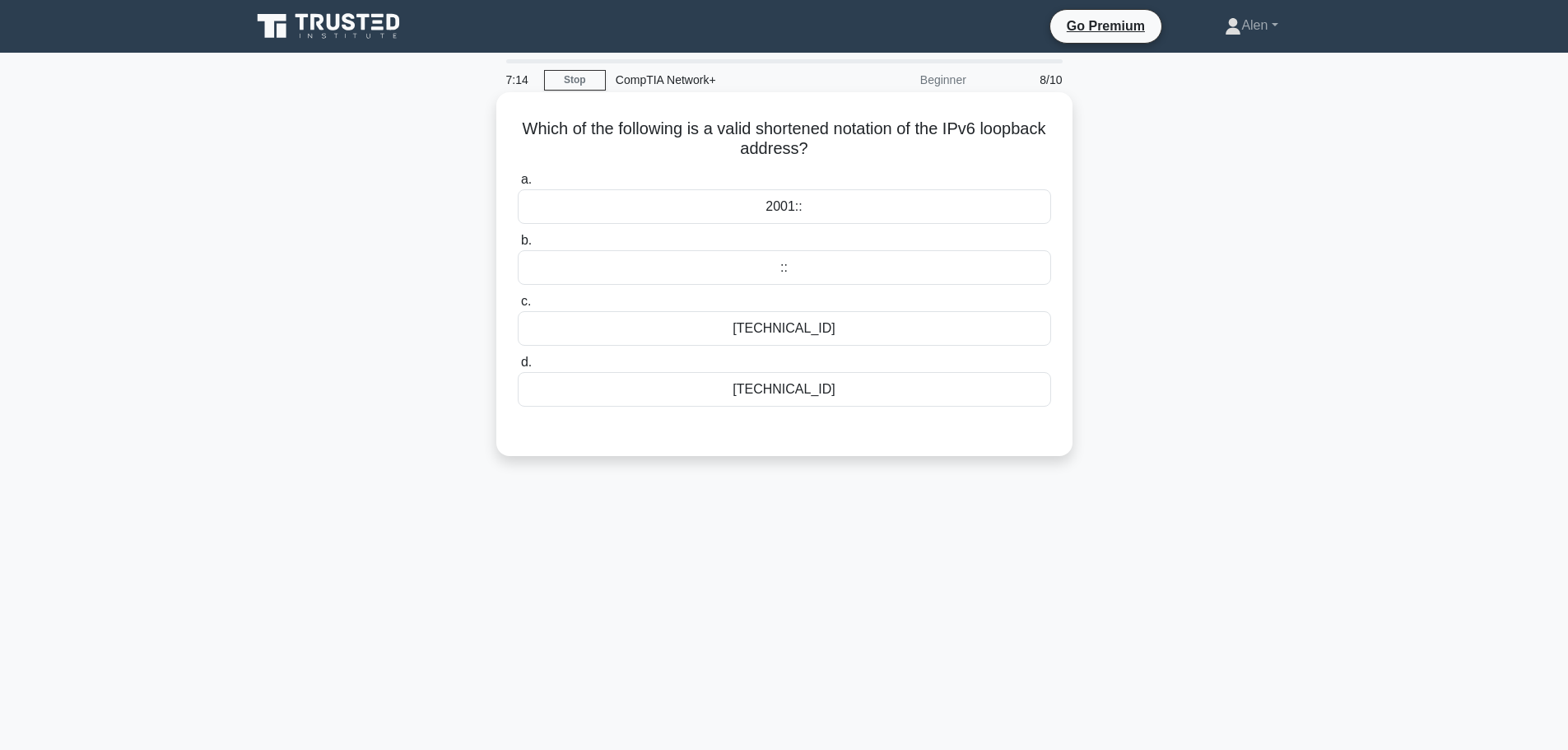
click at [811, 333] on div "::1" at bounding box center [784, 328] width 534 height 35
click at [518, 307] on input "c. ::1" at bounding box center [518, 301] width 0 height 10
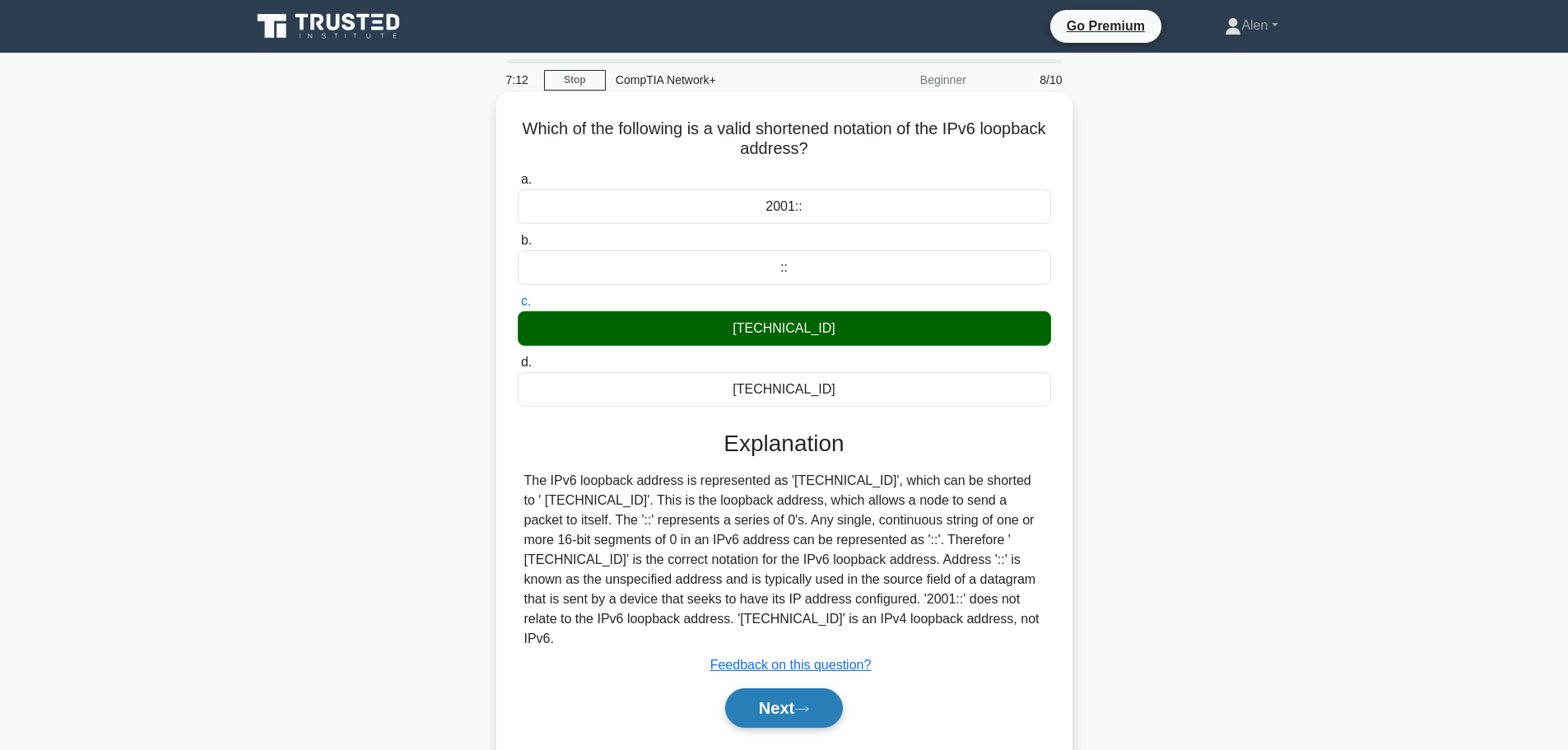
click at [793, 688] on button "Next" at bounding box center [784, 708] width 118 height 39
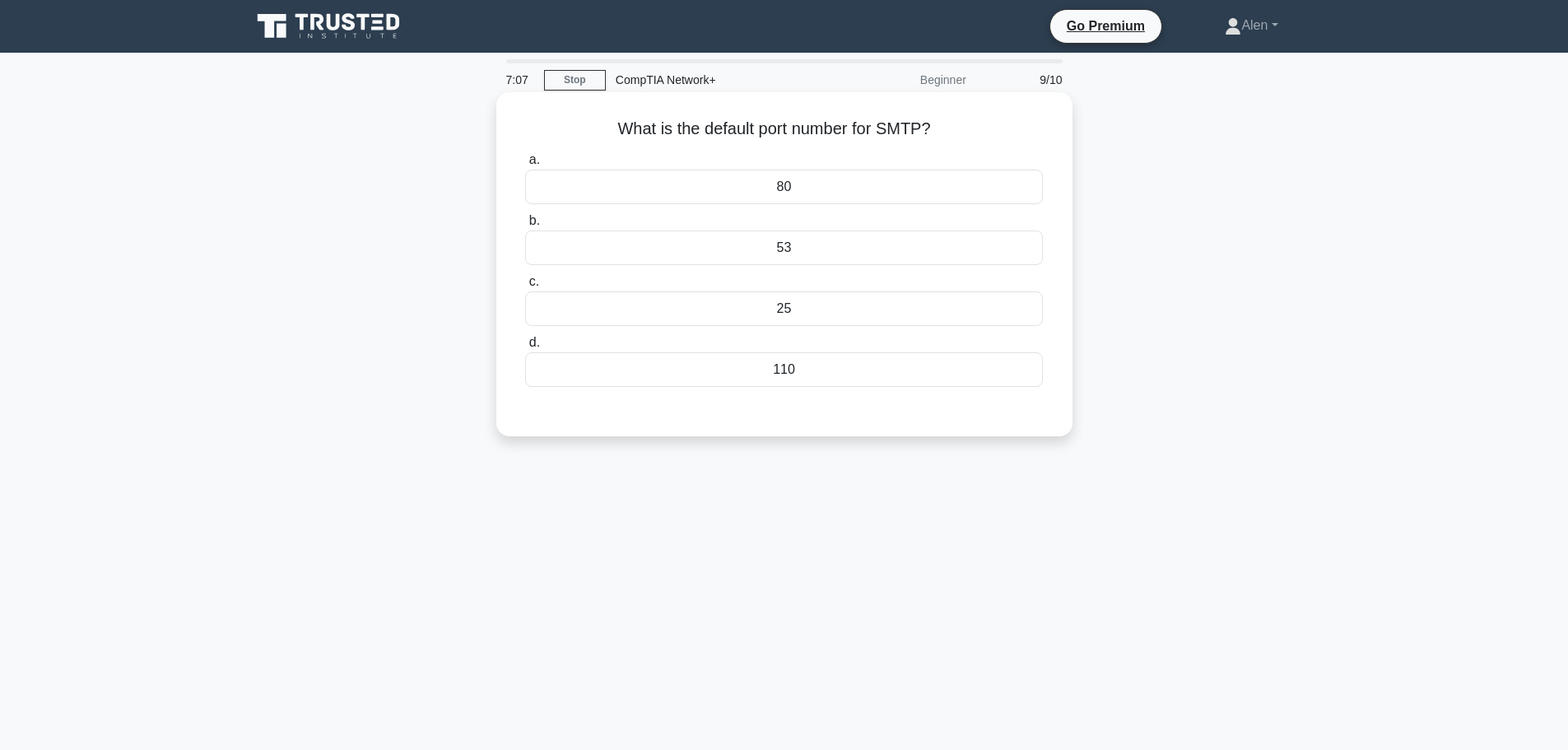
click at [792, 304] on div "25" at bounding box center [784, 308] width 517 height 35
click at [525, 287] on input "c. 25" at bounding box center [525, 281] width 0 height 10
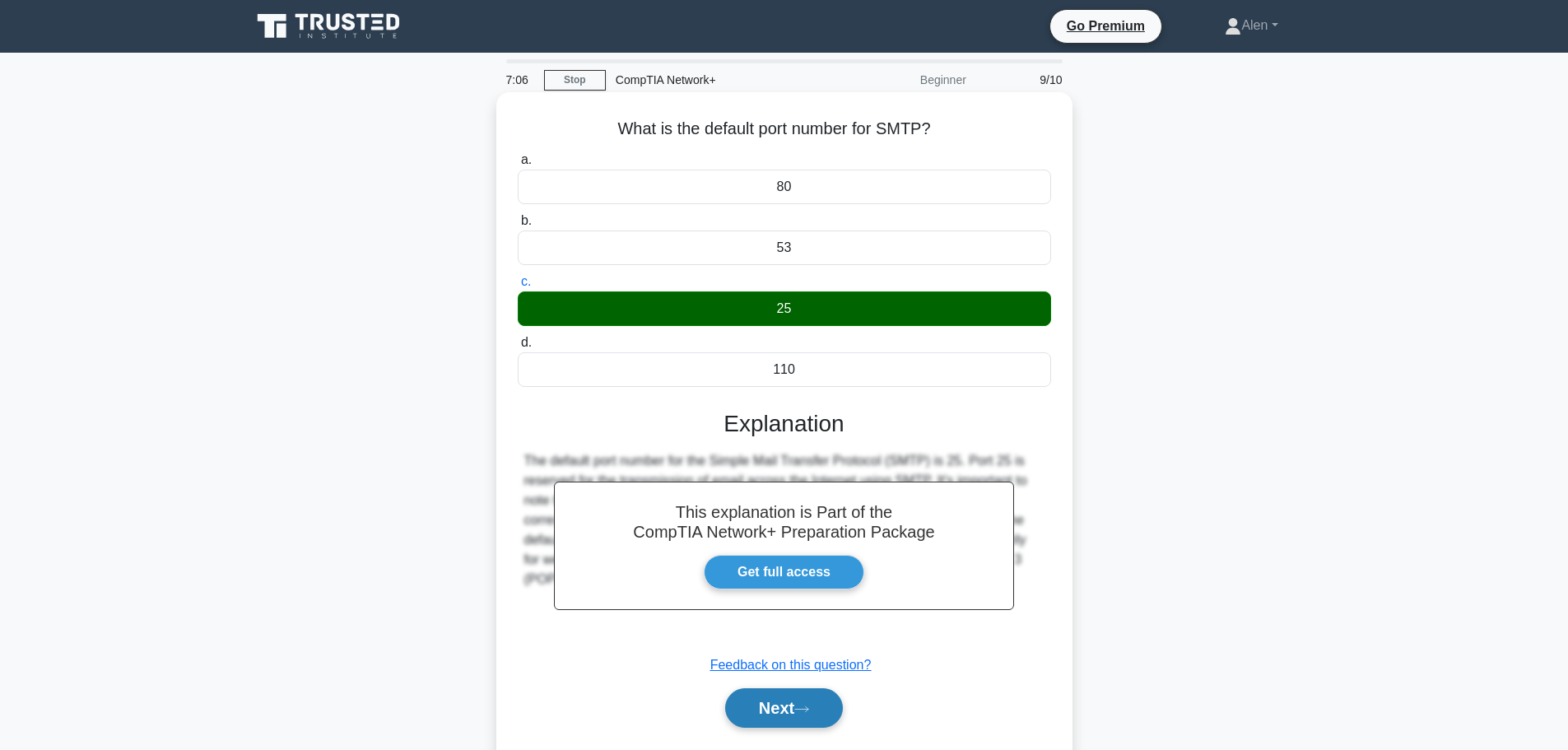
click at [827, 707] on button "Next" at bounding box center [784, 708] width 118 height 39
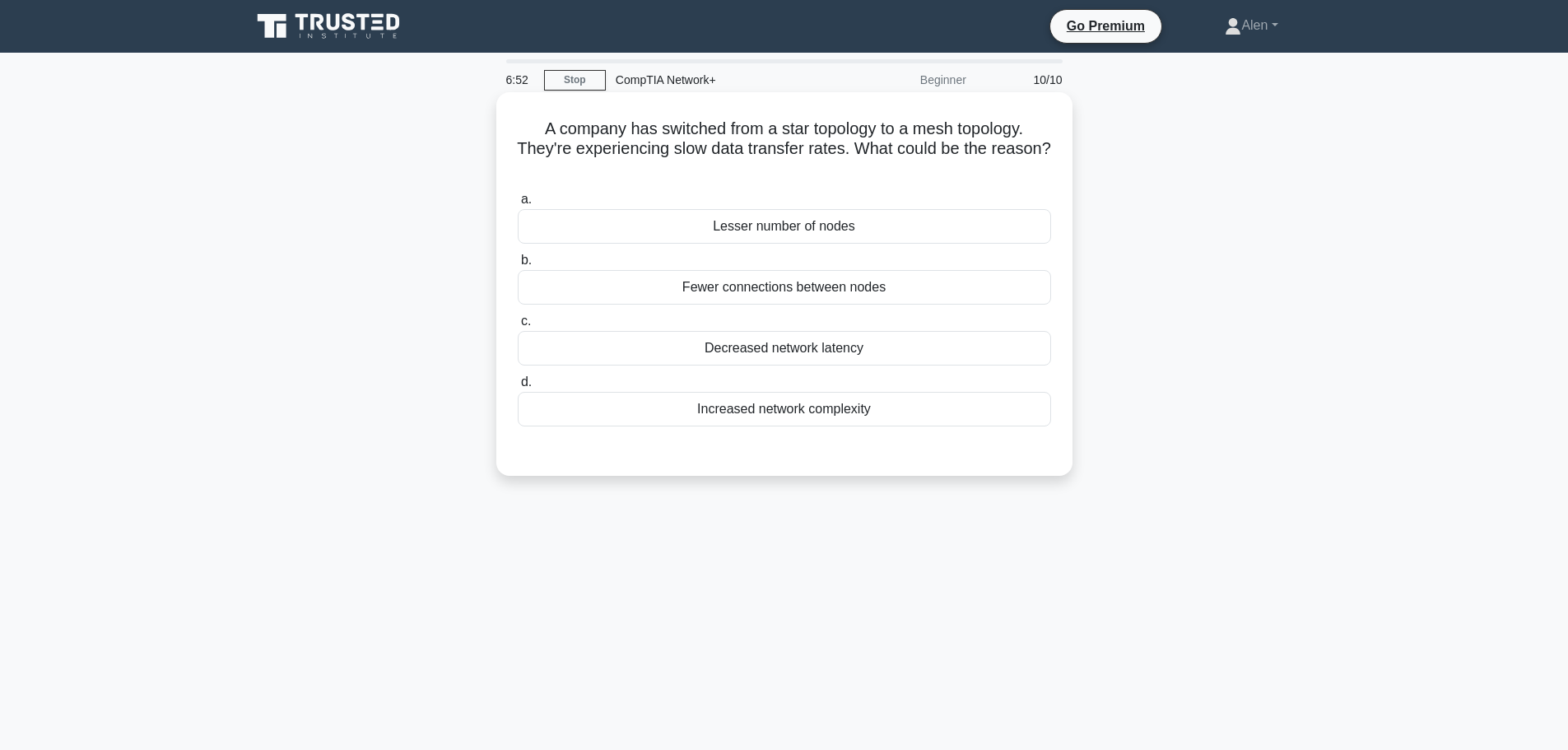
click at [802, 412] on div "Increased network complexity" at bounding box center [784, 409] width 534 height 35
click at [518, 388] on input "d. Increased network complexity" at bounding box center [518, 382] width 0 height 10
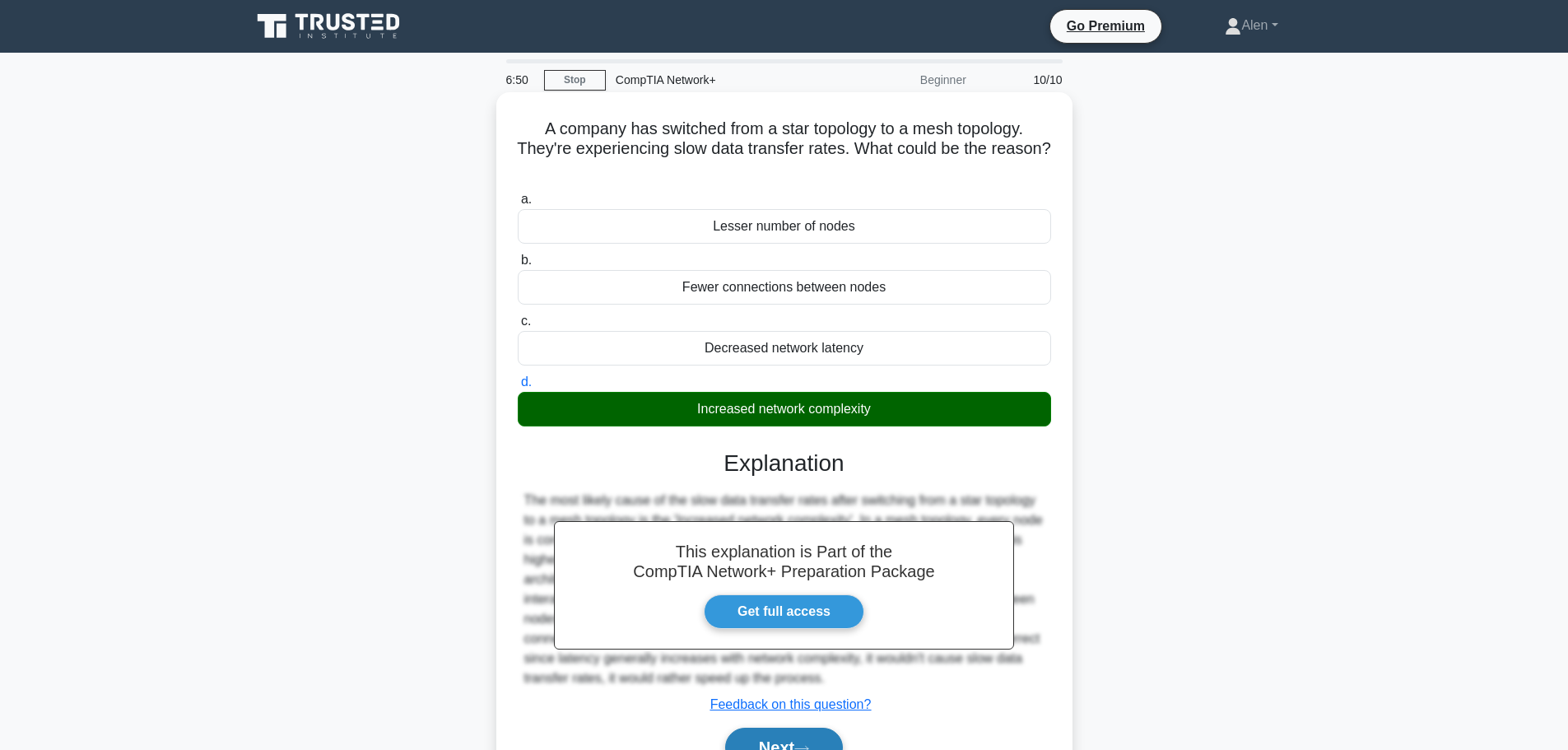
click at [813, 734] on button "Next" at bounding box center [784, 747] width 118 height 39
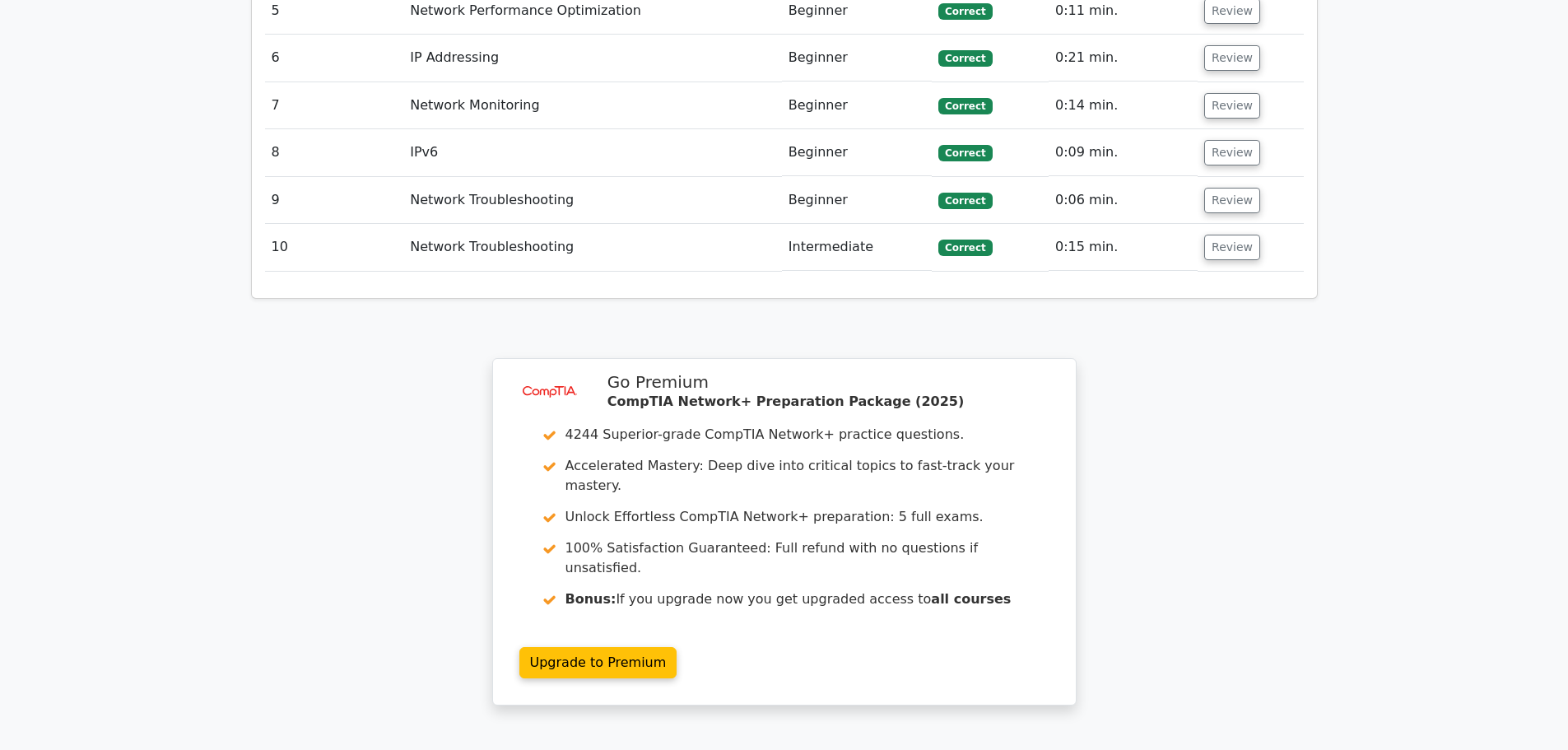
scroll to position [2555, 0]
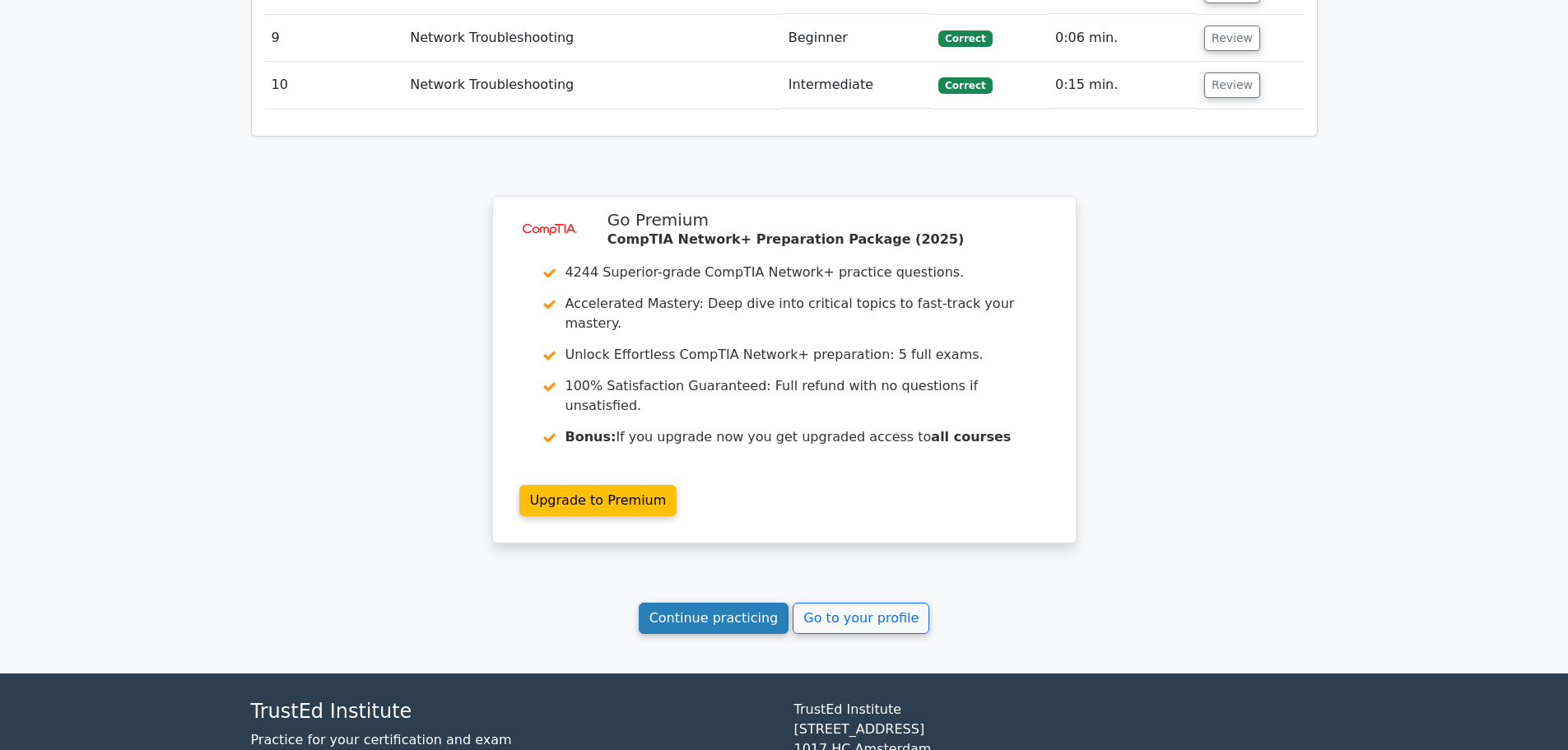
click at [755, 603] on link "Continue practicing" at bounding box center [713, 618] width 151 height 31
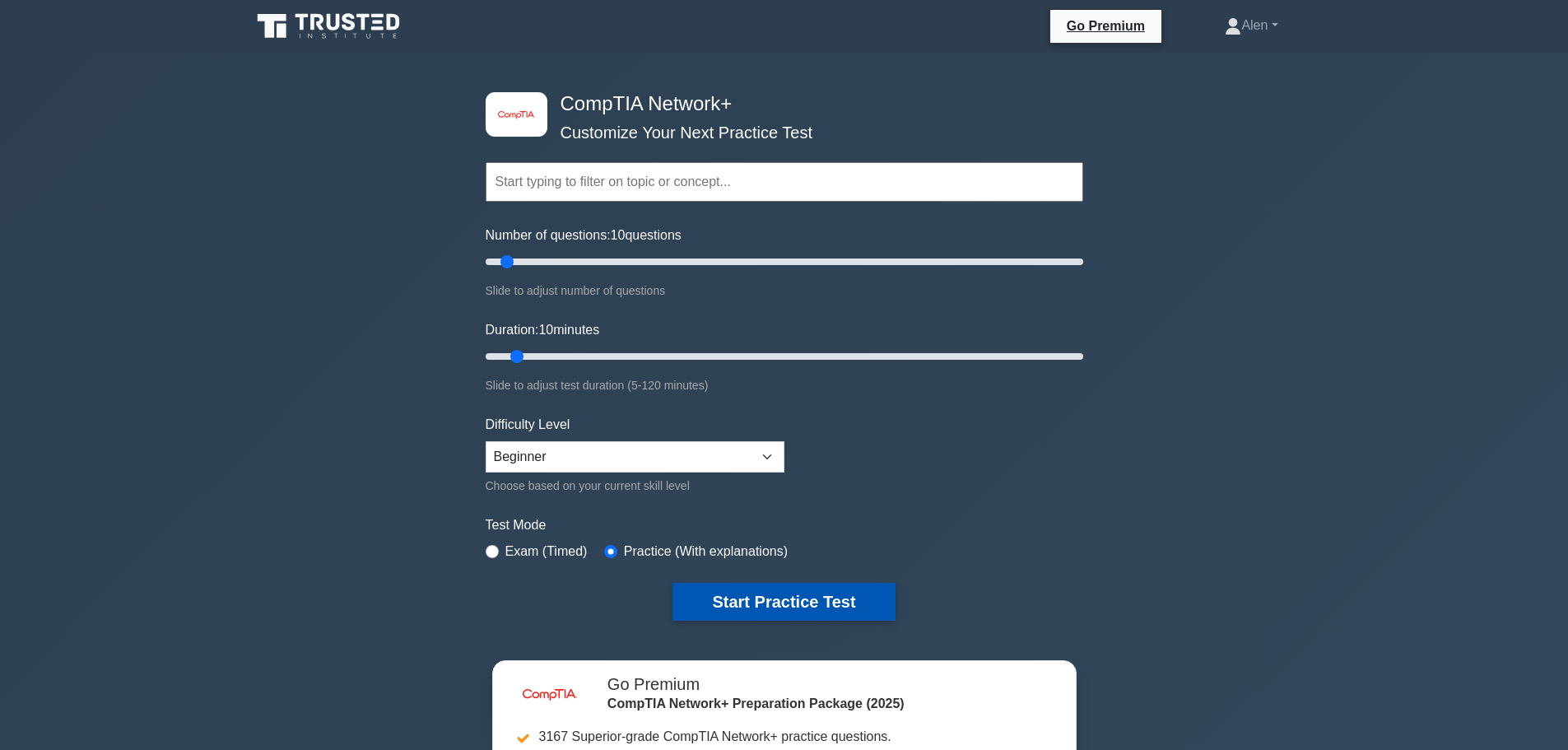
click at [785, 602] on button "Start Practice Test" at bounding box center [783, 602] width 222 height 37
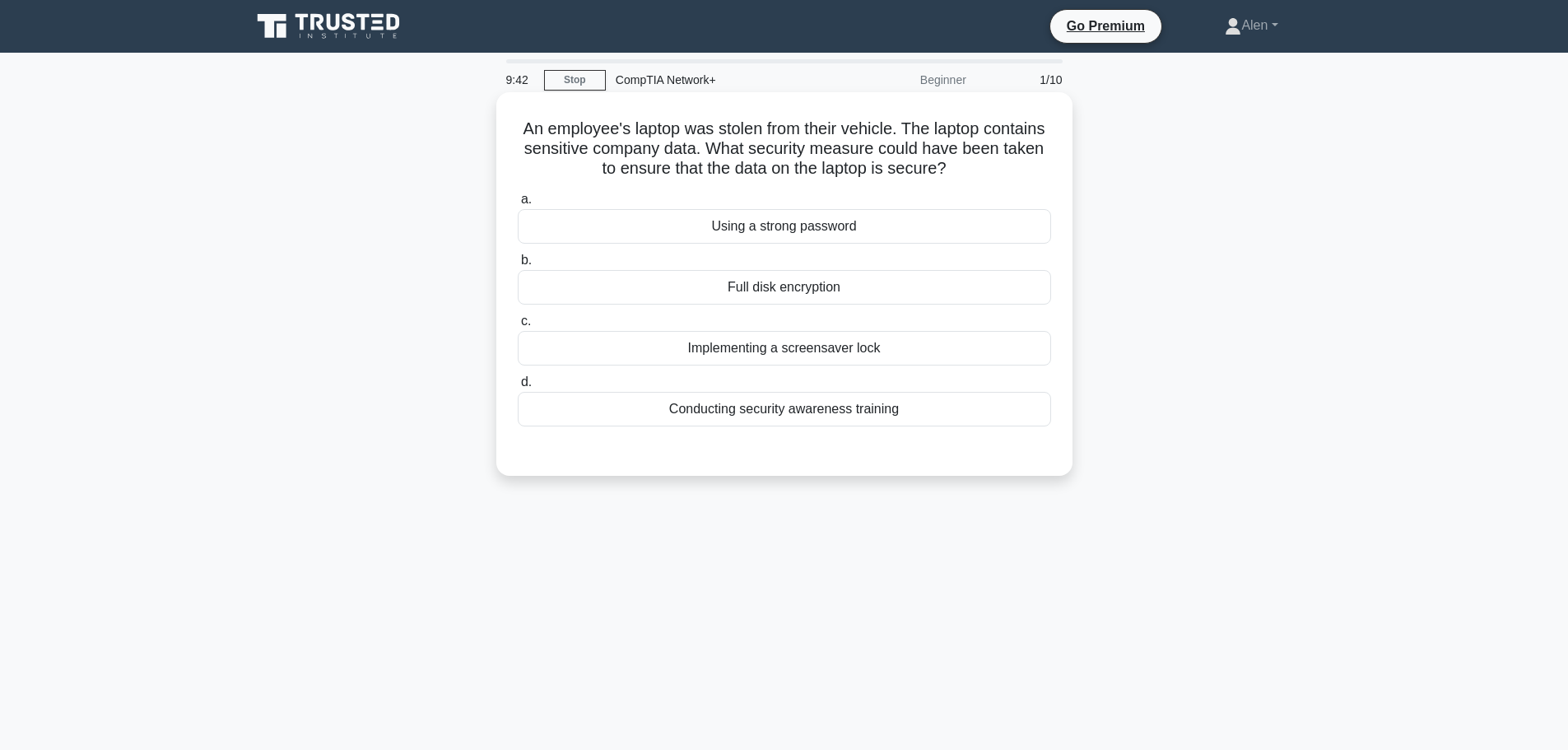
click at [808, 296] on div "Full disk encryption" at bounding box center [784, 287] width 534 height 35
click at [518, 266] on input "b. Full disk encryption" at bounding box center [518, 260] width 0 height 10
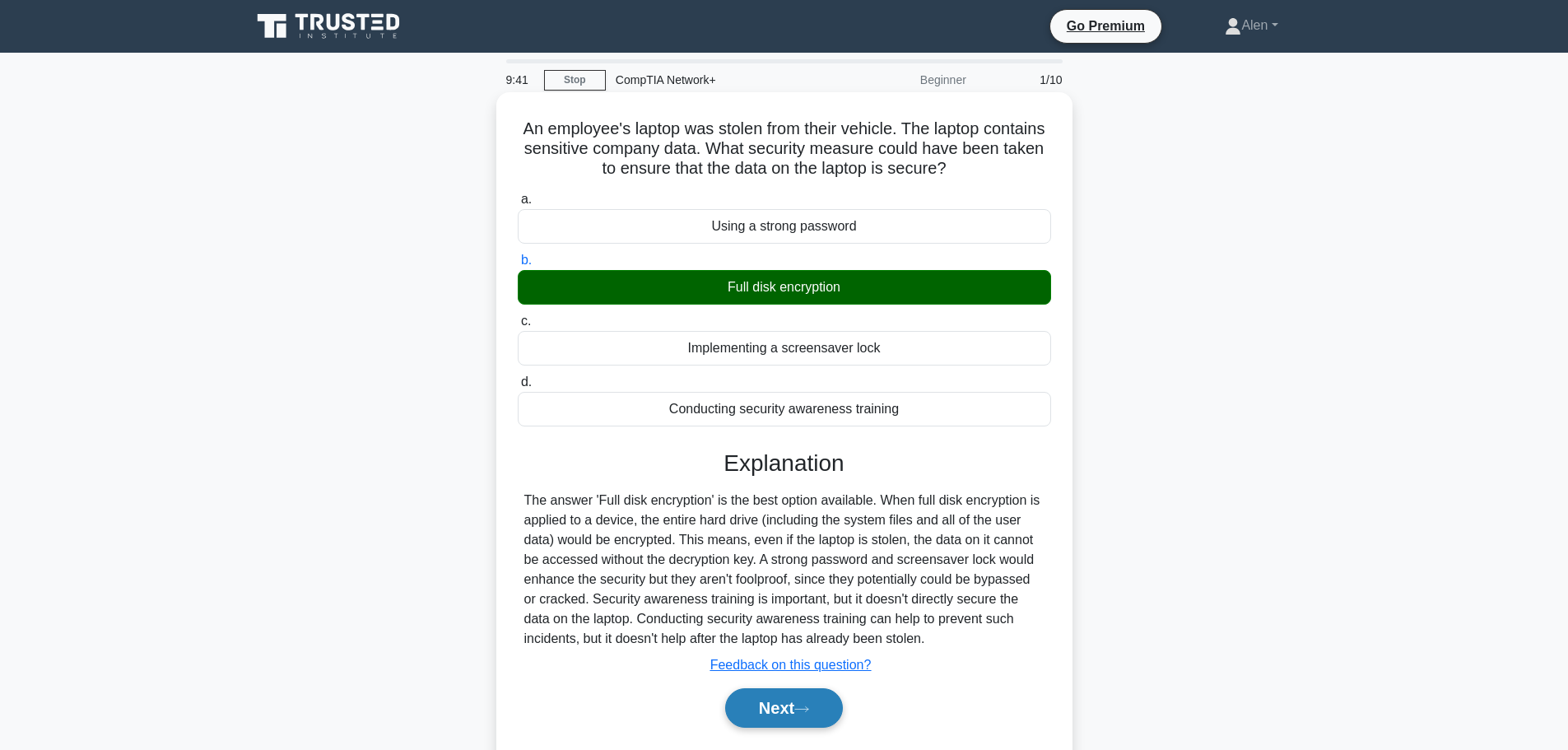
click at [782, 705] on button "Next" at bounding box center [784, 708] width 118 height 39
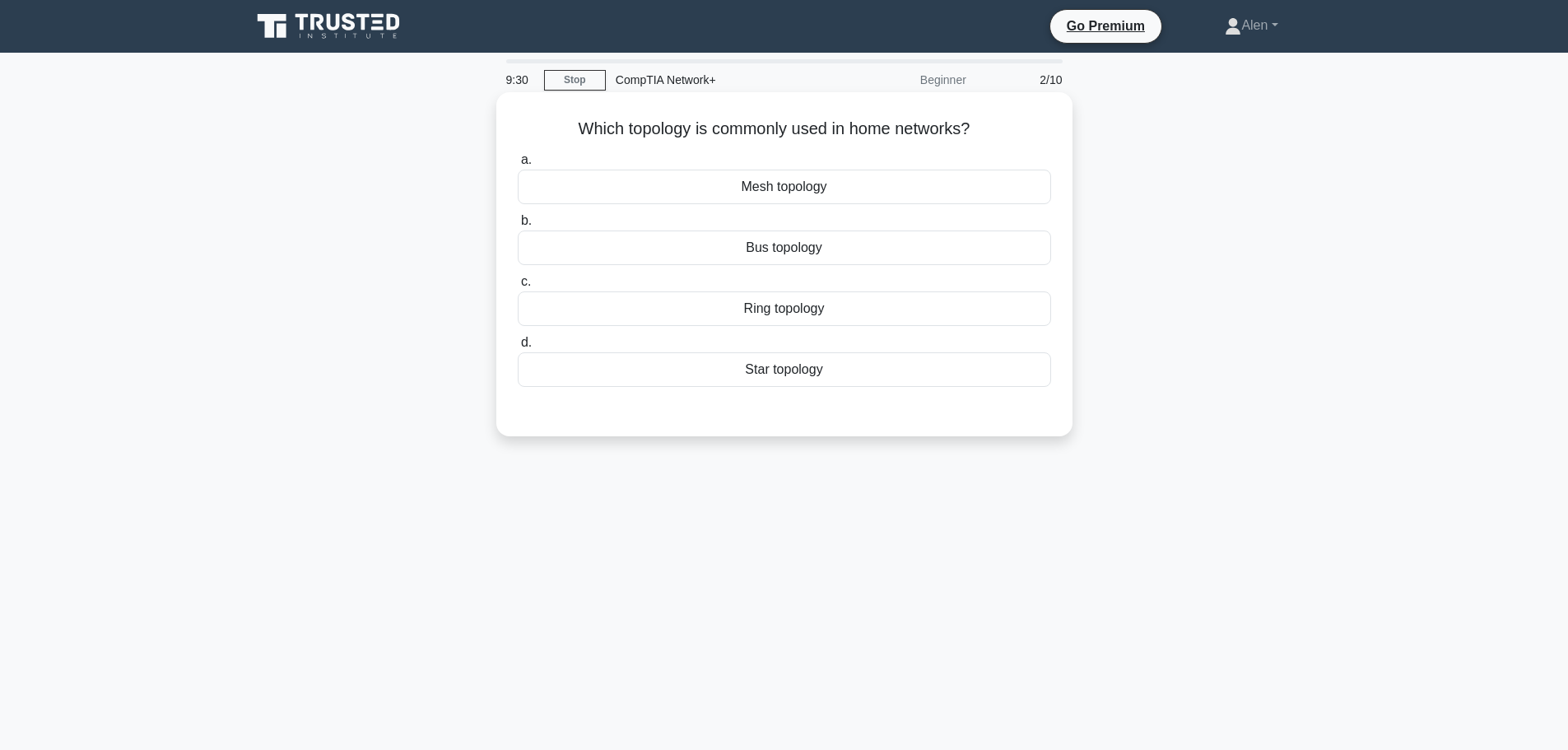
click at [791, 382] on div "Star topology" at bounding box center [784, 369] width 534 height 35
click at [518, 348] on input "d. Star topology" at bounding box center [518, 343] width 0 height 10
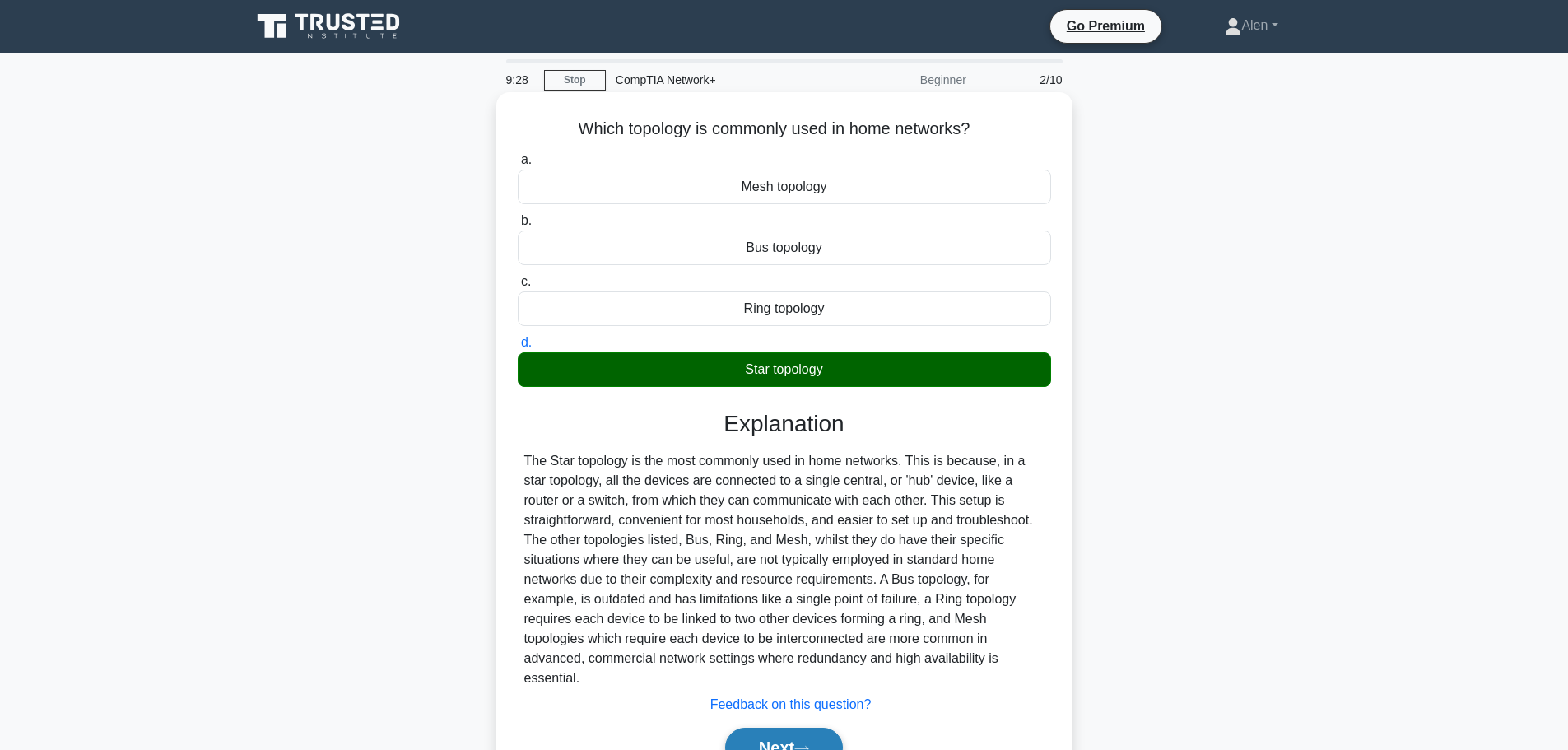
click at [792, 728] on button "Next" at bounding box center [784, 747] width 118 height 39
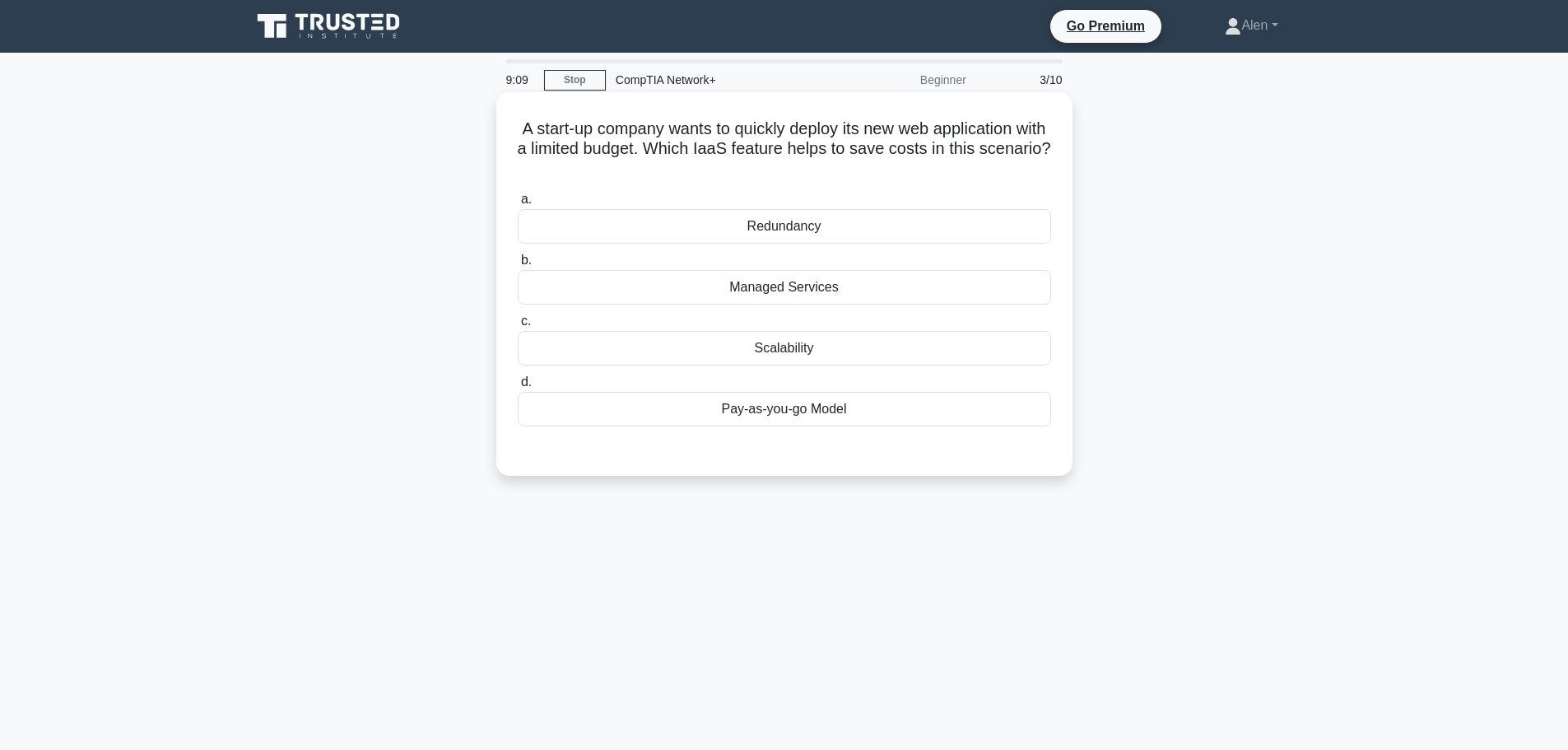
click at [795, 415] on div "Pay-as-you-go Model" at bounding box center [784, 409] width 534 height 35
click at [518, 388] on input "d. Pay-as-you-go Model" at bounding box center [518, 382] width 0 height 10
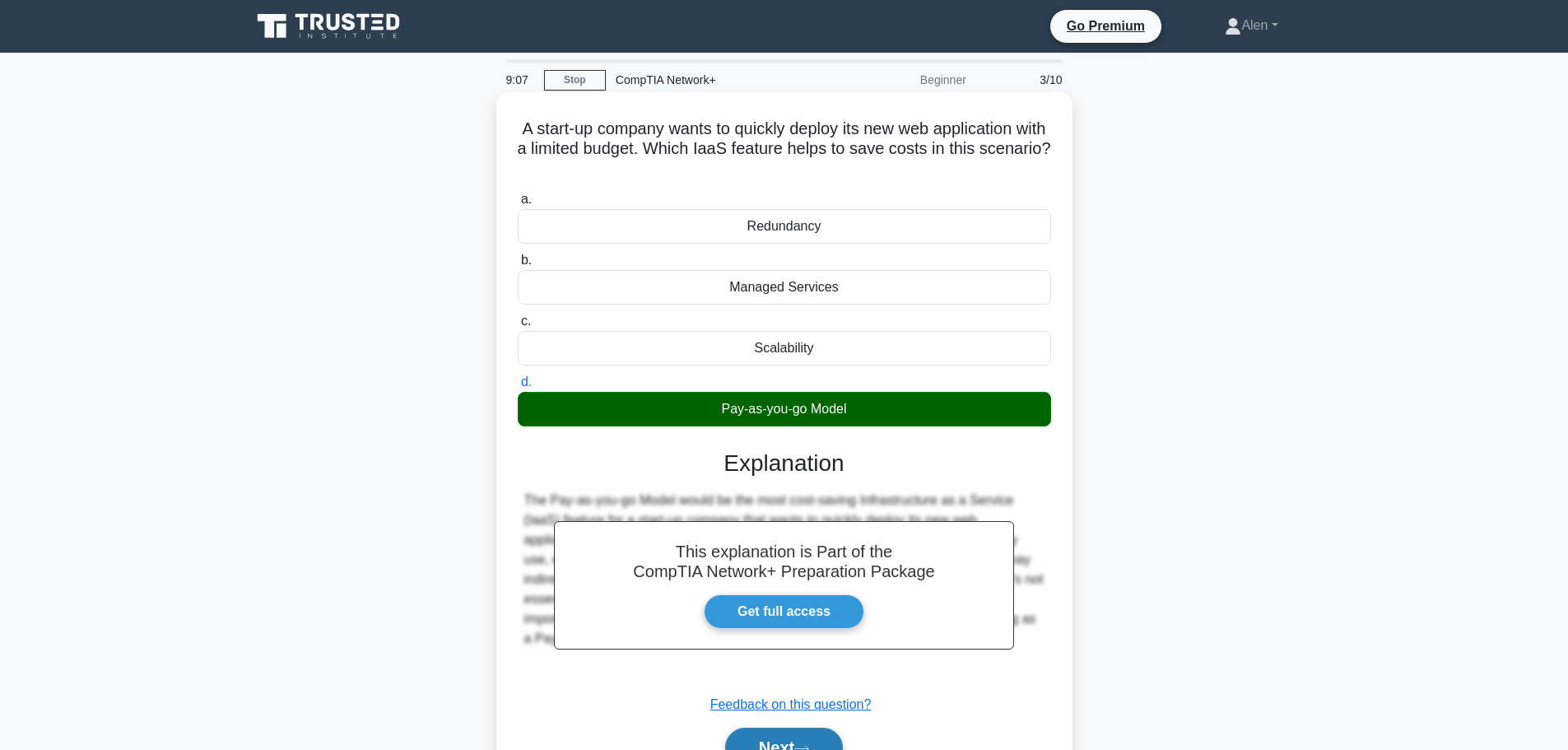
click at [788, 741] on button "Next" at bounding box center [784, 747] width 118 height 39
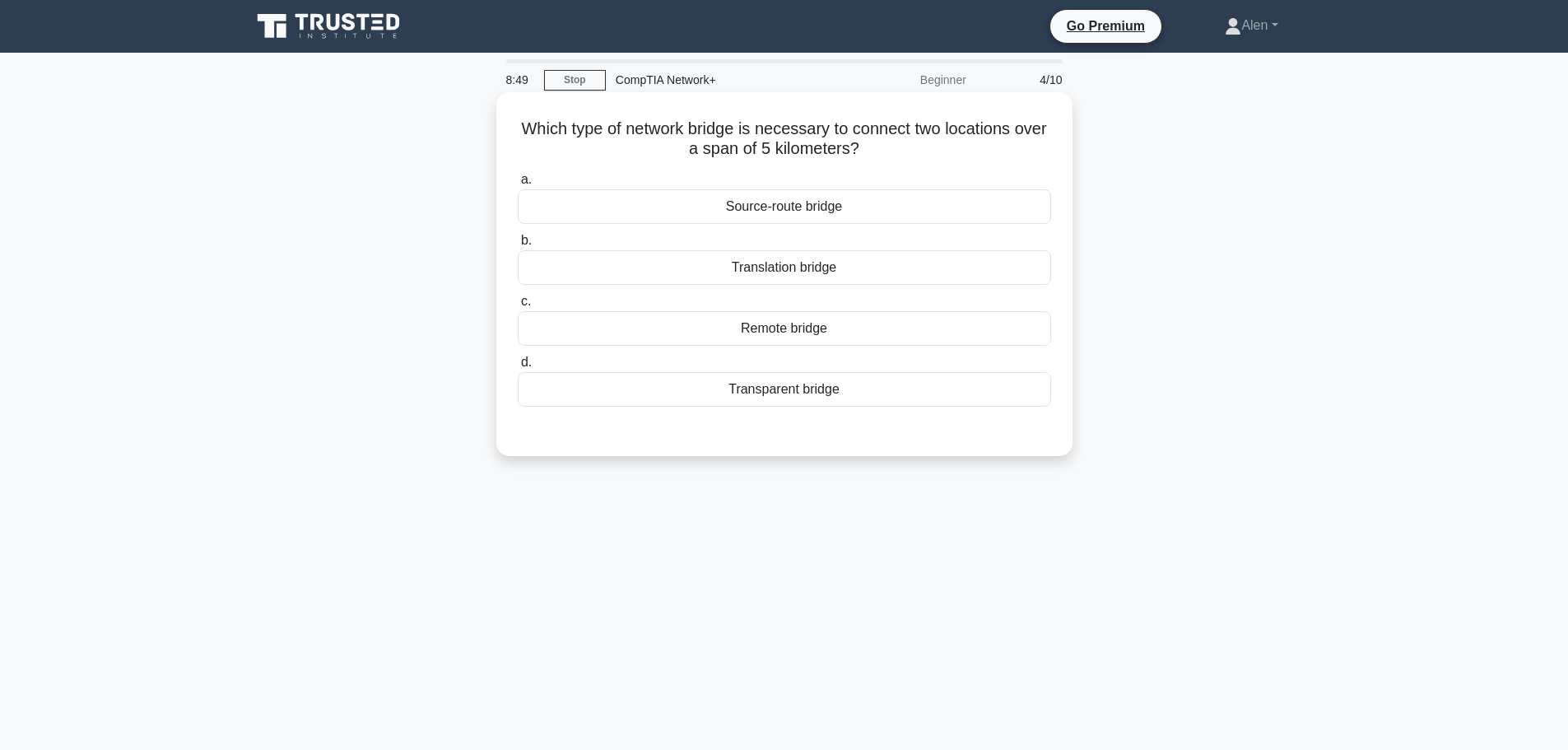
click at [799, 331] on div "Remote bridge" at bounding box center [784, 328] width 534 height 35
click at [518, 307] on input "c. Remote bridge" at bounding box center [518, 301] width 0 height 10
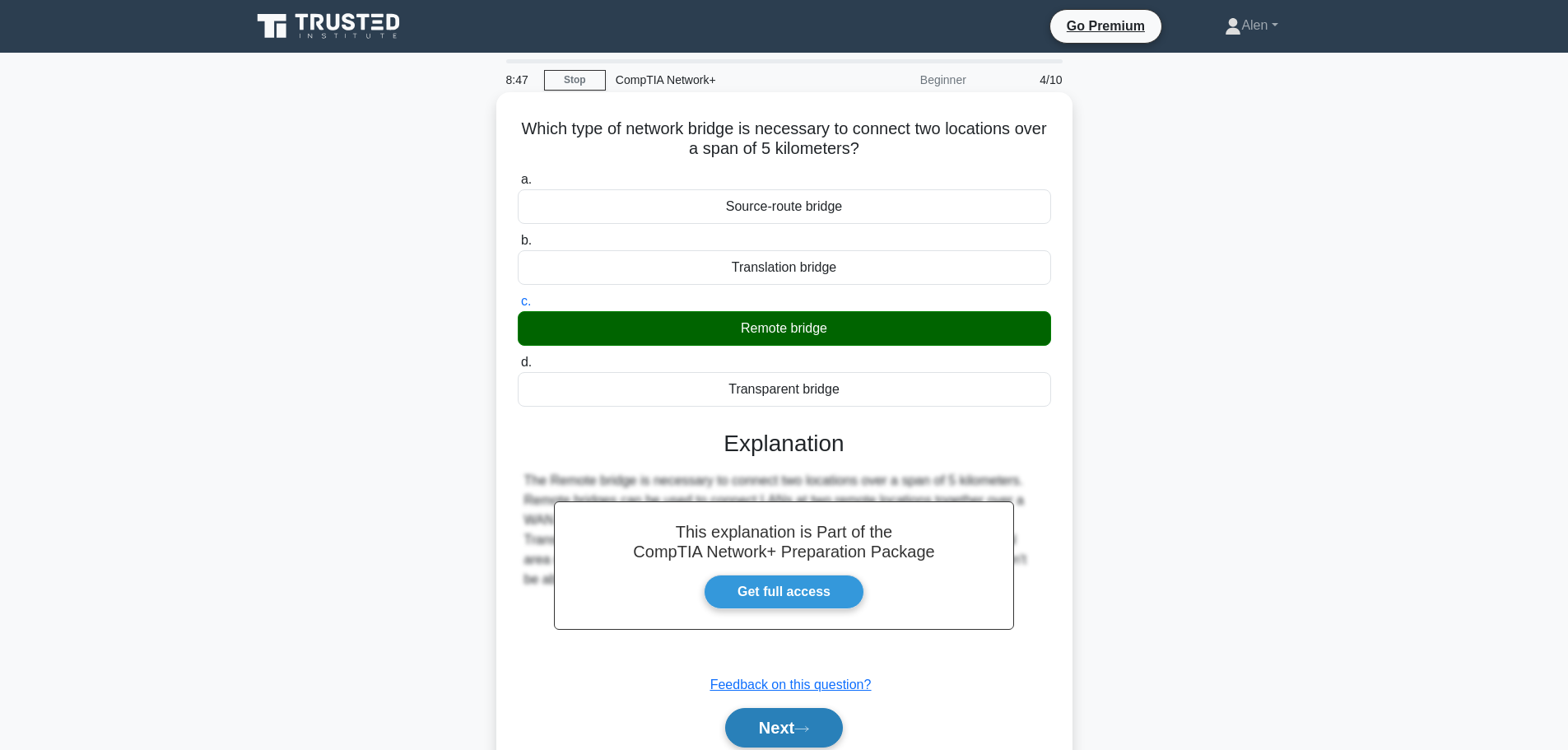
click at [788, 720] on button "Next" at bounding box center [784, 728] width 118 height 39
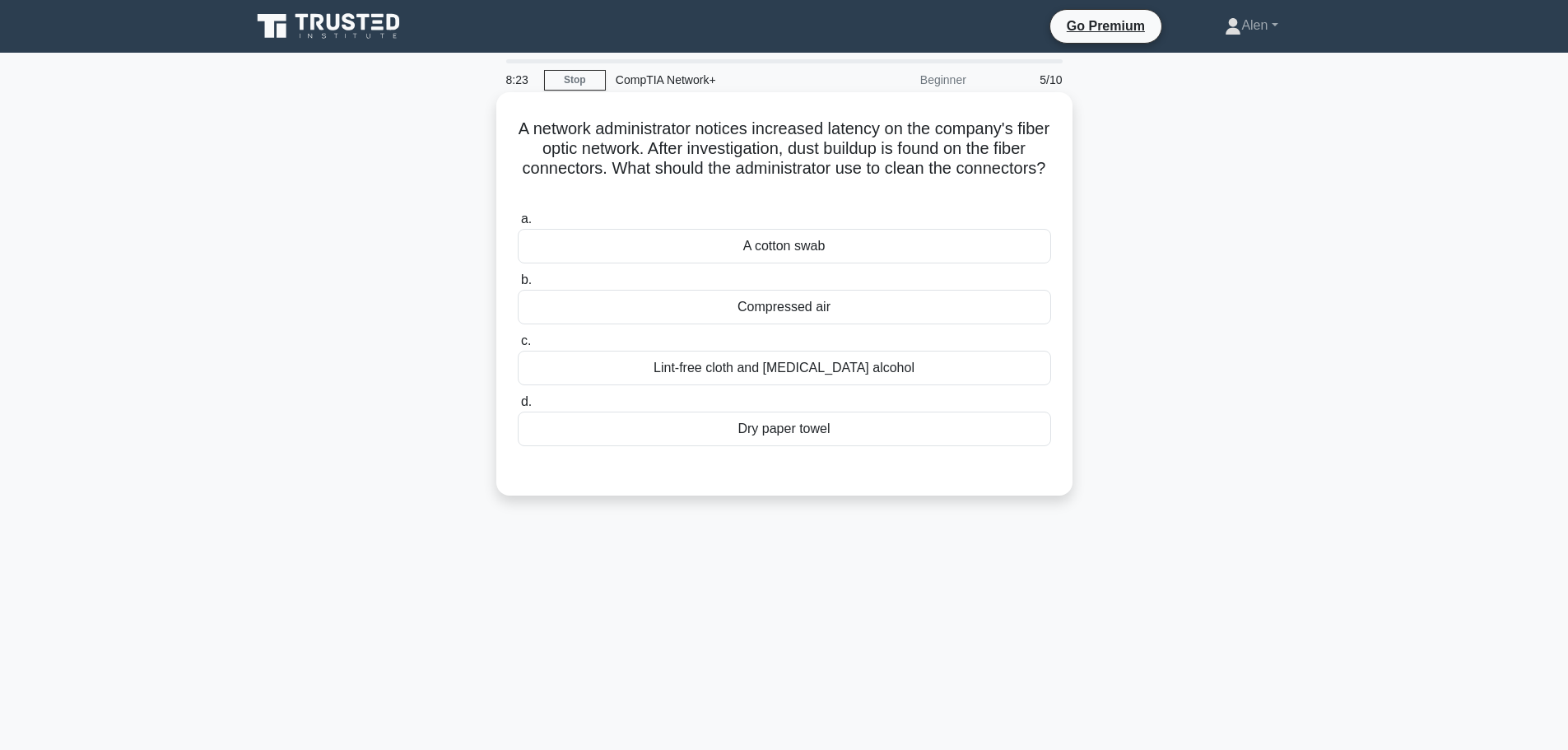
click at [771, 303] on div "Compressed air" at bounding box center [784, 307] width 534 height 35
click at [518, 286] on input "b. Compressed air" at bounding box center [518, 280] width 0 height 10
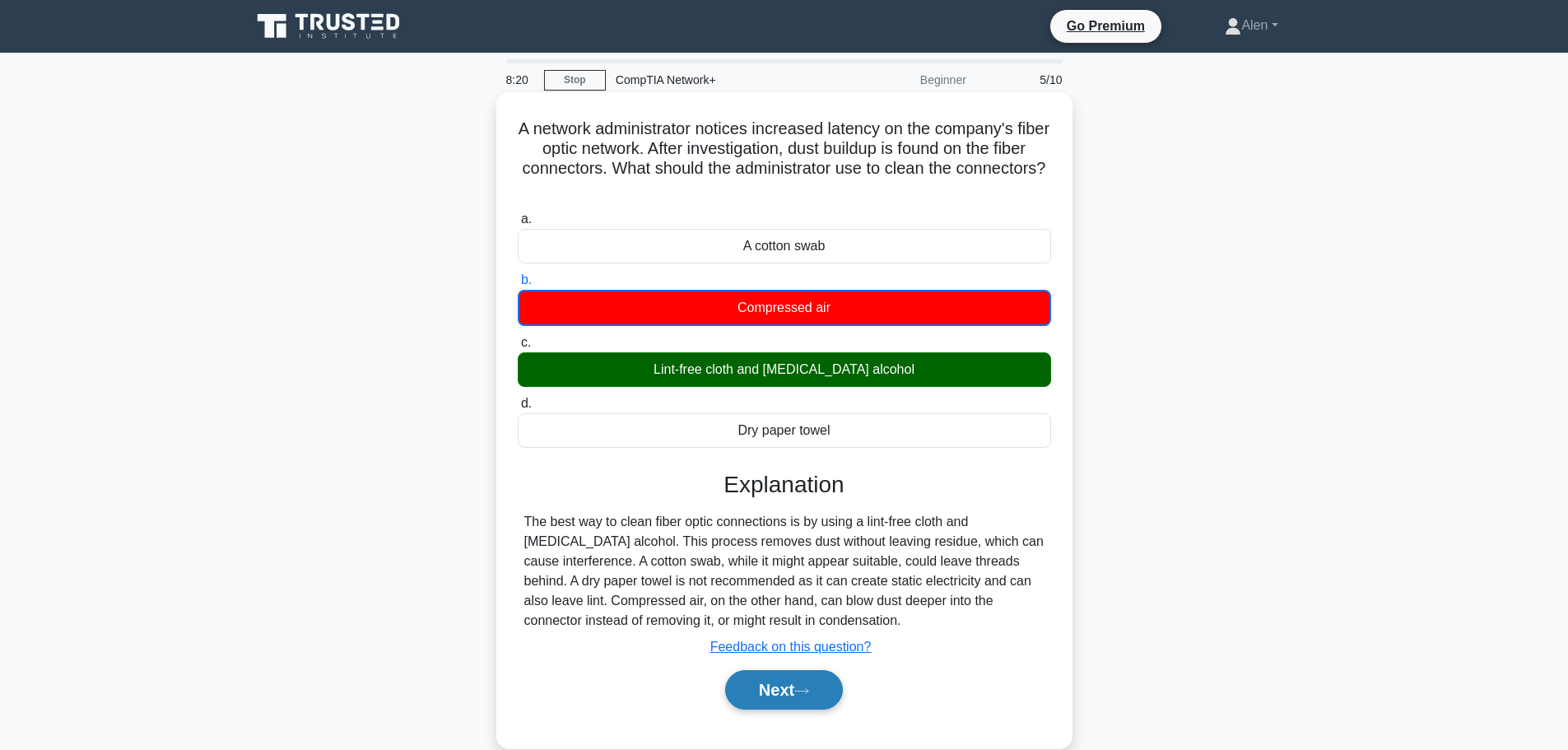
click at [795, 685] on button "Next" at bounding box center [784, 690] width 118 height 39
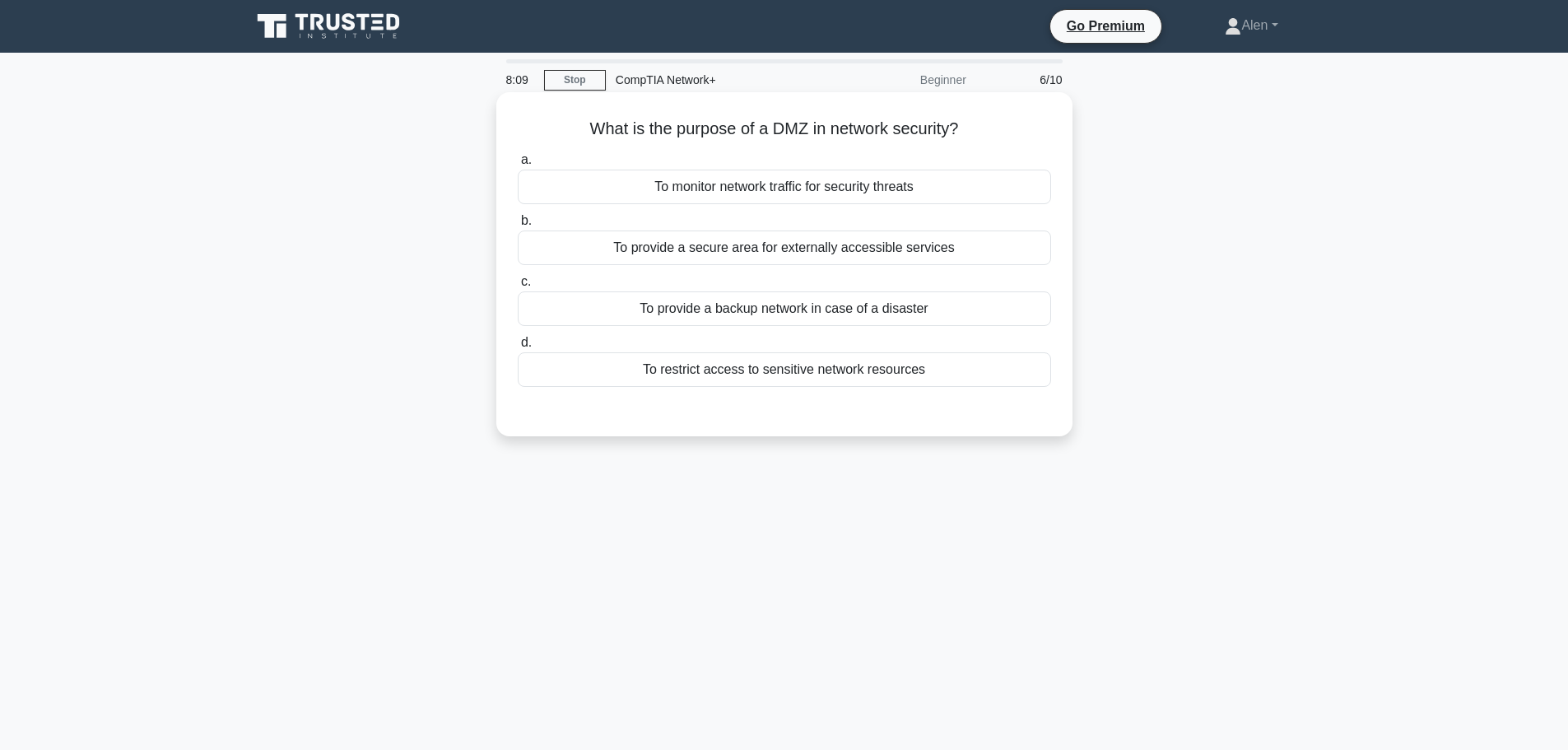
click at [748, 243] on div "To provide a secure area for externally accessible services" at bounding box center [784, 247] width 534 height 35
click at [518, 227] on input "b. To provide a secure area for externally accessible services" at bounding box center [518, 220] width 0 height 10
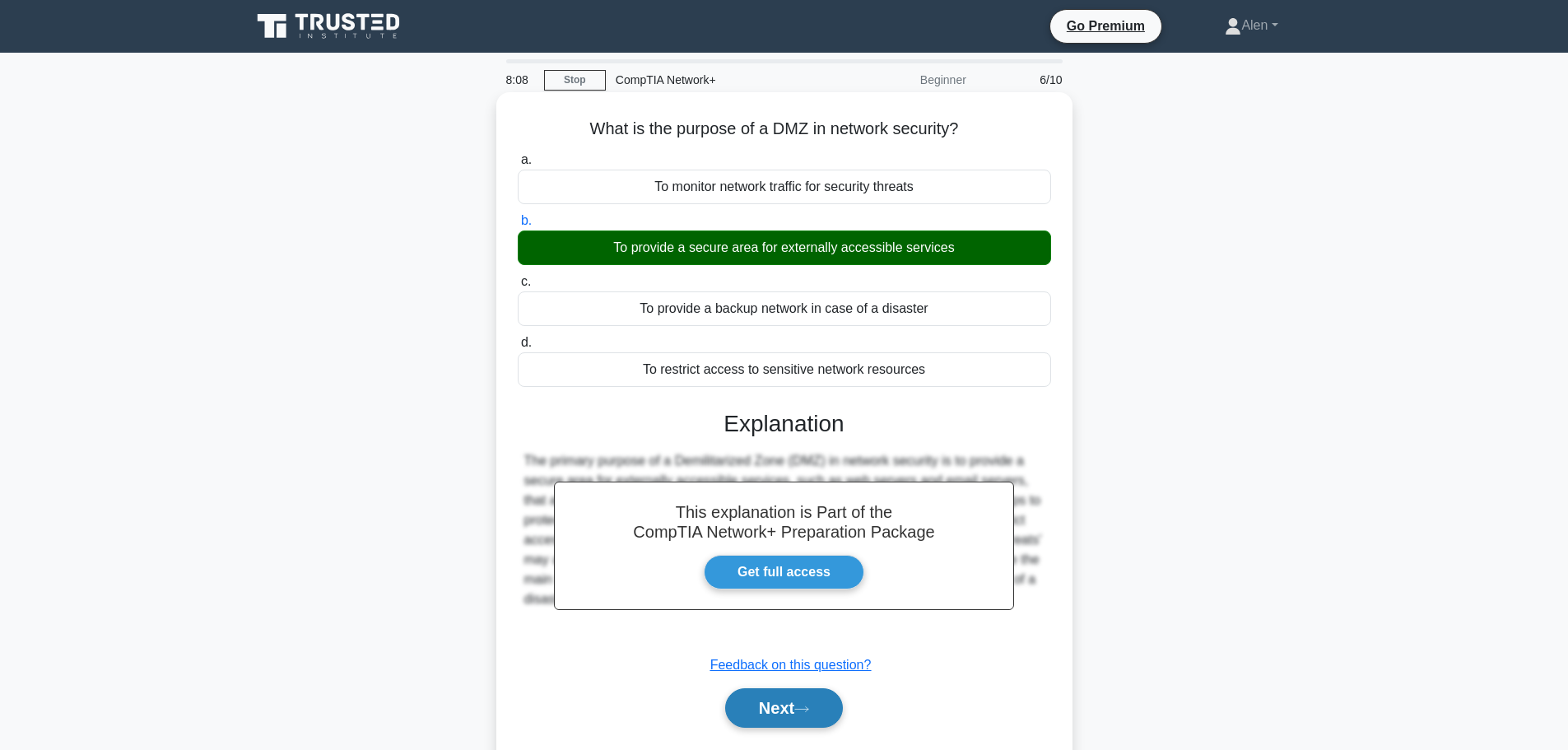
click at [811, 720] on button "Next" at bounding box center [784, 708] width 118 height 39
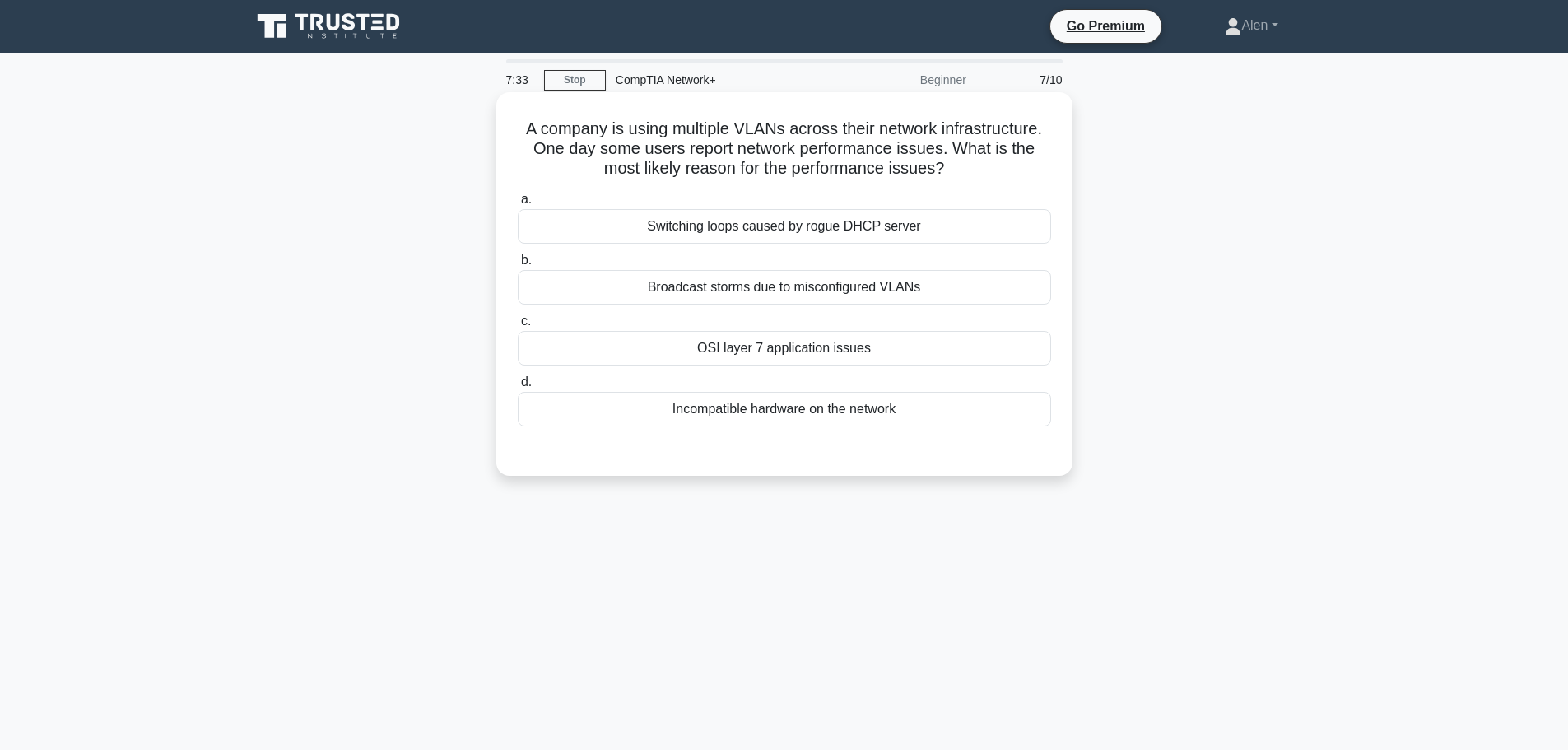
click at [786, 281] on div "Broadcast storms due to misconfigured VLANs" at bounding box center [784, 287] width 534 height 35
click at [518, 266] on input "b. Broadcast storms due to misconfigured VLANs" at bounding box center [518, 260] width 0 height 10
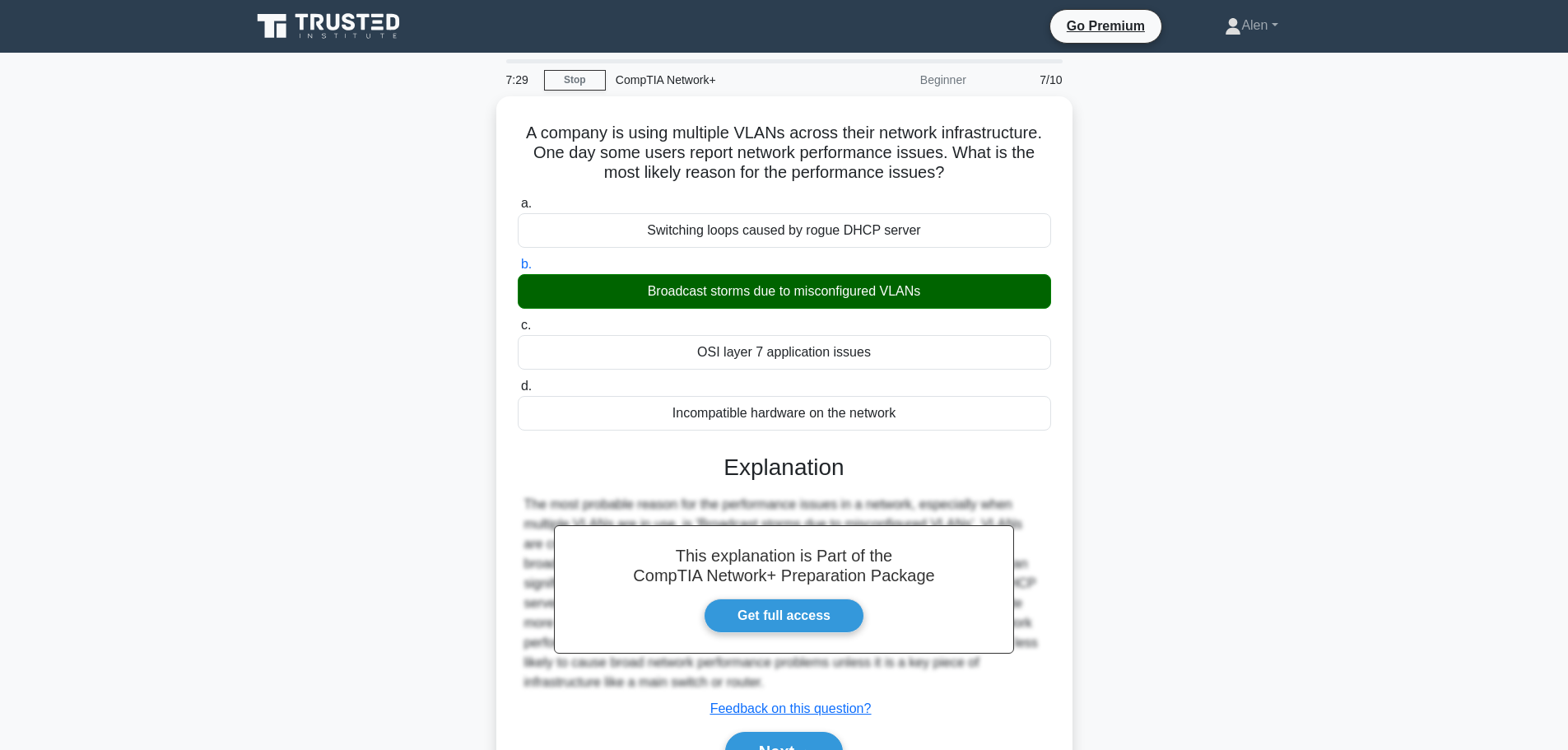
click at [1443, 486] on main "7:29 Stop CompTIA Network+ Beginner 7/10 A company is using multiple VLANs acro…" at bounding box center [784, 470] width 1568 height 836
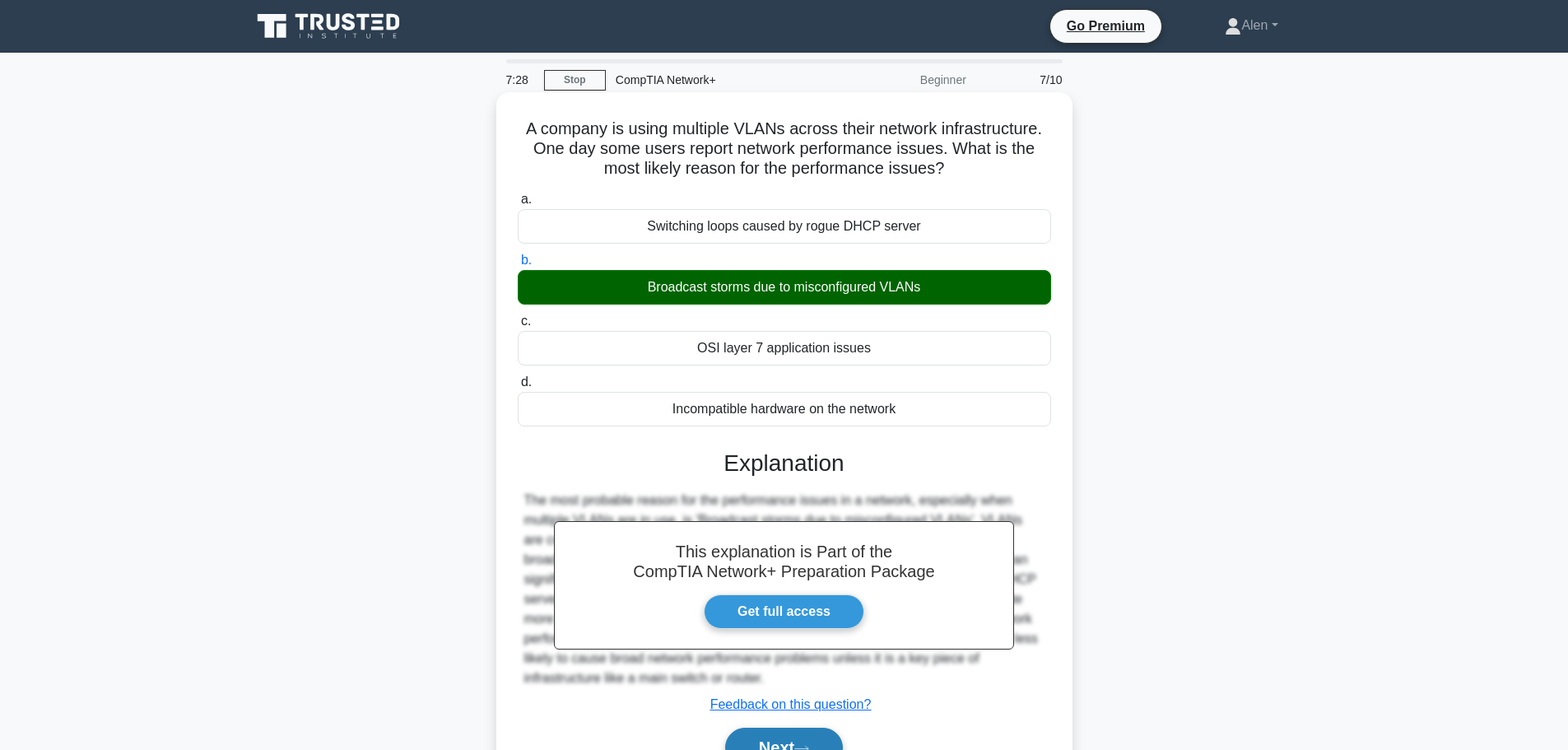
click at [753, 740] on button "Next" at bounding box center [784, 747] width 118 height 39
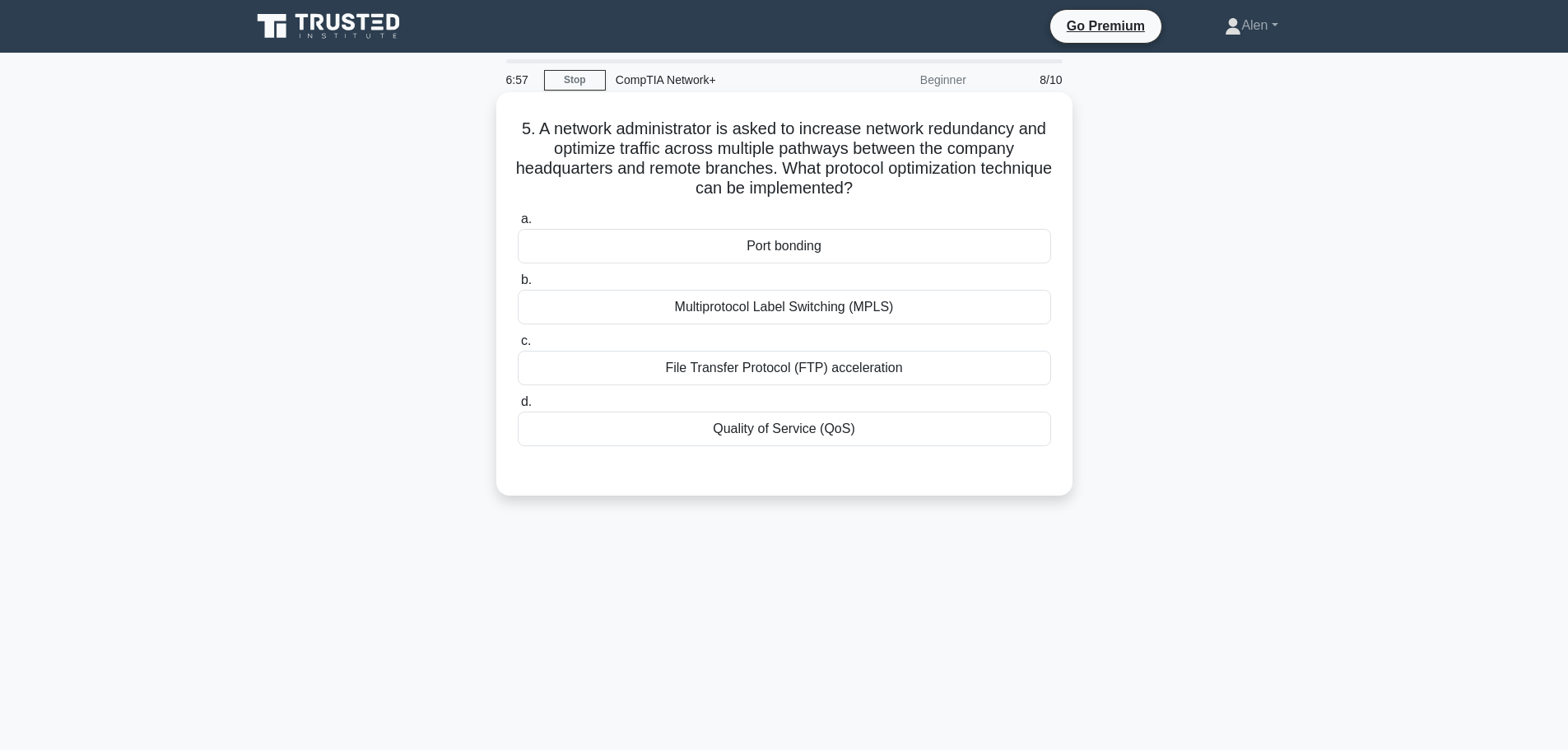
click at [779, 438] on div "Quality of Service (QoS)" at bounding box center [784, 429] width 534 height 35
click at [518, 407] on input "d. Quality of Service (QoS)" at bounding box center [518, 402] width 0 height 10
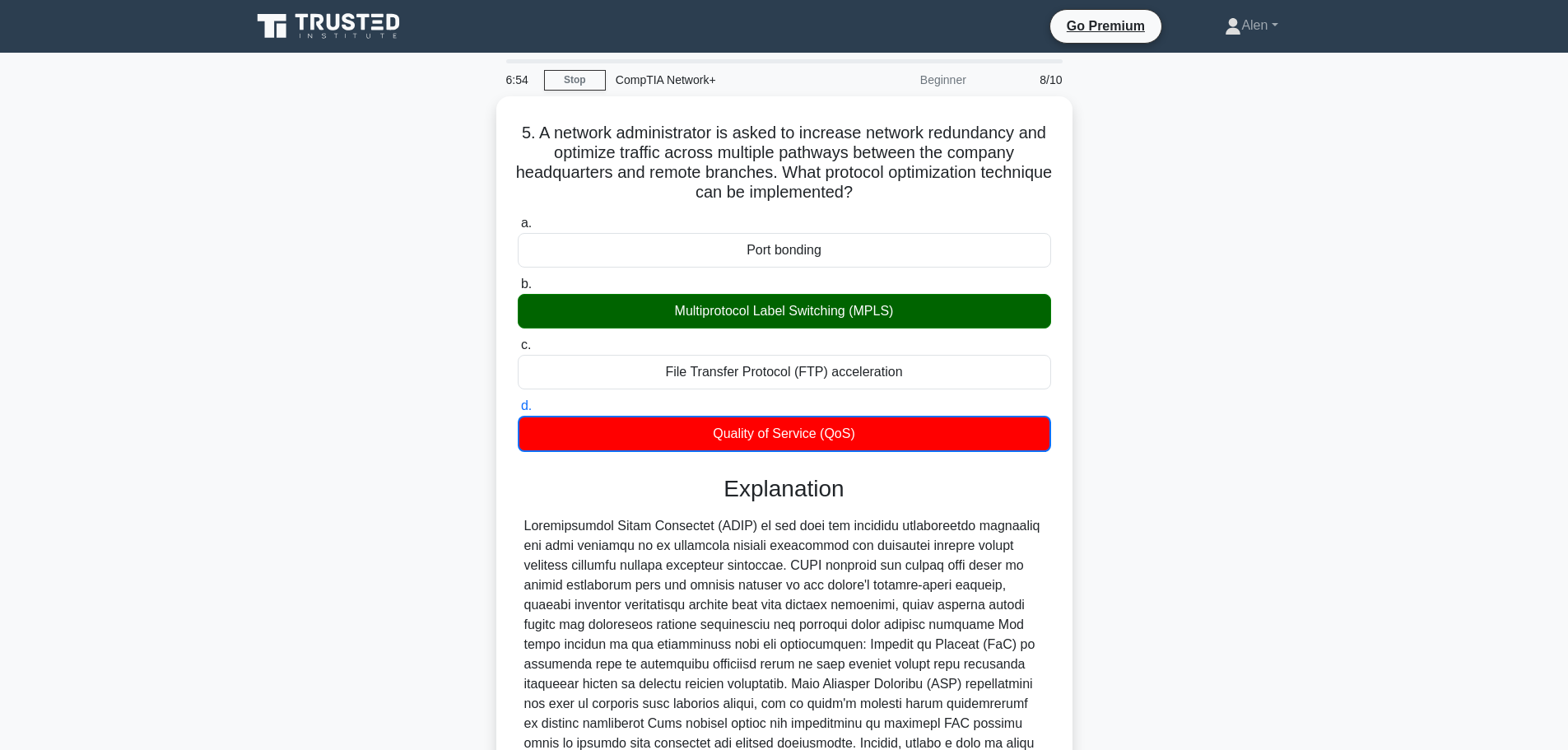
scroll to position [169, 0]
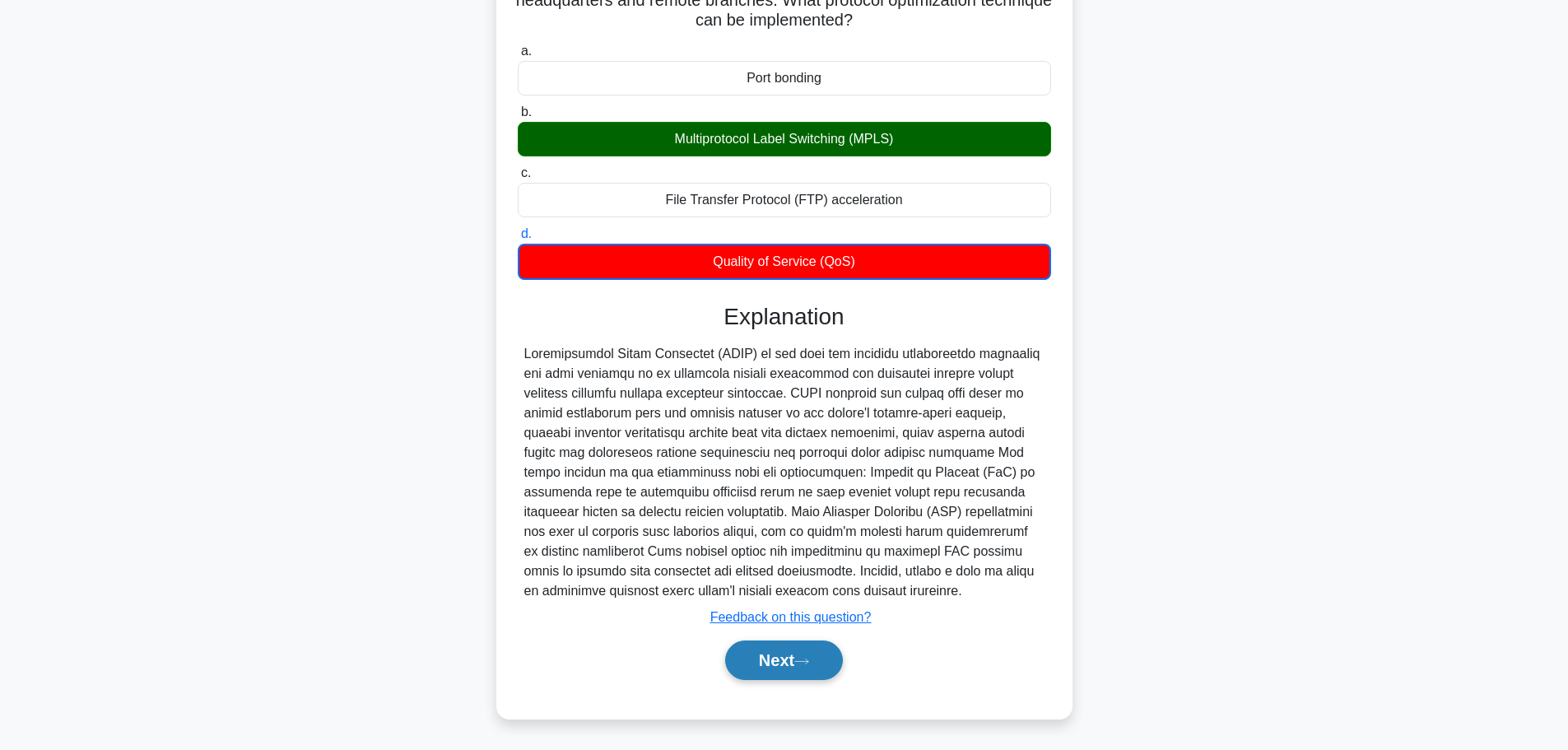
click at [809, 658] on icon at bounding box center [802, 662] width 15 height 9
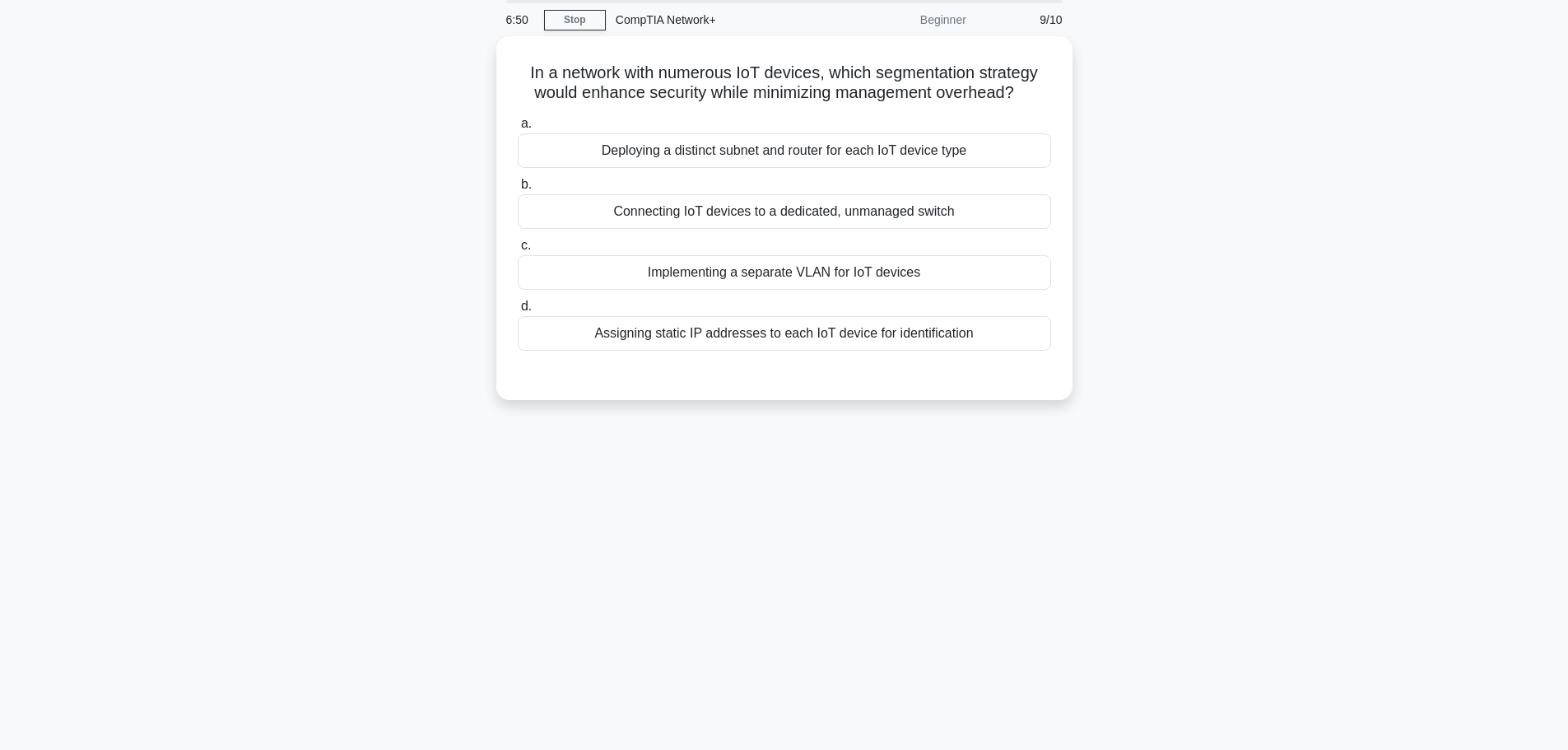
scroll to position [0, 0]
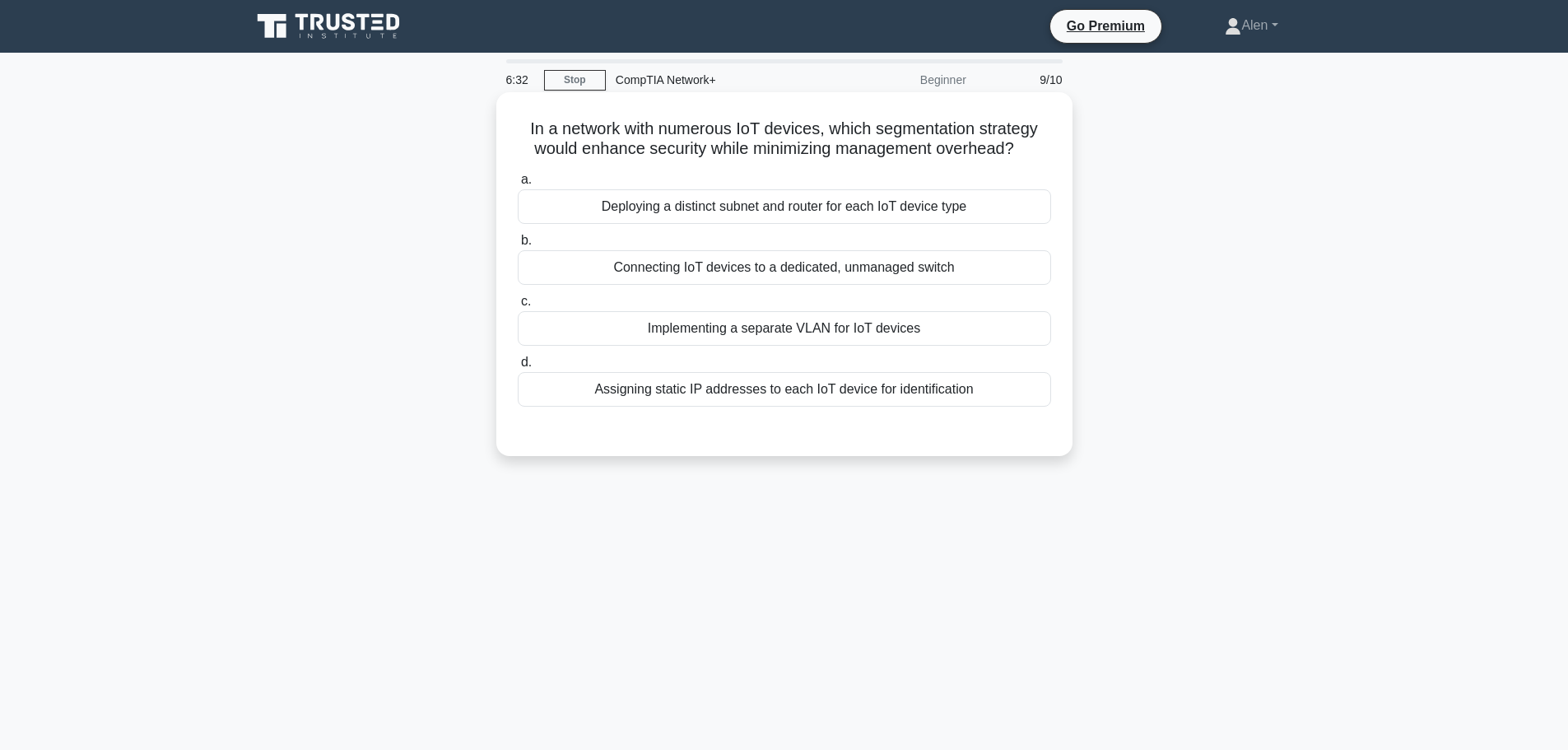
click at [830, 333] on div "Implementing a separate VLAN for IoT devices" at bounding box center [784, 328] width 534 height 35
click at [518, 307] on input "c. Implementing a separate VLAN for IoT devices" at bounding box center [518, 301] width 0 height 10
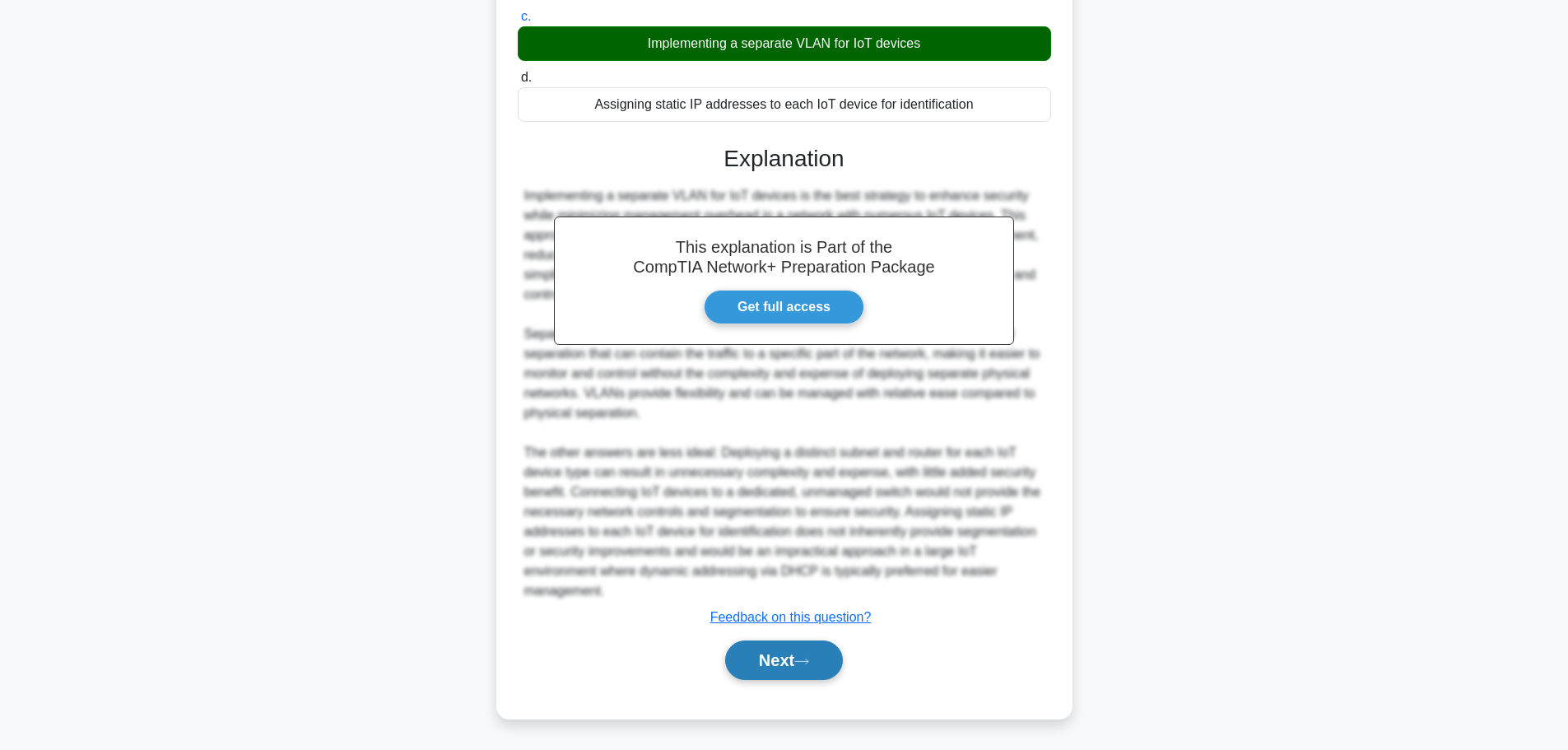
click at [776, 669] on button "Next" at bounding box center [784, 660] width 118 height 39
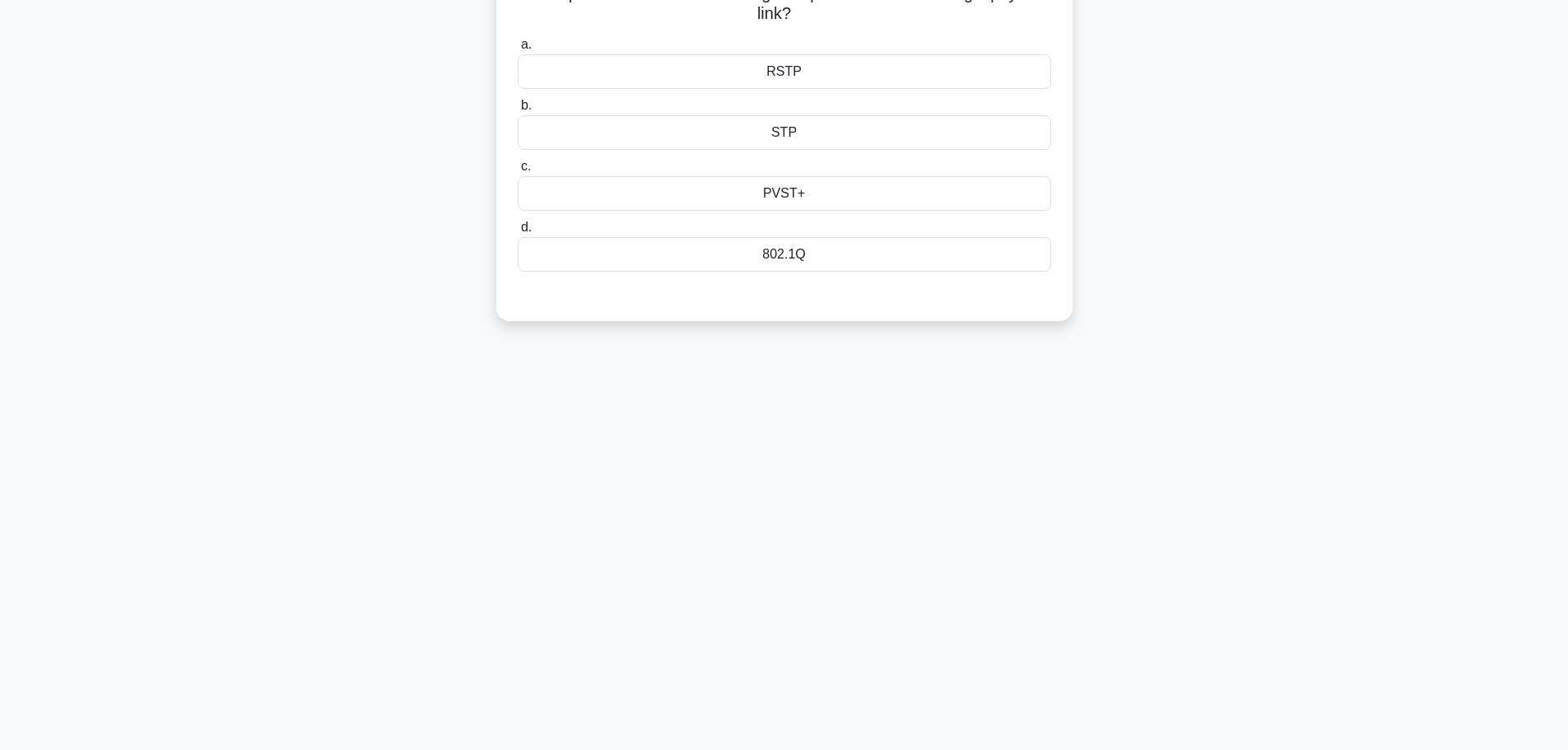
scroll to position [140, 0]
click at [1567, 19] on main "6:28 Stop CompTIA Network+ Beginner 10/10 Which protocol is used for trunking m…" at bounding box center [784, 331] width 1568 height 836
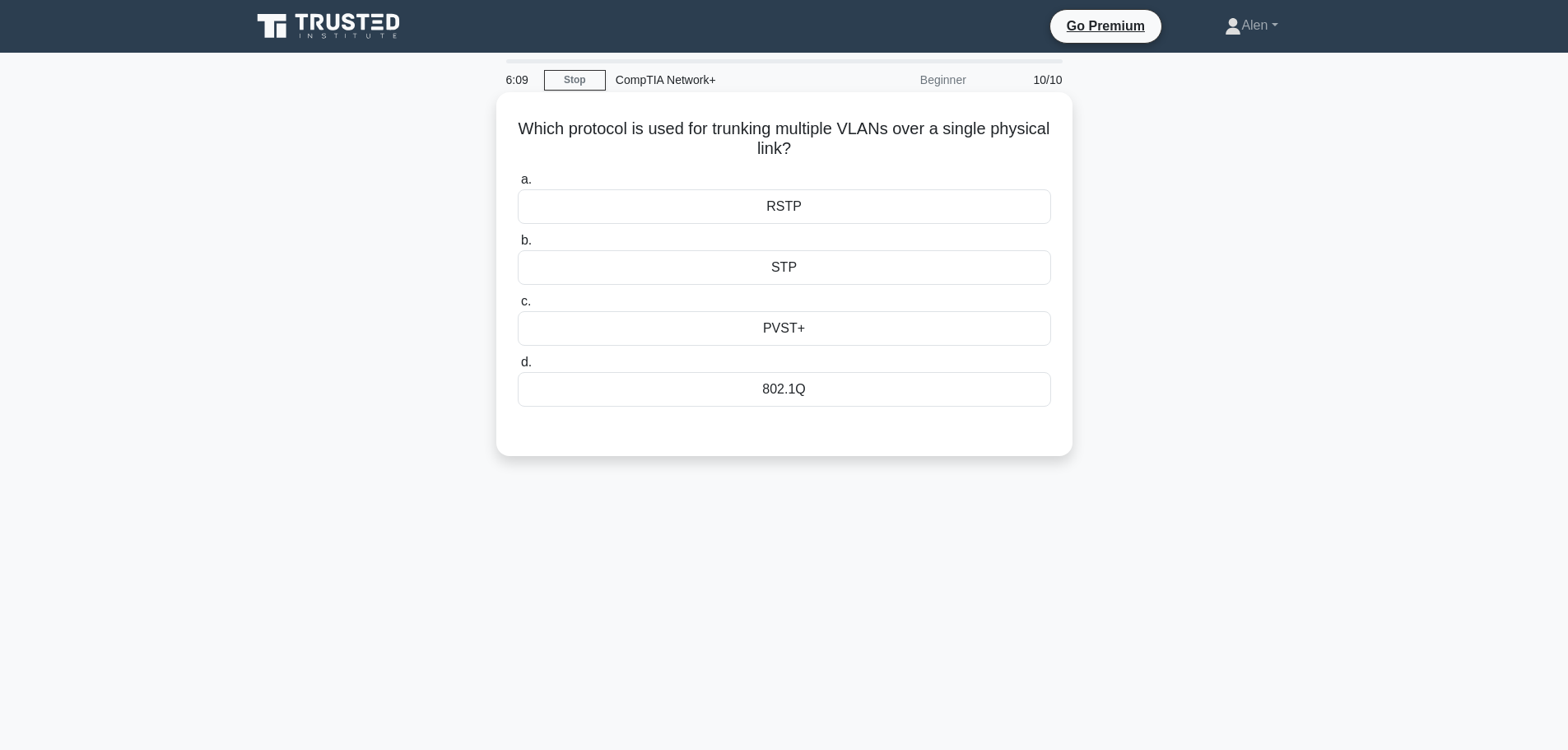
click at [855, 329] on div "PVST+" at bounding box center [784, 328] width 534 height 35
click at [518, 307] on input "c. PVST+" at bounding box center [518, 301] width 0 height 10
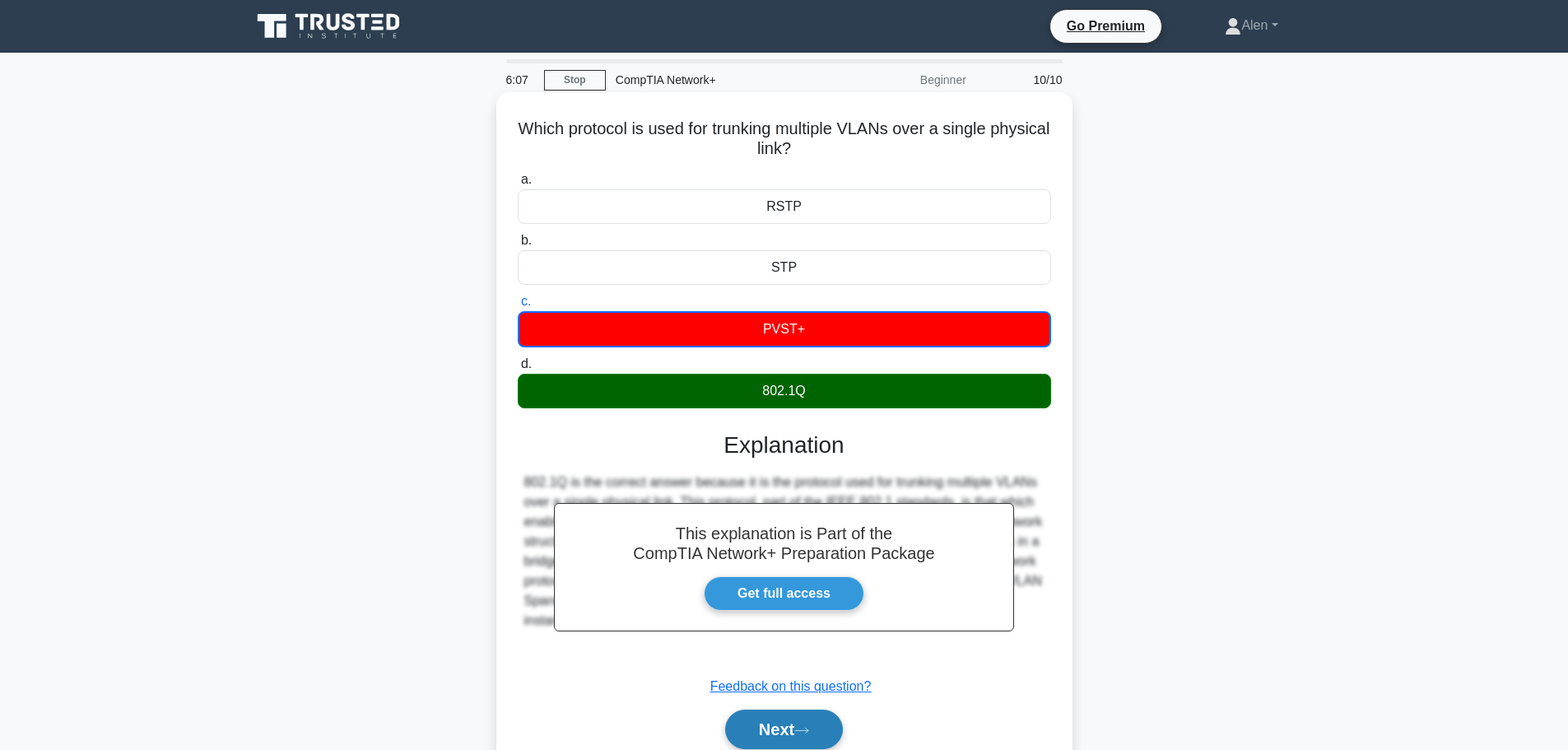
click at [801, 725] on button "Next" at bounding box center [784, 729] width 118 height 39
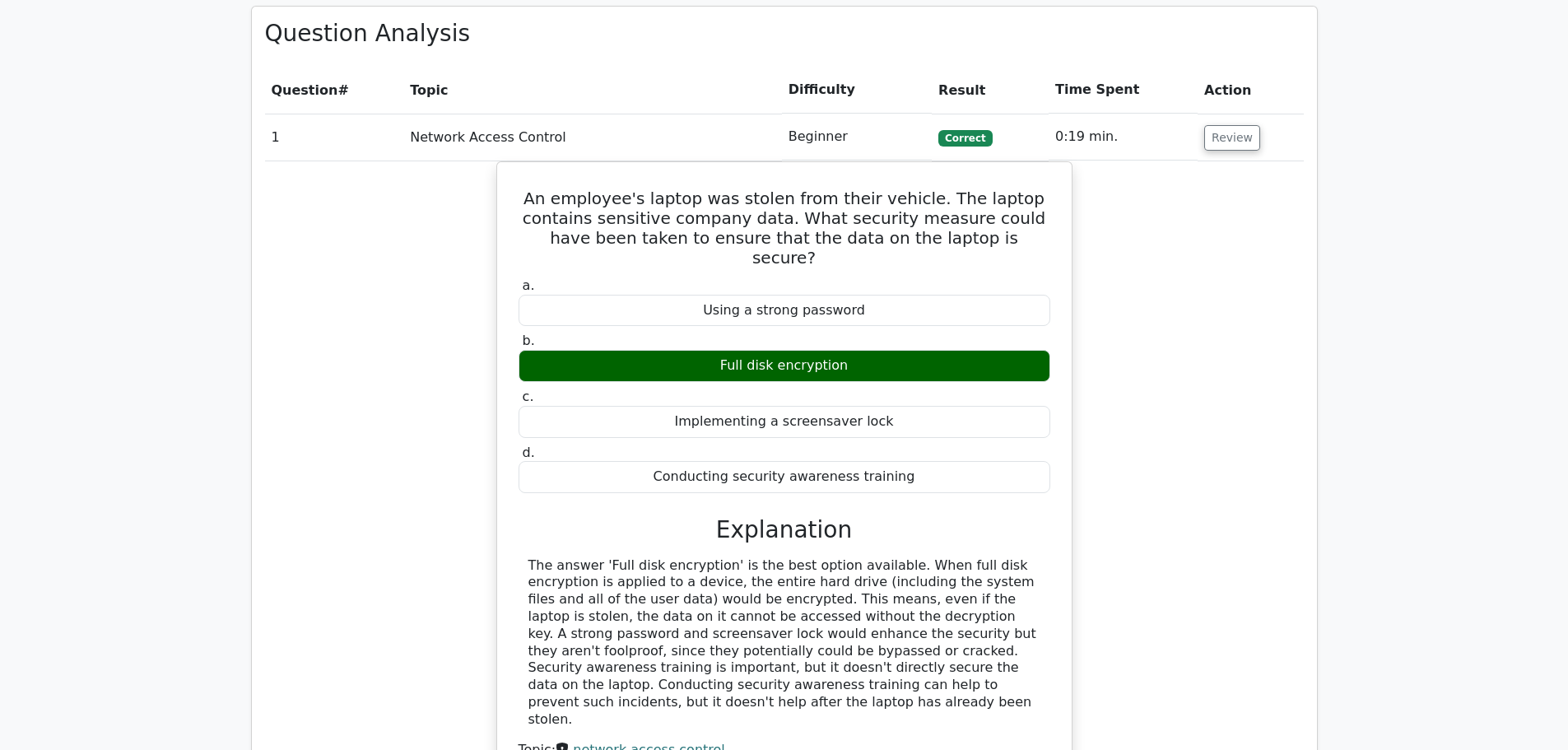
scroll to position [1312, 0]
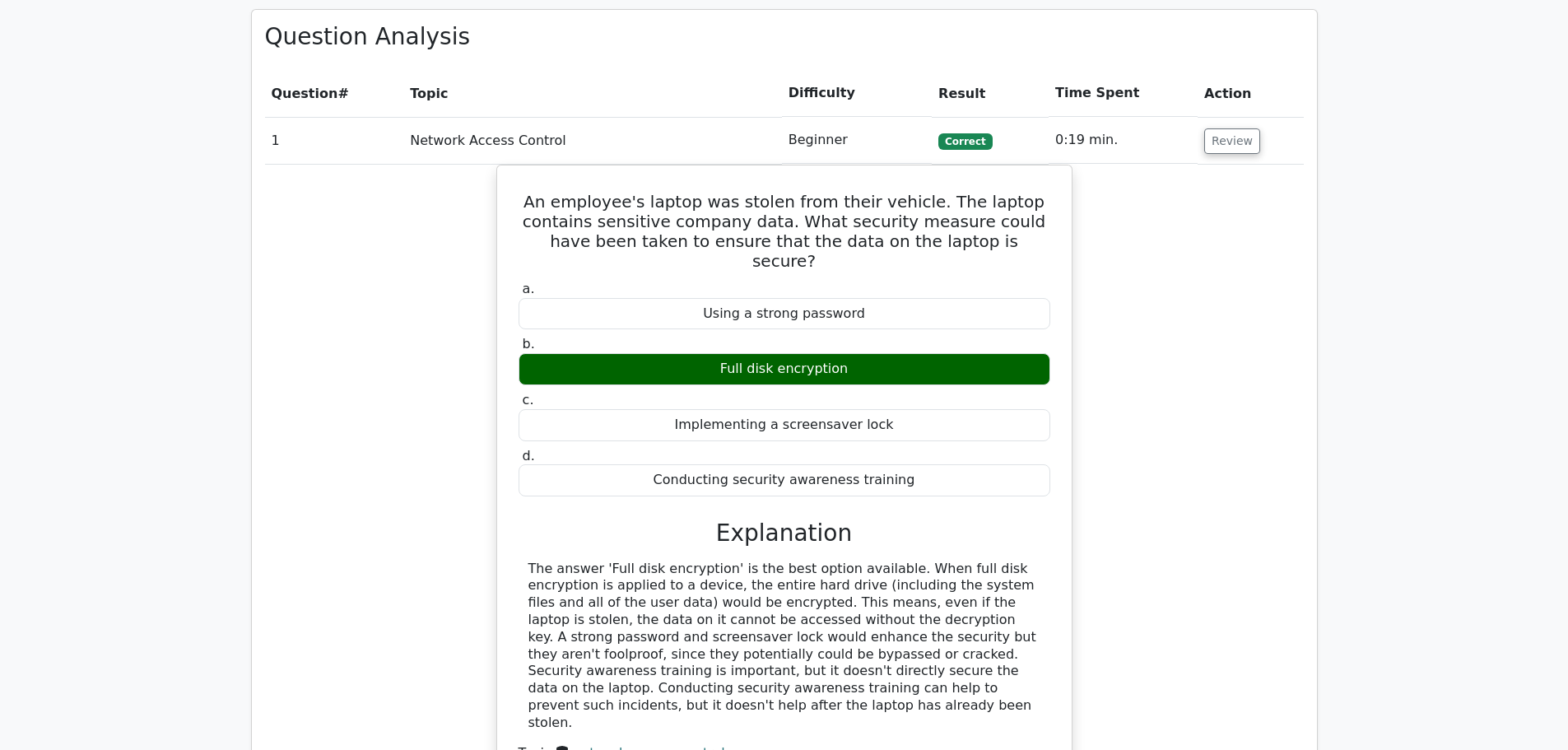
click at [1566, 363] on main "image/svg+xml Go Premium CompTIA Network+ Preparation Package (2025) 4244 Super…" at bounding box center [784, 293] width 1568 height 3105
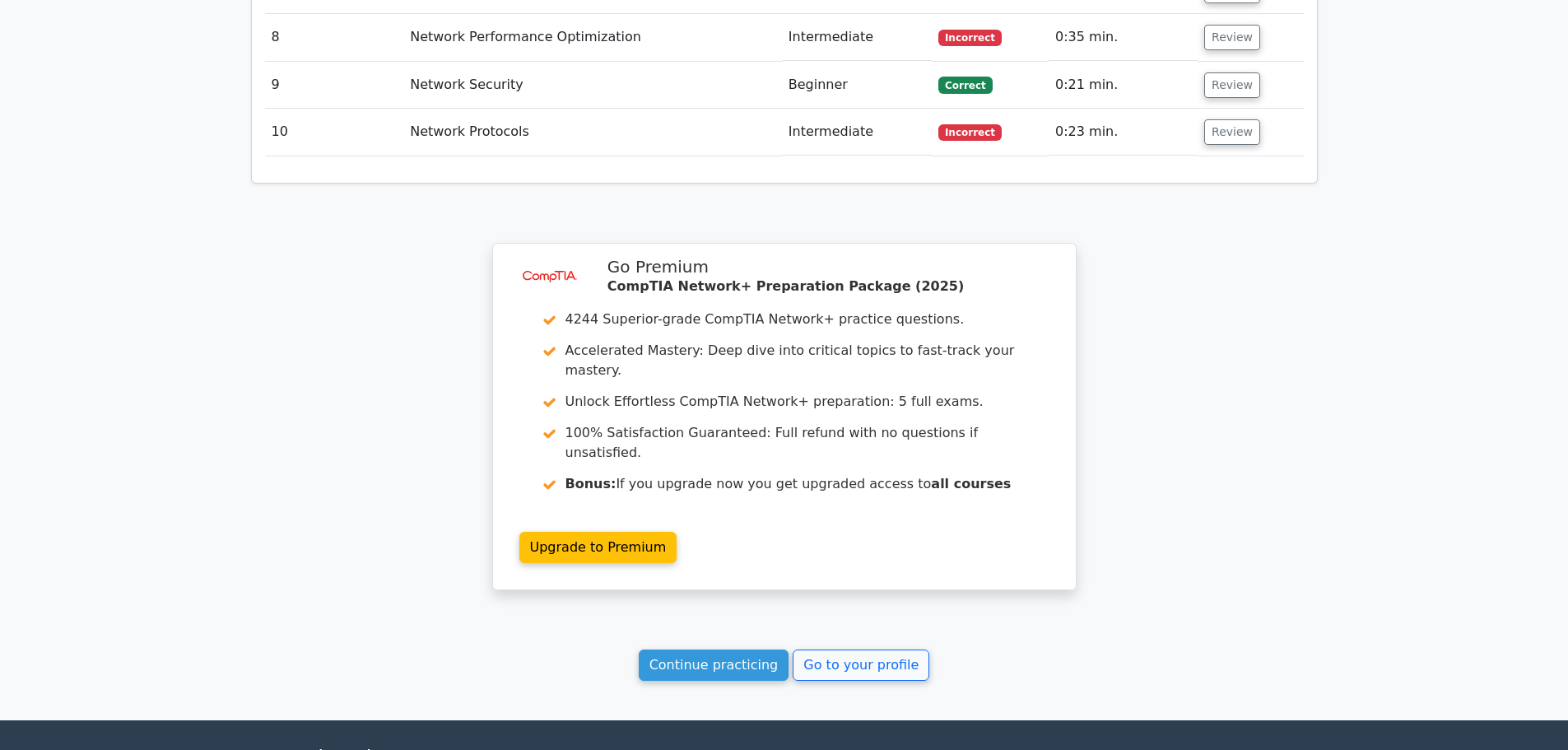
scroll to position [2482, 0]
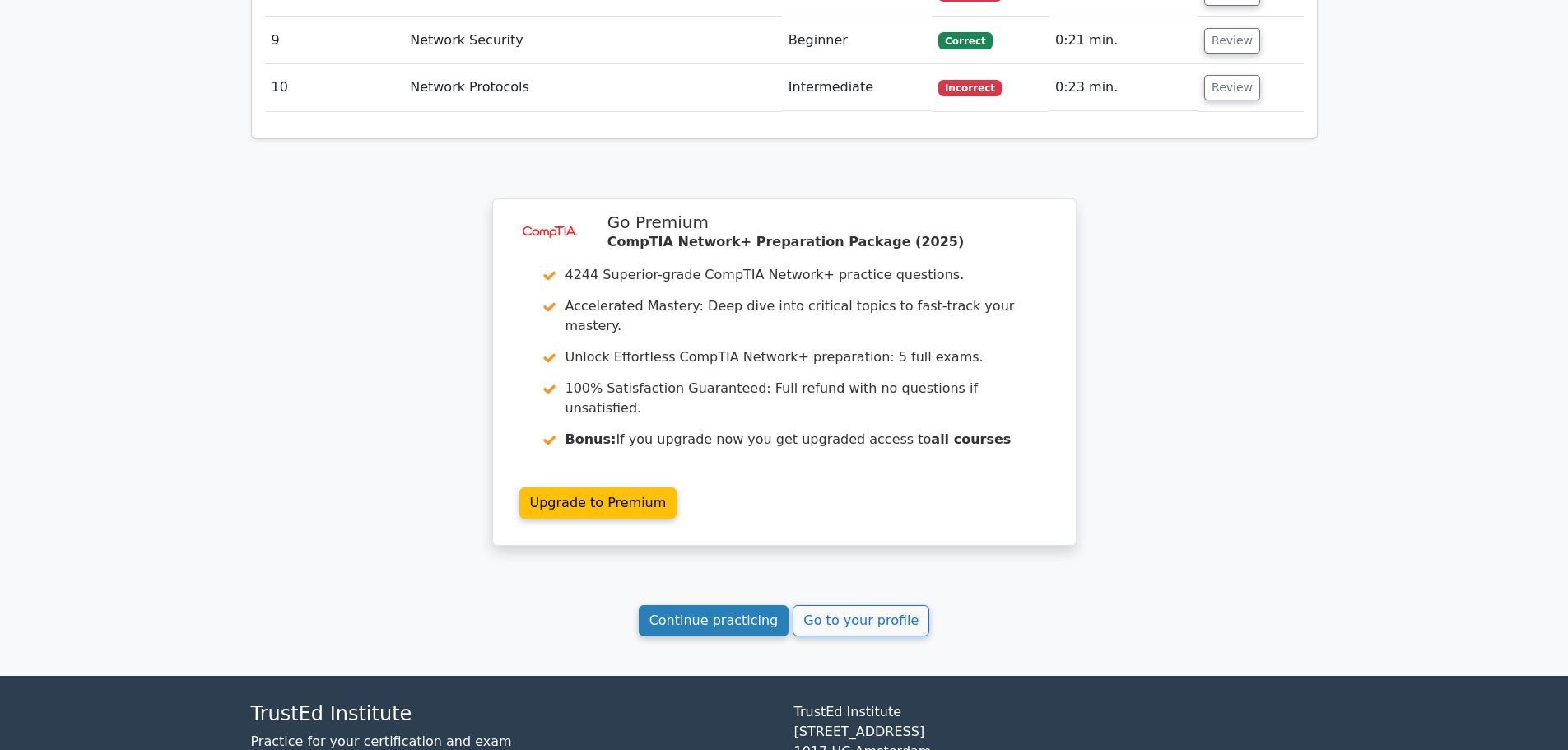
click at [712, 605] on link "Continue practicing" at bounding box center [713, 620] width 151 height 31
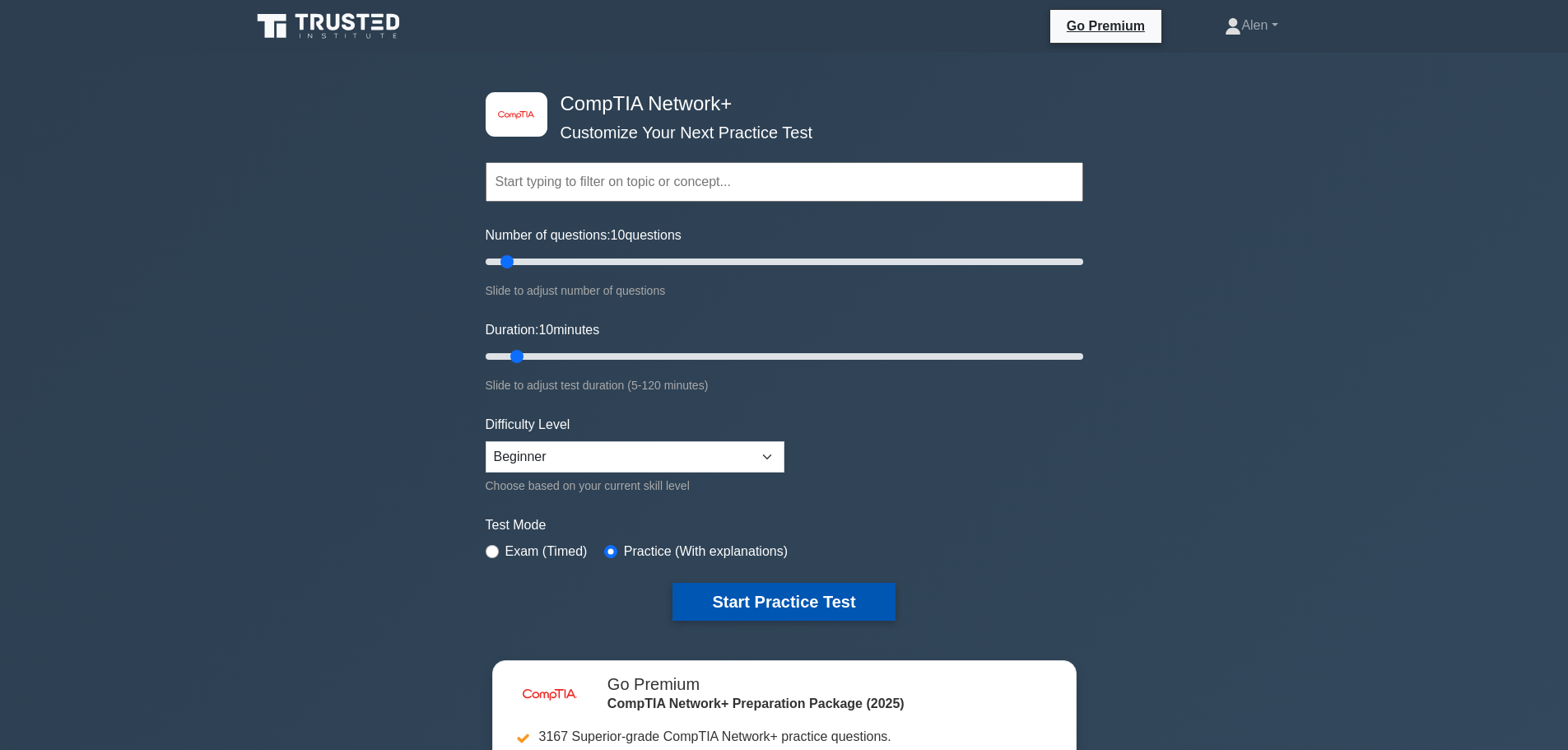
click at [829, 590] on button "Start Practice Test" at bounding box center [783, 602] width 222 height 37
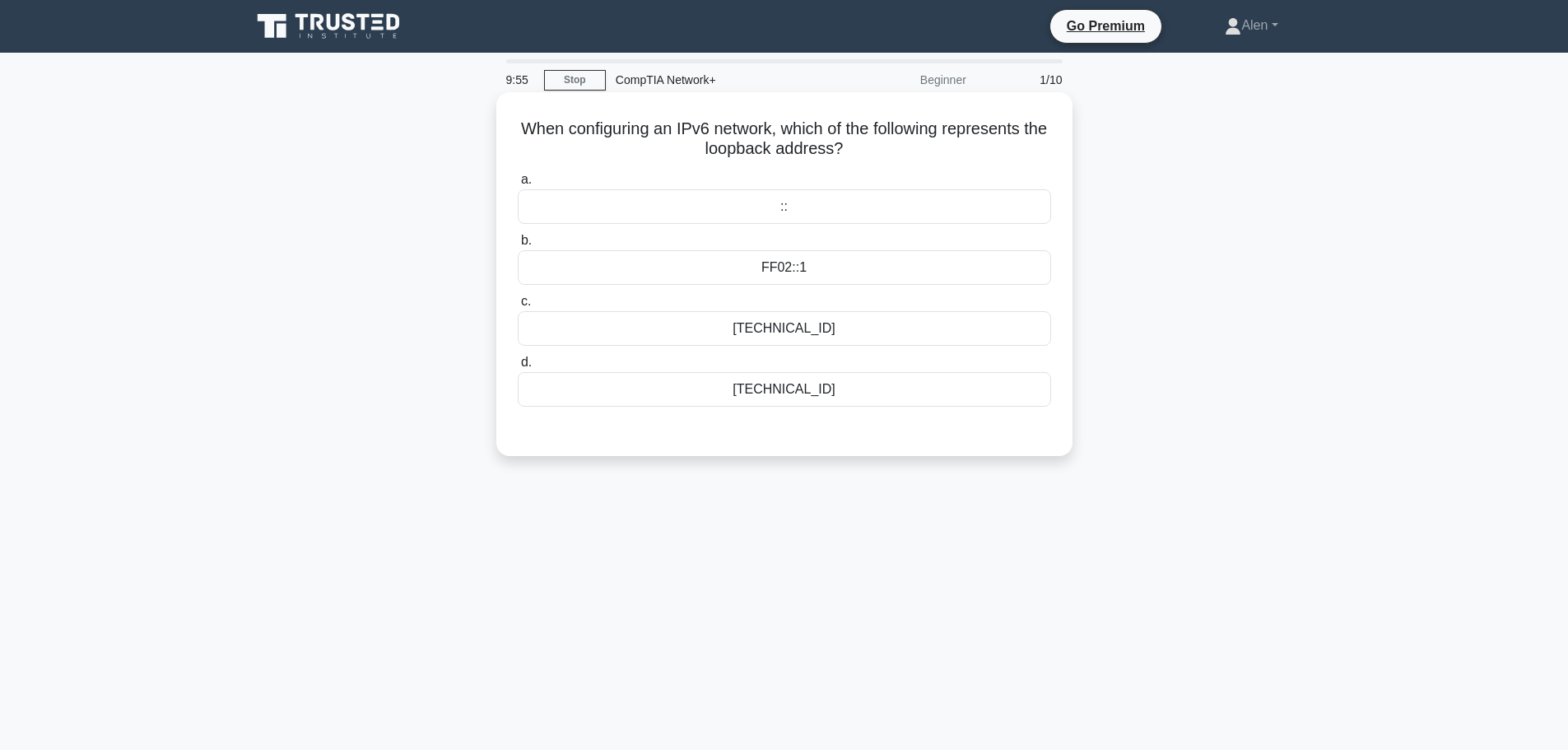
click at [777, 386] on div "::1" at bounding box center [784, 389] width 534 height 35
click at [518, 368] on input "d. ::1" at bounding box center [518, 362] width 0 height 10
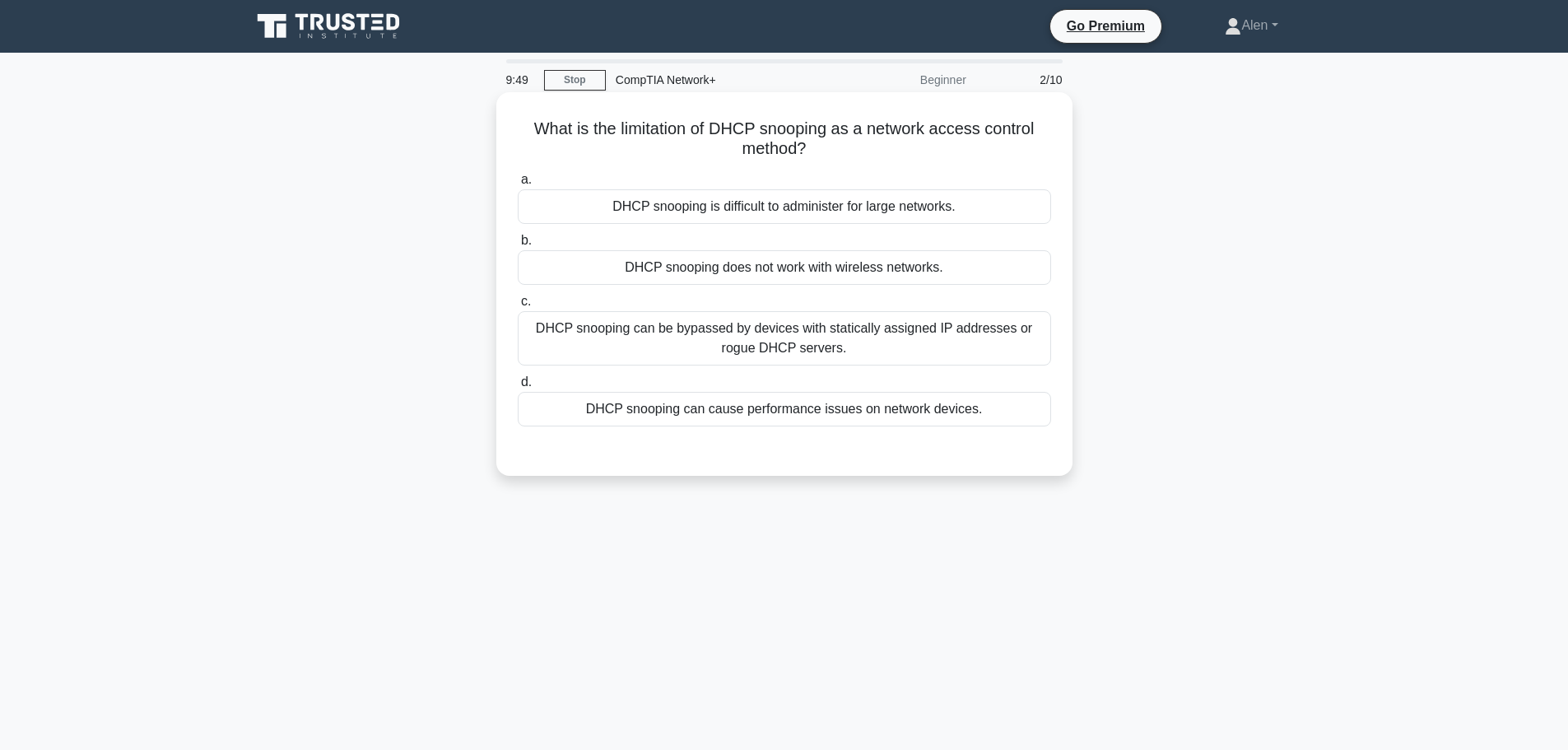
drag, startPoint x: 767, startPoint y: 128, endPoint x: 901, endPoint y: 154, distance: 136.5
click at [901, 154] on h5 "What is the limitation of DHCP snooping as a network access control method? .sp…" at bounding box center [784, 140] width 536 height 41
click at [1018, 150] on h5 "What is the limitation of DHCP snooping as a network access control method? .sp…" at bounding box center [784, 140] width 536 height 41
click at [954, 418] on div "DHCP snooping can cause performance issues on network devices." at bounding box center [784, 409] width 534 height 35
click at [518, 388] on input "d. DHCP snooping can cause performance issues on network devices." at bounding box center [518, 382] width 0 height 10
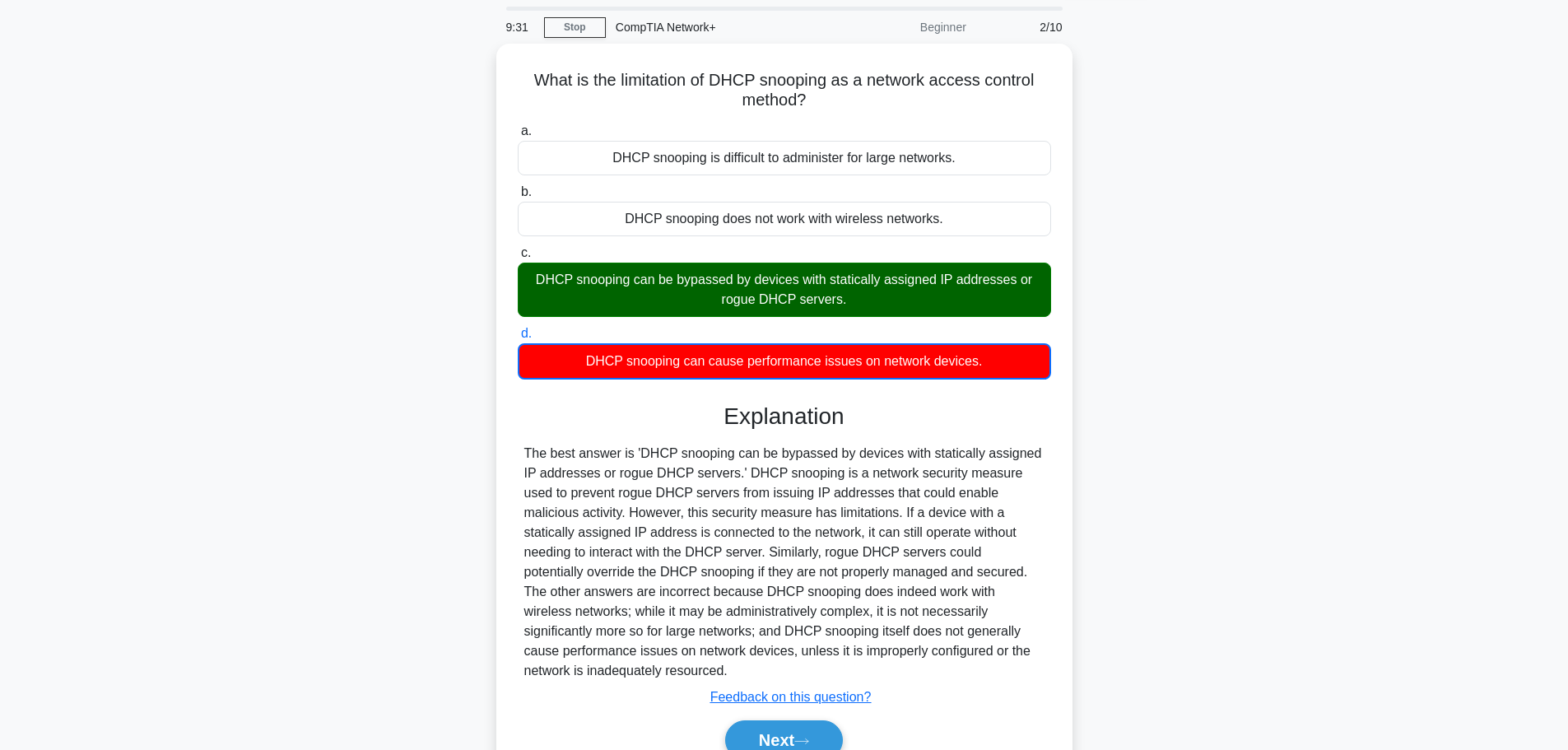
scroll to position [82, 0]
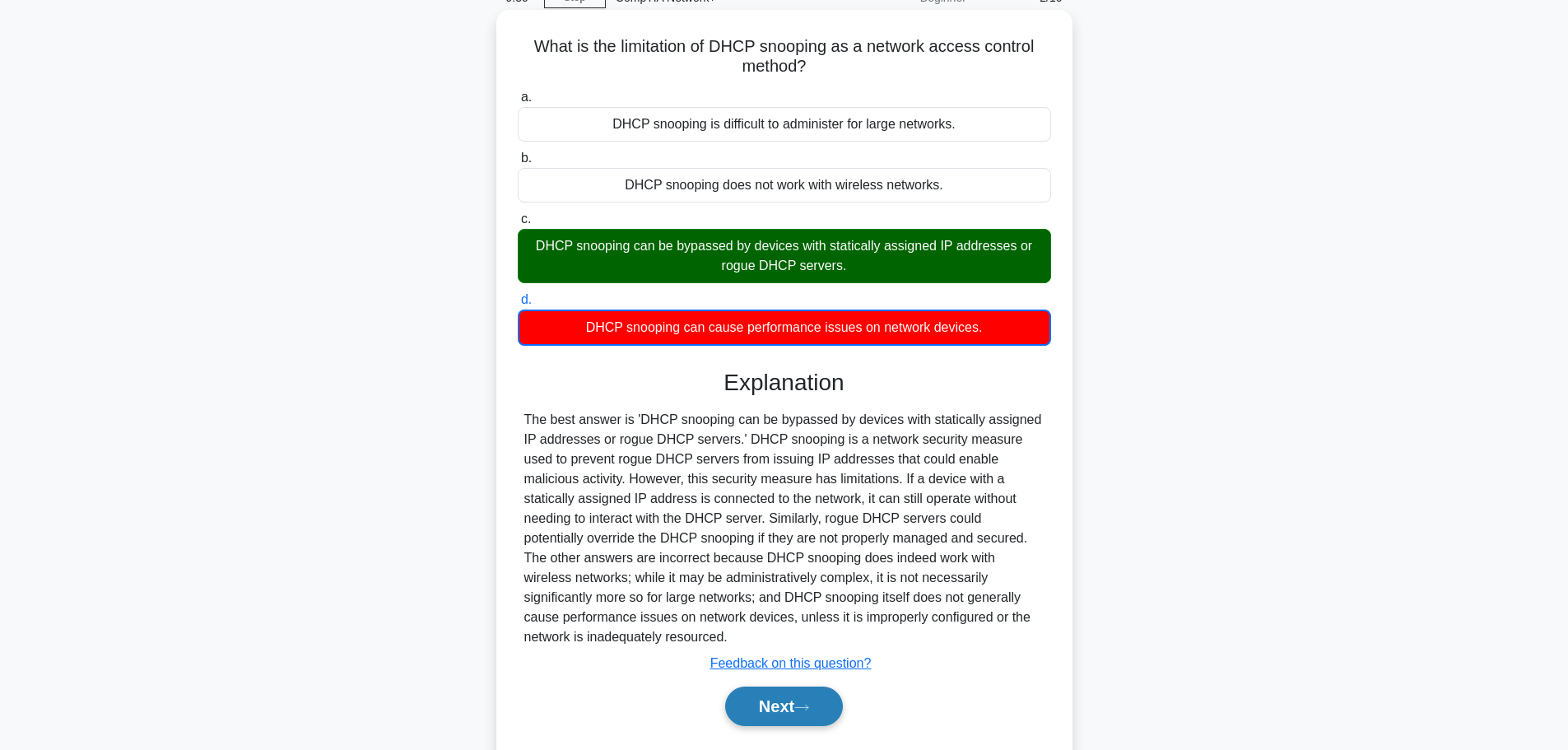
click at [787, 686] on button "Next" at bounding box center [784, 706] width 118 height 39
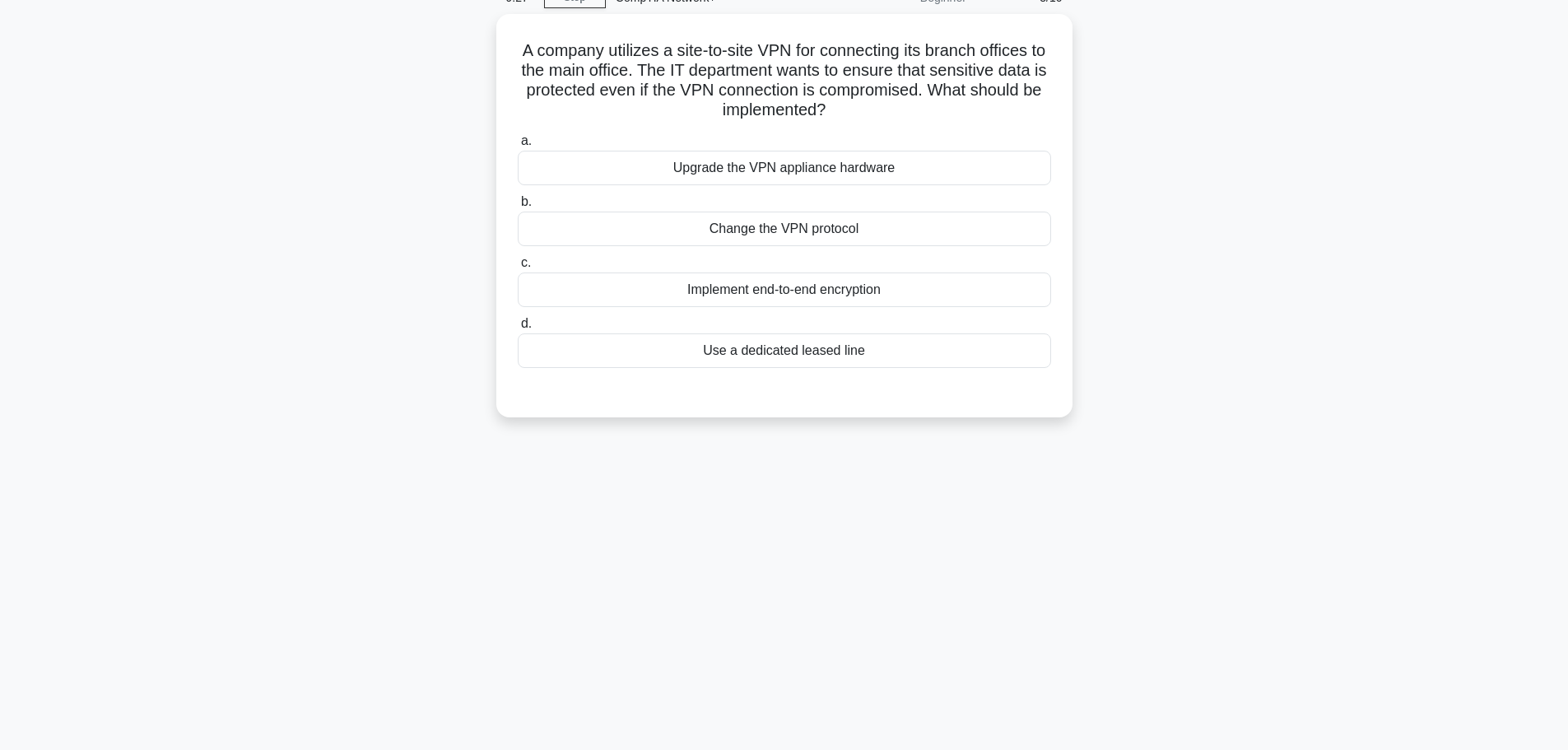
scroll to position [14, 0]
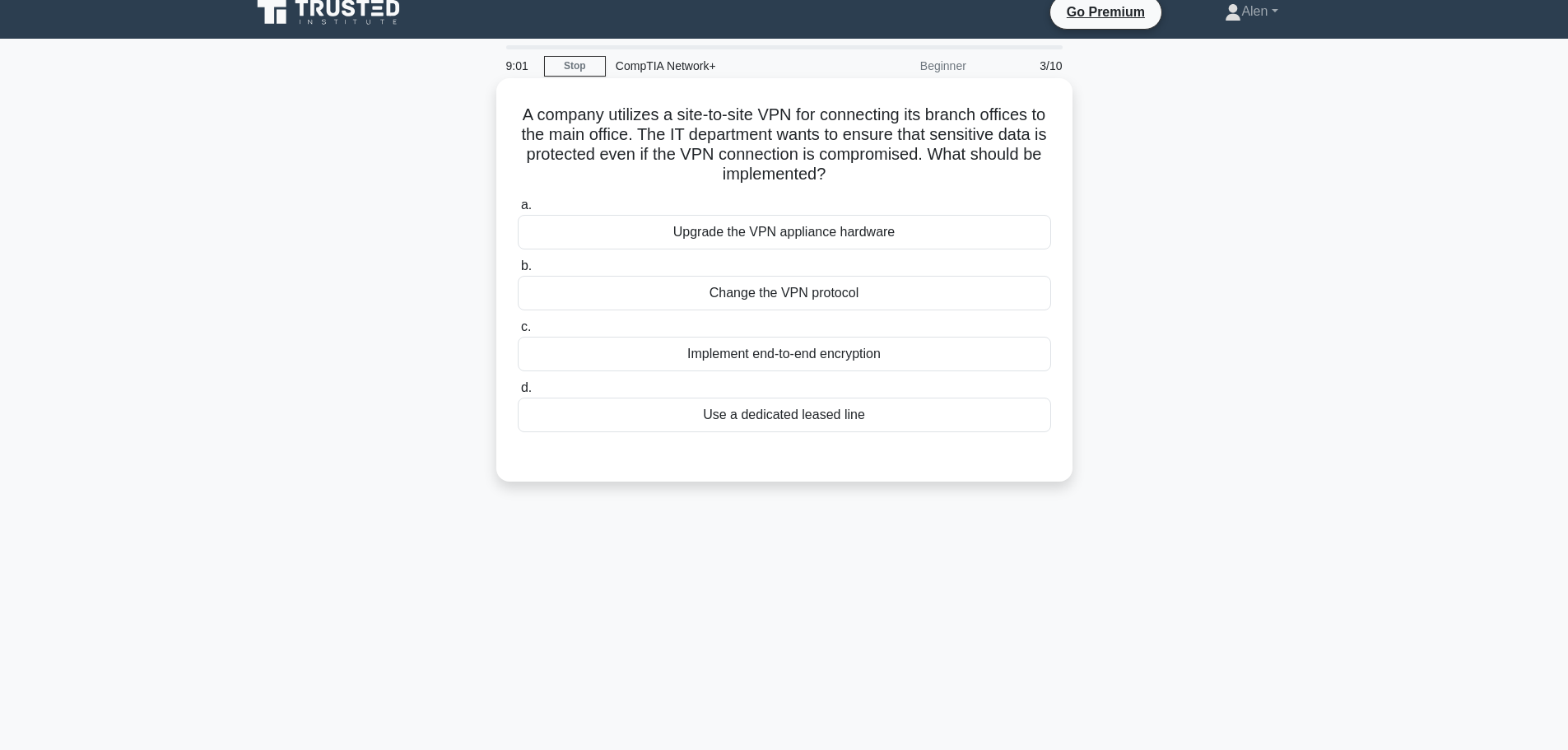
click at [860, 355] on div "Implement end-to-end encryption" at bounding box center [784, 354] width 534 height 35
click at [518, 332] on input "c. Implement end-to-end encryption" at bounding box center [518, 327] width 0 height 10
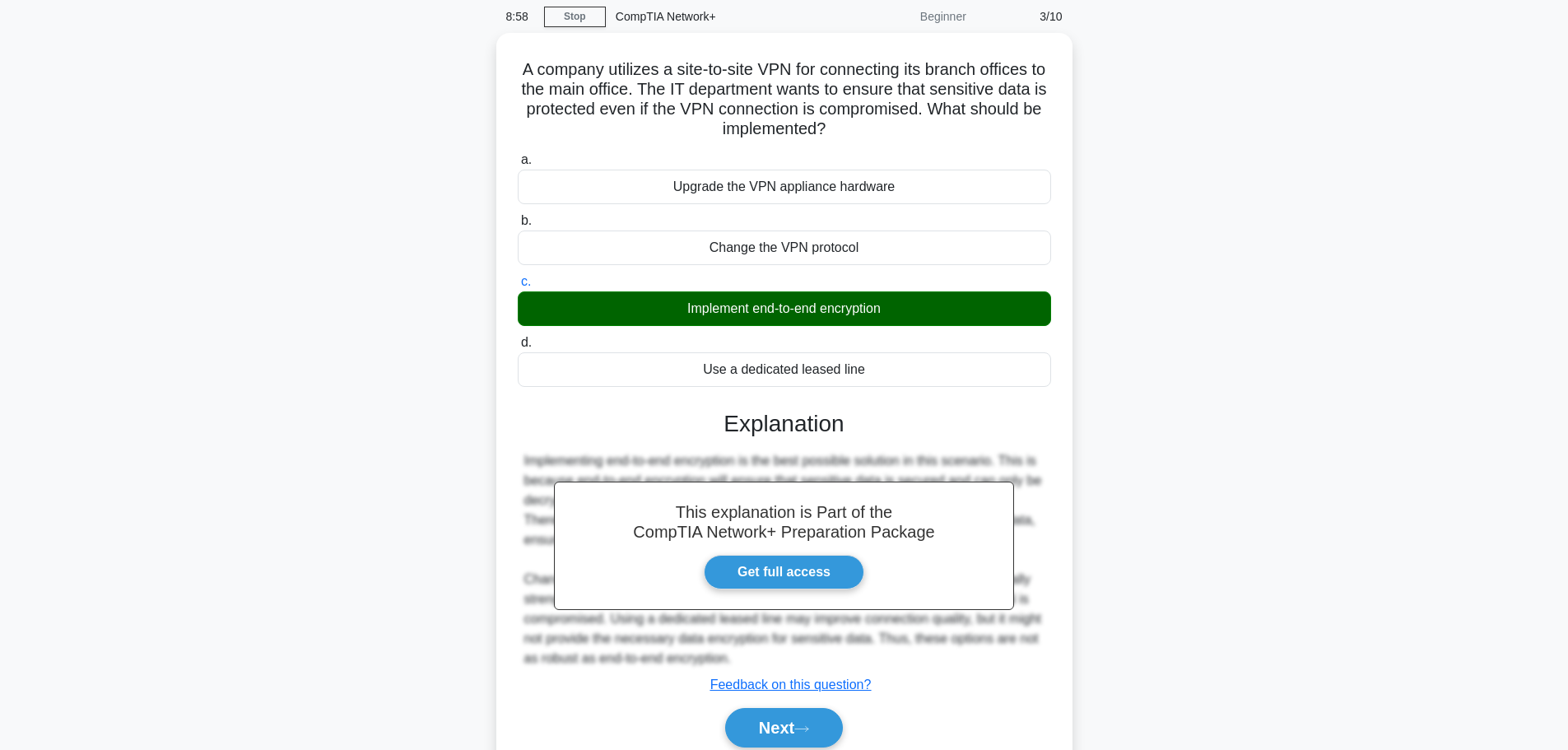
scroll to position [140, 0]
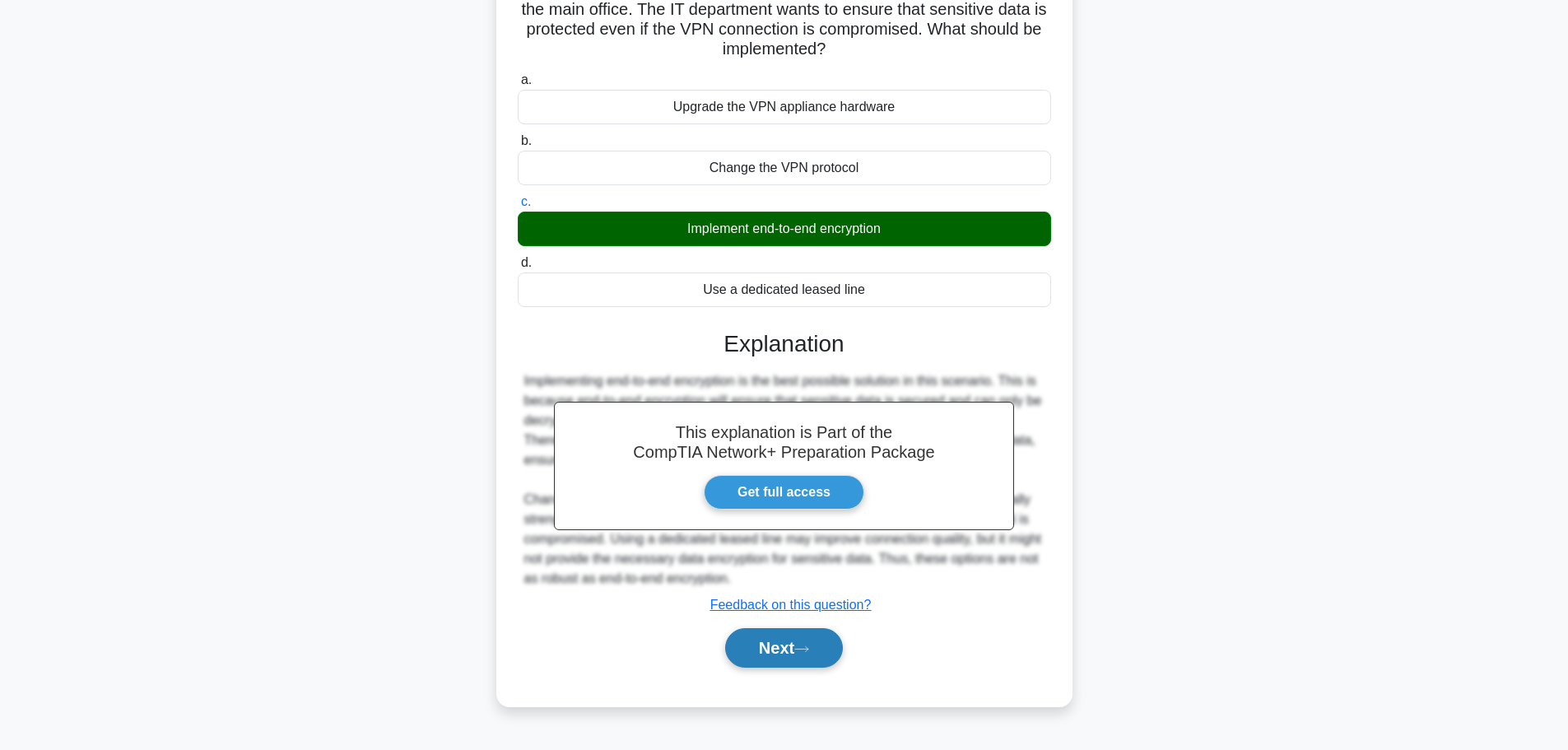
click at [768, 636] on button "Next" at bounding box center [784, 648] width 118 height 39
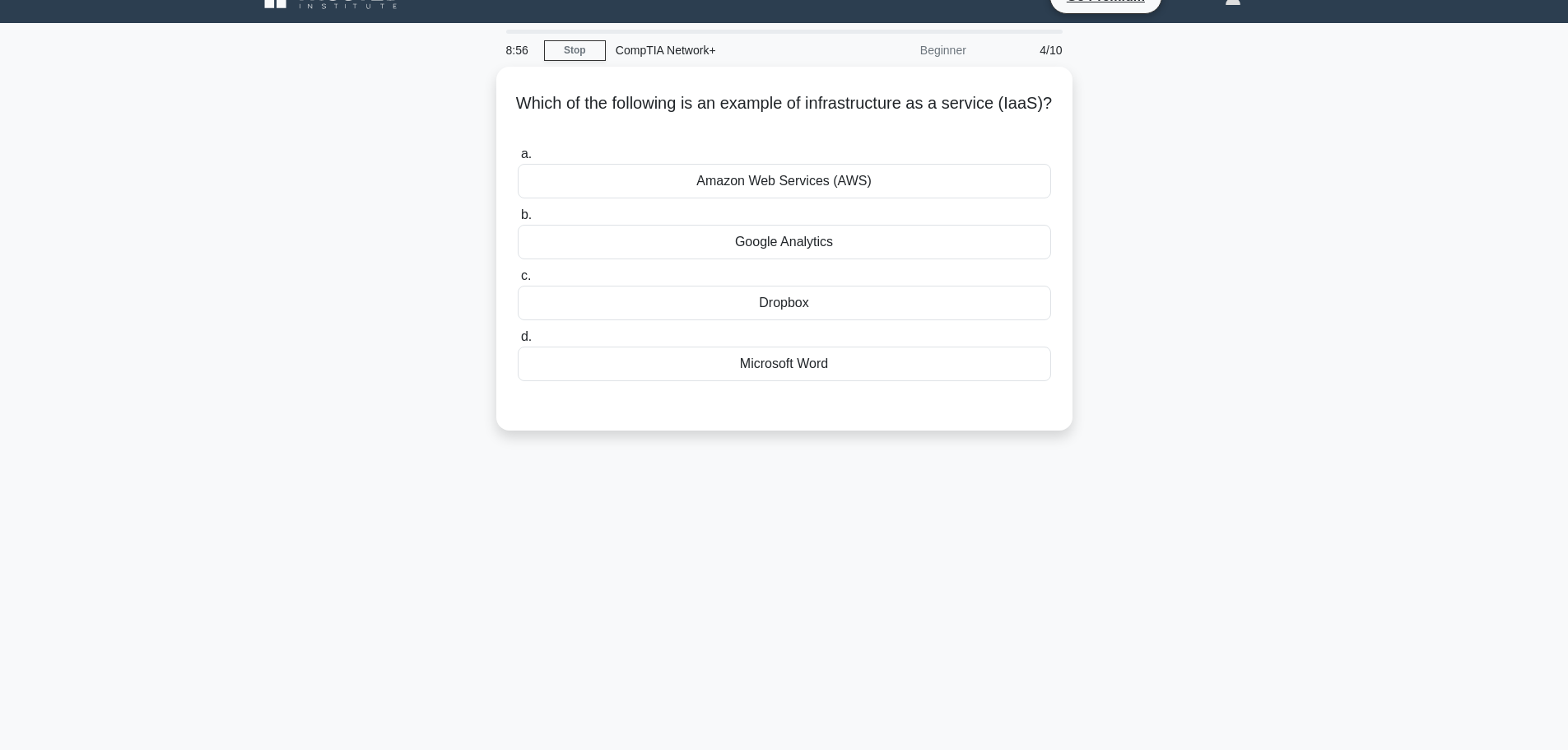
scroll to position [0, 0]
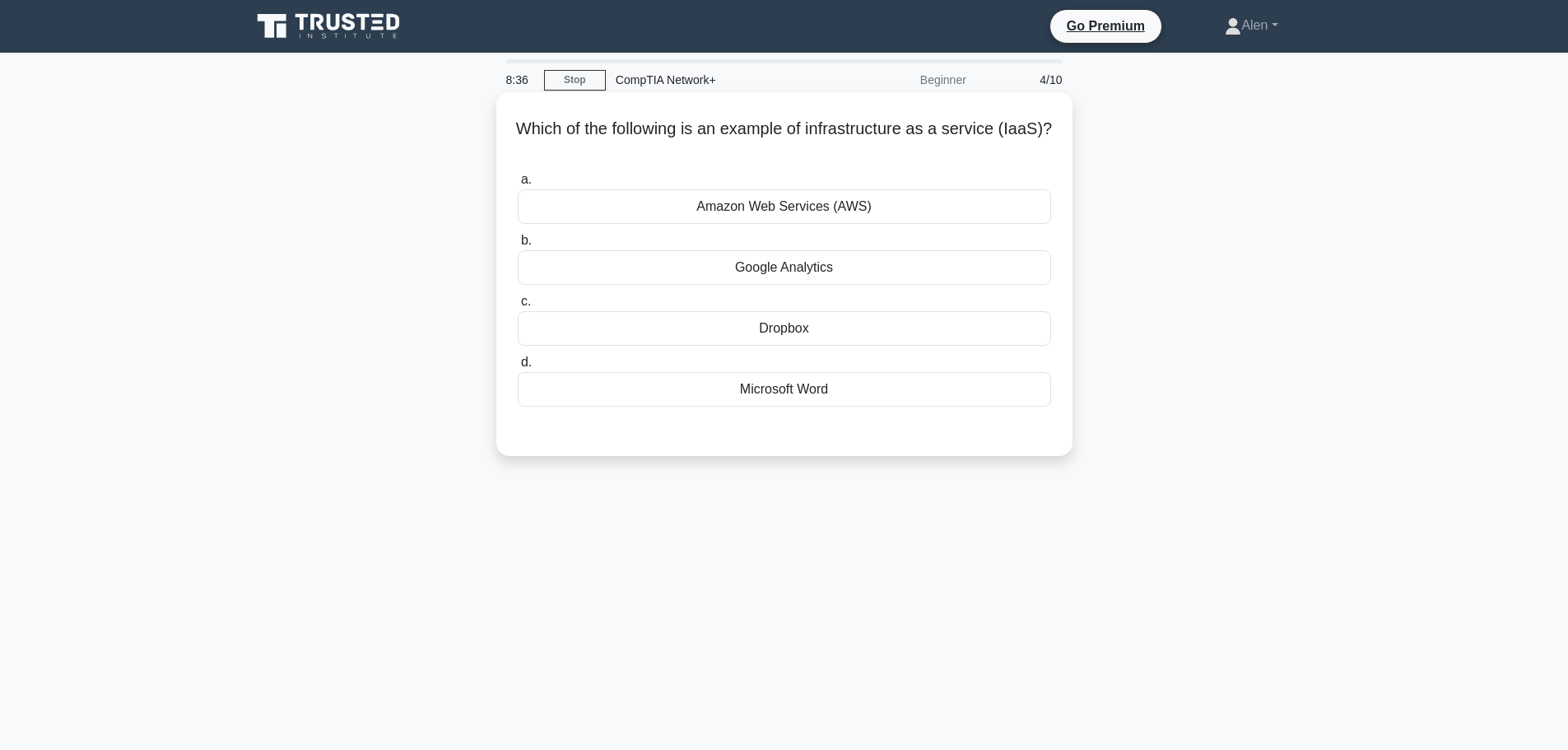
click at [794, 202] on div "Amazon Web Services (AWS)" at bounding box center [784, 206] width 534 height 35
click at [518, 185] on input "a. Amazon Web Services (AWS)" at bounding box center [518, 179] width 0 height 10
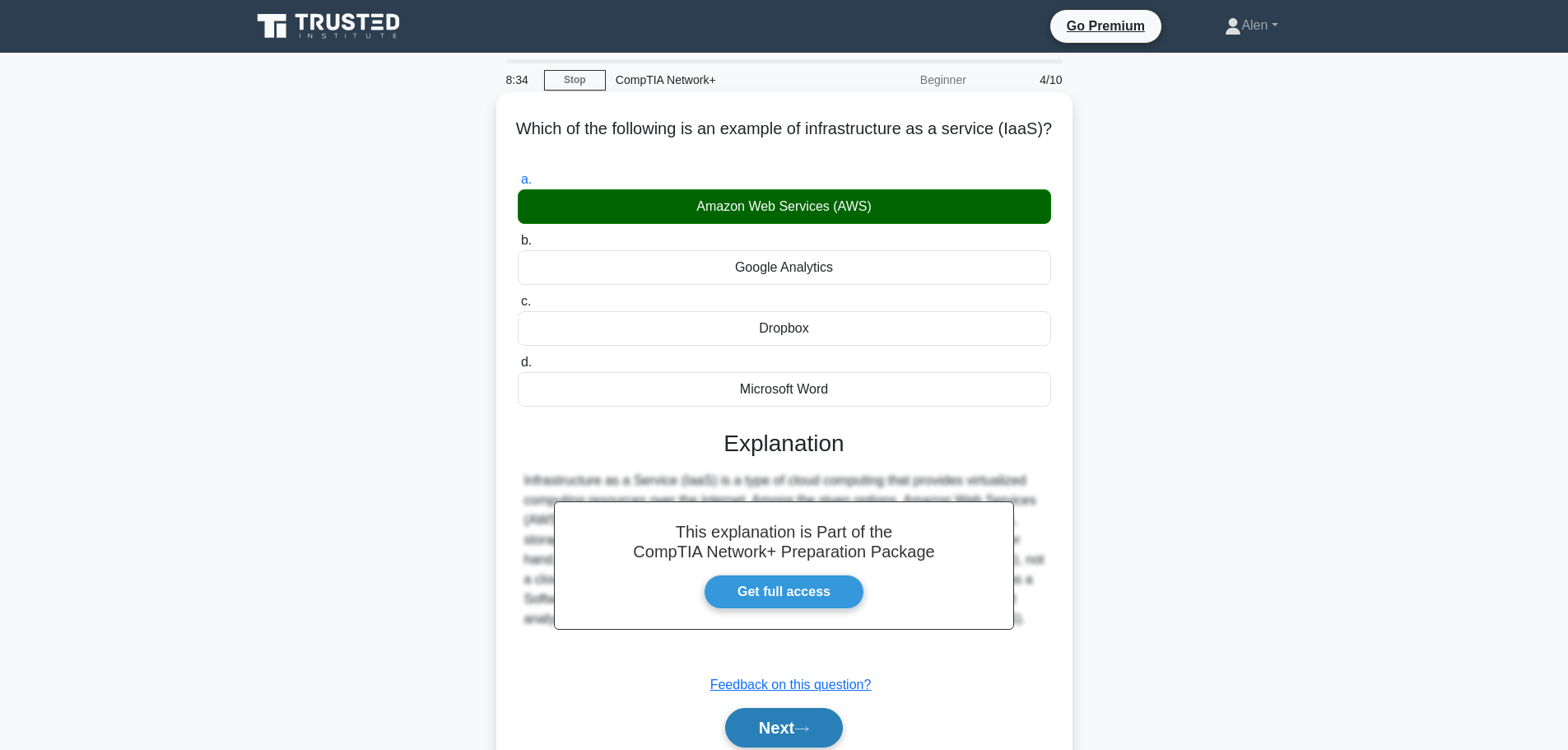
click at [805, 725] on button "Next" at bounding box center [784, 728] width 118 height 39
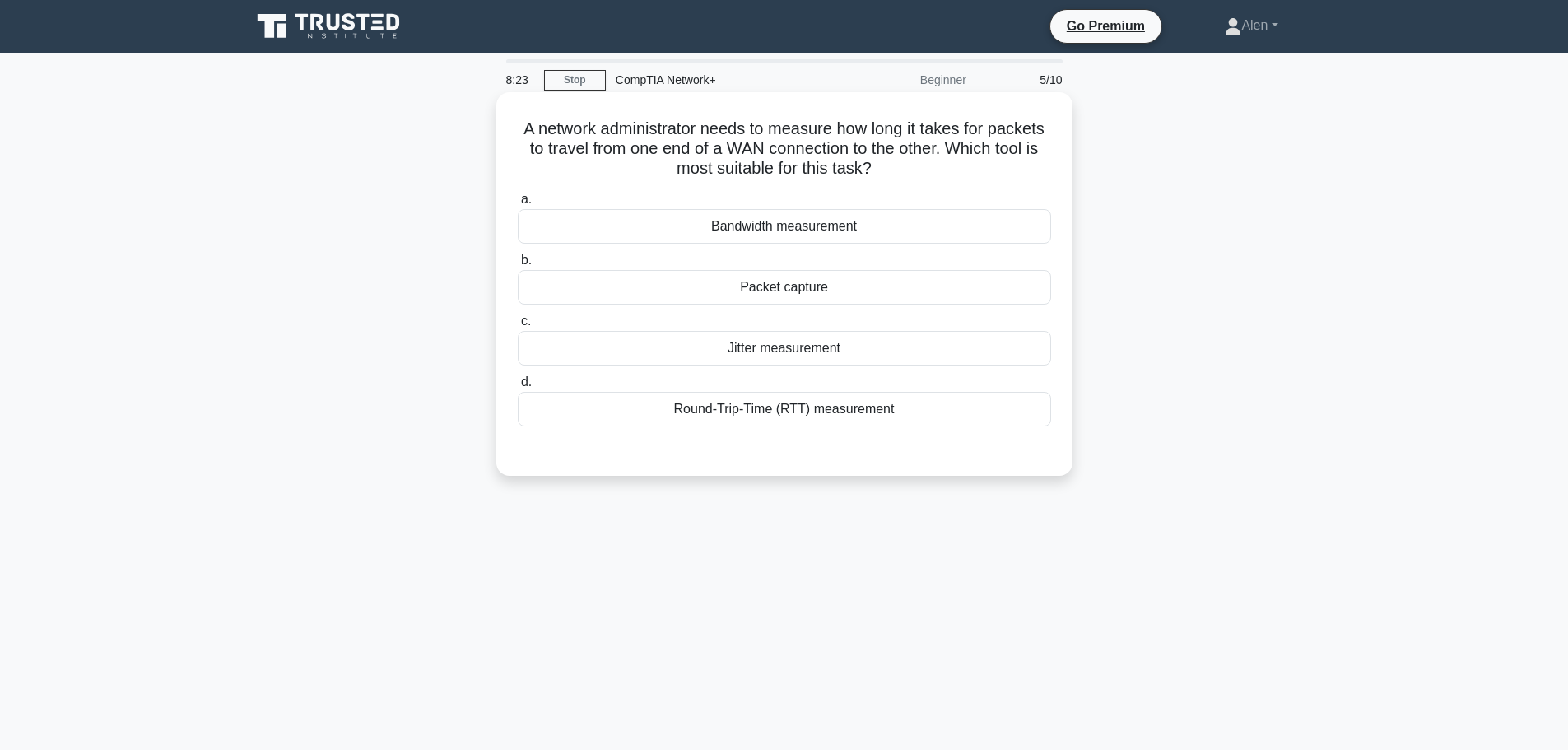
click at [800, 293] on div "Packet capture" at bounding box center [784, 287] width 534 height 35
click at [518, 266] on input "b. Packet capture" at bounding box center [518, 260] width 0 height 10
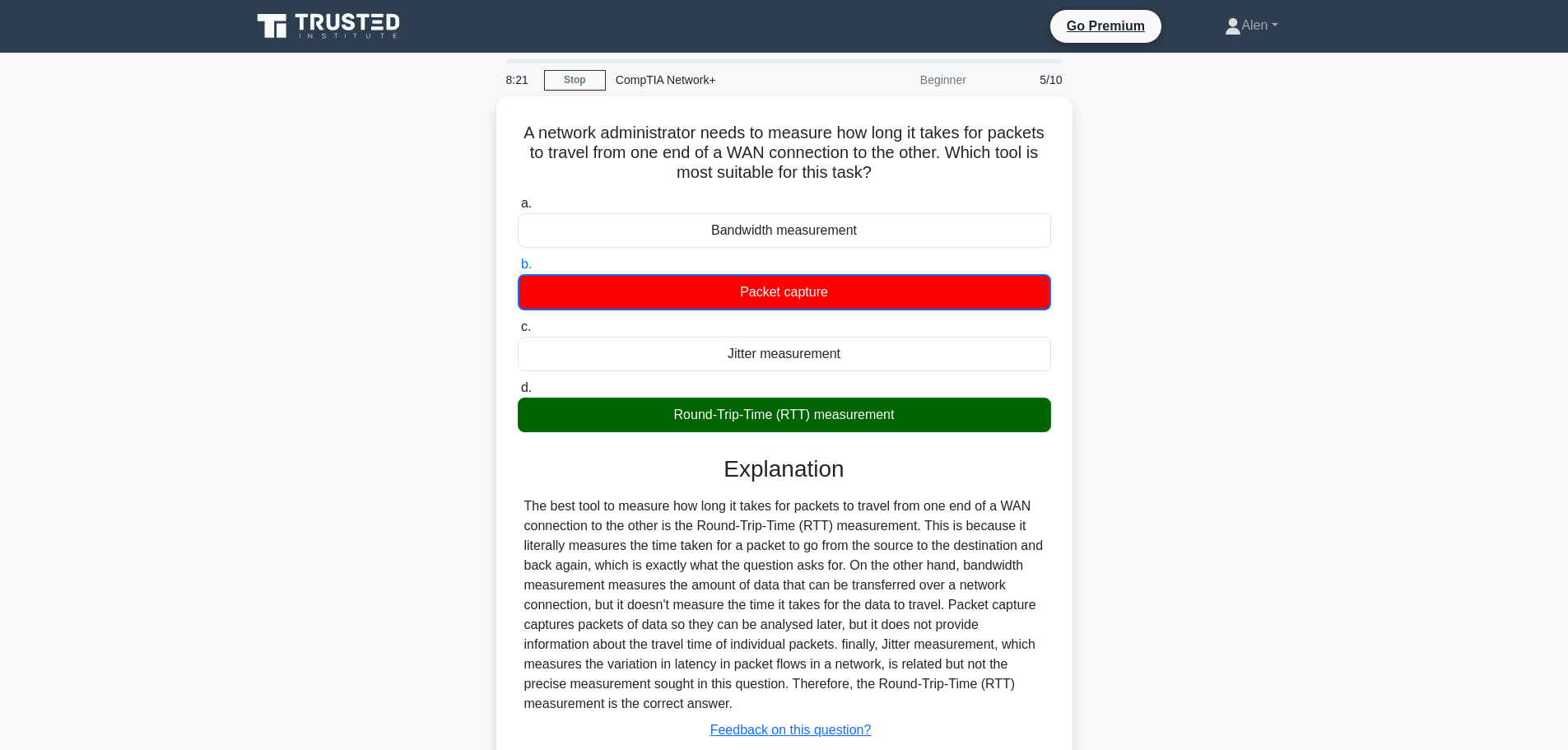
scroll to position [140, 0]
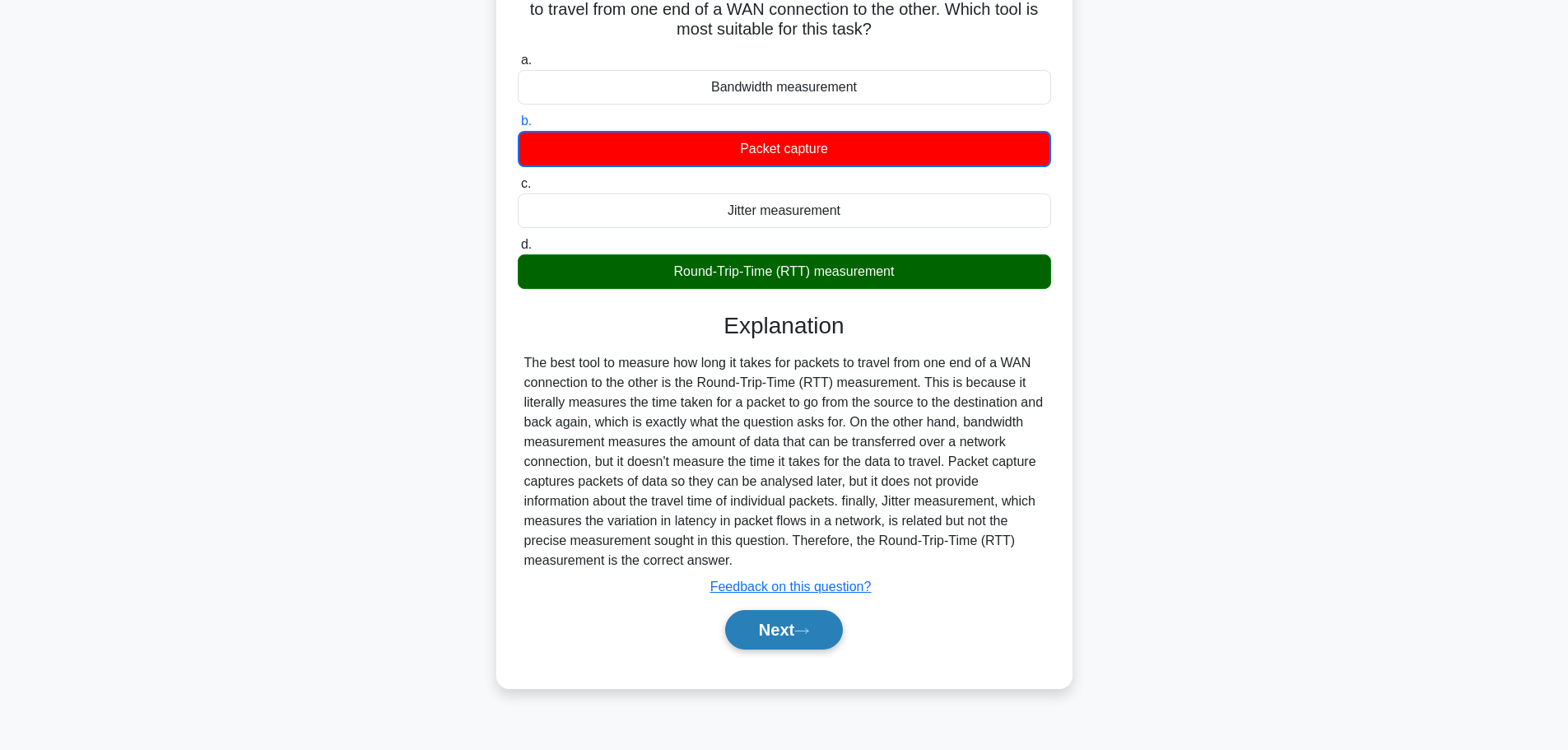
click at [734, 620] on button "Next" at bounding box center [784, 630] width 118 height 39
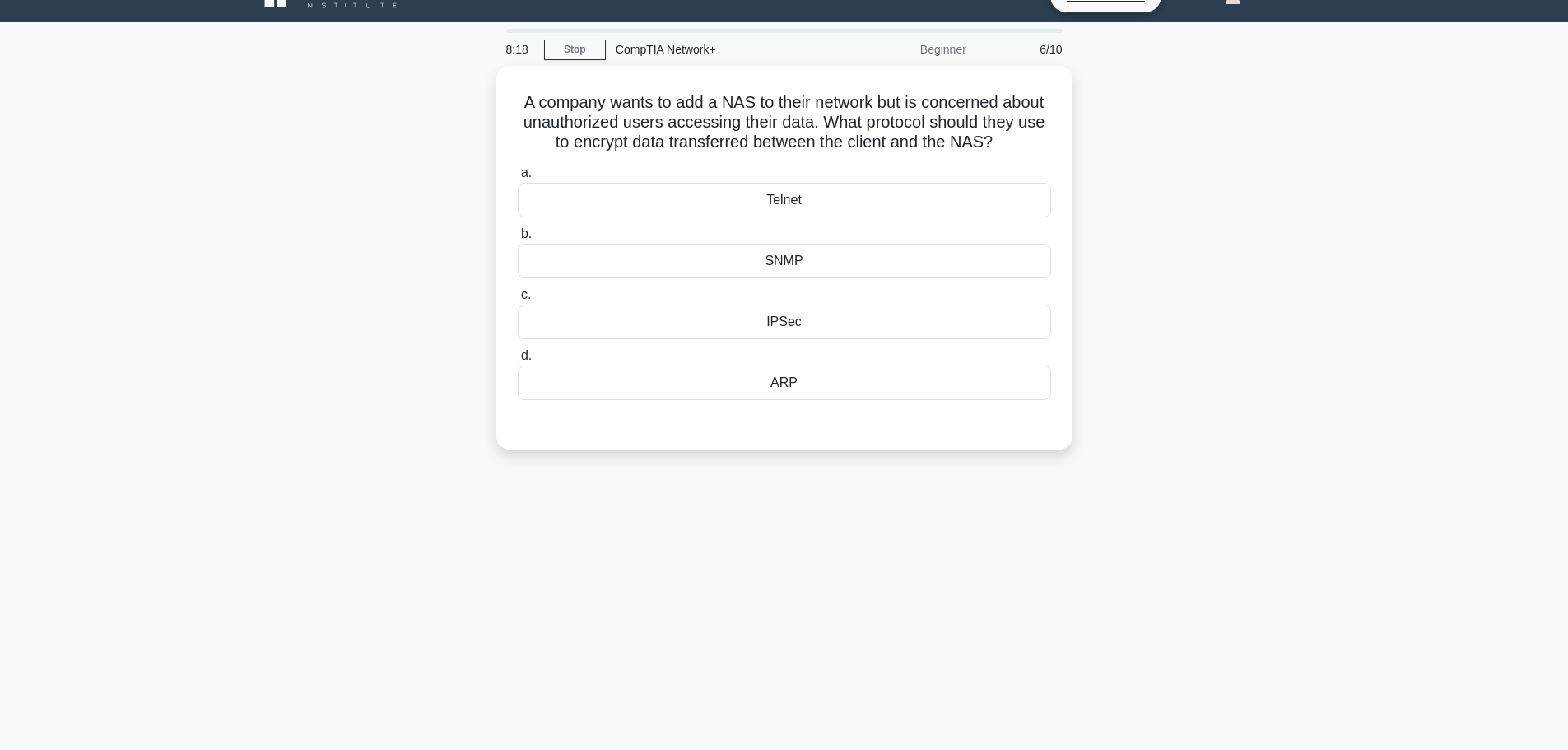
scroll to position [0, 0]
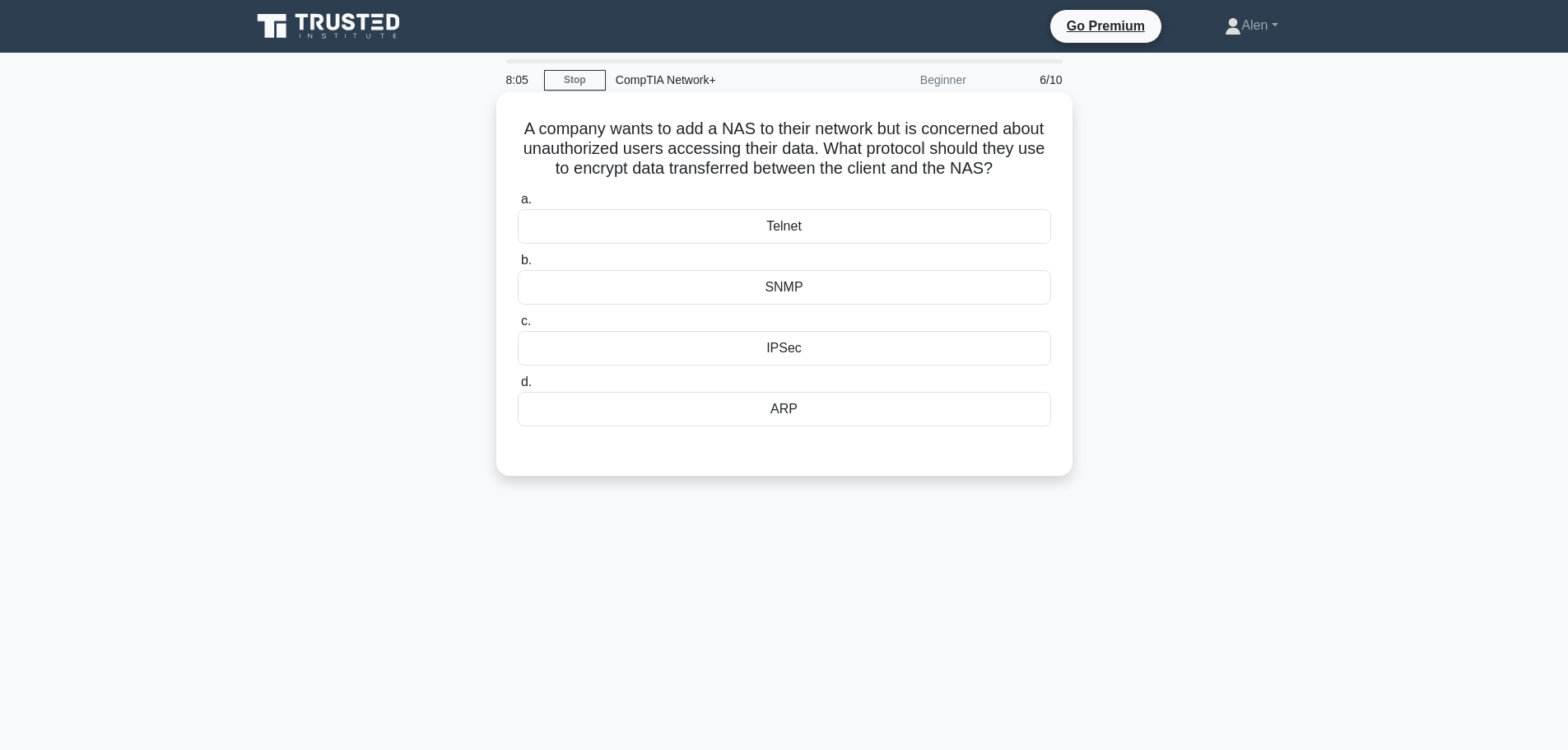
click at [822, 365] on div "IPSec" at bounding box center [784, 348] width 534 height 35
click at [518, 327] on input "c. IPSec" at bounding box center [518, 321] width 0 height 10
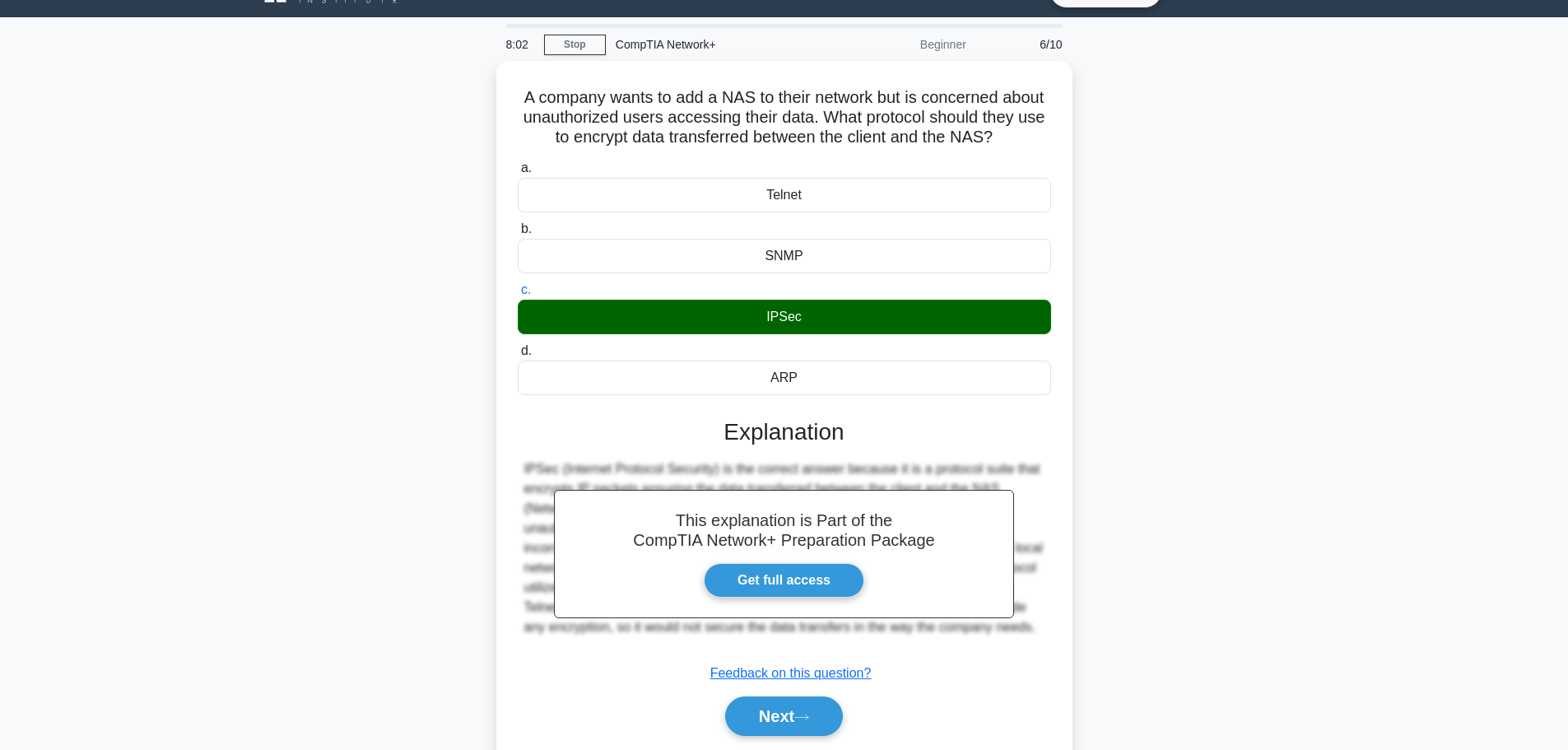
scroll to position [140, 0]
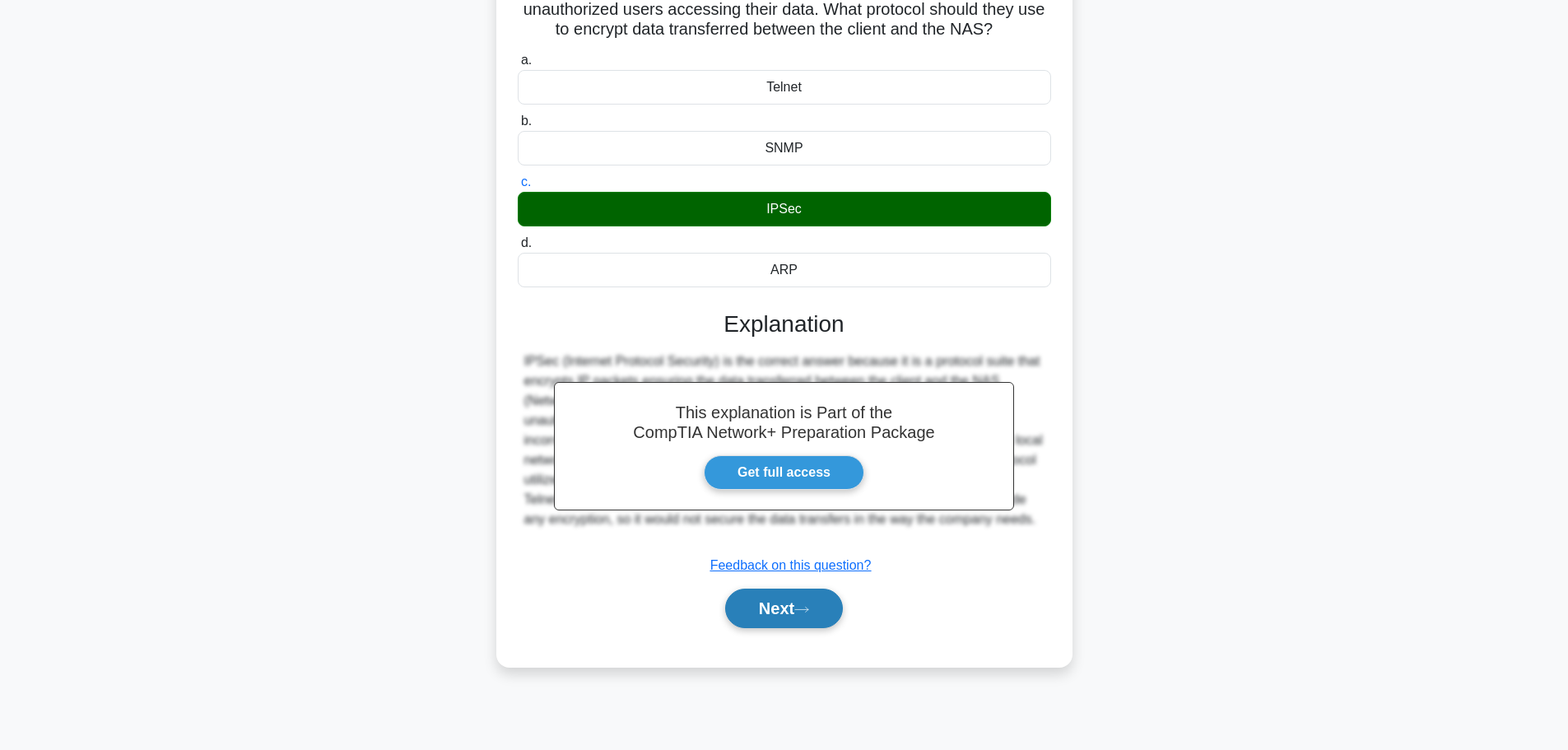
click at [788, 624] on button "Next" at bounding box center [784, 609] width 118 height 39
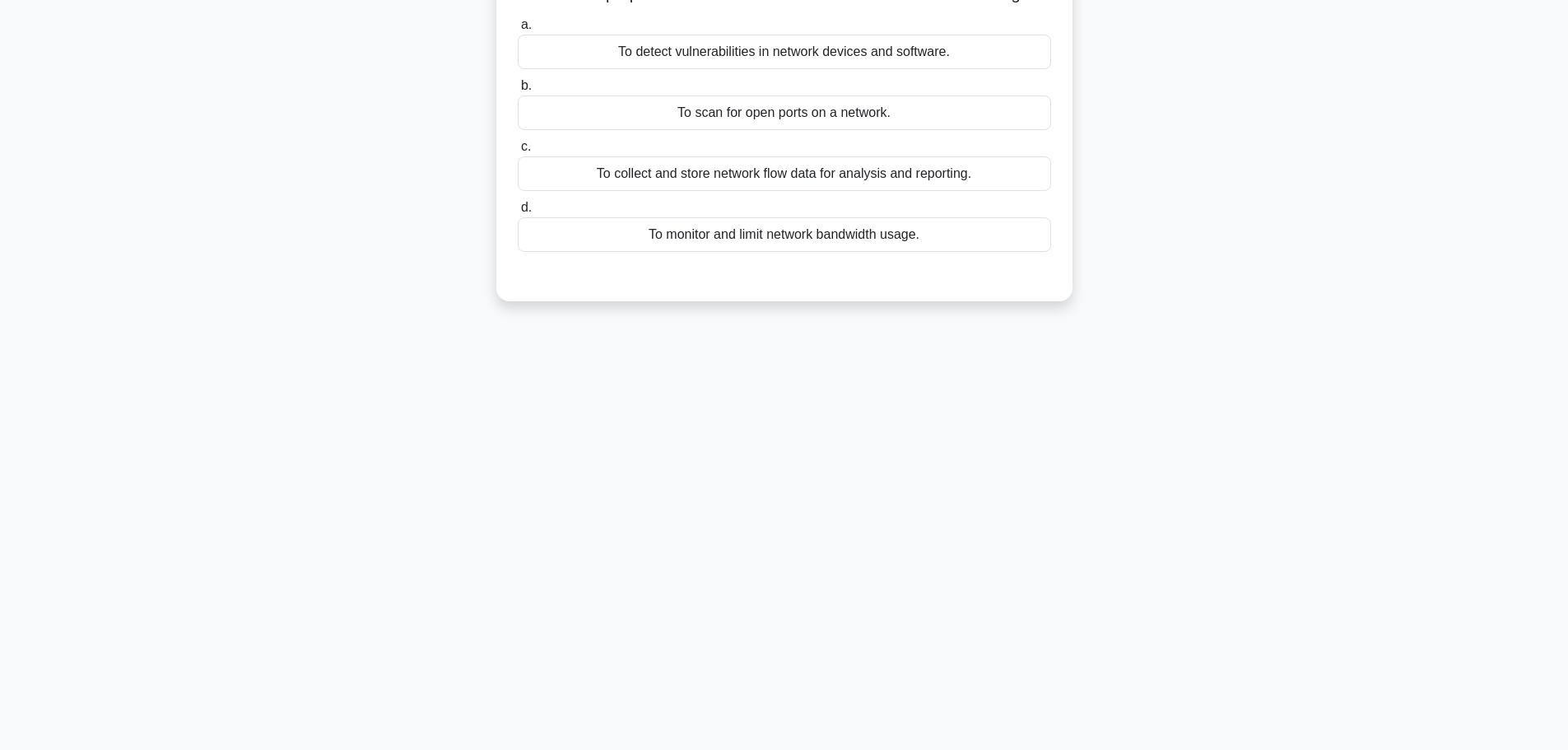
scroll to position [0, 0]
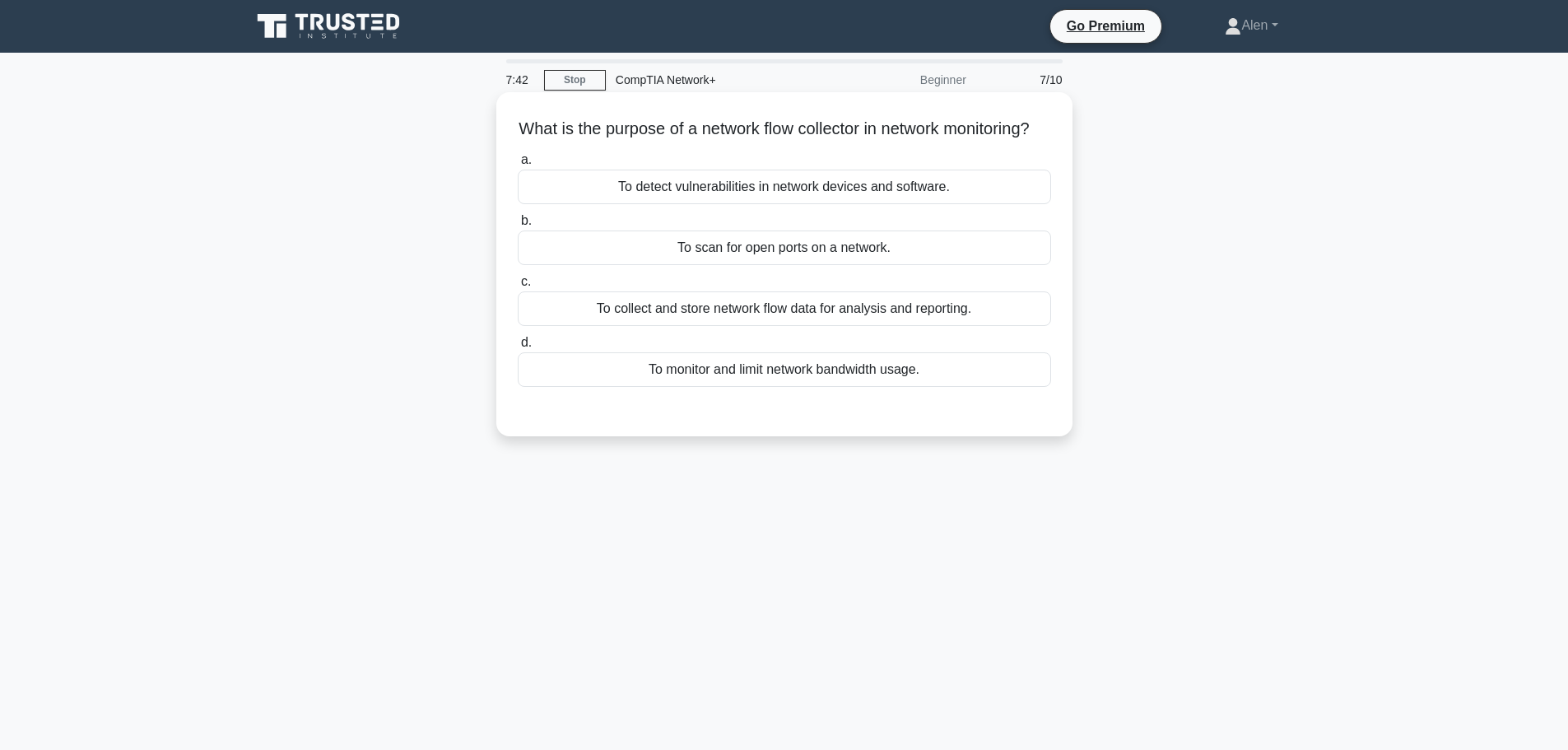
click at [743, 326] on div "To collect and store network flow data for analysis and reporting." at bounding box center [784, 308] width 534 height 35
click at [518, 287] on input "c. To collect and store network flow data for analysis and reporting." at bounding box center [518, 281] width 0 height 10
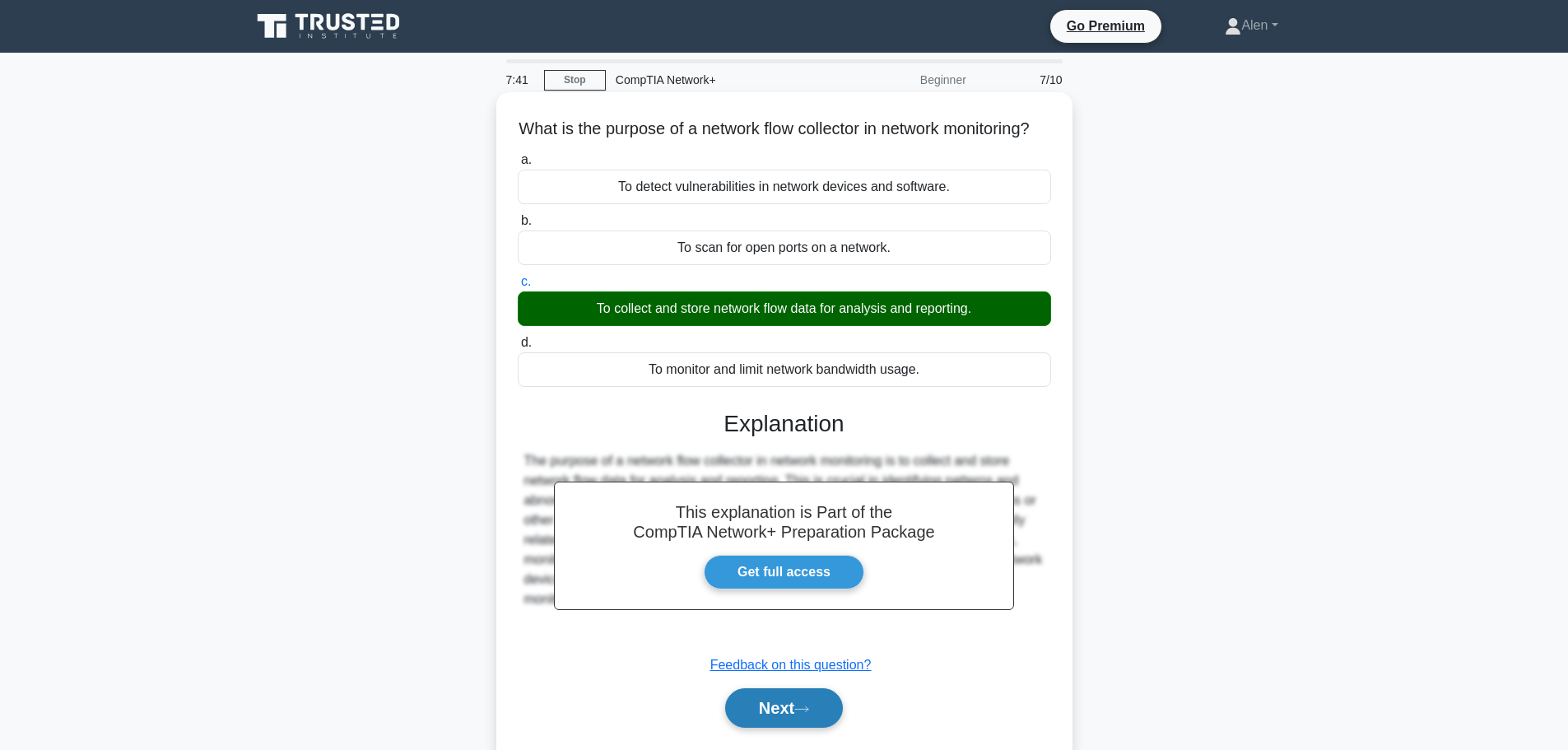
click at [766, 723] on button "Next" at bounding box center [784, 708] width 118 height 39
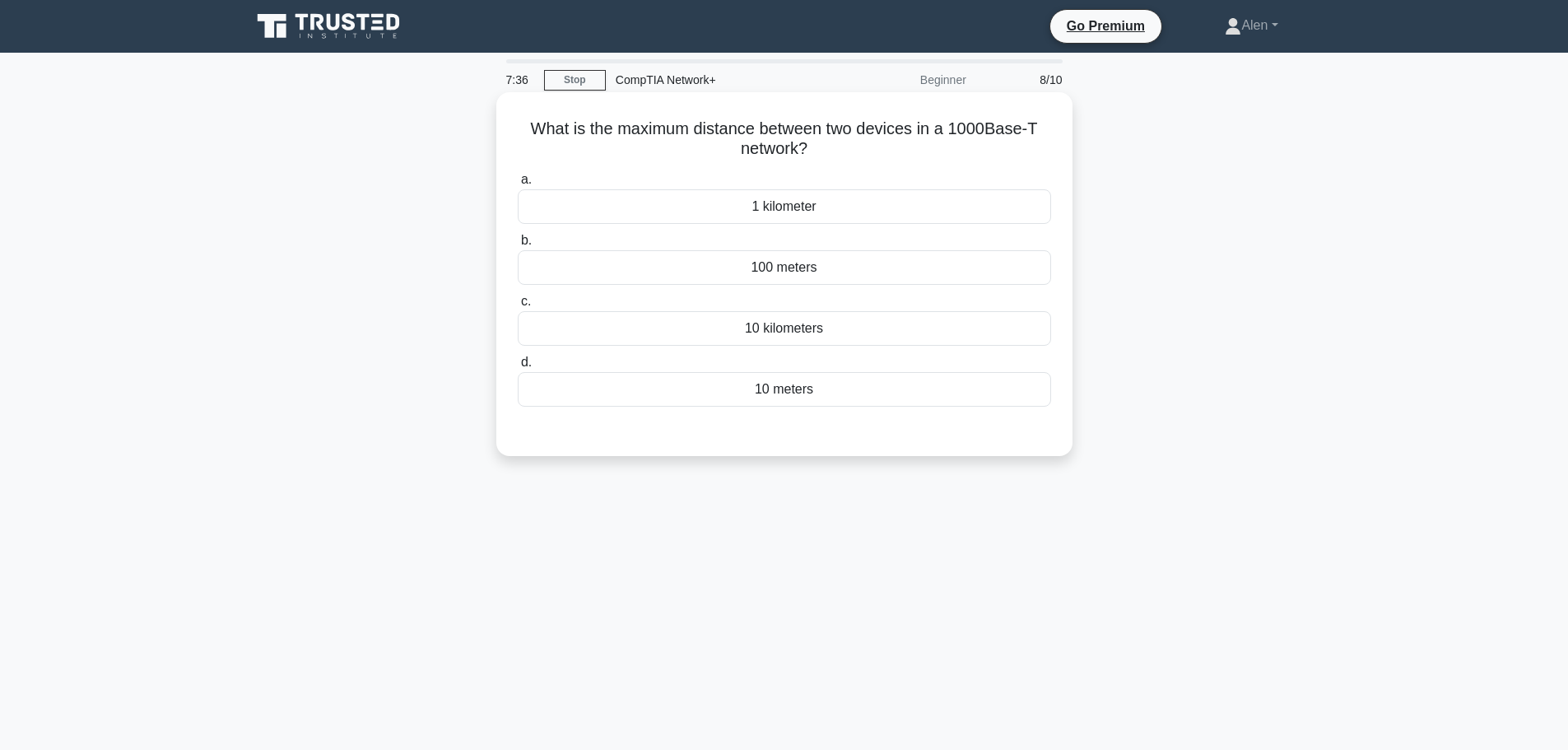
click at [847, 274] on div "100 meters" at bounding box center [784, 267] width 534 height 35
click at [518, 246] on input "b. 100 meters" at bounding box center [518, 241] width 0 height 10
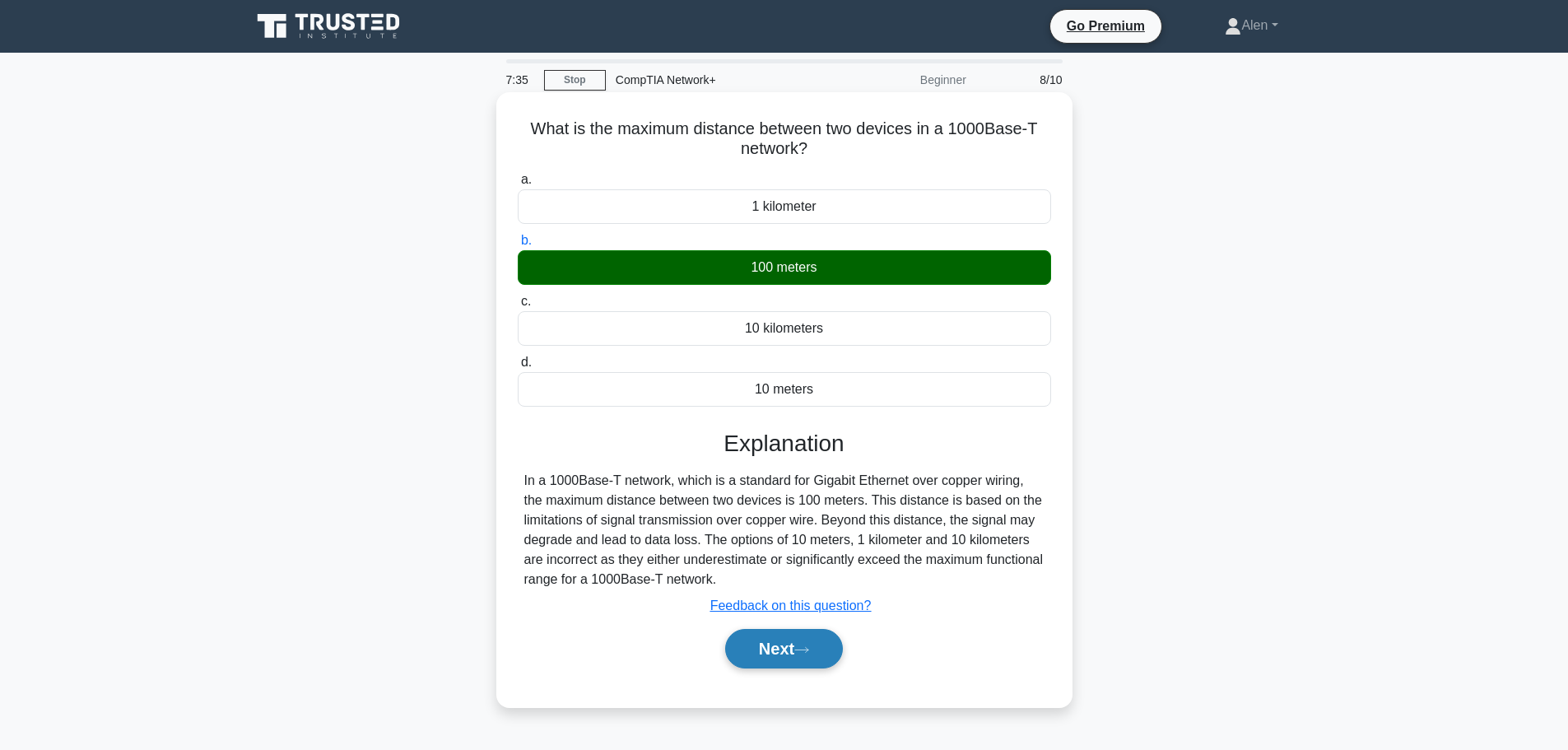
click at [809, 648] on icon at bounding box center [802, 650] width 15 height 9
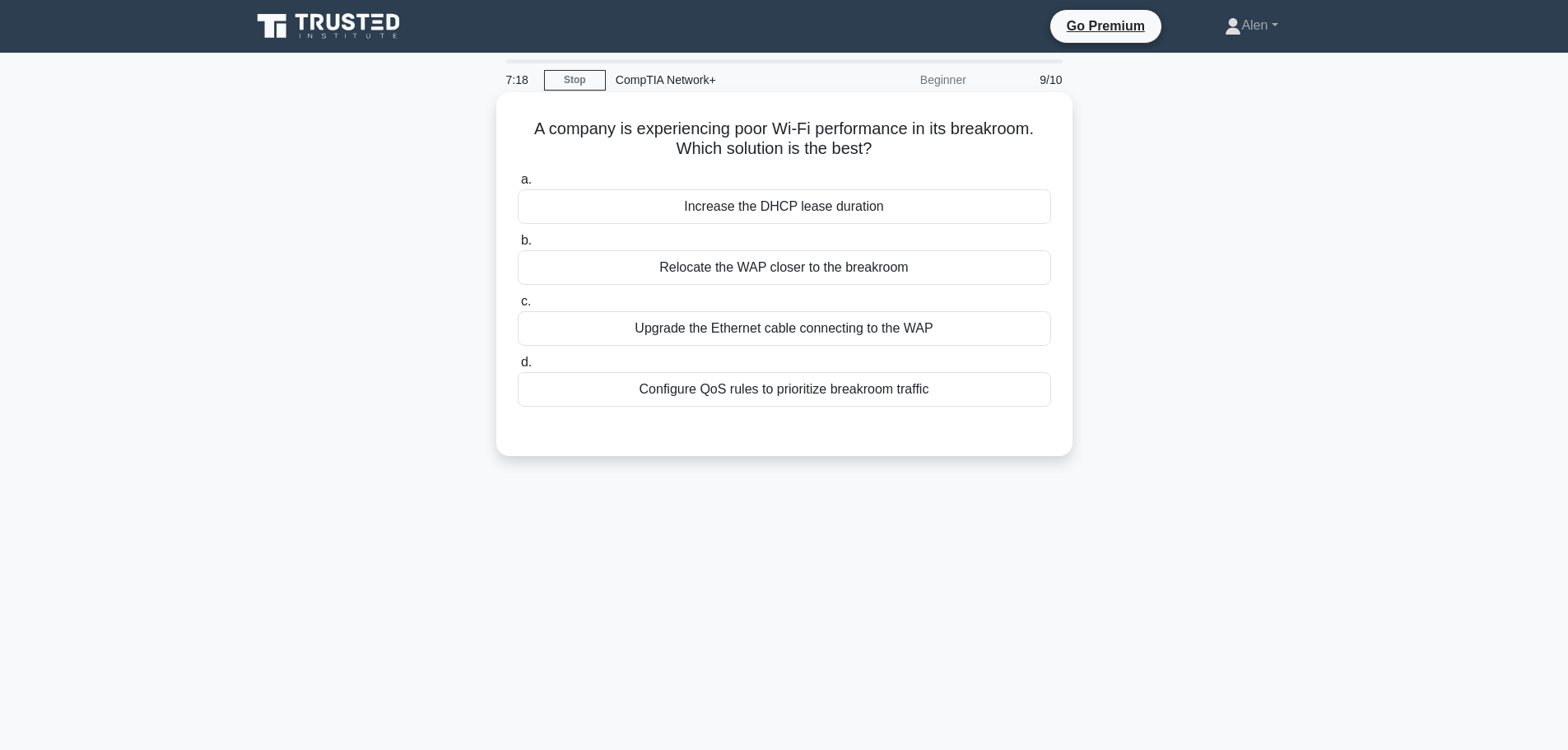
click at [818, 267] on div "Relocate the WAP closer to the breakroom" at bounding box center [784, 267] width 534 height 35
click at [518, 246] on input "b. Relocate the WAP closer to the breakroom" at bounding box center [518, 241] width 0 height 10
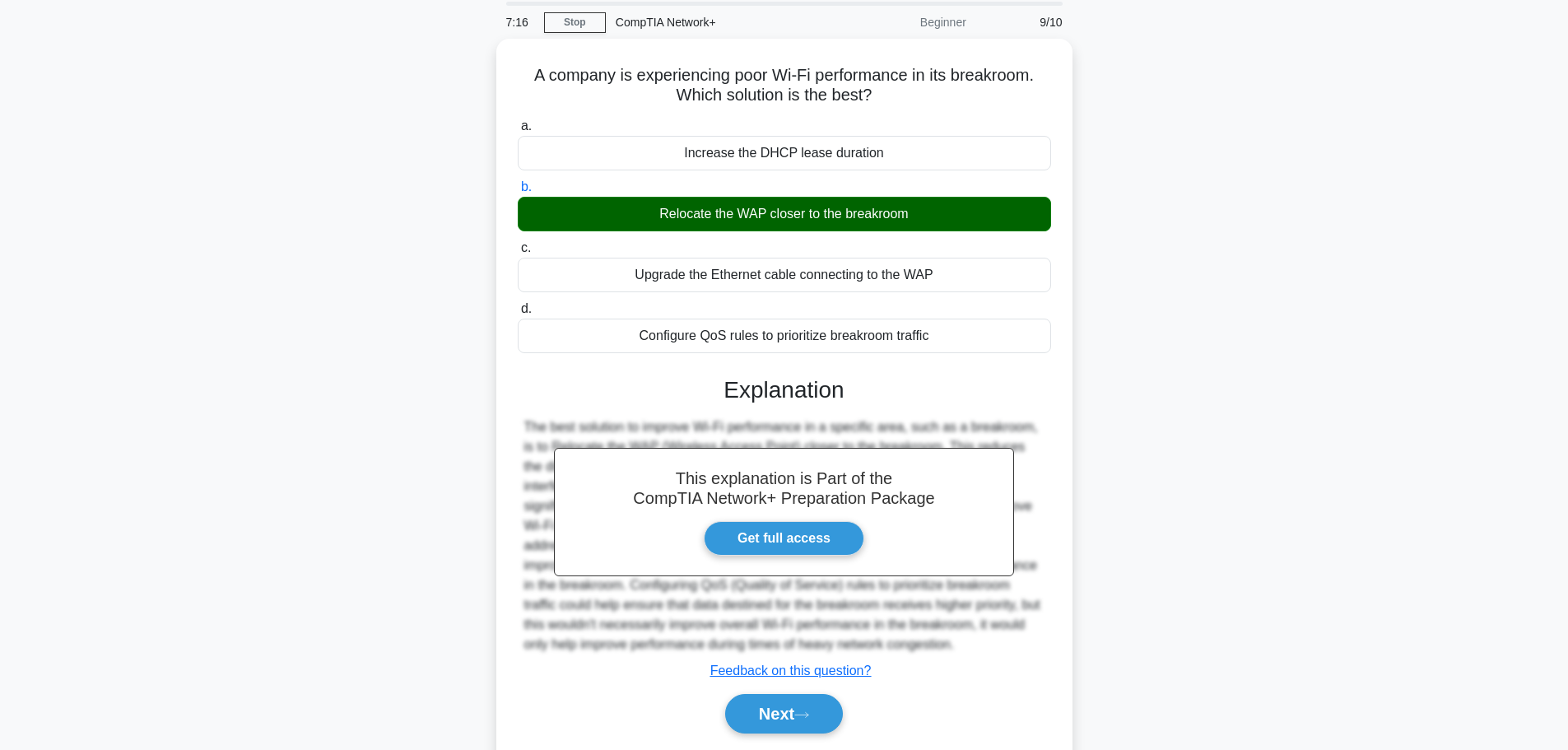
scroll to position [140, 0]
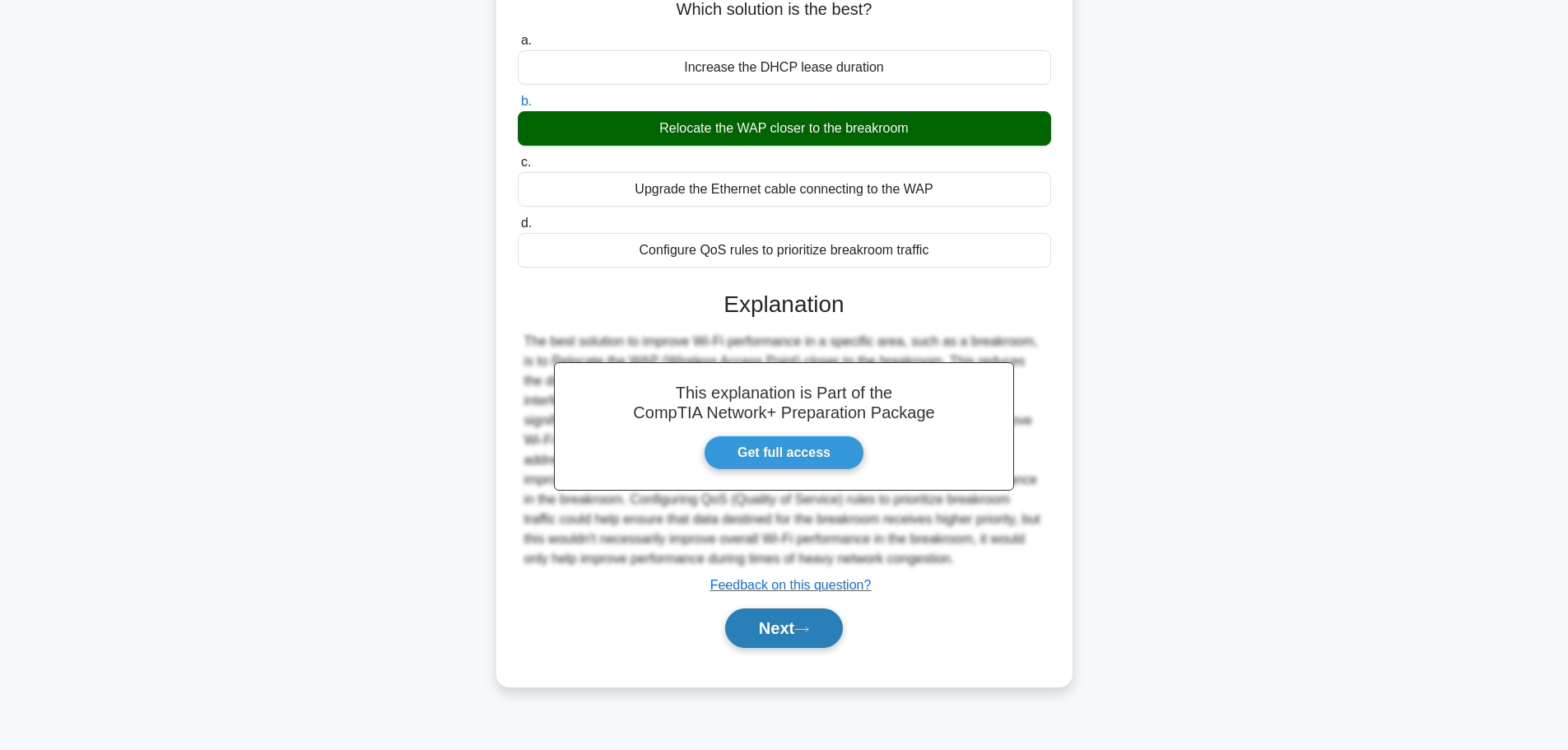
click at [807, 640] on button "Next" at bounding box center [784, 628] width 118 height 39
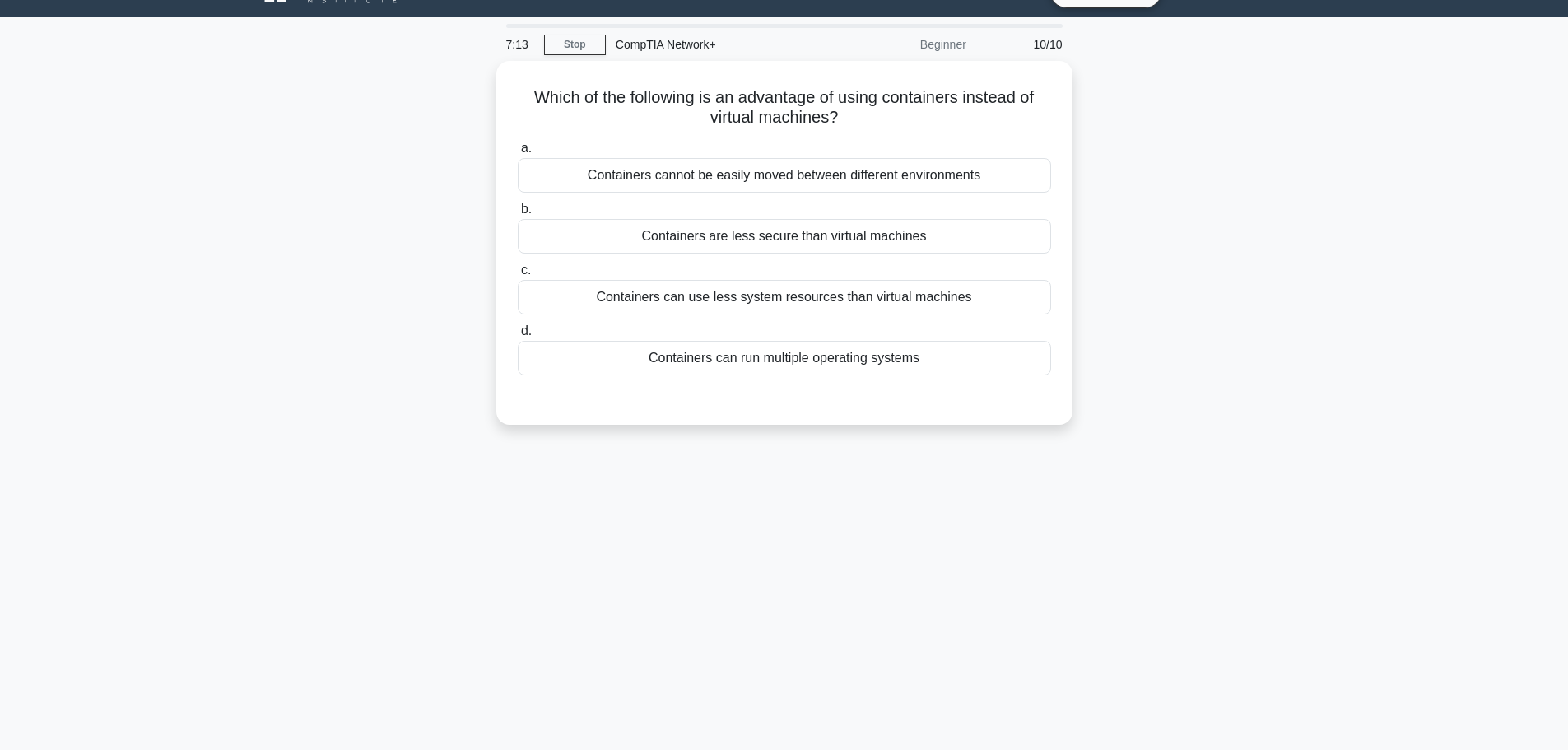
scroll to position [0, 0]
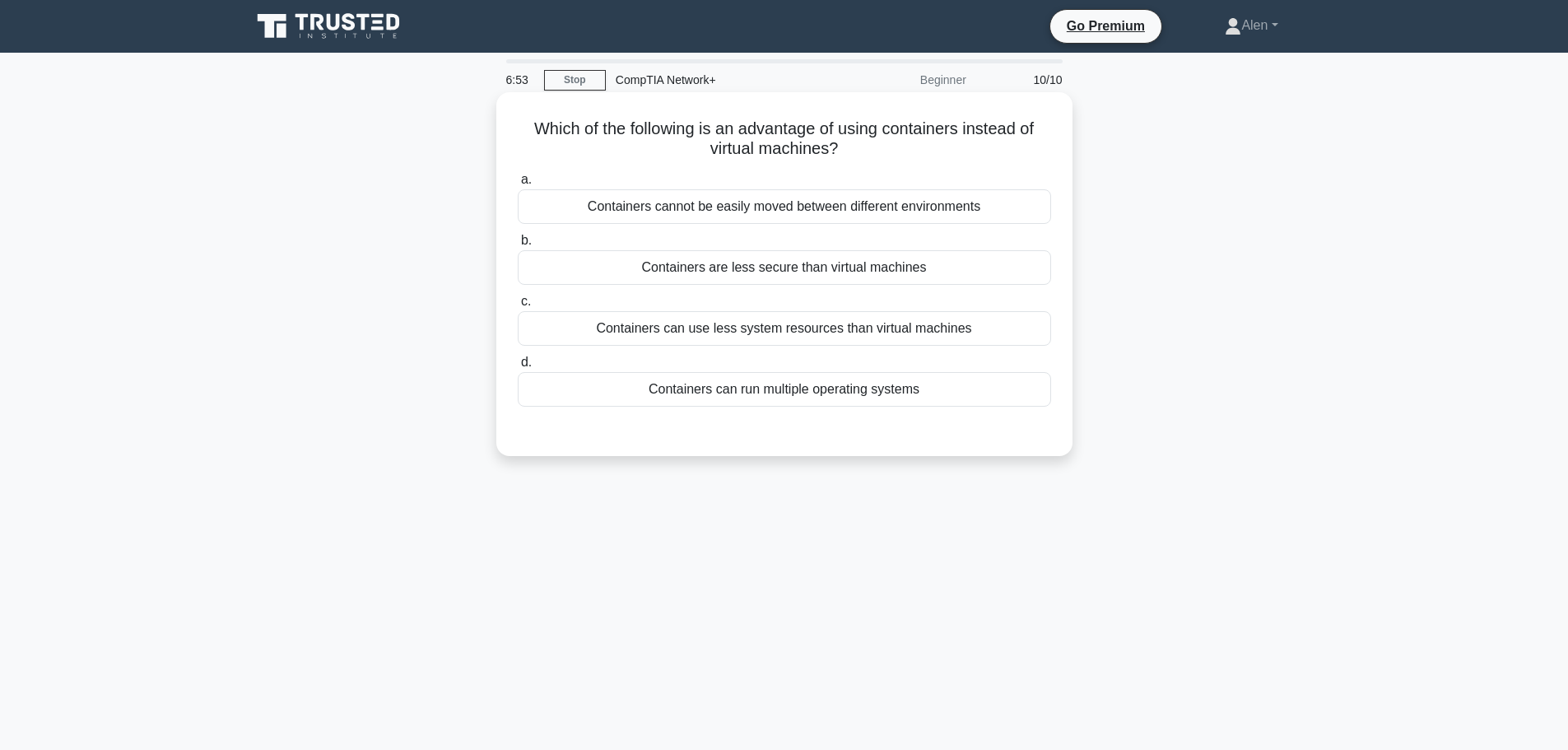
click at [807, 274] on div "Containers are less secure than virtual machines" at bounding box center [784, 267] width 534 height 35
click at [518, 246] on input "b. Containers are less secure than virtual machines" at bounding box center [518, 241] width 0 height 10
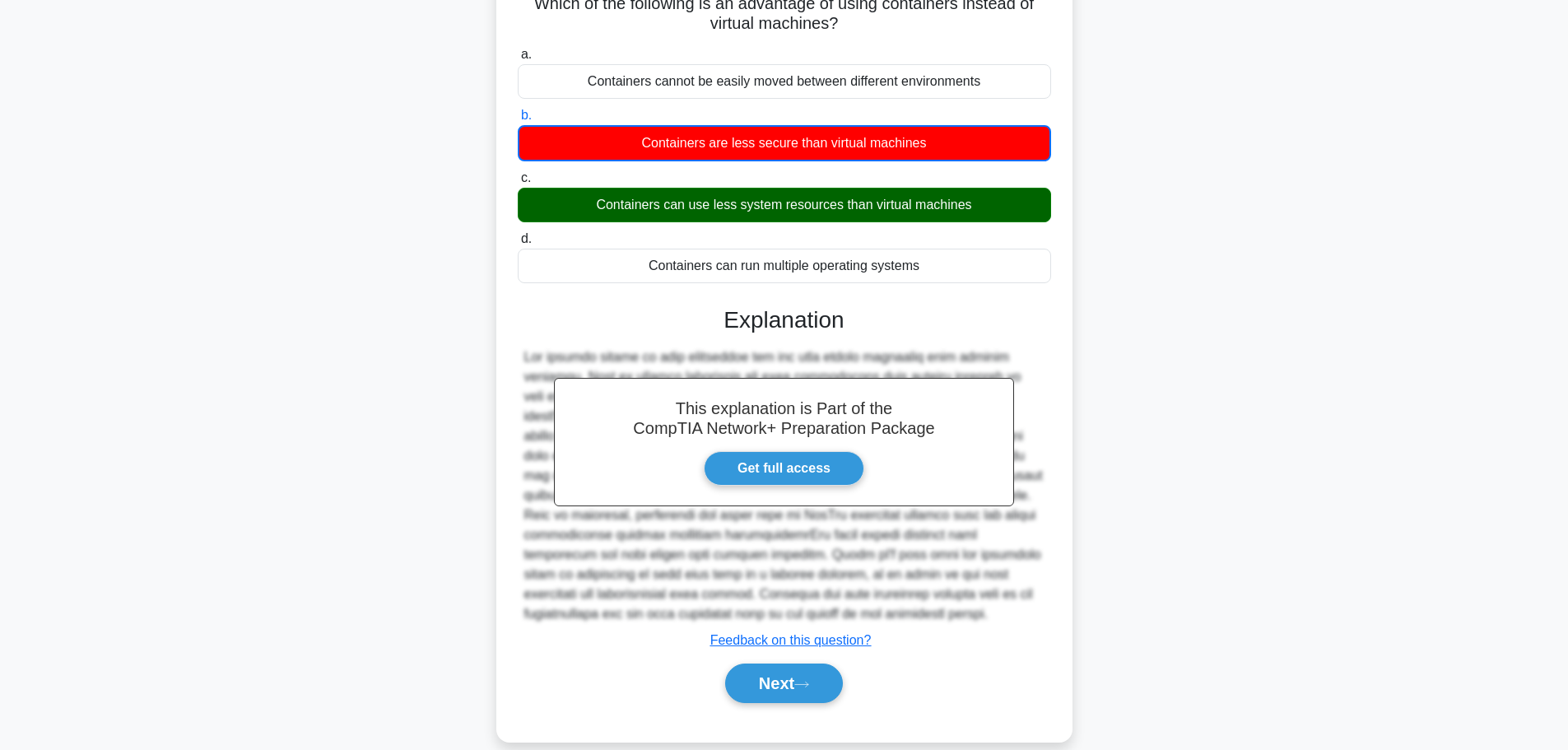
scroll to position [149, 0]
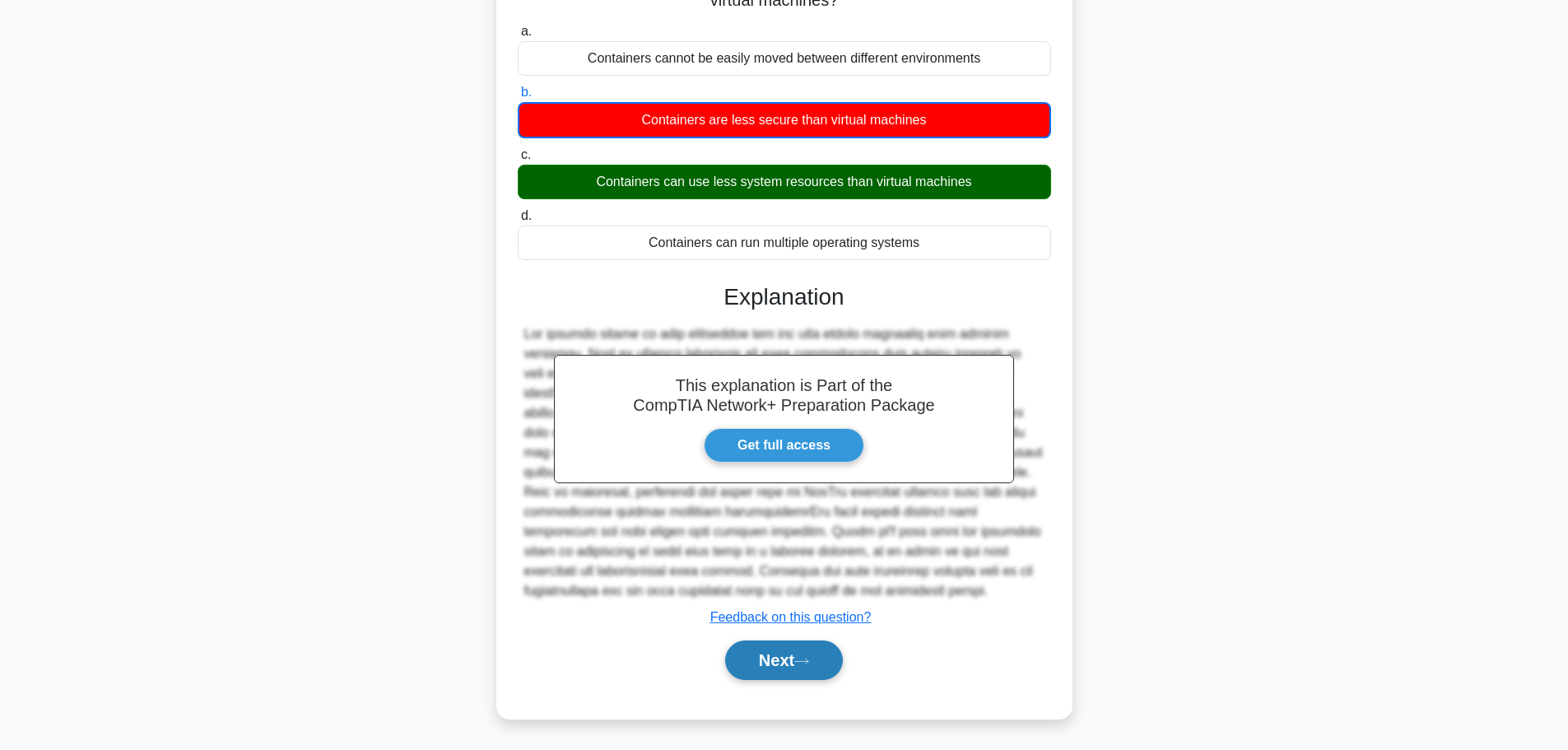
click at [802, 665] on icon at bounding box center [802, 662] width 15 height 9
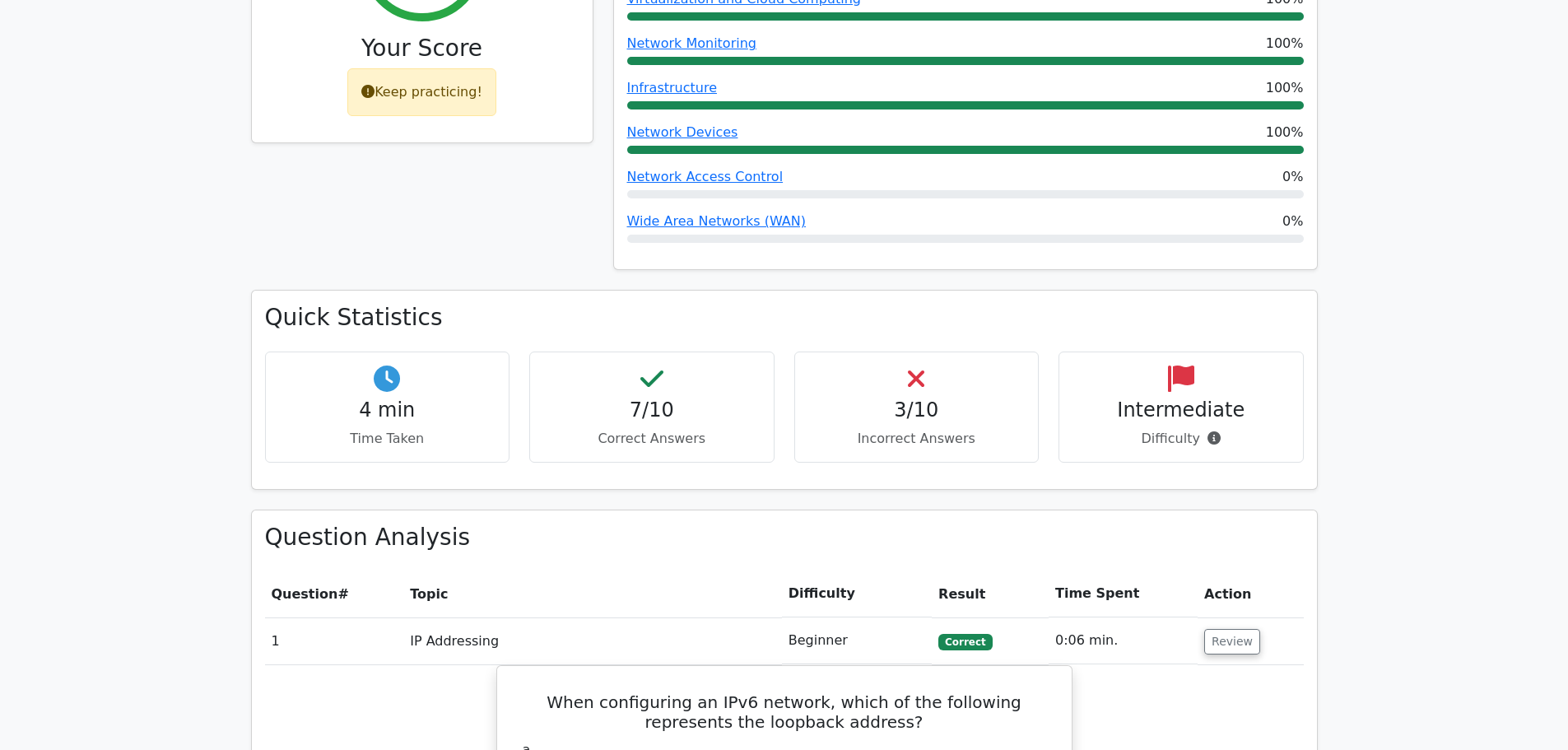
scroll to position [828, 0]
